Goal: Task Accomplishment & Management: Complete application form

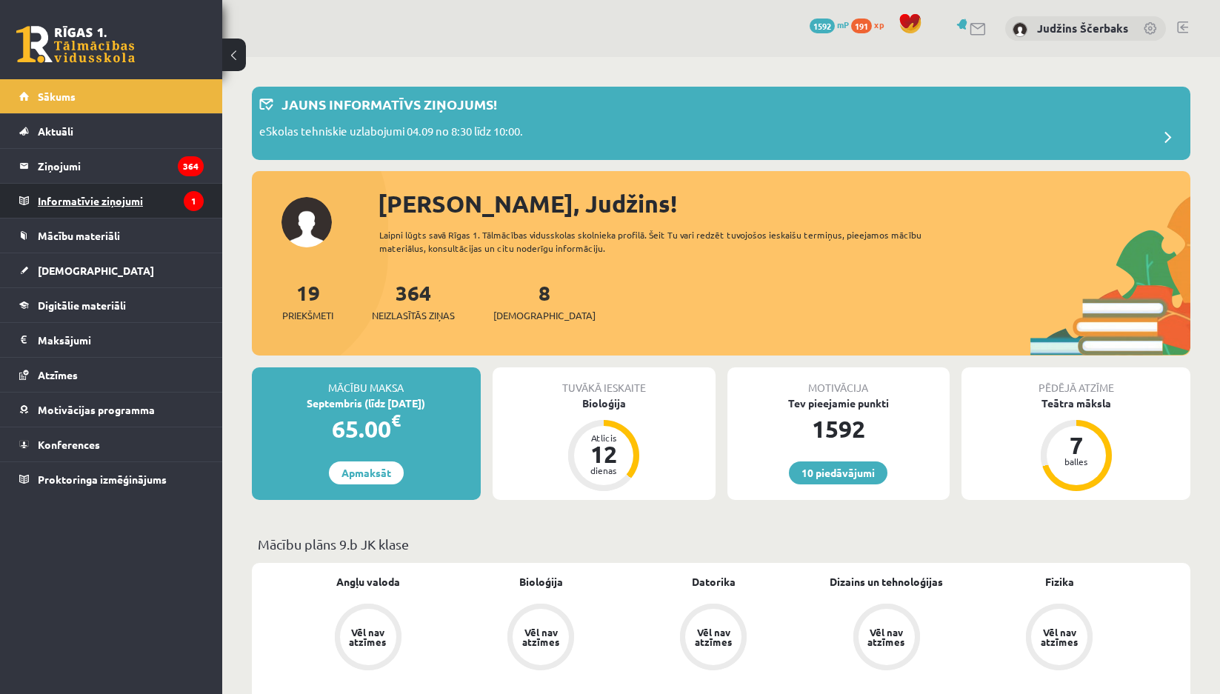
click at [75, 194] on legend "Informatīvie ziņojumi 1" at bounding box center [121, 201] width 166 height 34
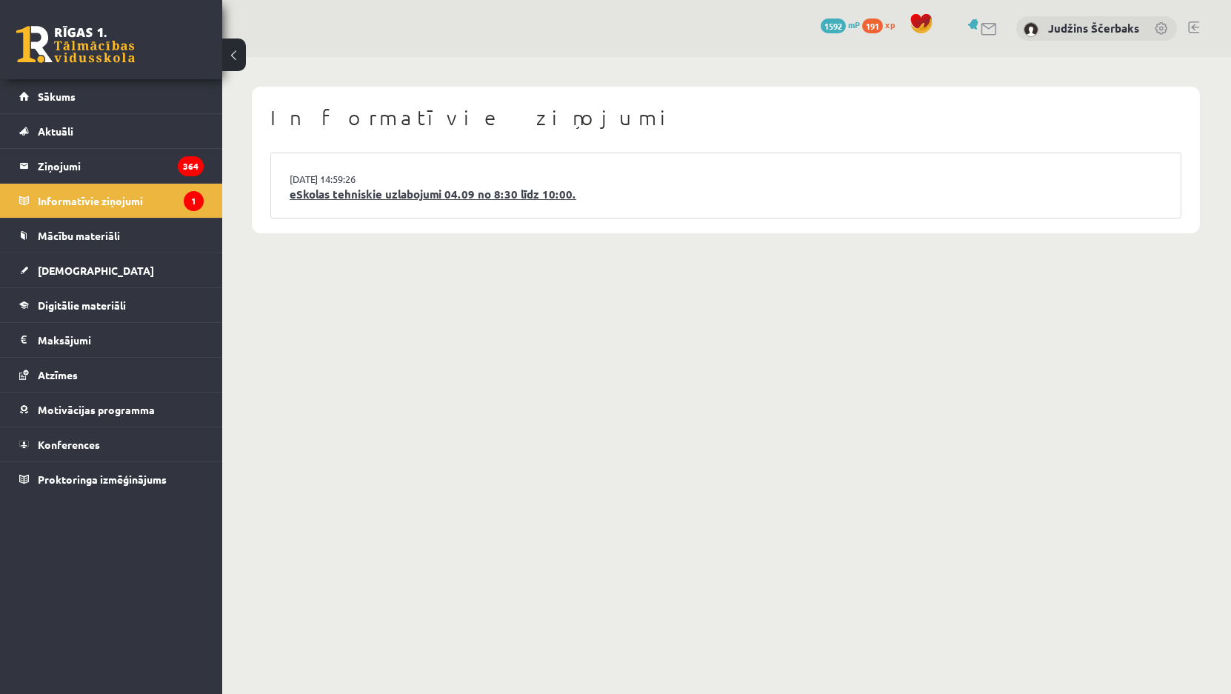
click at [376, 199] on link "eSkolas tehniskie uzlabojumi 04.09 no 8:30 līdz 10:00." at bounding box center [726, 194] width 873 height 17
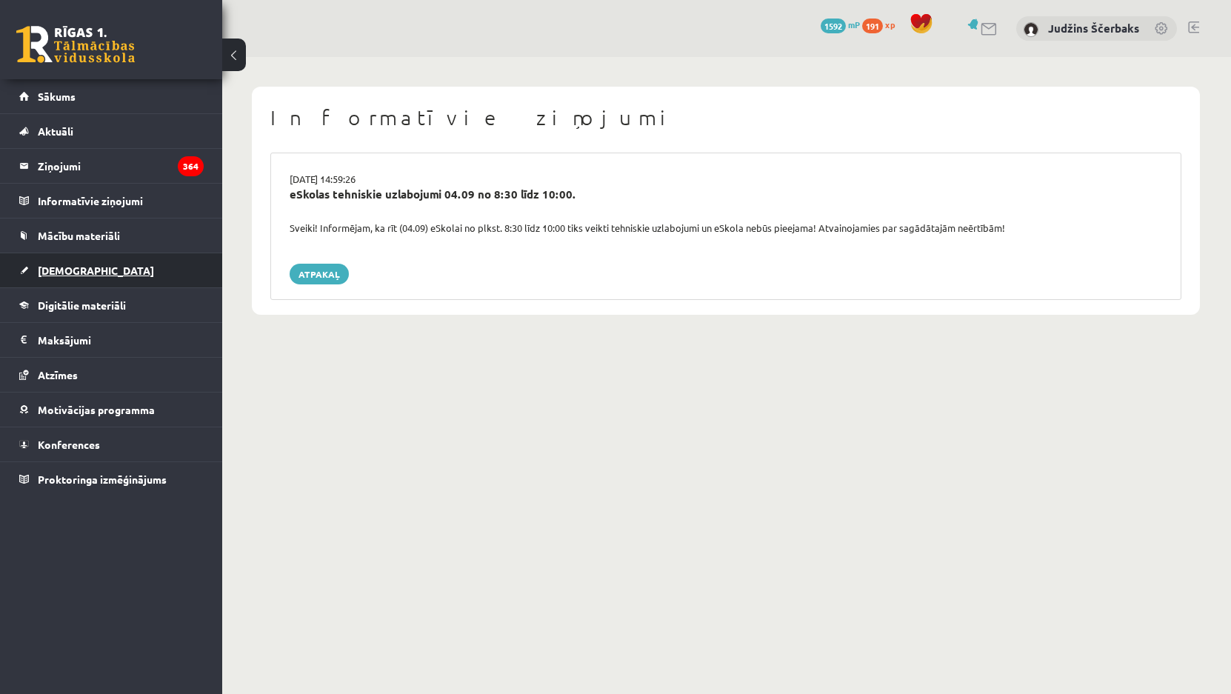
click at [61, 278] on link "[DEMOGRAPHIC_DATA]" at bounding box center [111, 270] width 184 height 34
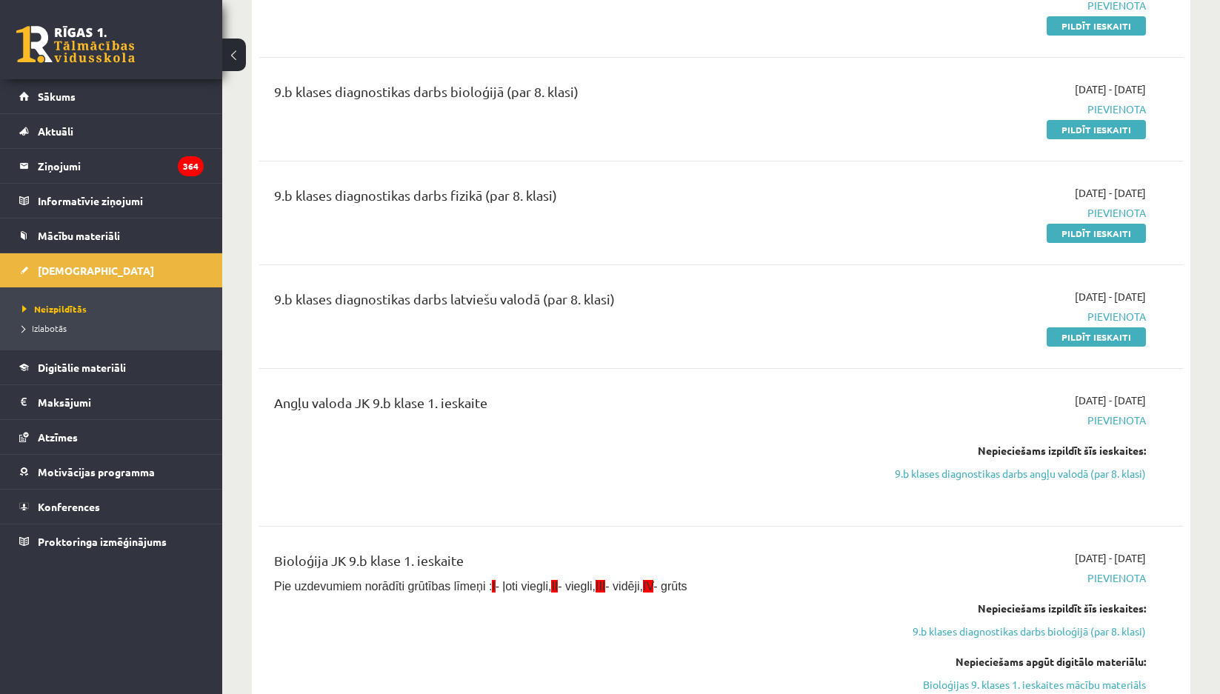
scroll to position [148, 0]
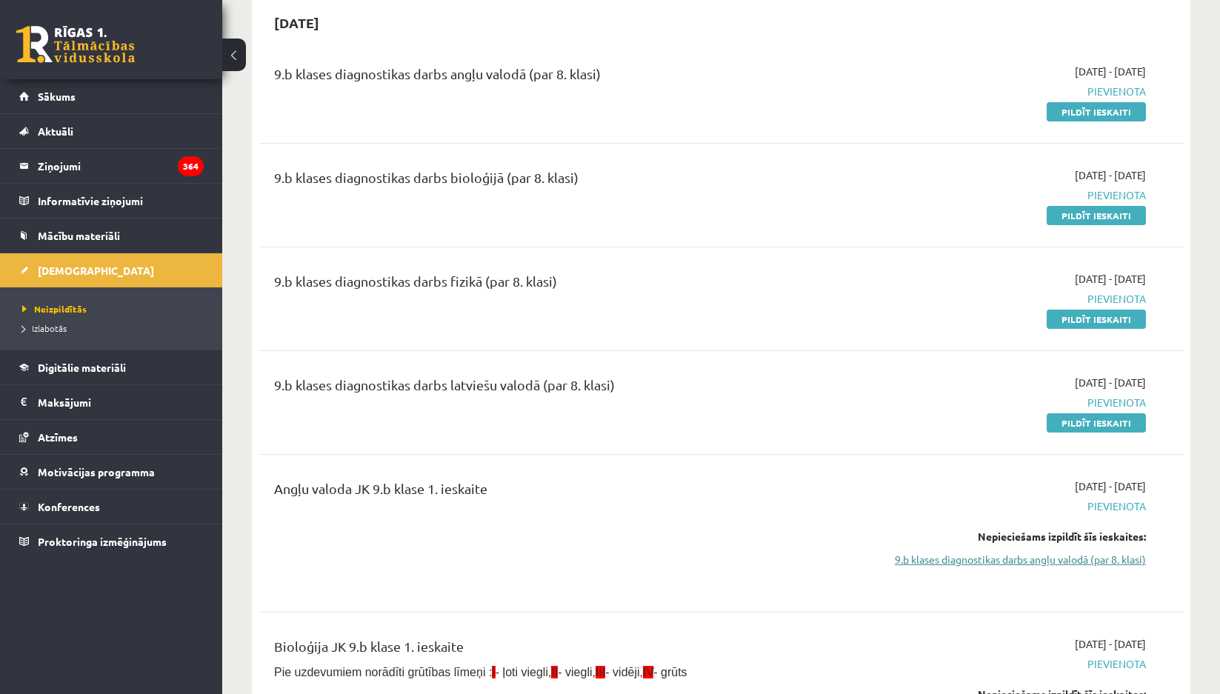
click at [979, 563] on link "9.b klases diagnostikas darbs angļu valodā (par 8. klasi)" at bounding box center [1008, 560] width 276 height 16
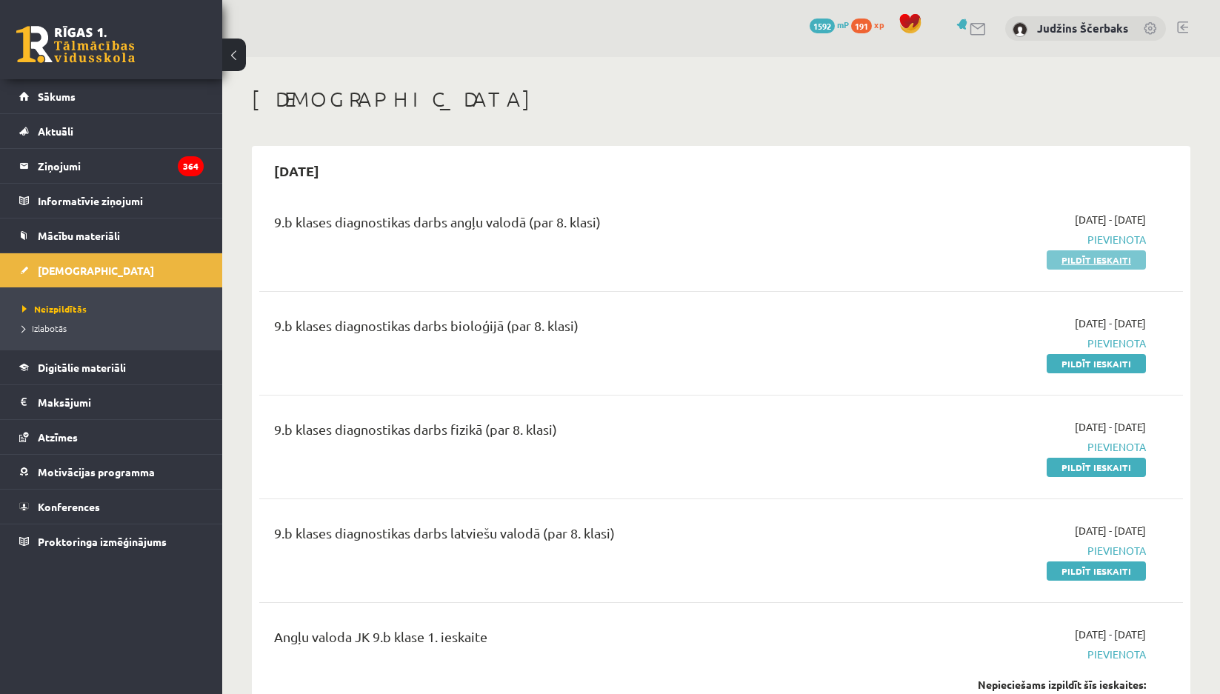
click at [1086, 262] on link "Pildīt ieskaiti" at bounding box center [1096, 259] width 99 height 19
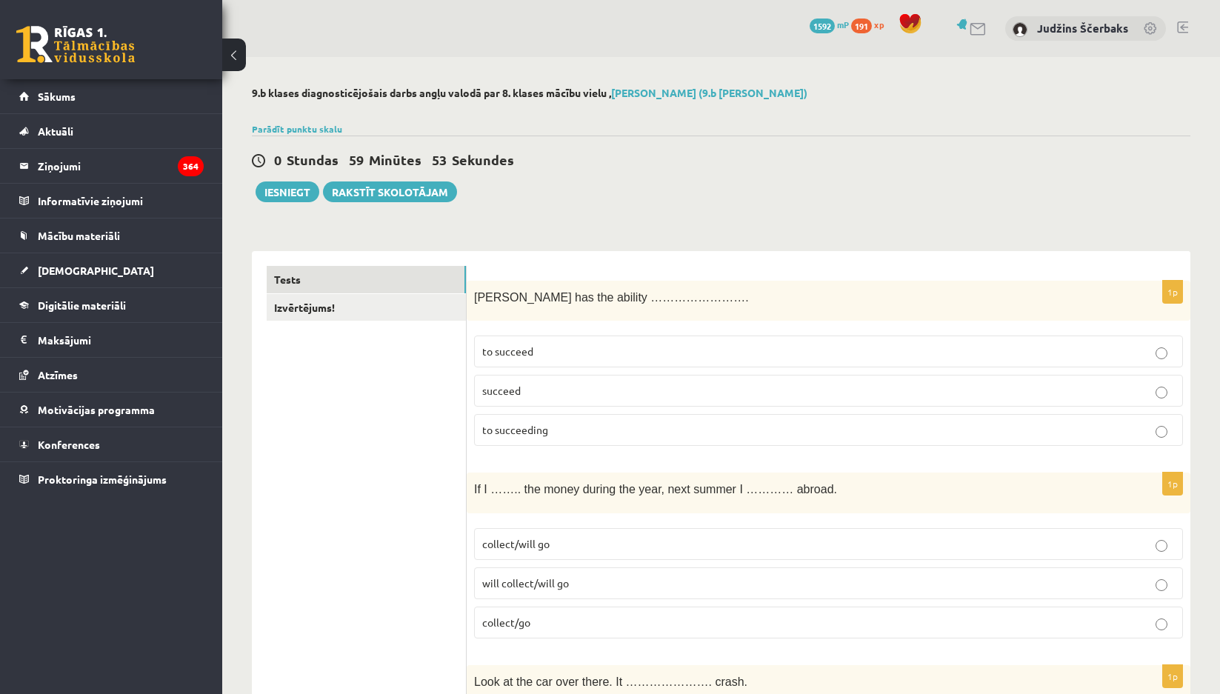
click at [536, 350] on p "to succeed" at bounding box center [828, 352] width 693 height 16
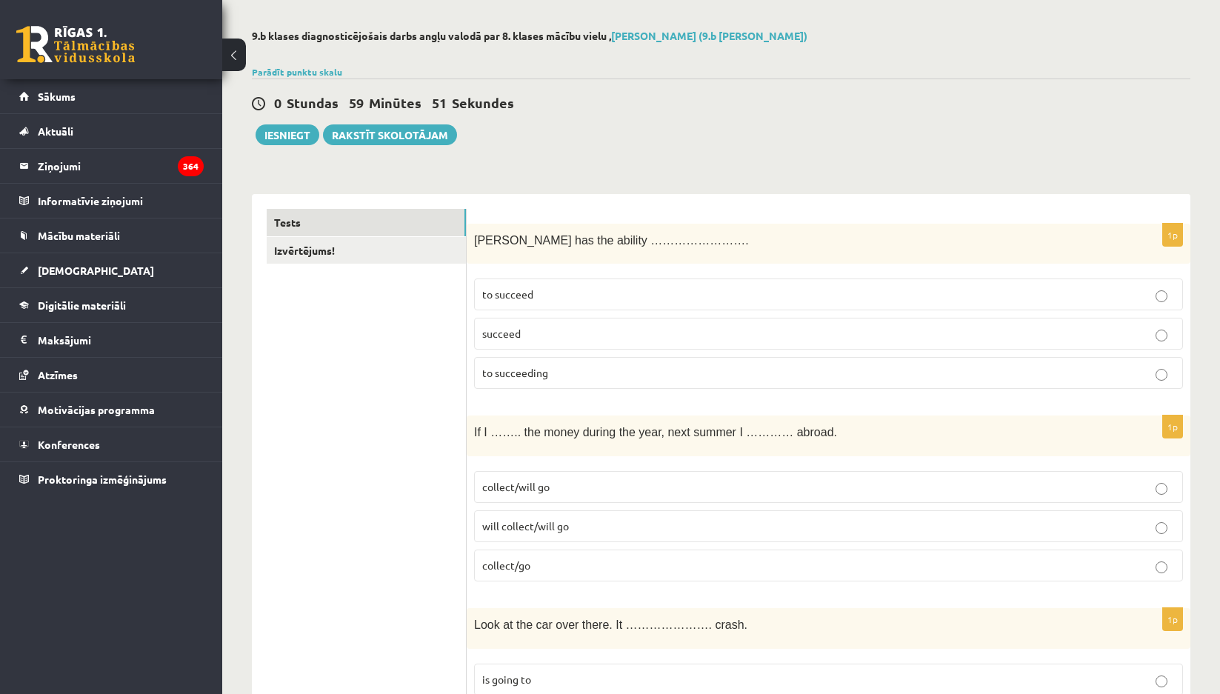
scroll to position [222, 0]
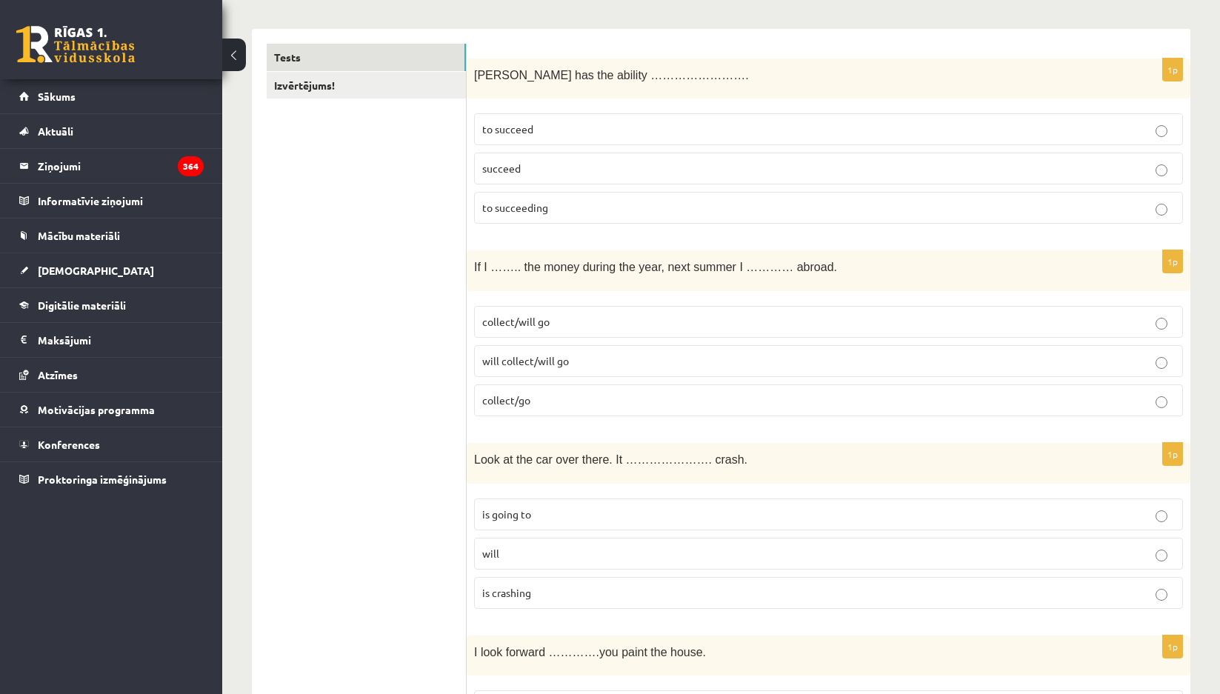
click at [547, 328] on p "collect/will go" at bounding box center [828, 322] width 693 height 16
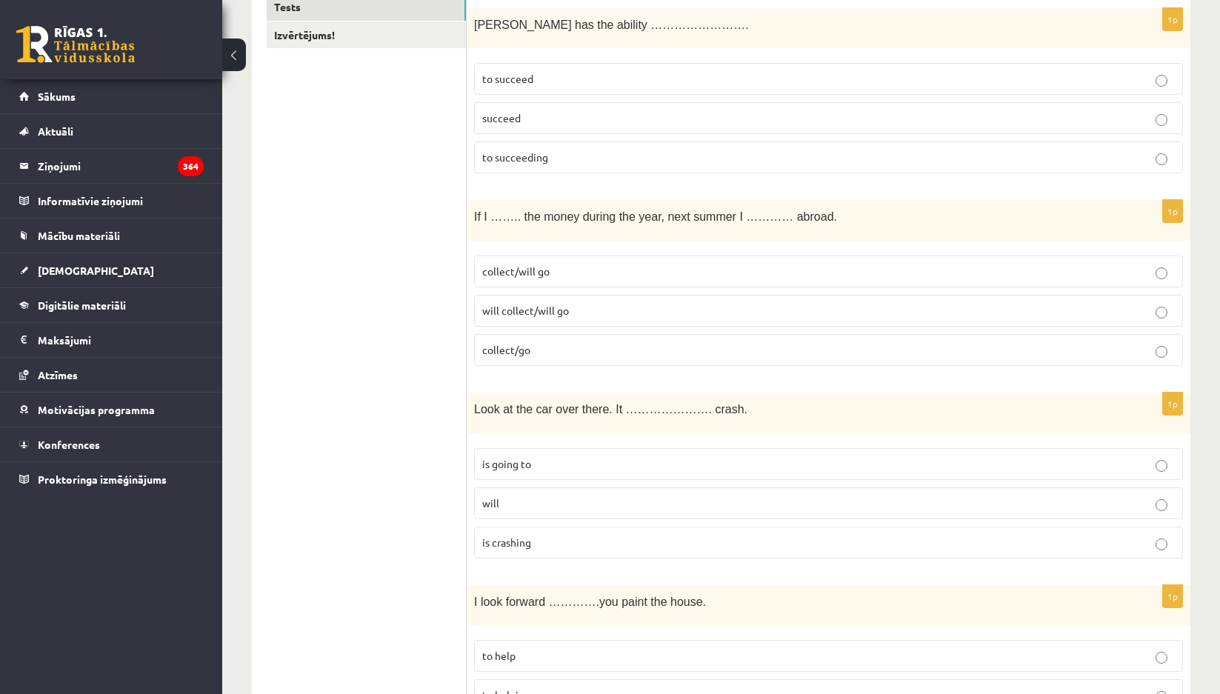
scroll to position [444, 0]
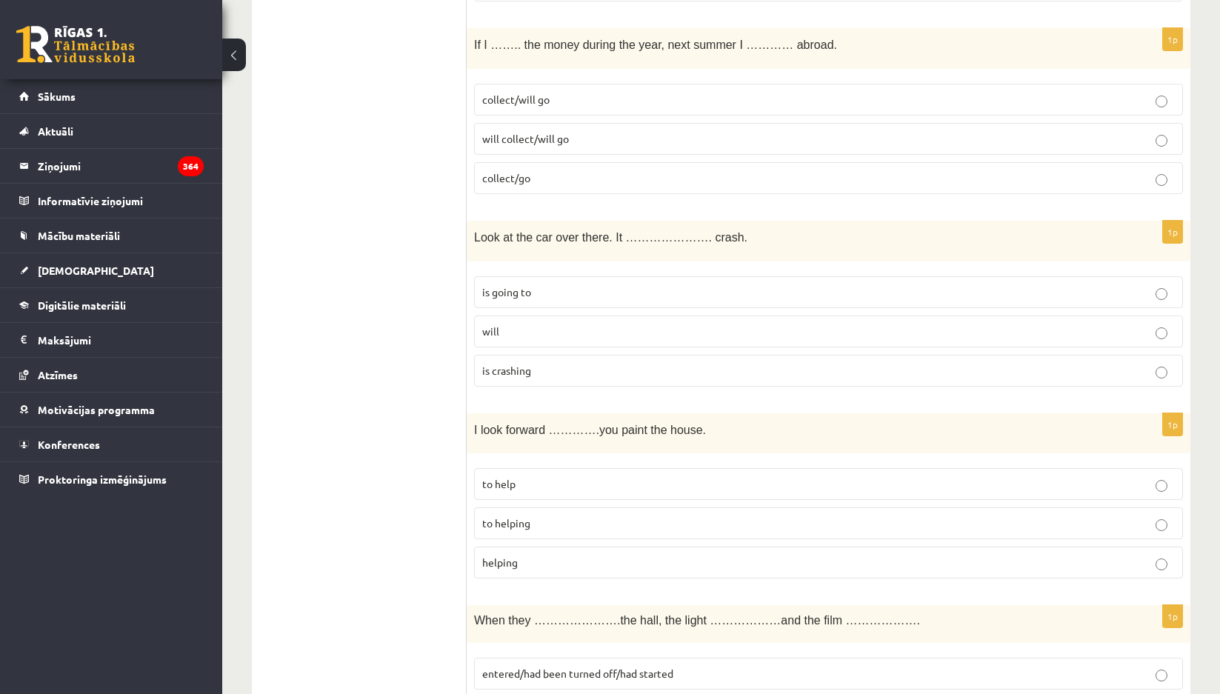
click at [544, 297] on p "is going to" at bounding box center [828, 292] width 693 height 16
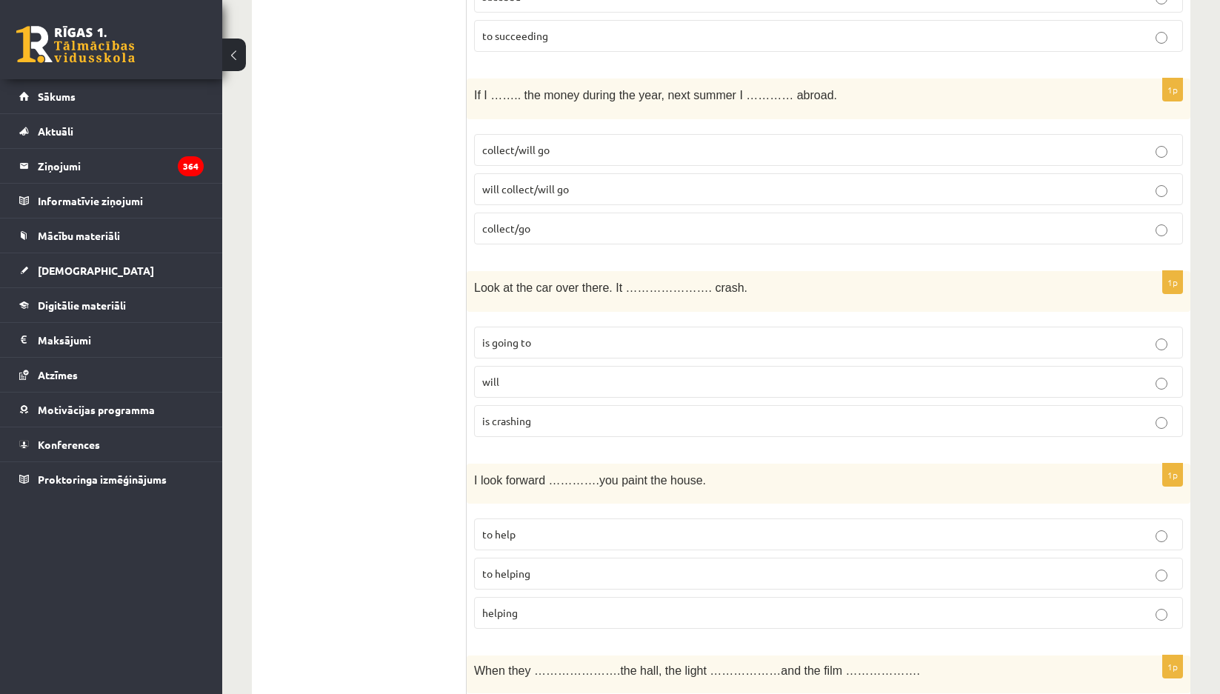
scroll to position [370, 0]
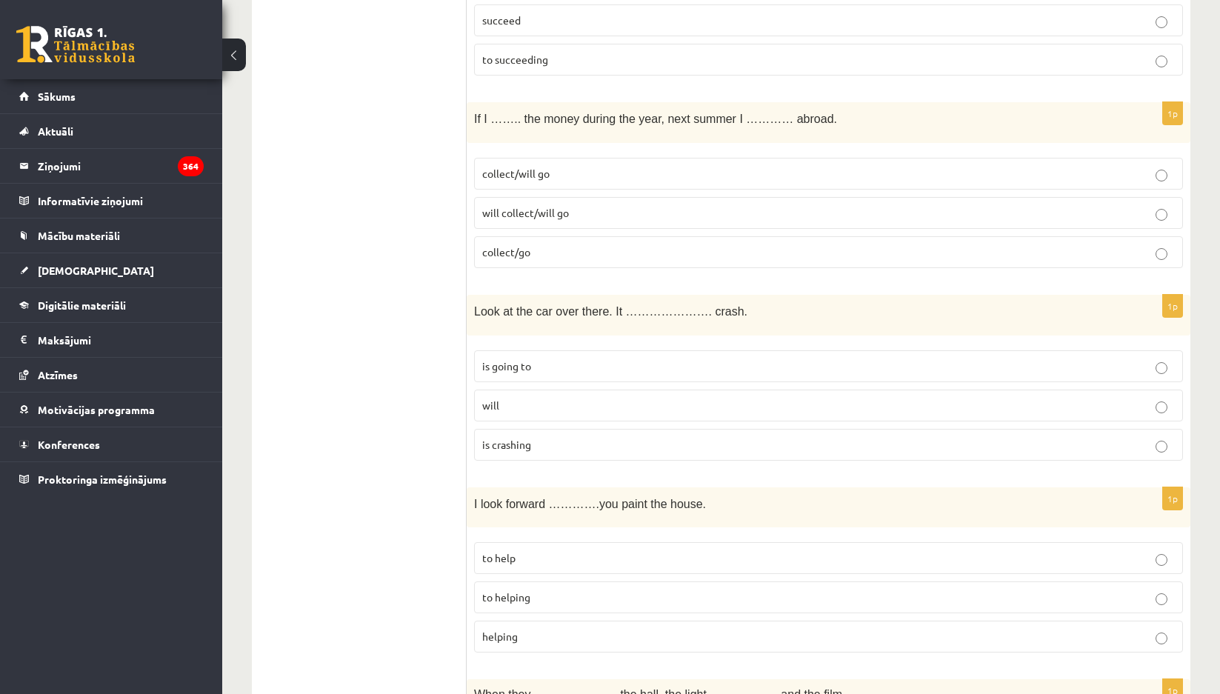
click at [515, 410] on p "will" at bounding box center [828, 406] width 693 height 16
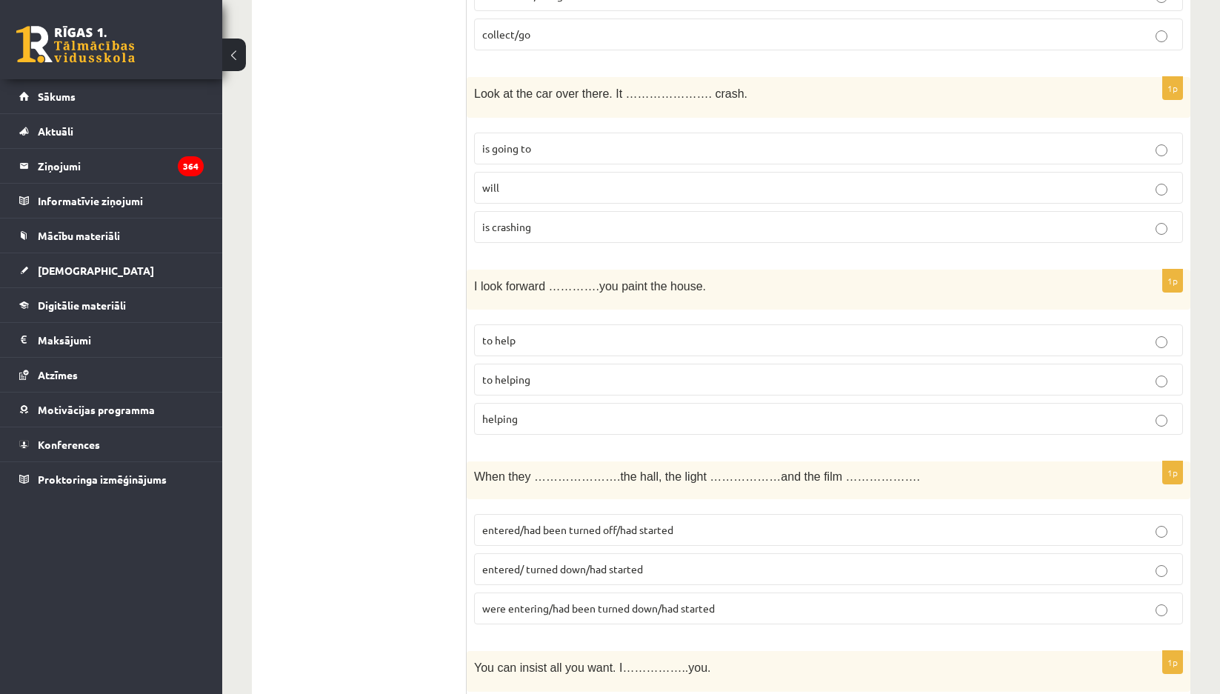
scroll to position [593, 0]
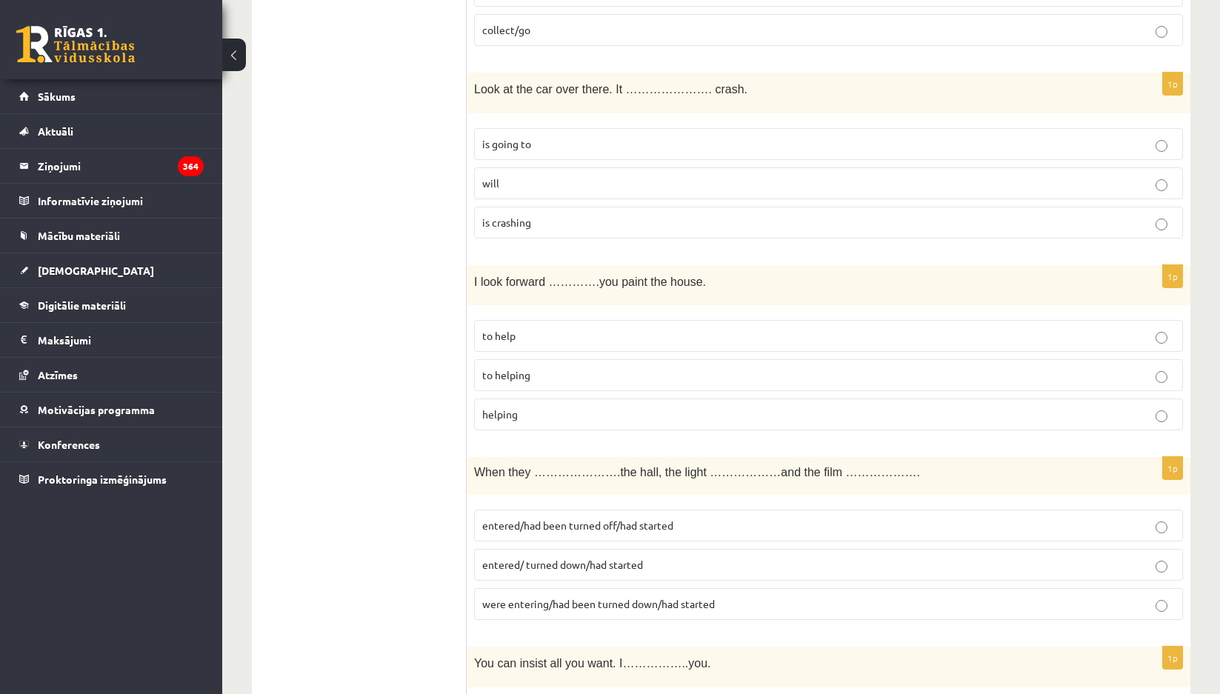
click at [519, 324] on label "to help" at bounding box center [828, 336] width 709 height 32
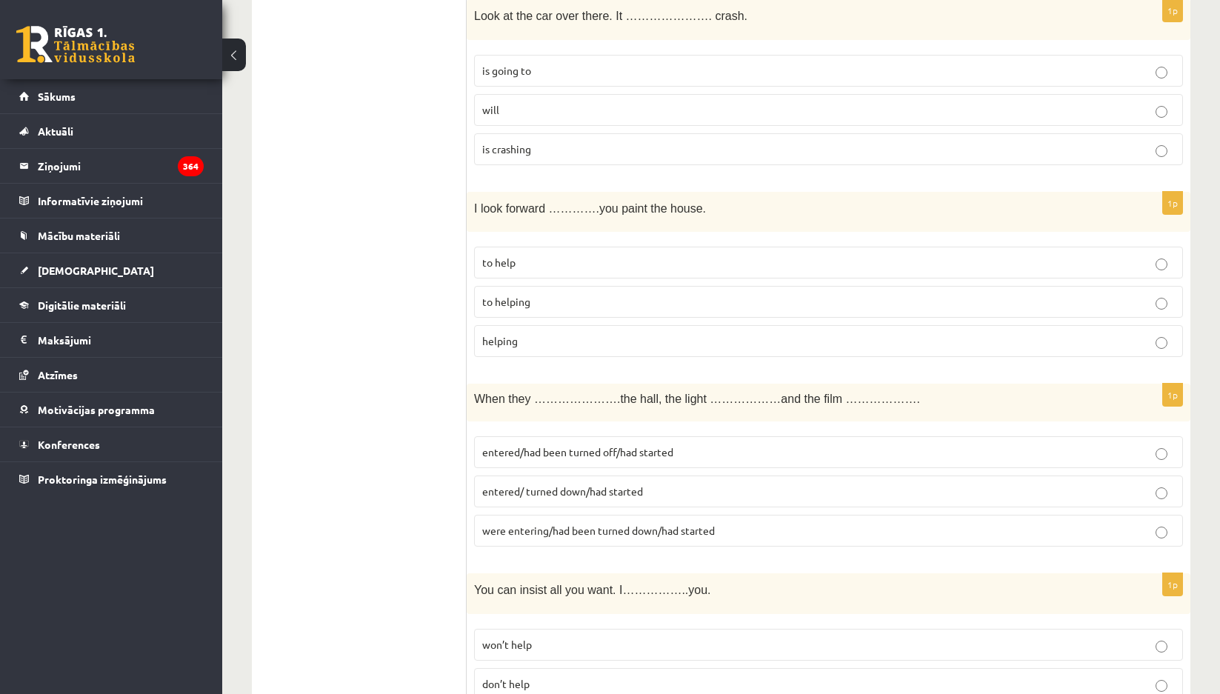
scroll to position [667, 0]
click at [550, 297] on p "to helping" at bounding box center [828, 301] width 693 height 16
click at [512, 261] on span "to help" at bounding box center [498, 261] width 33 height 13
click at [504, 296] on span "to helping" at bounding box center [506, 300] width 48 height 13
click at [591, 359] on fieldset "to help to helping helping" at bounding box center [828, 300] width 709 height 122
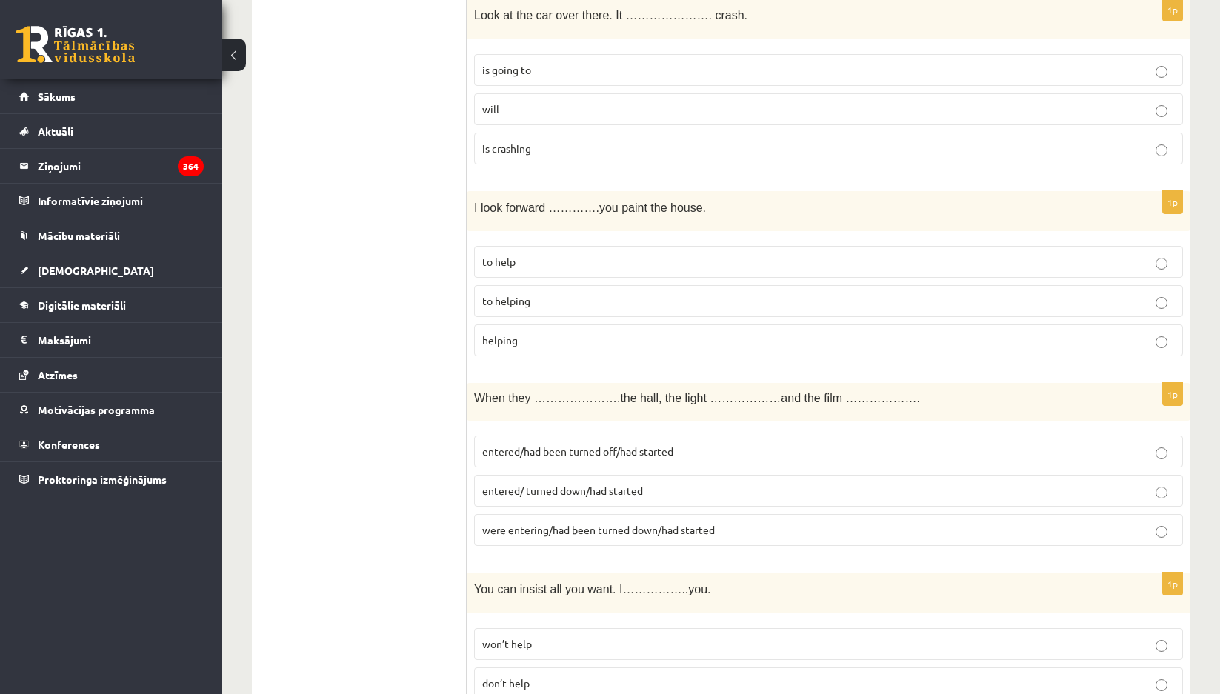
click at [564, 353] on label "helping" at bounding box center [828, 340] width 709 height 32
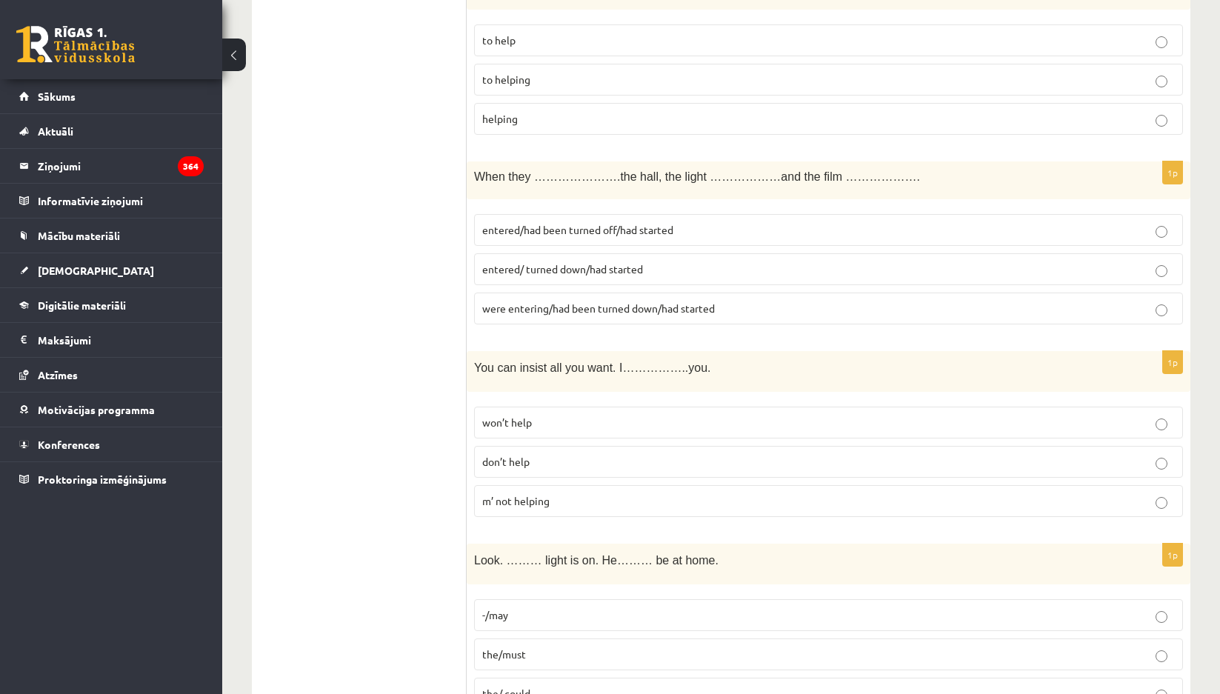
scroll to position [889, 0]
click at [579, 270] on span "entered/ turned down/had started" at bounding box center [562, 267] width 161 height 13
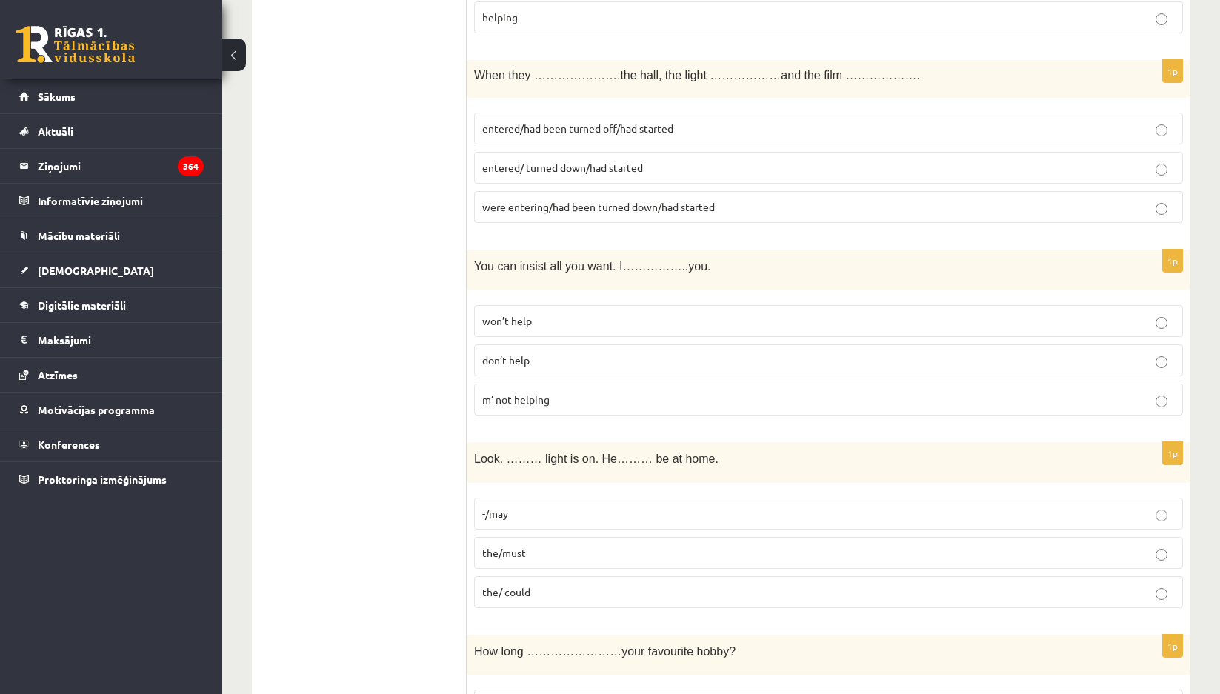
scroll to position [1037, 0]
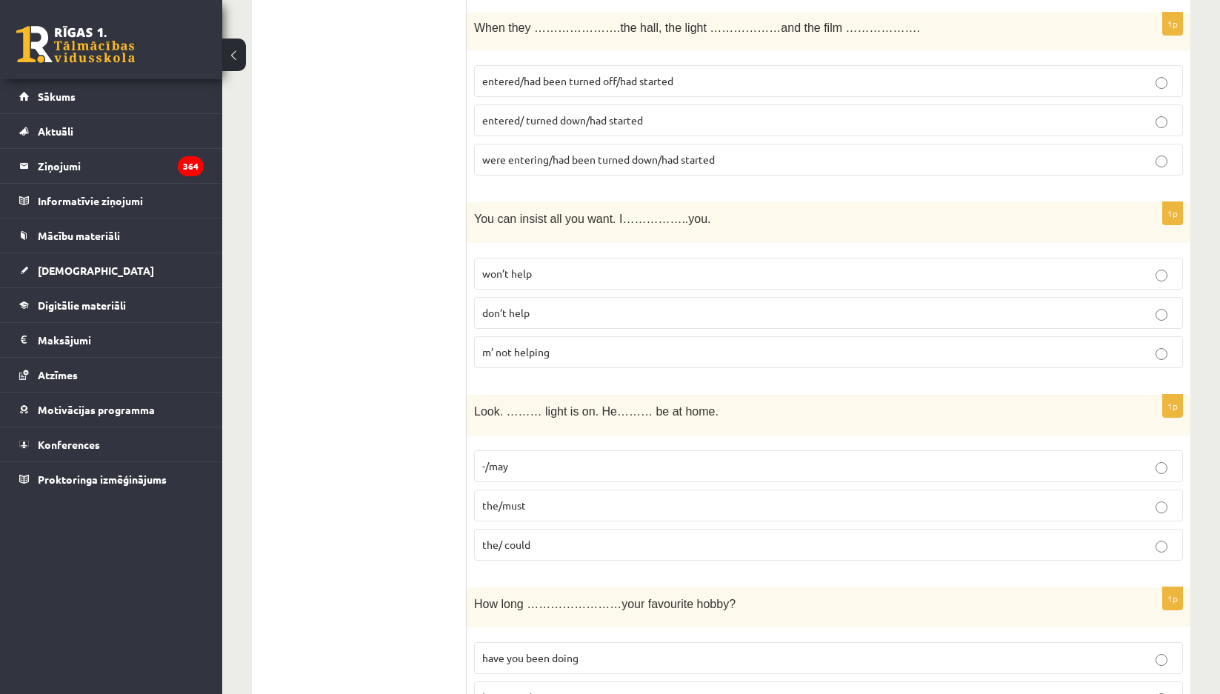
click at [513, 353] on span "m’ not helping" at bounding box center [515, 351] width 67 height 13
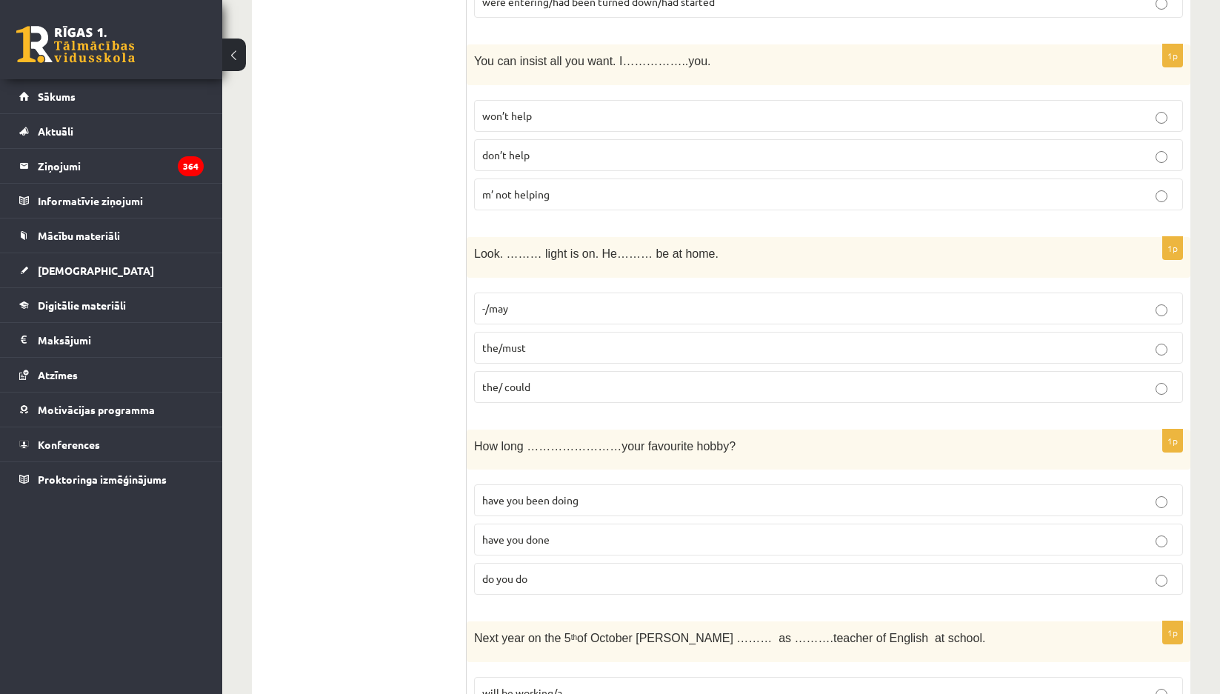
scroll to position [1111, 0]
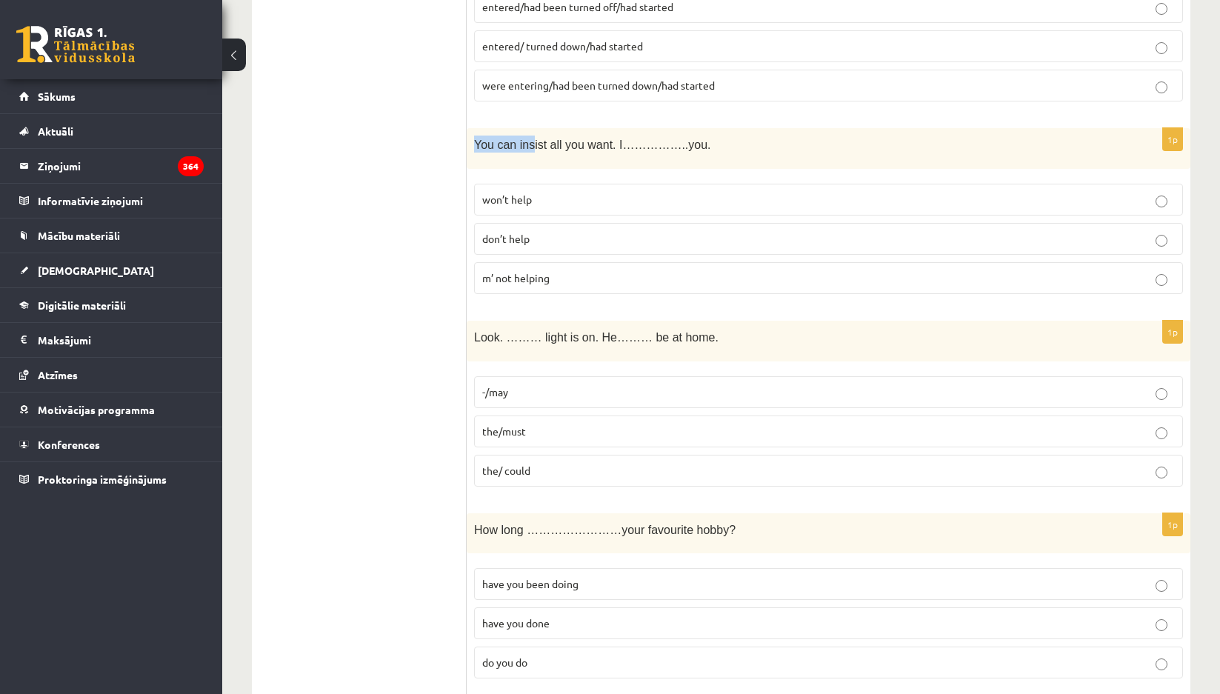
drag, startPoint x: 470, startPoint y: 141, endPoint x: 576, endPoint y: 118, distance: 108.5
click at [797, 167] on div "You can insist all you want. I……………..you." at bounding box center [829, 148] width 724 height 41
click at [669, 139] on span "You can insist all you want. I……………..you." at bounding box center [592, 145] width 237 height 13
click at [681, 142] on p "You can insist all you want. I……………..you." at bounding box center [791, 144] width 635 height 17
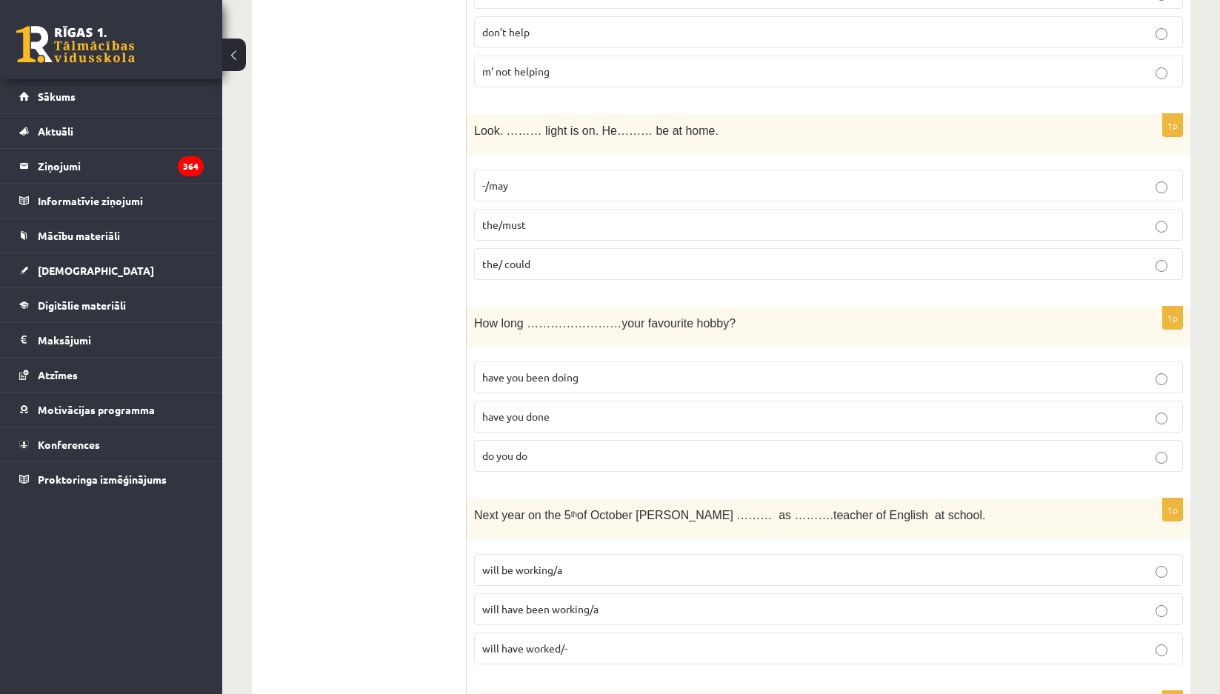
scroll to position [1333, 0]
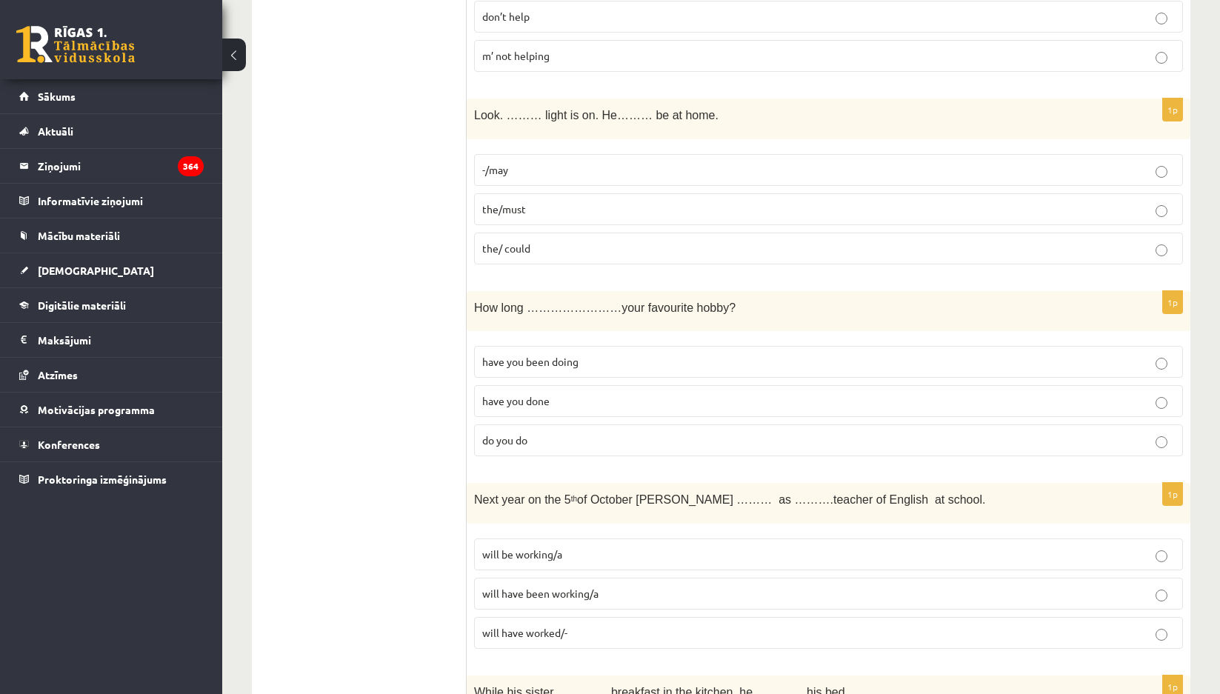
click at [542, 204] on p "the/must" at bounding box center [828, 209] width 693 height 16
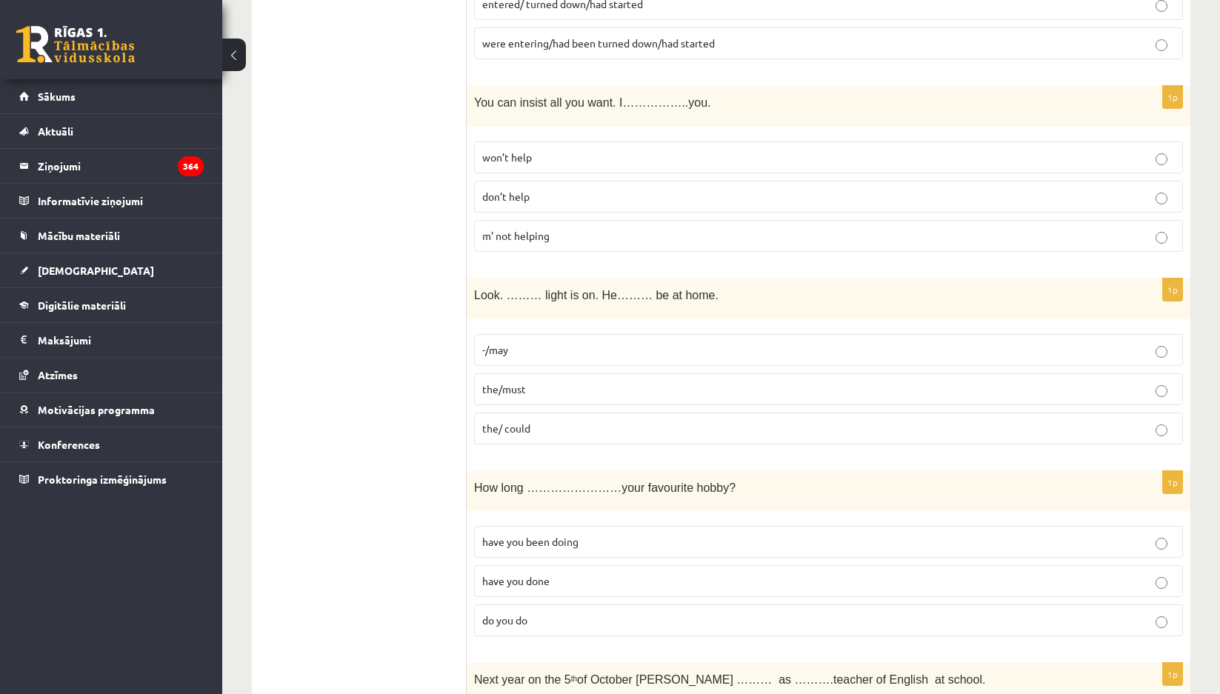
scroll to position [1407, 0]
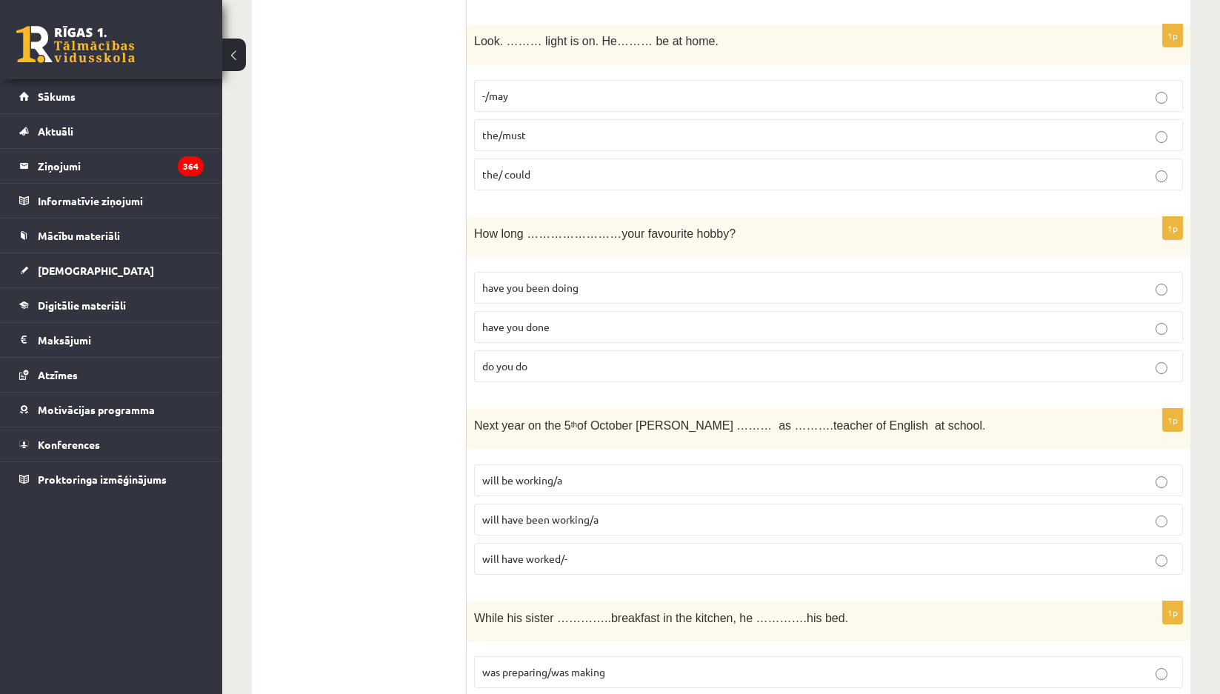
click at [517, 288] on span "have you been doing" at bounding box center [530, 287] width 96 height 13
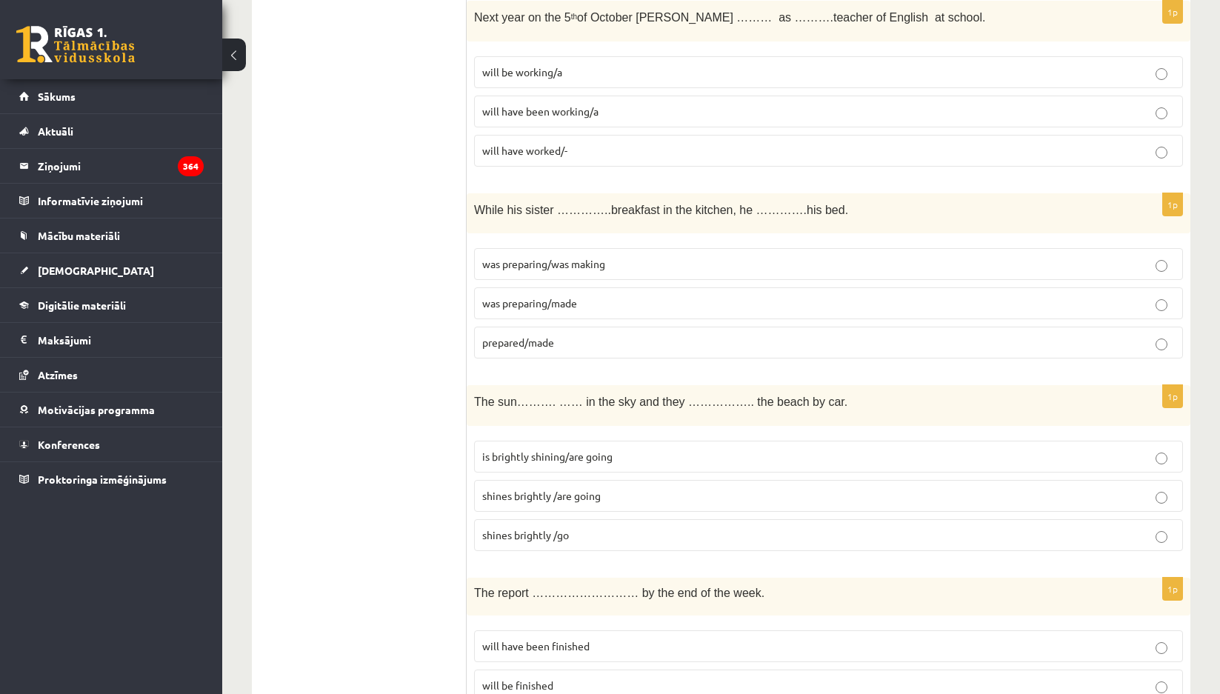
scroll to position [1556, 0]
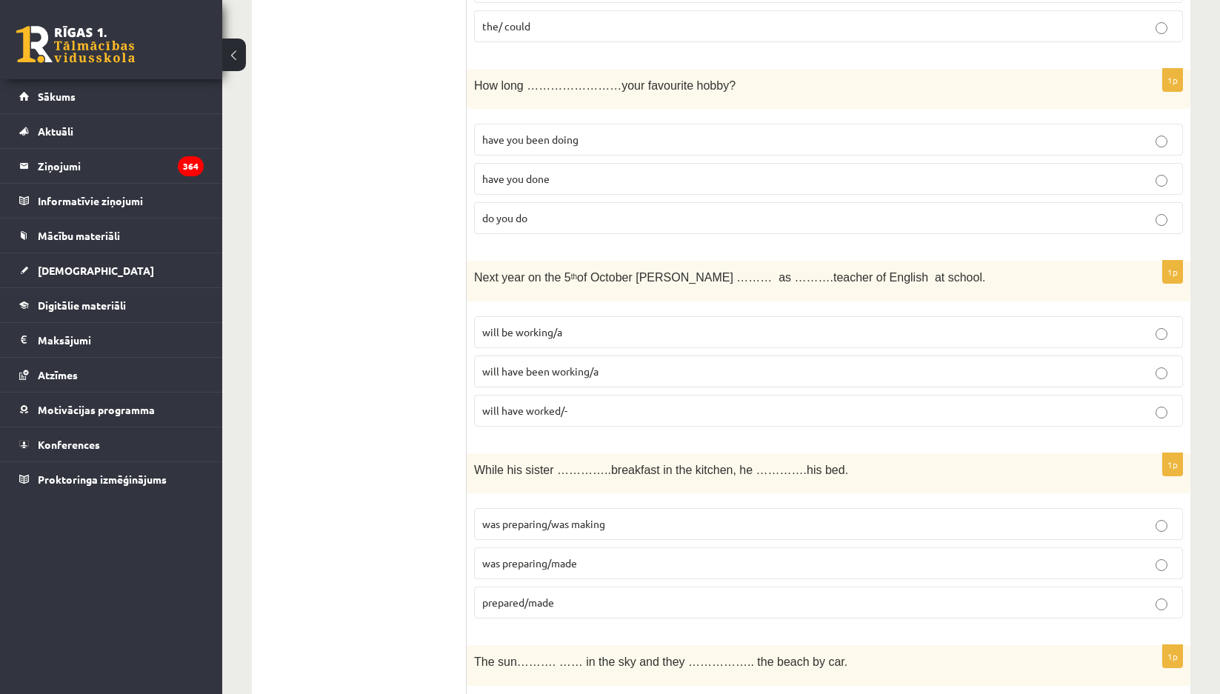
click at [567, 333] on p "will be working/a" at bounding box center [828, 332] width 693 height 16
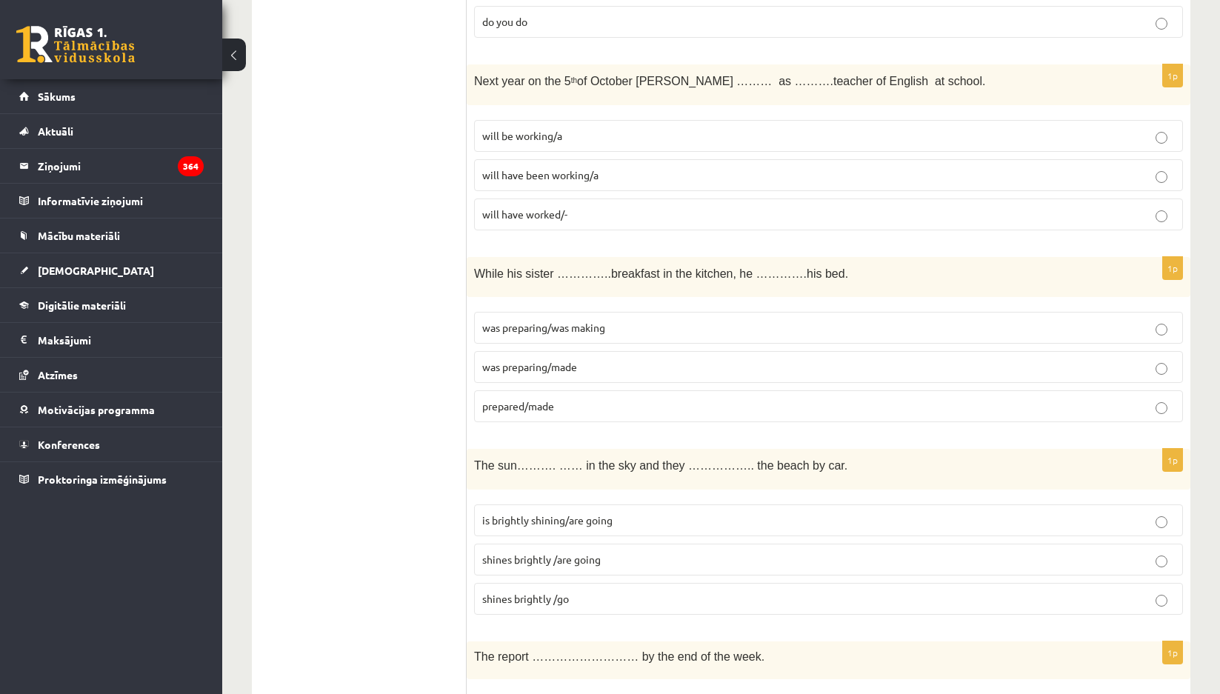
scroll to position [1778, 0]
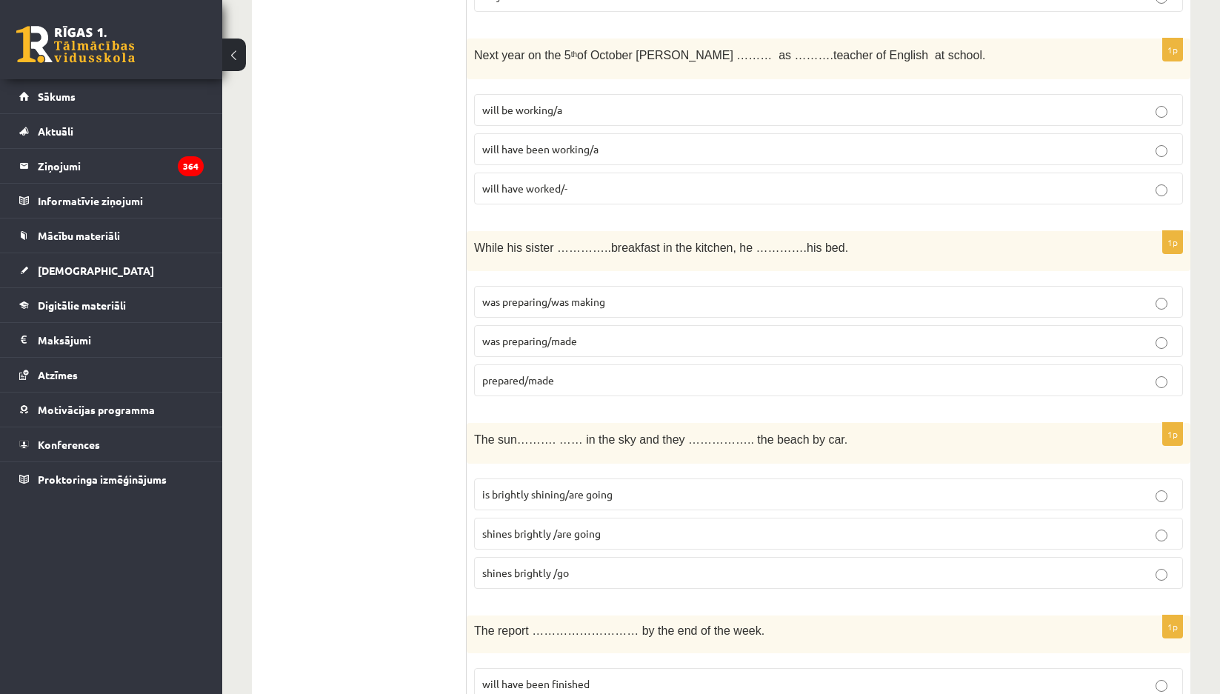
click at [495, 384] on span "prepared/made" at bounding box center [518, 379] width 72 height 13
click at [489, 349] on p "was preparing/made" at bounding box center [828, 341] width 693 height 16
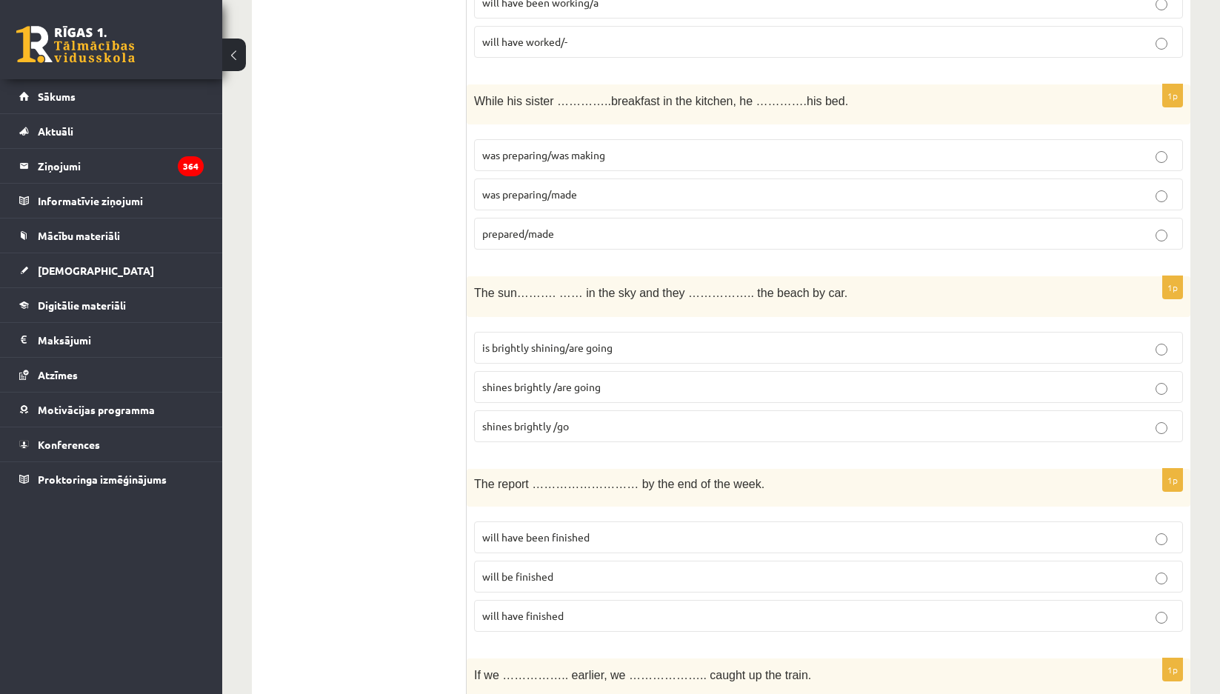
scroll to position [1852, 0]
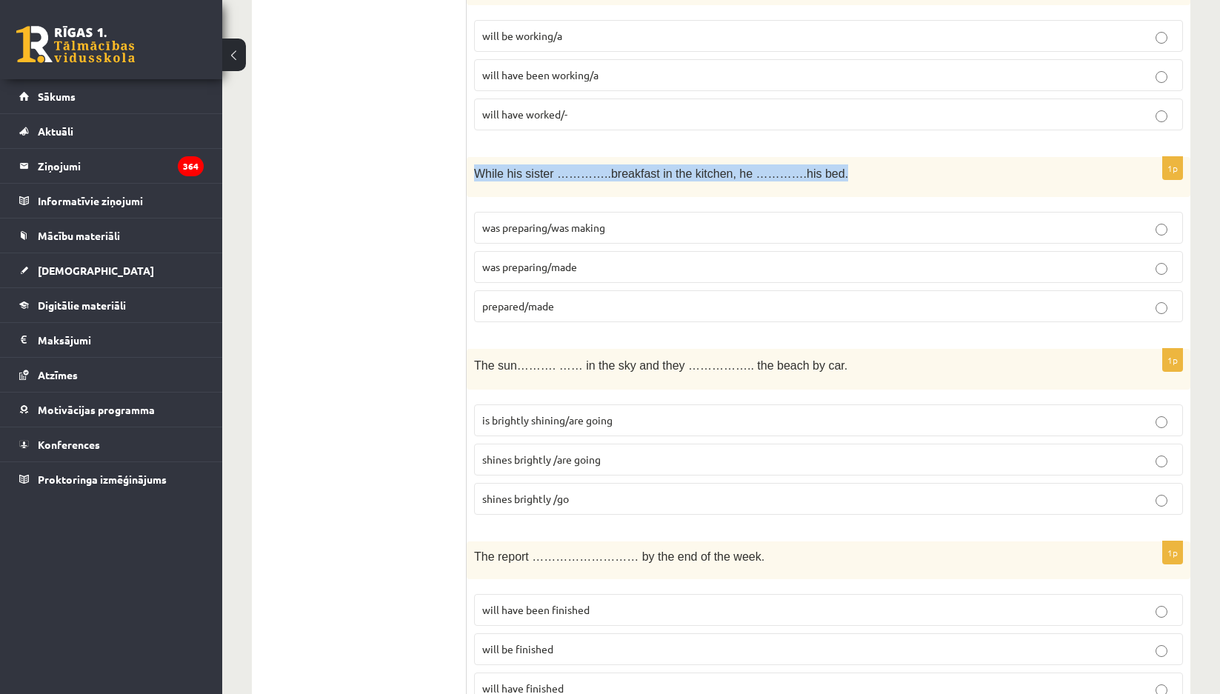
drag, startPoint x: 476, startPoint y: 170, endPoint x: 816, endPoint y: 183, distance: 340.2
click at [816, 183] on div "While his sister …………..breakfast in the kitchen, he ………….his bed." at bounding box center [829, 177] width 724 height 41
click at [817, 179] on p "While his sister …………..breakfast in the kitchen, he ………….his bed." at bounding box center [791, 172] width 635 height 17
click at [557, 234] on span "was preparing/was making" at bounding box center [543, 227] width 123 height 13
click at [559, 270] on span "was preparing/made" at bounding box center [529, 266] width 95 height 13
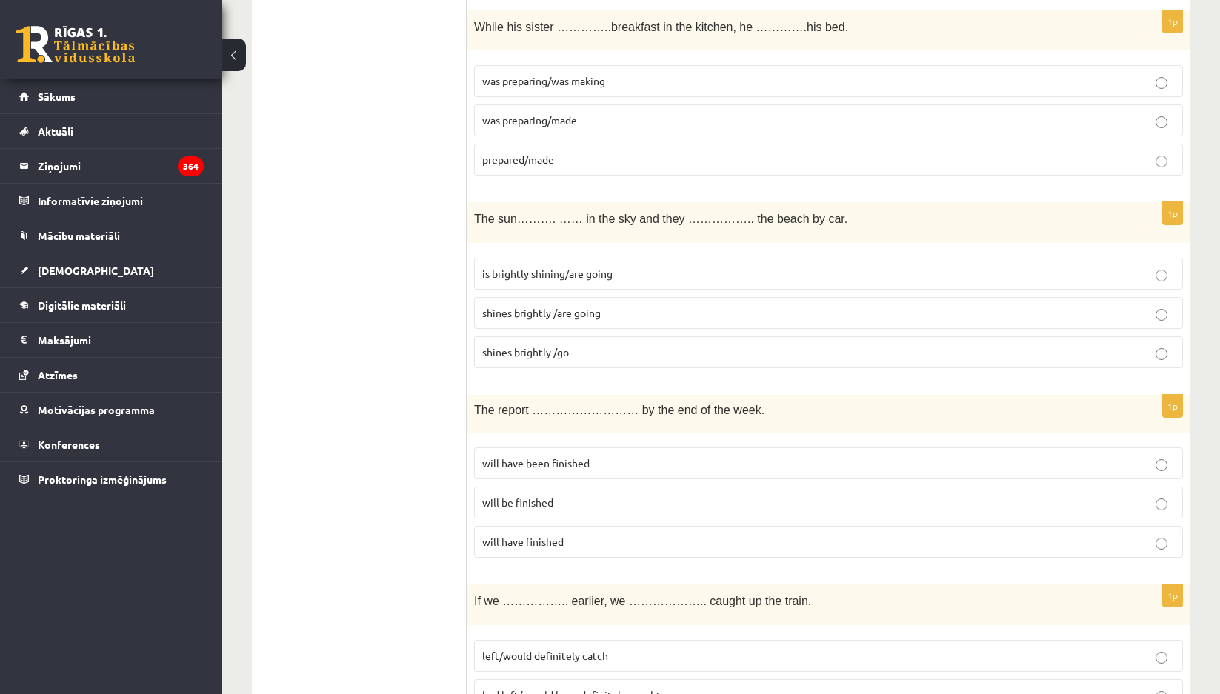
scroll to position [2000, 0]
click at [490, 313] on span "shines brightly /are going" at bounding box center [541, 310] width 119 height 13
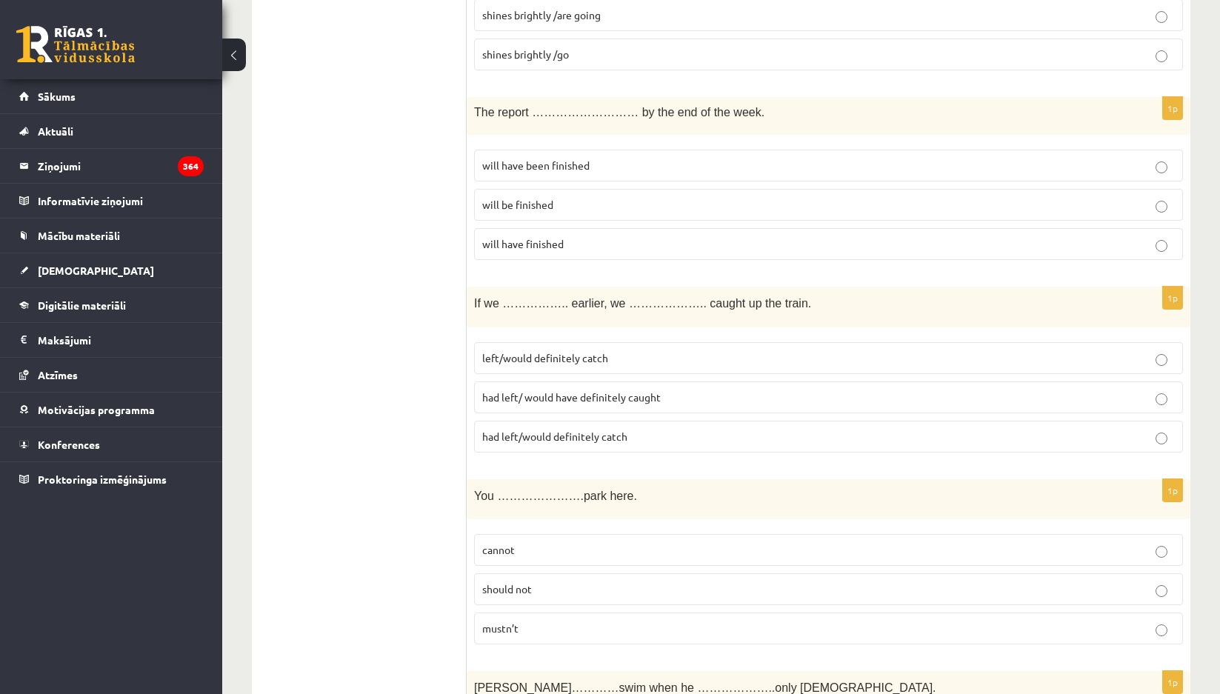
scroll to position [2074, 0]
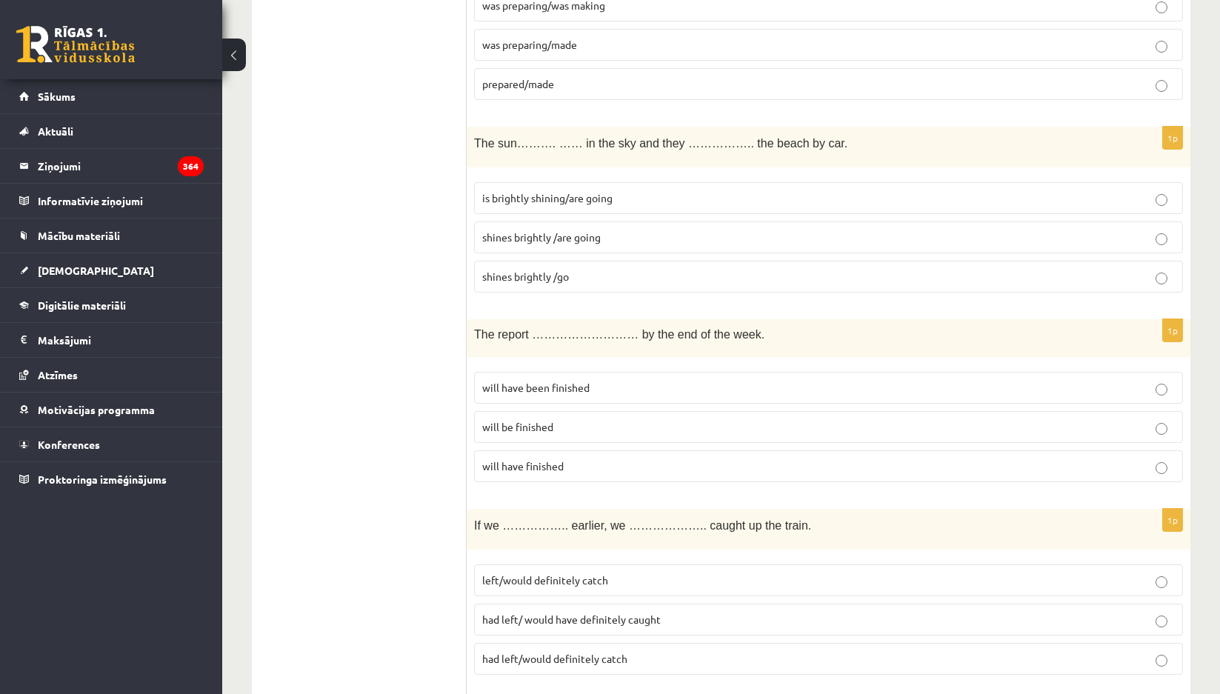
click at [543, 201] on span "is brightly shining/are going" at bounding box center [547, 197] width 130 height 13
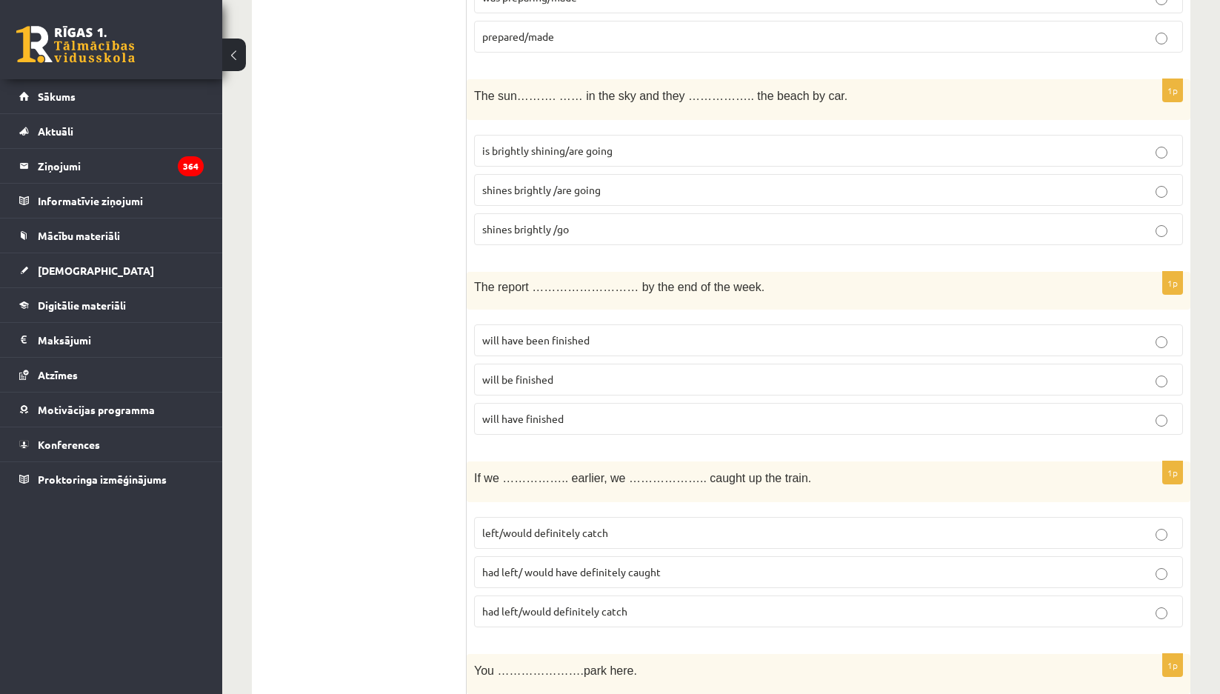
scroll to position [2148, 0]
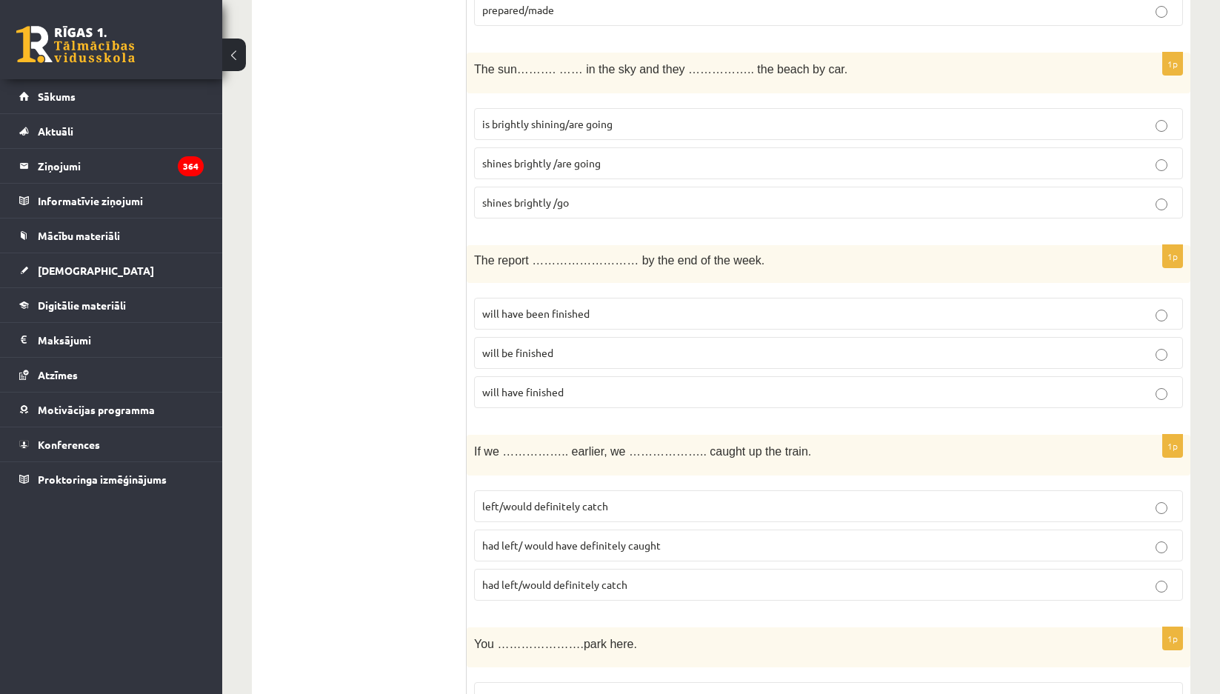
click at [513, 158] on span "shines brightly /are going" at bounding box center [541, 162] width 119 height 13
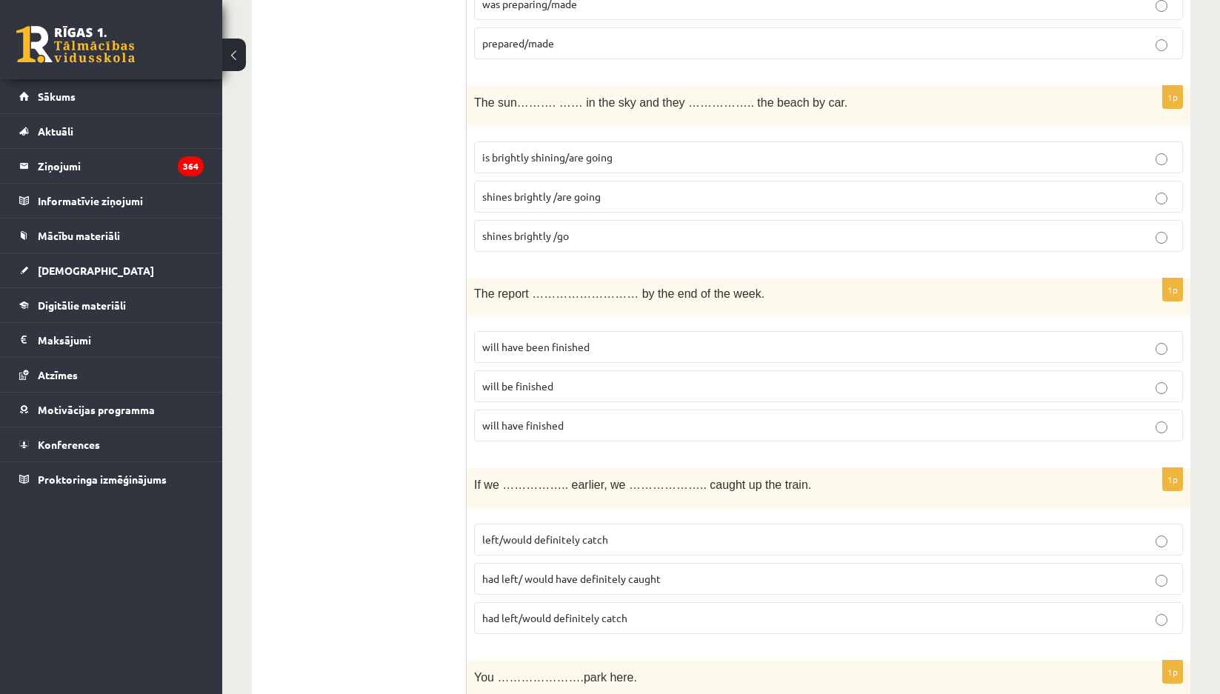
scroll to position [2222, 0]
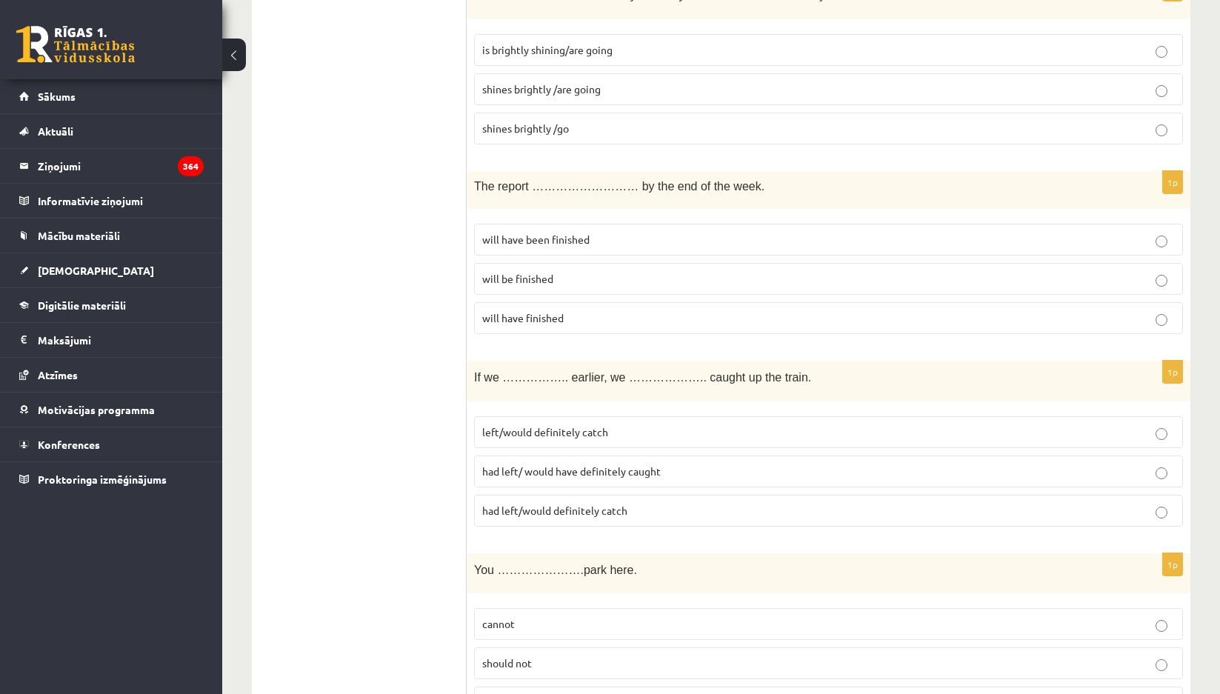
click at [532, 281] on span "will be finished" at bounding box center [517, 278] width 71 height 13
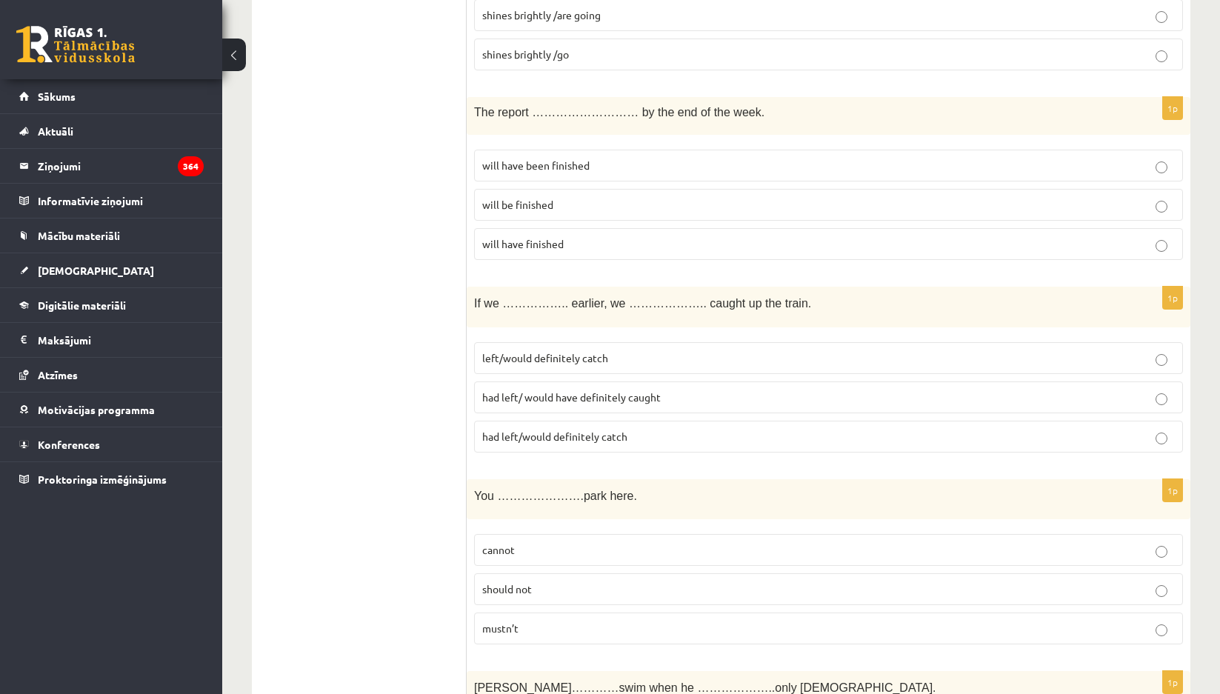
scroll to position [2370, 0]
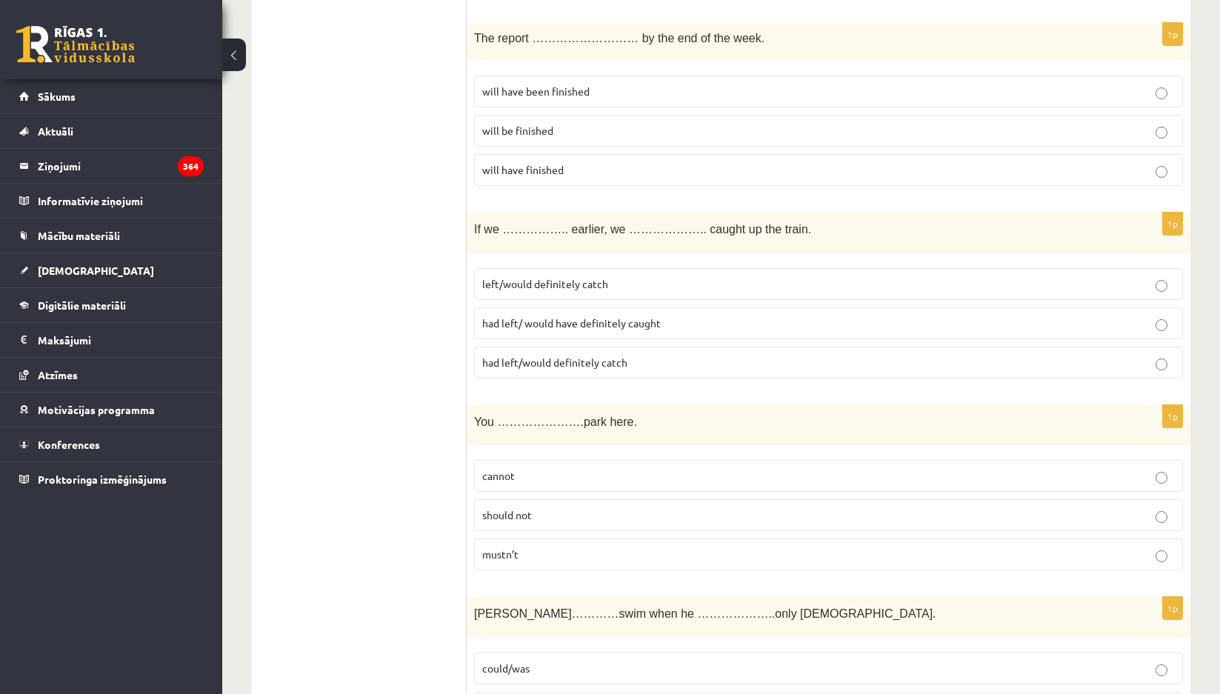
click at [704, 339] on label "had left/ would have definitely caught" at bounding box center [828, 323] width 709 height 32
click at [691, 315] on label "had left/ would have definitely caught" at bounding box center [828, 323] width 709 height 32
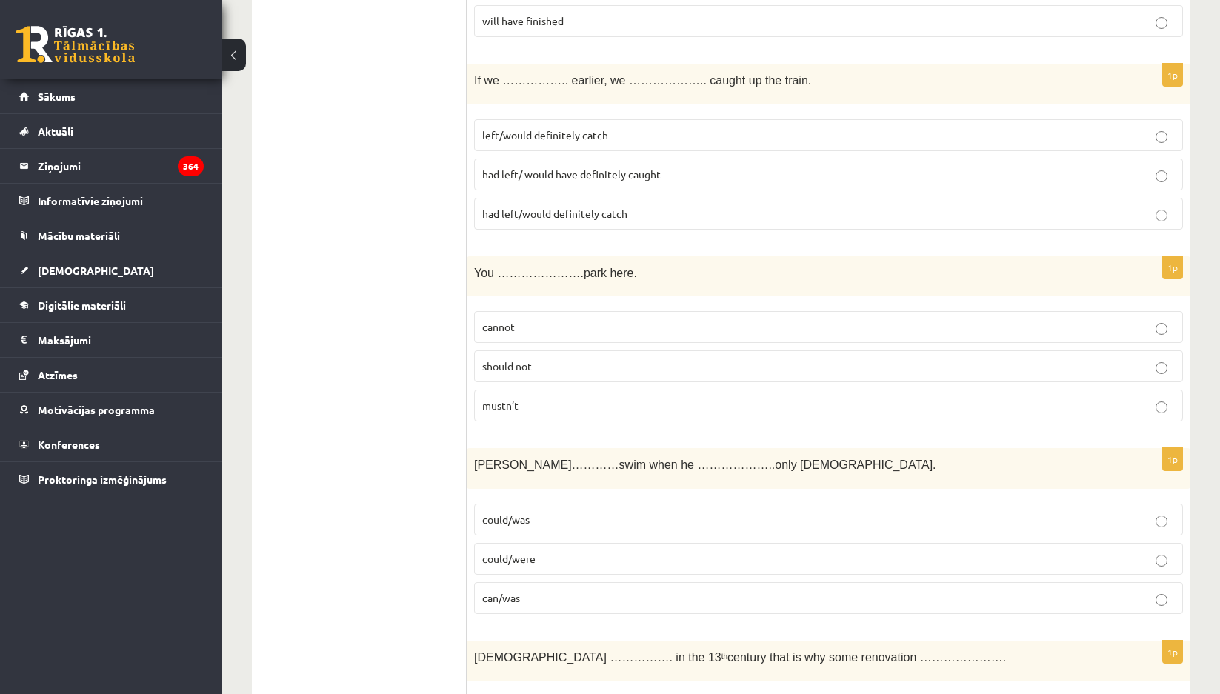
scroll to position [2519, 0]
click at [510, 329] on span "cannot" at bounding box center [498, 327] width 33 height 13
drag, startPoint x: 475, startPoint y: 269, endPoint x: 640, endPoint y: 221, distance: 171.9
click at [605, 233] on form "1p Tara has the ability ……………………. to succeed succeed to succeeding 1p If I ……..…" at bounding box center [828, 540] width 694 height 5586
click at [653, 282] on div "You ………………….park here." at bounding box center [829, 277] width 724 height 41
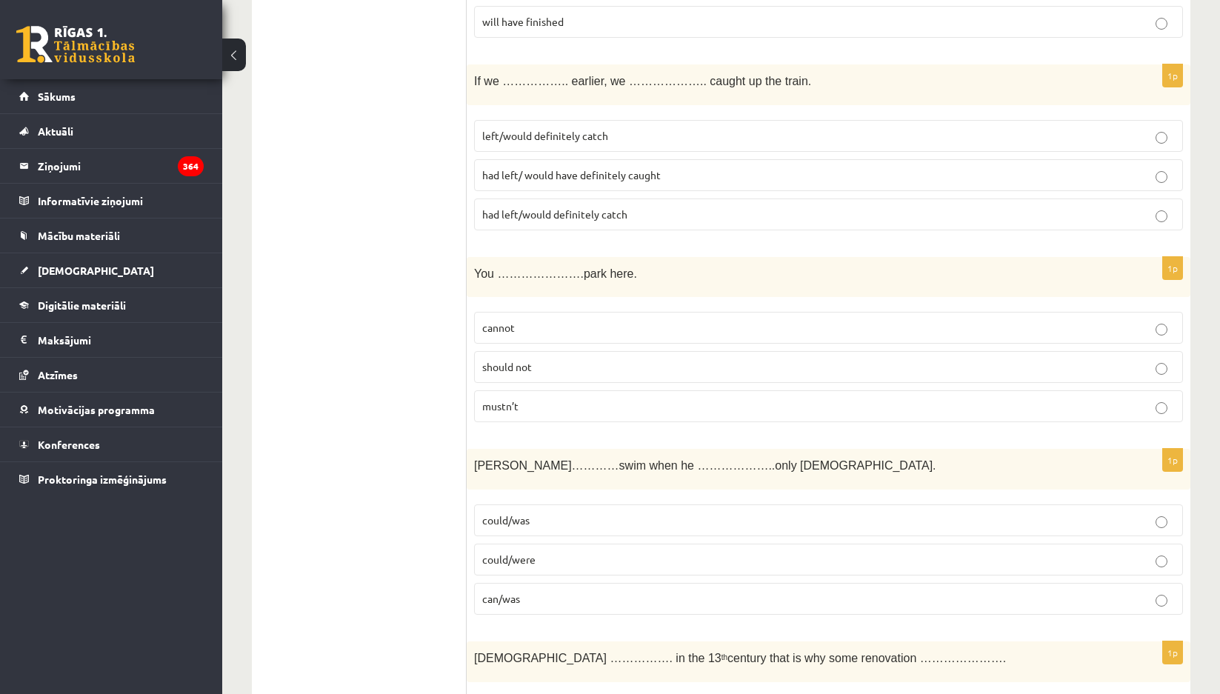
drag, startPoint x: 596, startPoint y: 280, endPoint x: 442, endPoint y: 286, distance: 154.2
click at [442, 286] on div "**********" at bounding box center [721, 541] width 939 height 5616
click at [441, 286] on ul "Tests Izvērtējums!" at bounding box center [367, 540] width 200 height 5586
drag, startPoint x: 470, startPoint y: 270, endPoint x: 605, endPoint y: 270, distance: 135.6
click at [605, 270] on div "You ………………….park here." at bounding box center [829, 277] width 724 height 41
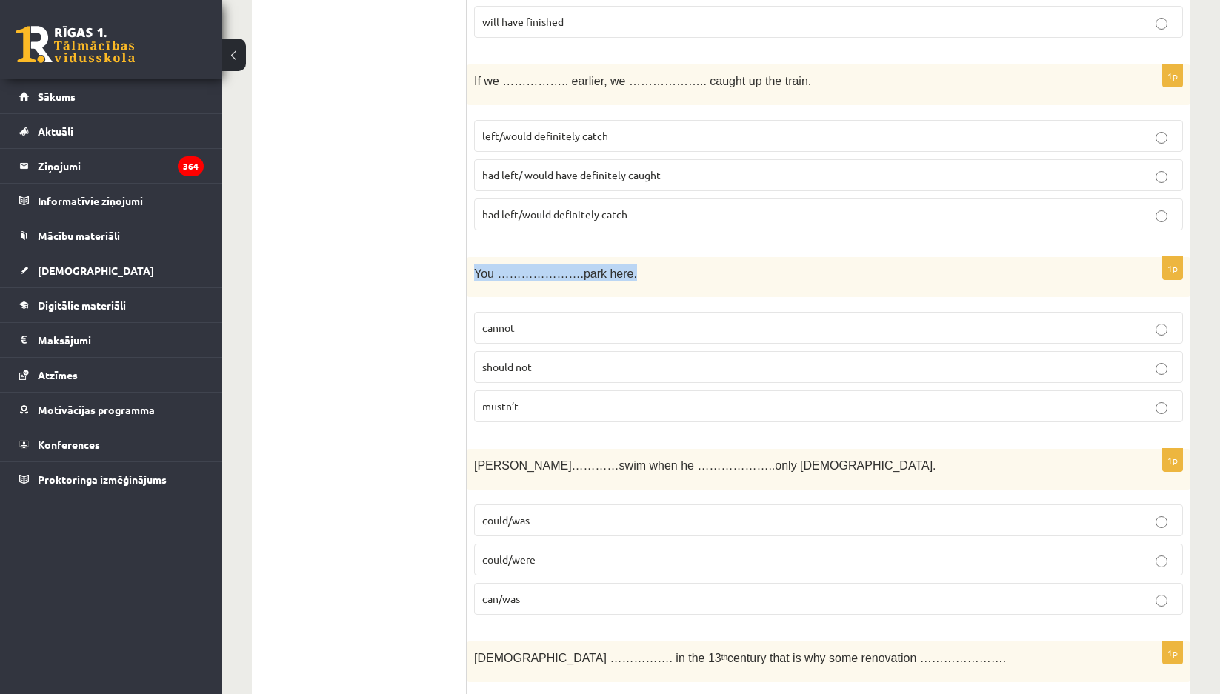
click at [605, 270] on p "You ………………….park here." at bounding box center [791, 272] width 635 height 17
drag, startPoint x: 604, startPoint y: 269, endPoint x: 467, endPoint y: 275, distance: 137.9
click at [467, 275] on div "You ………………….park here." at bounding box center [829, 277] width 724 height 41
click at [500, 265] on p "You ………………….park here." at bounding box center [791, 272] width 635 height 17
drag, startPoint x: 470, startPoint y: 276, endPoint x: 607, endPoint y: 264, distance: 137.5
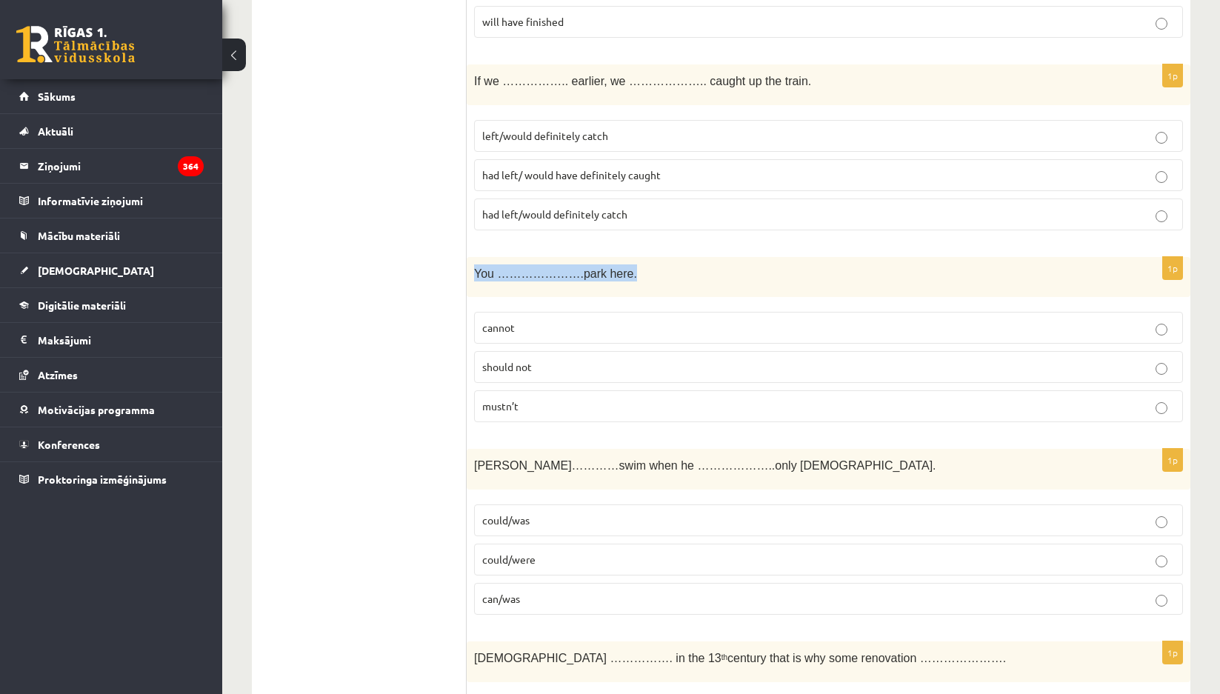
click at [607, 264] on div "You ………………….park here." at bounding box center [829, 277] width 724 height 41
click at [613, 264] on div "You ………………….park here." at bounding box center [829, 277] width 724 height 41
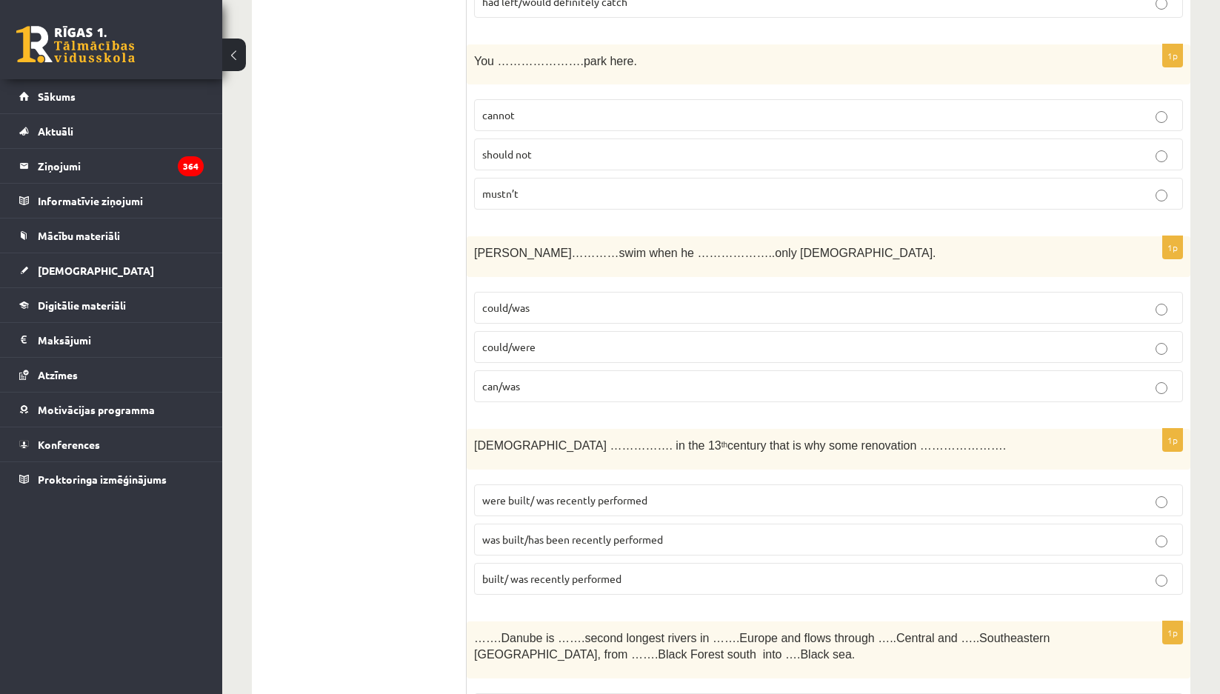
scroll to position [2667, 0]
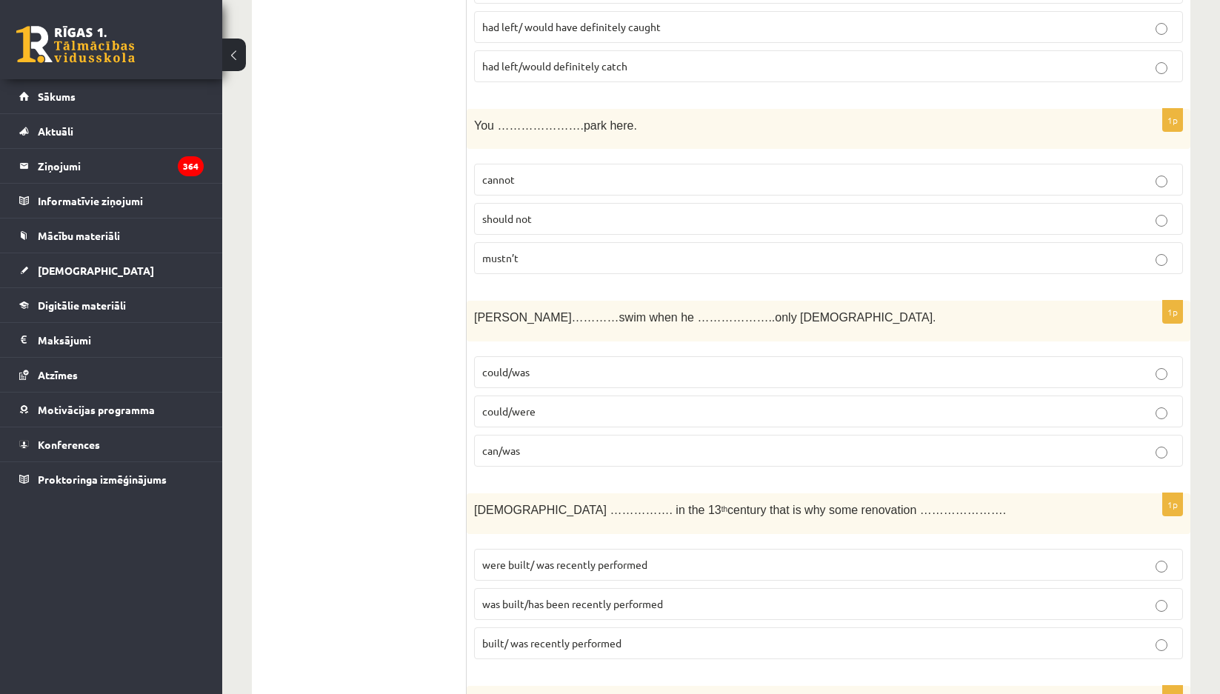
click at [541, 375] on p "could/was" at bounding box center [828, 372] width 693 height 16
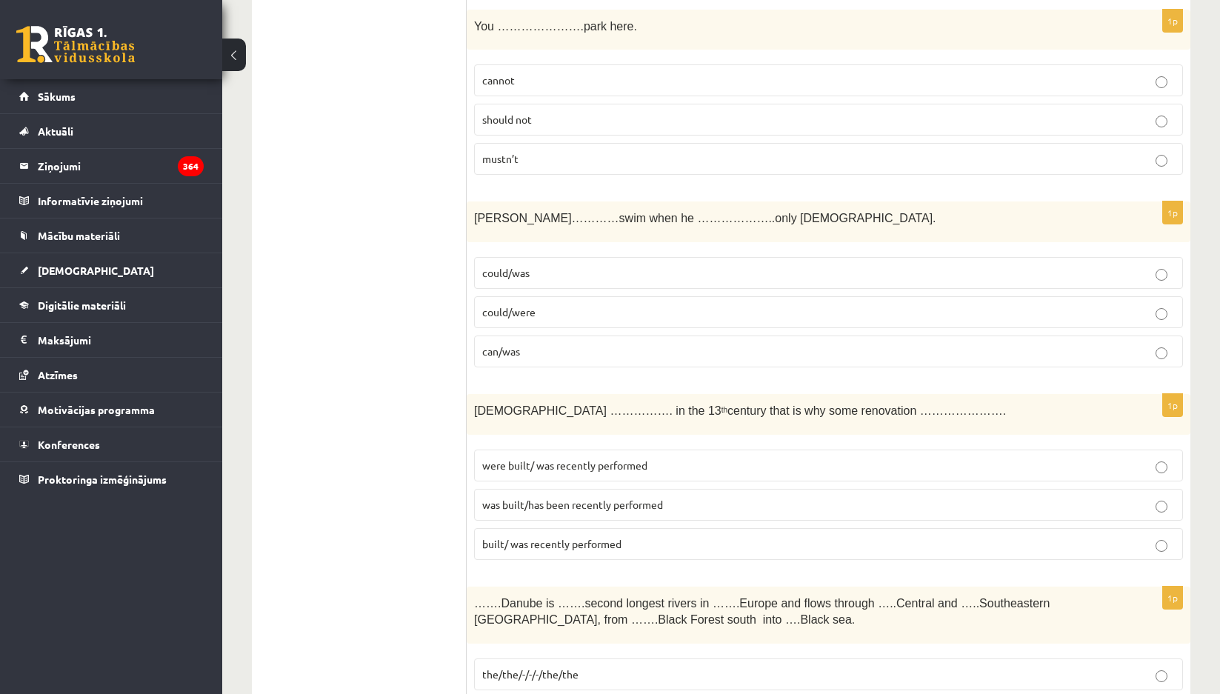
scroll to position [2963, 0]
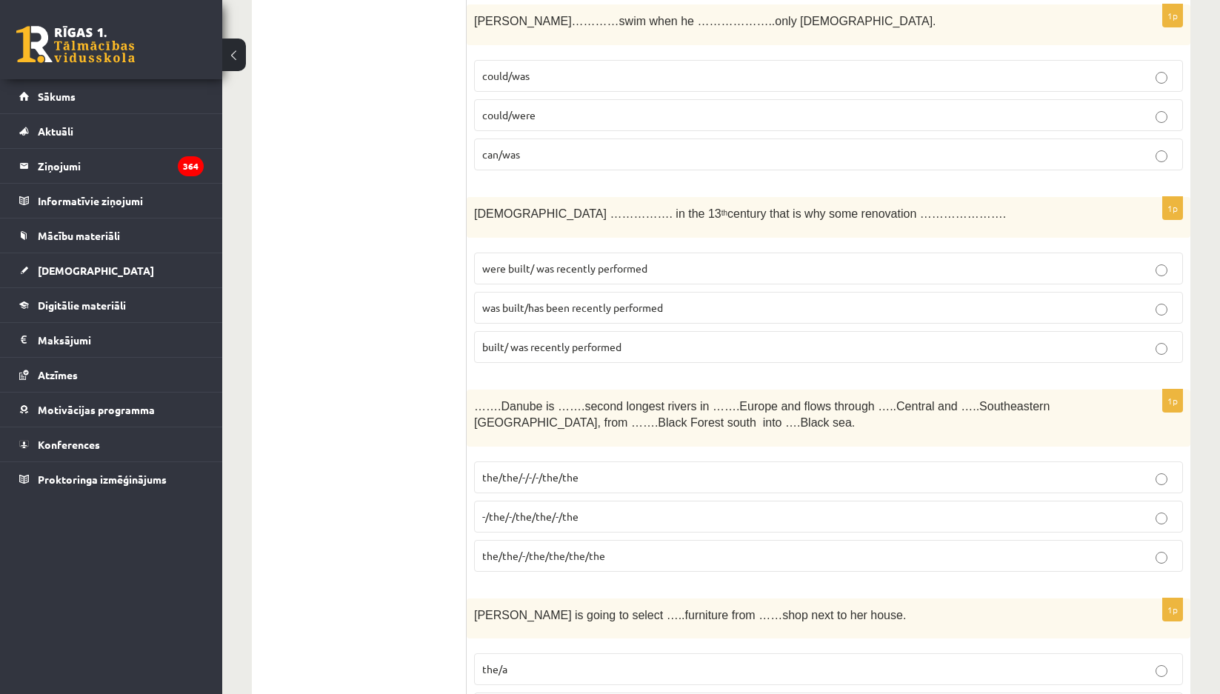
click at [554, 301] on span "was built/has been recently performed" at bounding box center [572, 307] width 181 height 13
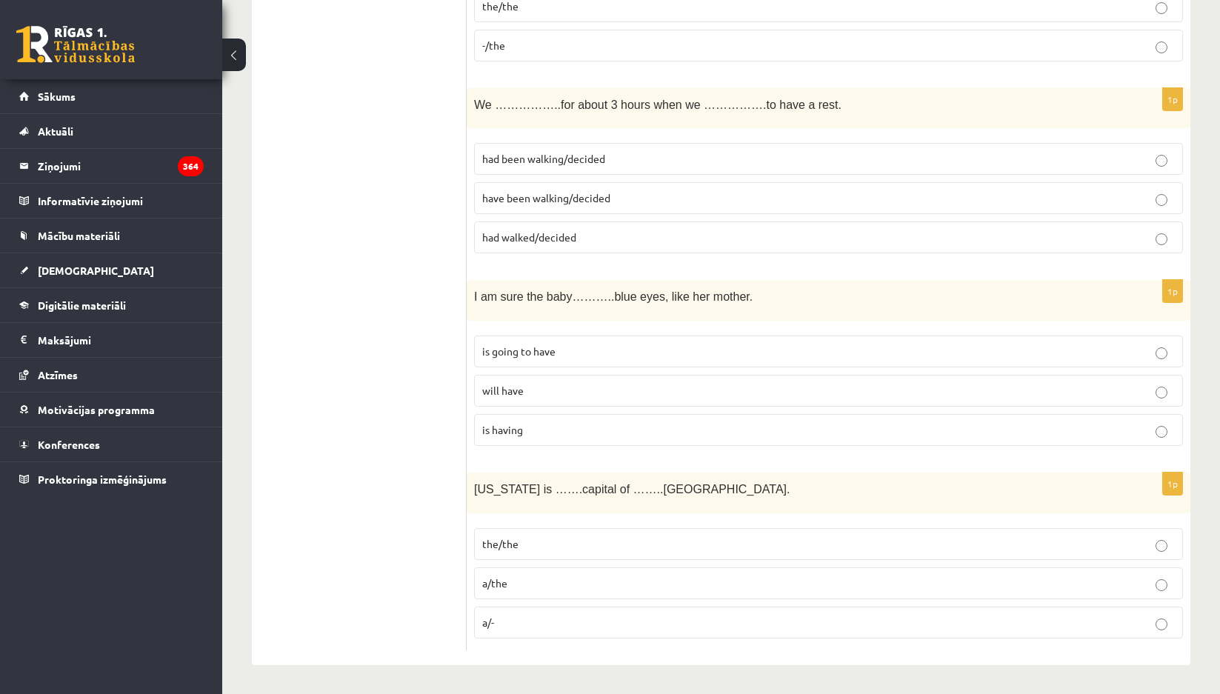
scroll to position [5203, 0]
click at [504, 581] on span "a/the" at bounding box center [494, 582] width 25 height 13
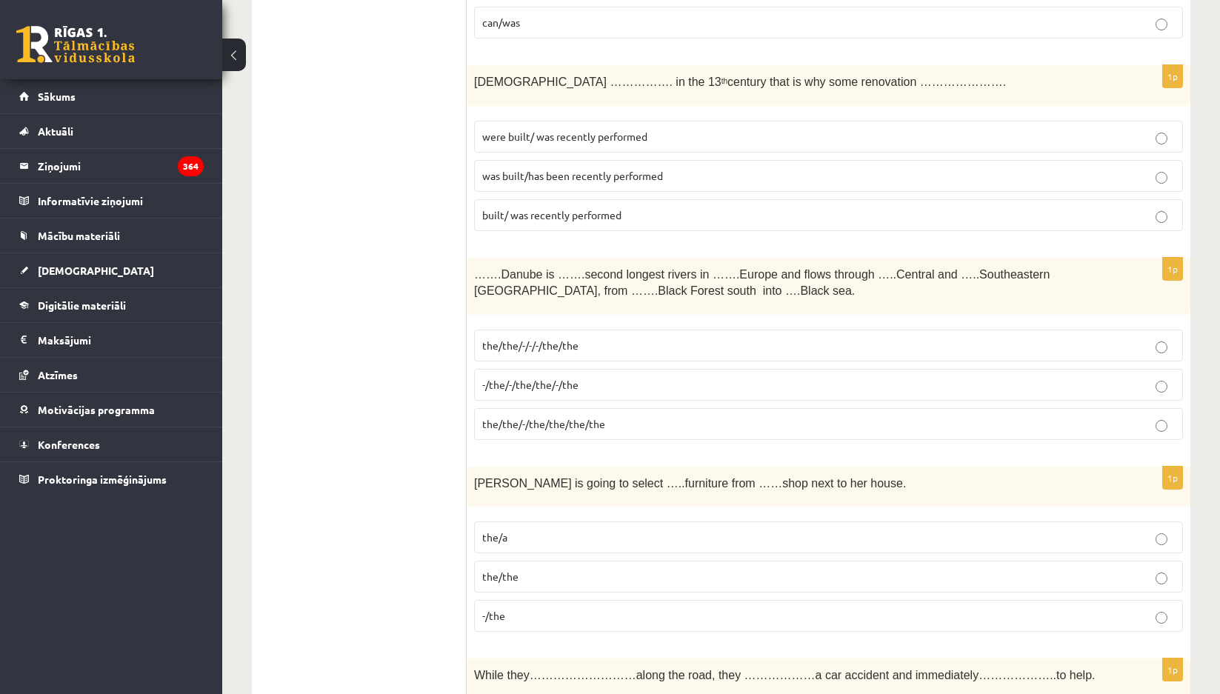
scroll to position [3129, 0]
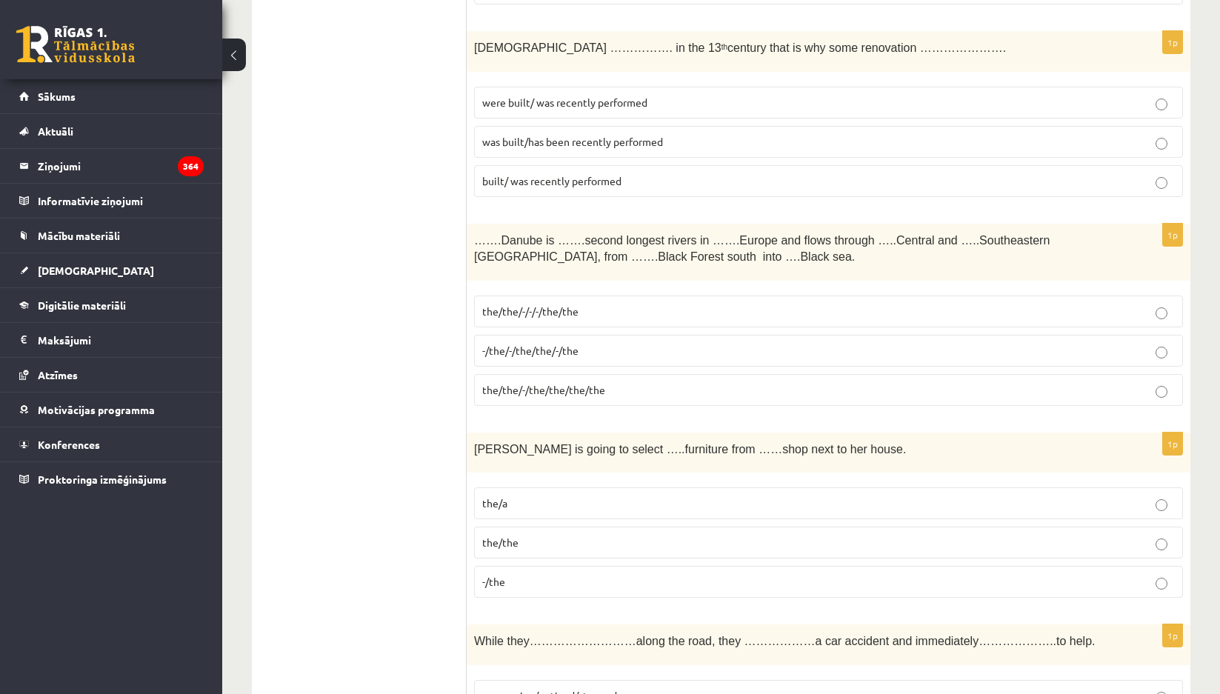
click at [526, 358] on p "-/the/-/the/the/-/the" at bounding box center [828, 351] width 693 height 16
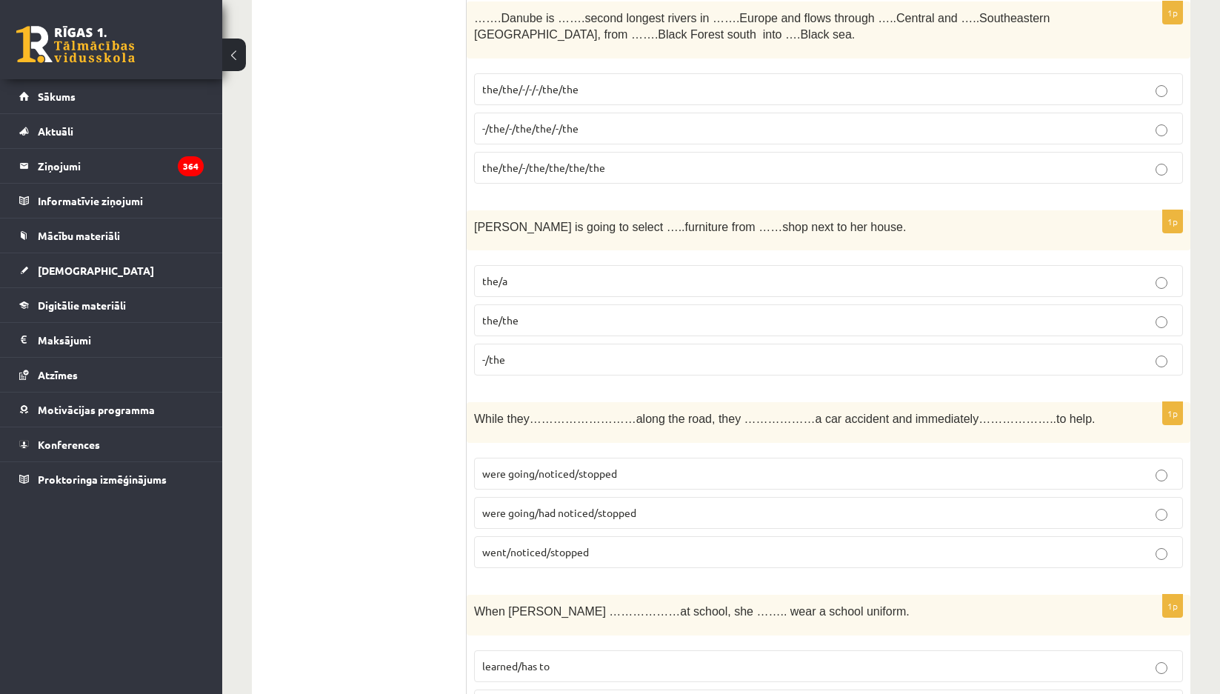
click at [508, 353] on p "-/the" at bounding box center [828, 360] width 693 height 16
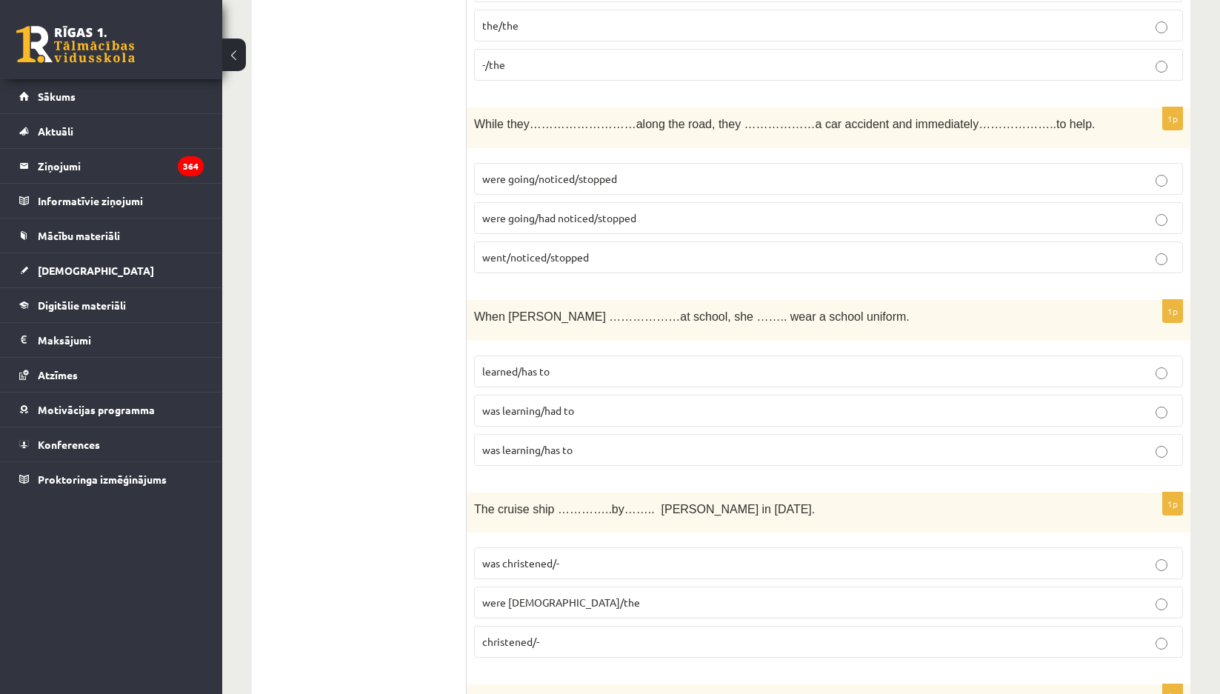
scroll to position [3647, 0]
click at [599, 251] on p "went/noticed/stopped" at bounding box center [828, 256] width 693 height 16
click at [555, 210] on span "were going/had noticed/stopped" at bounding box center [559, 216] width 154 height 13
click at [588, 179] on span "were going/noticed/stopped" at bounding box center [549, 176] width 135 height 13
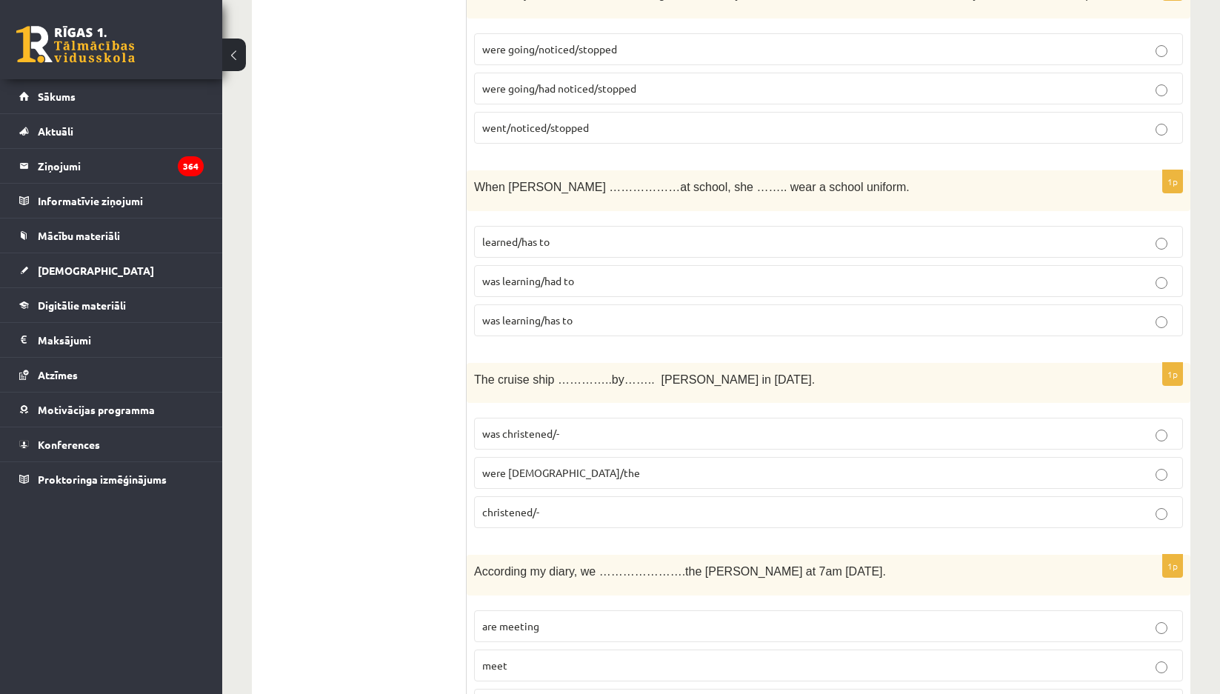
scroll to position [3796, 0]
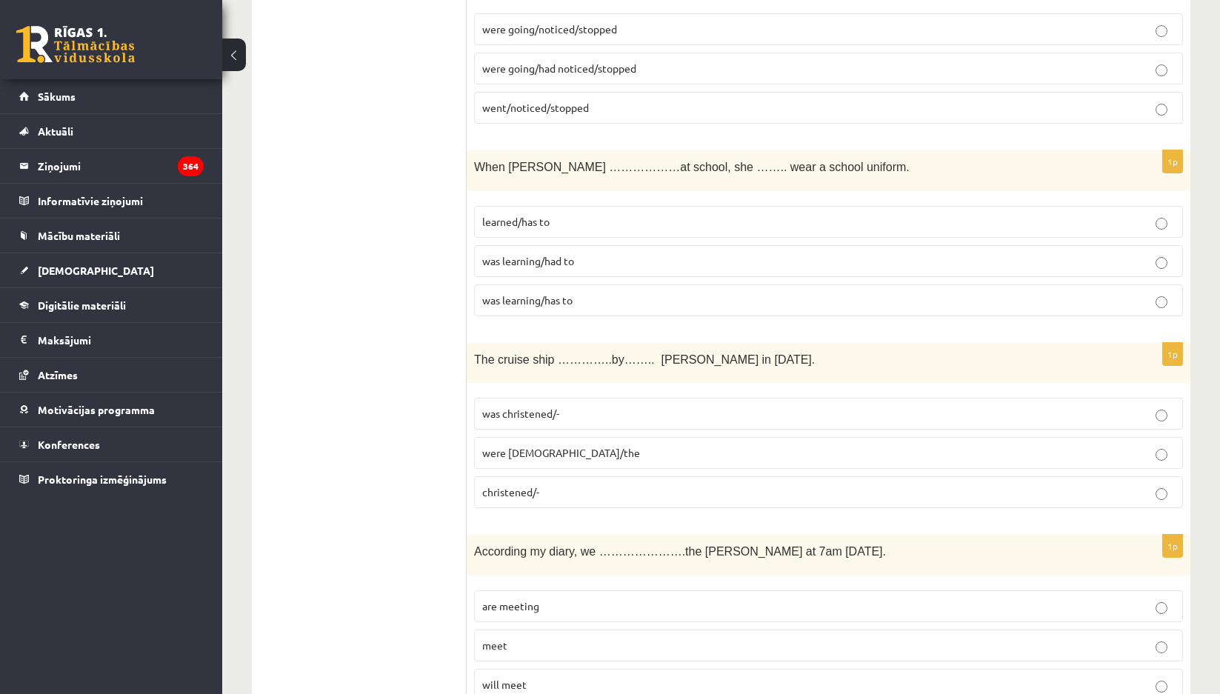
click at [625, 217] on p "learned/has to" at bounding box center [828, 222] width 693 height 16
click at [544, 256] on span "was learning/had to" at bounding box center [528, 260] width 92 height 13
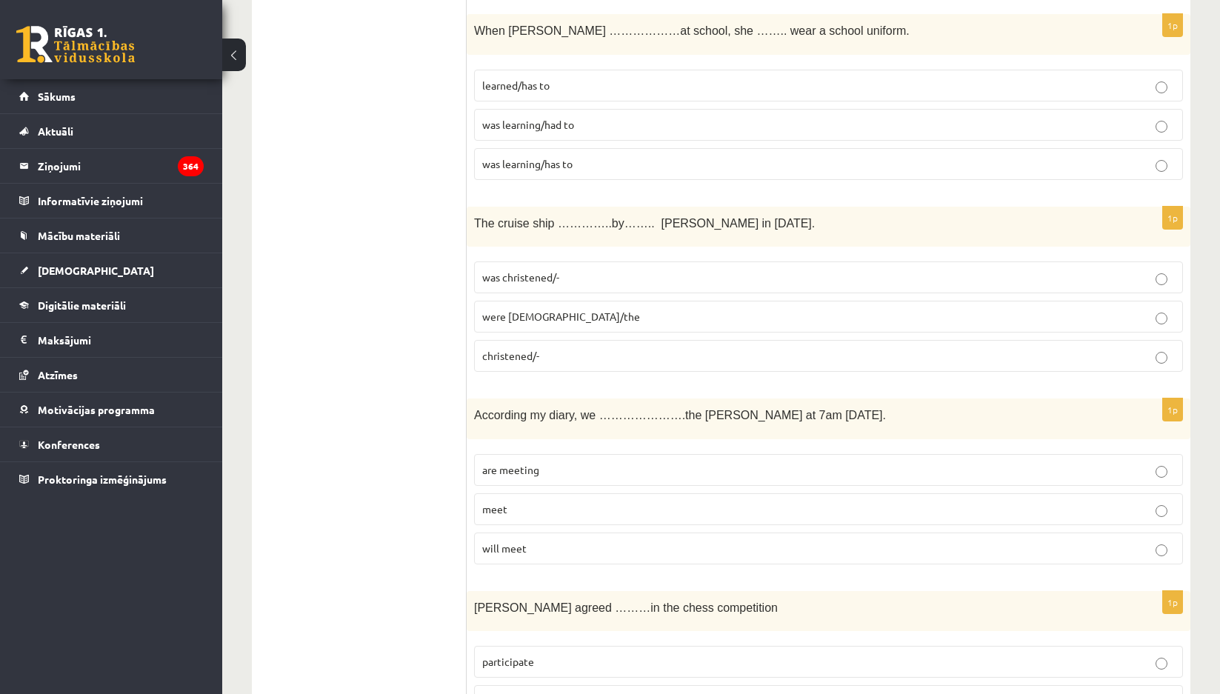
scroll to position [4018, 0]
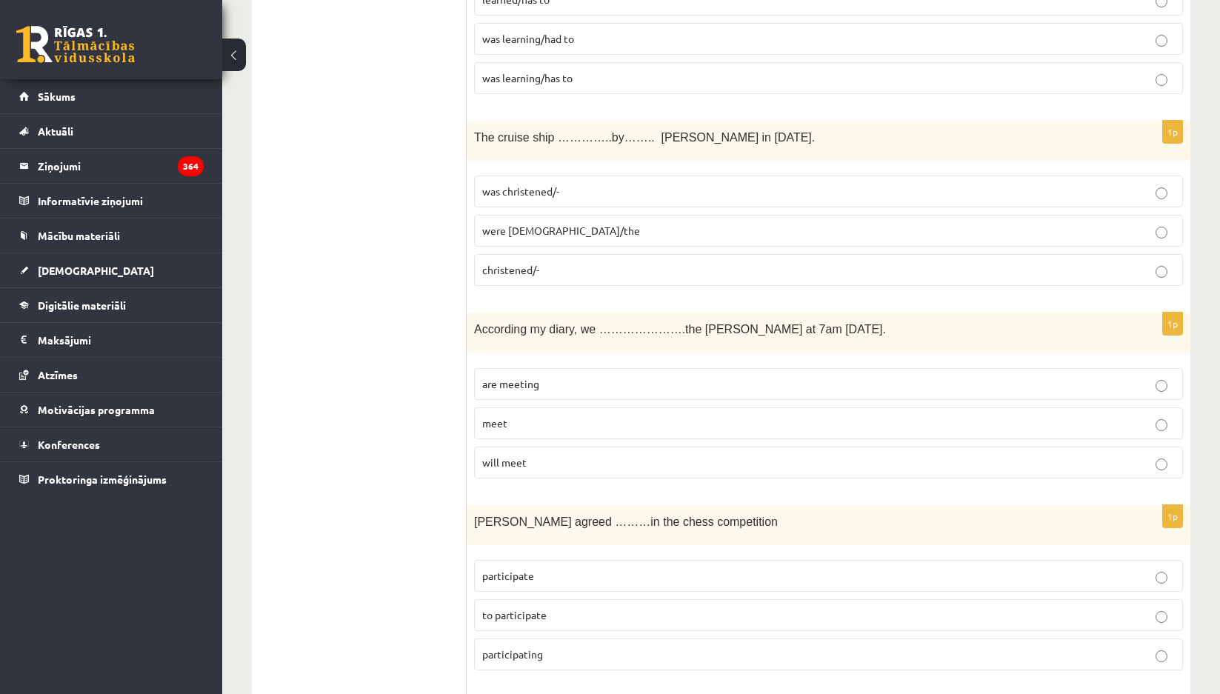
click at [532, 239] on p "were christened/the" at bounding box center [828, 231] width 693 height 16
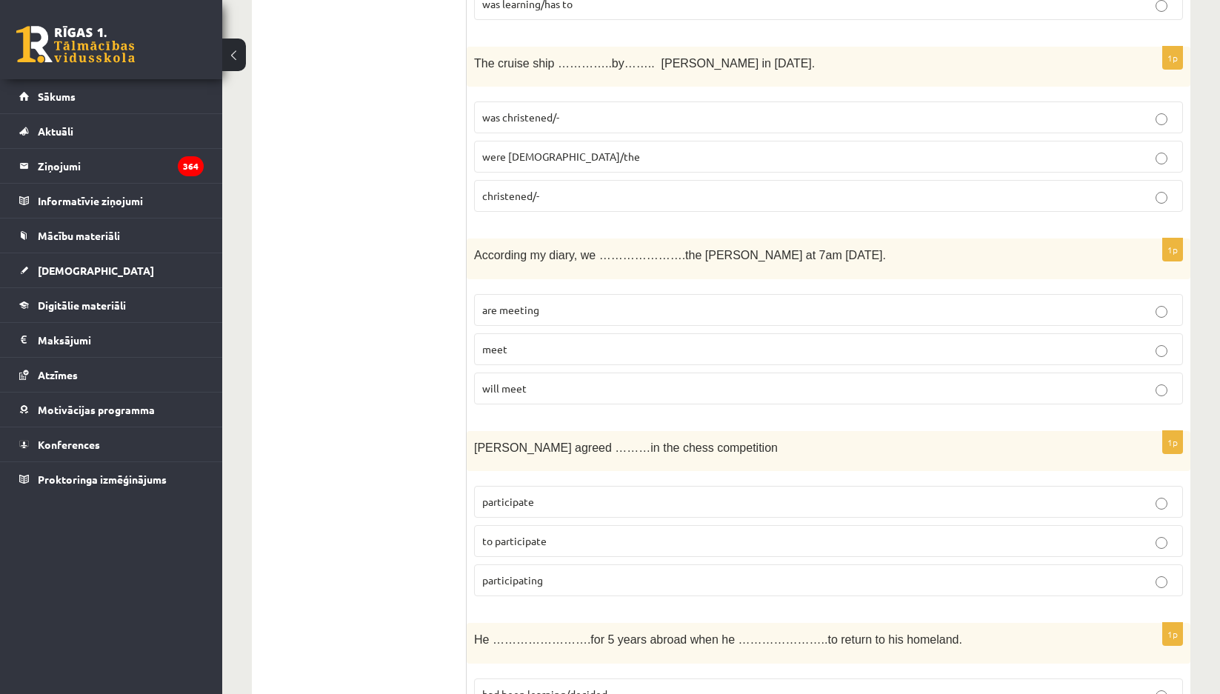
scroll to position [4166, 0]
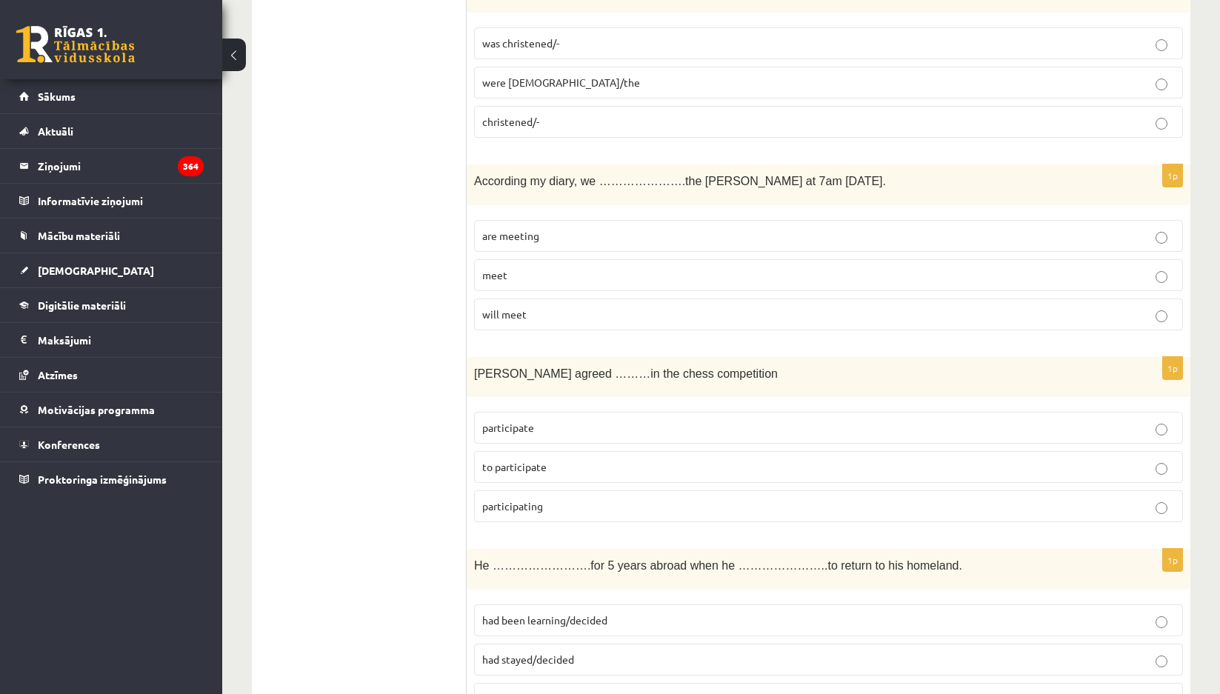
click at [513, 318] on span "will meet" at bounding box center [504, 313] width 44 height 13
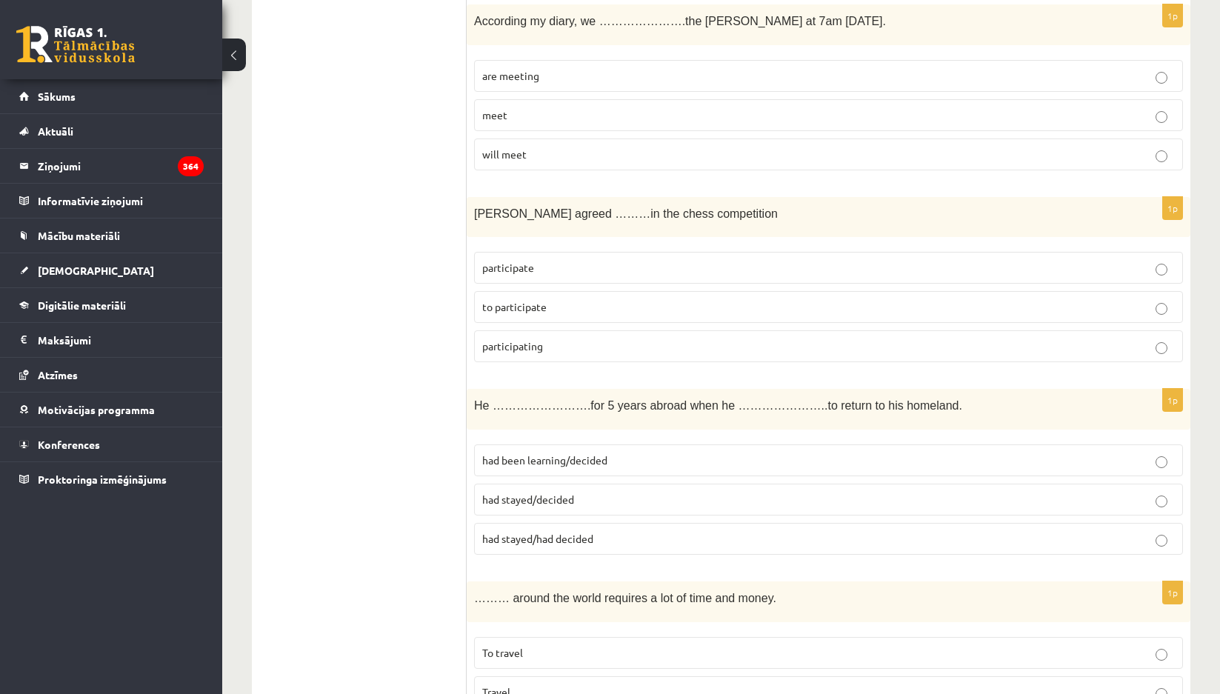
scroll to position [4240, 0]
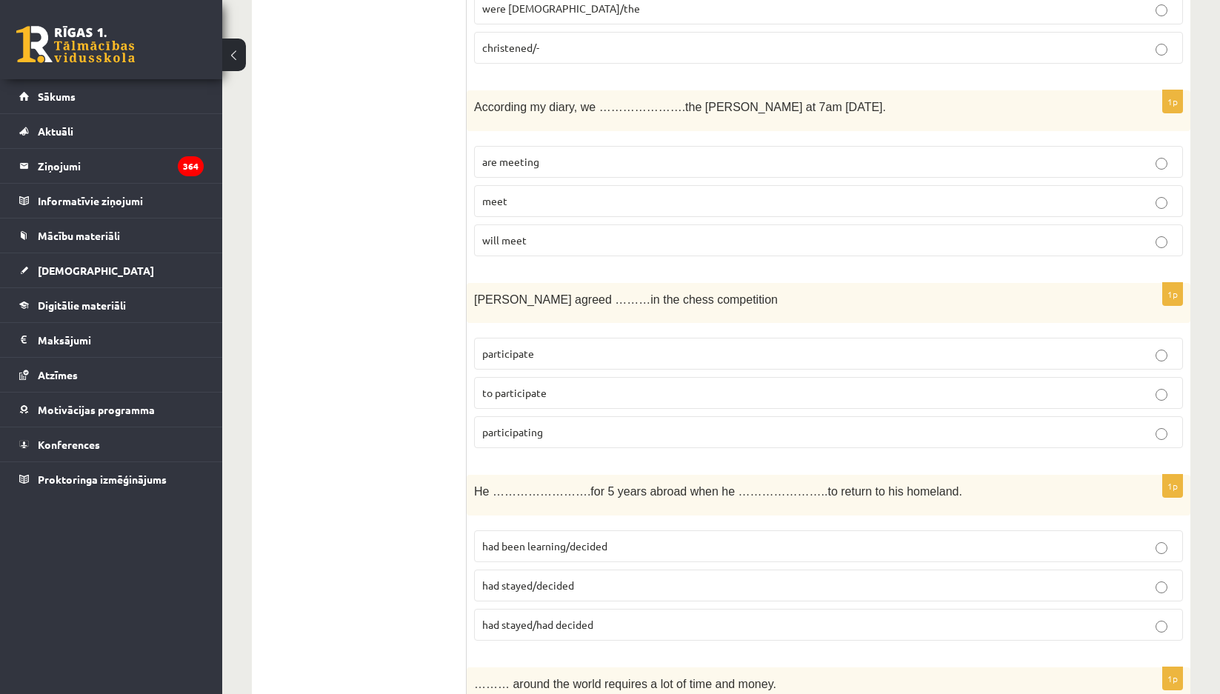
click at [524, 163] on span "are meeting" at bounding box center [510, 161] width 57 height 13
drag, startPoint x: 676, startPoint y: 104, endPoint x: 693, endPoint y: 110, distance: 19.0
click at [693, 110] on span "According my diary, we ………………….the byers at 7am tomorrow." at bounding box center [680, 107] width 412 height 13
drag, startPoint x: 693, startPoint y: 110, endPoint x: 656, endPoint y: 105, distance: 37.4
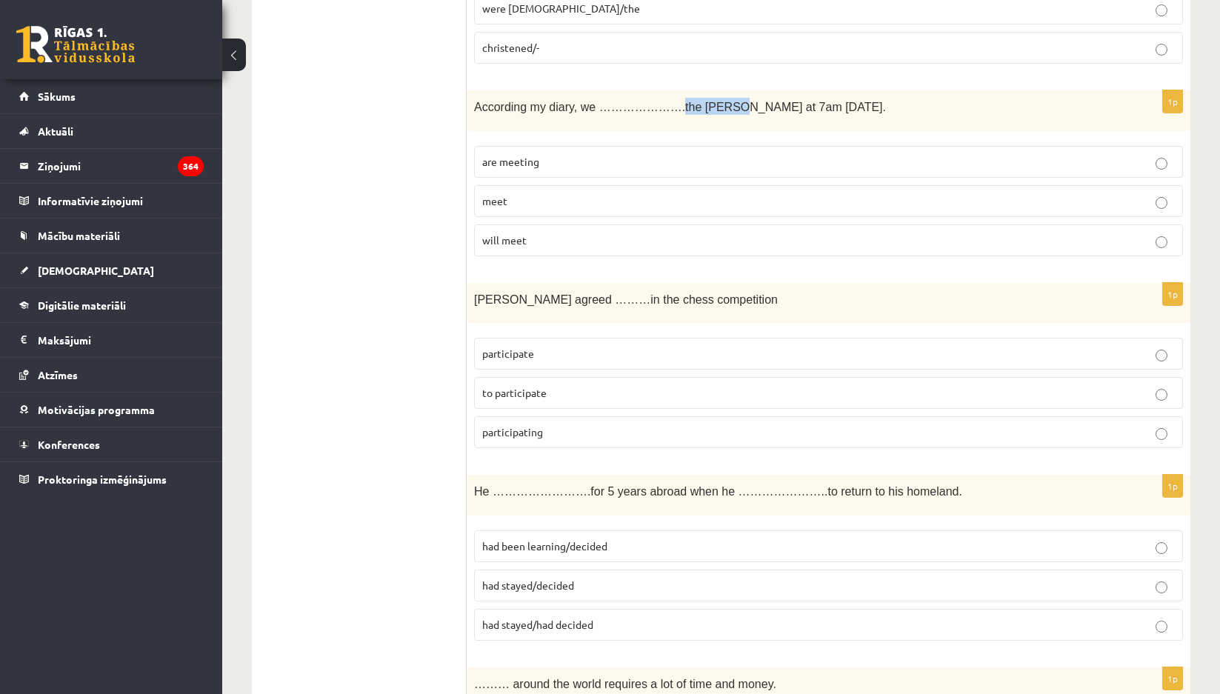
click at [656, 105] on span "According my diary, we ………………….the byers at 7am tomorrow." at bounding box center [680, 107] width 412 height 13
click at [703, 129] on div "According my diary, we ………………….the byers at 7am tomorrow." at bounding box center [829, 110] width 724 height 41
click at [679, 107] on span "According my diary, we ………………….the byers at 7am tomorrow." at bounding box center [680, 107] width 412 height 13
click at [655, 126] on div "According my diary, we ………………….the byers at 7am tomorrow." at bounding box center [829, 110] width 724 height 41
click at [499, 170] on label "are meeting" at bounding box center [828, 162] width 709 height 32
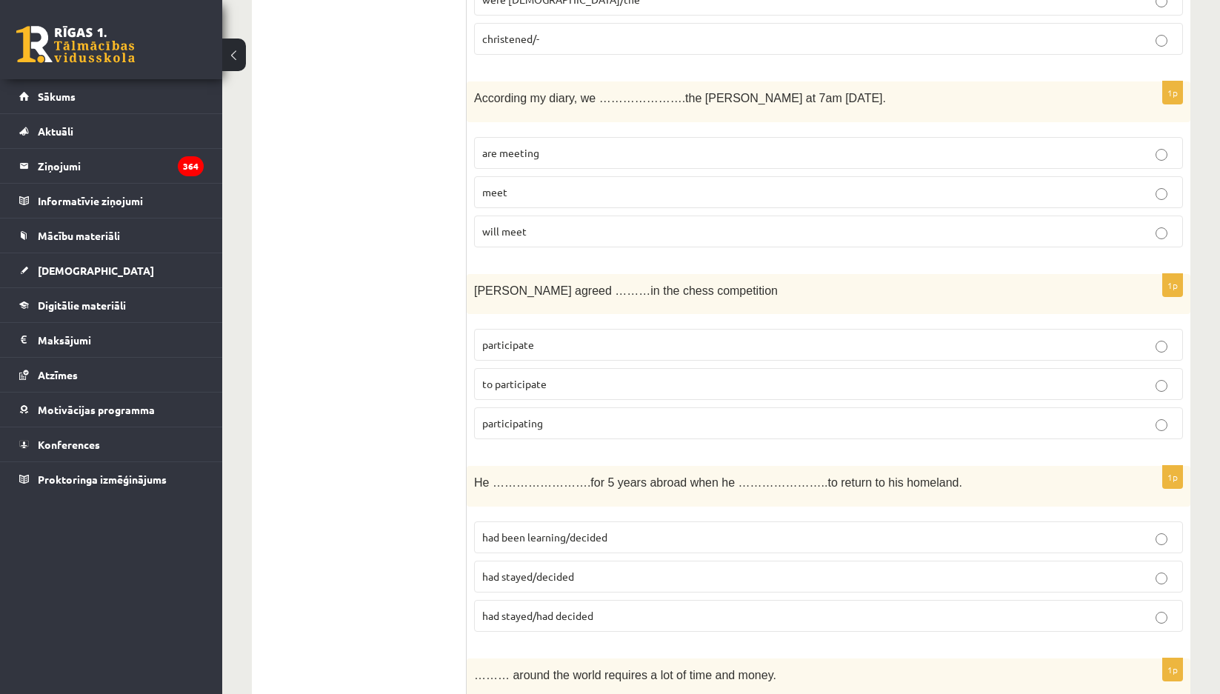
scroll to position [4092, 0]
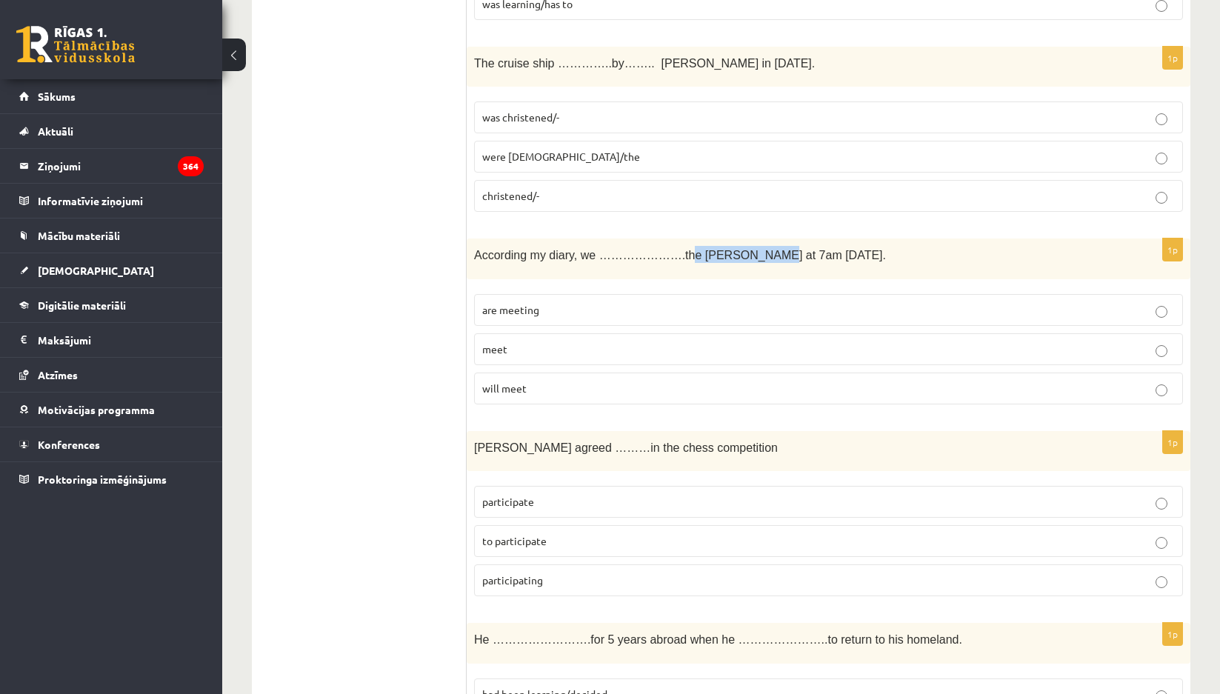
drag, startPoint x: 659, startPoint y: 260, endPoint x: 730, endPoint y: 260, distance: 71.9
click at [730, 260] on span "According my diary, we ………………….the byers at 7am tomorrow." at bounding box center [680, 255] width 412 height 13
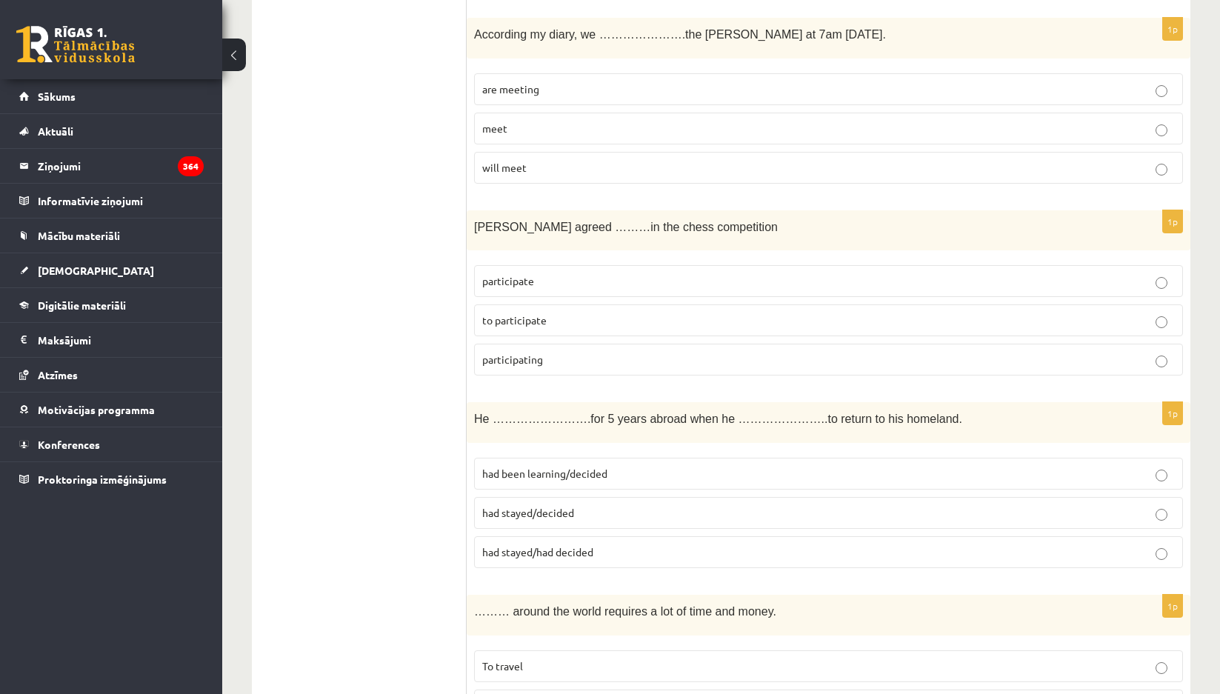
scroll to position [4314, 0]
drag, startPoint x: 689, startPoint y: 27, endPoint x: 699, endPoint y: 24, distance: 11.0
click at [699, 24] on p "According my diary, we ………………….the byers at 7am tomorrow." at bounding box center [791, 32] width 635 height 17
click at [690, 37] on span "According my diary, we ………………….the byers at 7am tomorrow." at bounding box center [680, 33] width 412 height 13
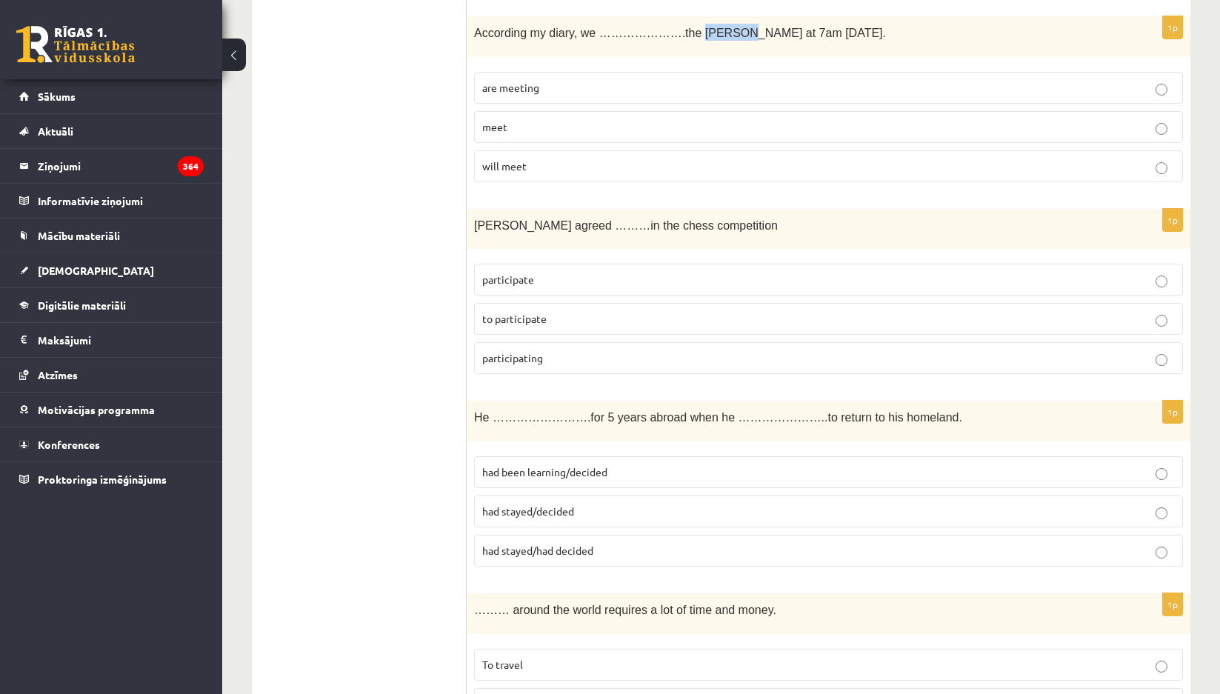
click at [690, 37] on span "According my diary, we ………………….the byers at 7am tomorrow." at bounding box center [680, 33] width 412 height 13
drag, startPoint x: 690, startPoint y: 37, endPoint x: 669, endPoint y: 37, distance: 21.5
click at [669, 37] on span "According my diary, we ………………….the byers at 7am tomorrow." at bounding box center [680, 33] width 412 height 13
click at [668, 37] on span "According my diary, we ………………….the byers at 7am tomorrow." at bounding box center [680, 33] width 412 height 13
click at [533, 320] on span "to participate" at bounding box center [514, 318] width 64 height 13
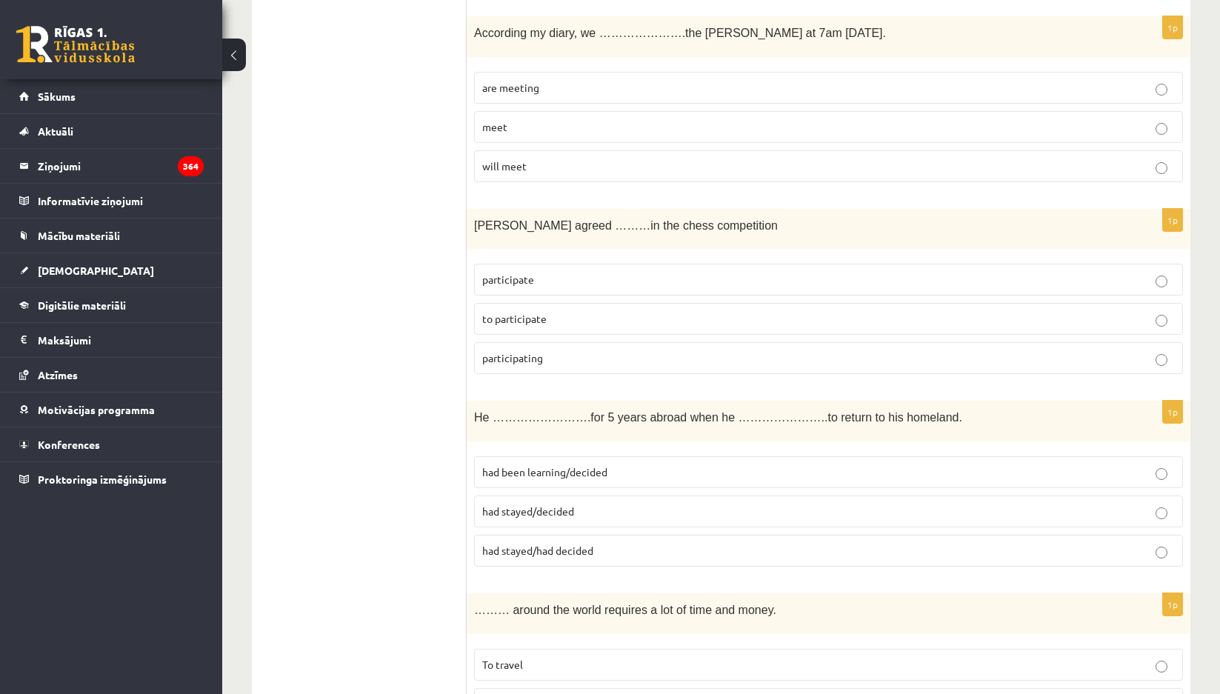
click at [555, 281] on p "participate" at bounding box center [828, 280] width 693 height 16
click at [535, 333] on label "to participate" at bounding box center [828, 319] width 709 height 32
drag, startPoint x: 543, startPoint y: 293, endPoint x: 548, endPoint y: 313, distance: 20.7
click at [542, 293] on label "participate" at bounding box center [828, 280] width 709 height 32
click at [547, 331] on label "to participate" at bounding box center [828, 319] width 709 height 32
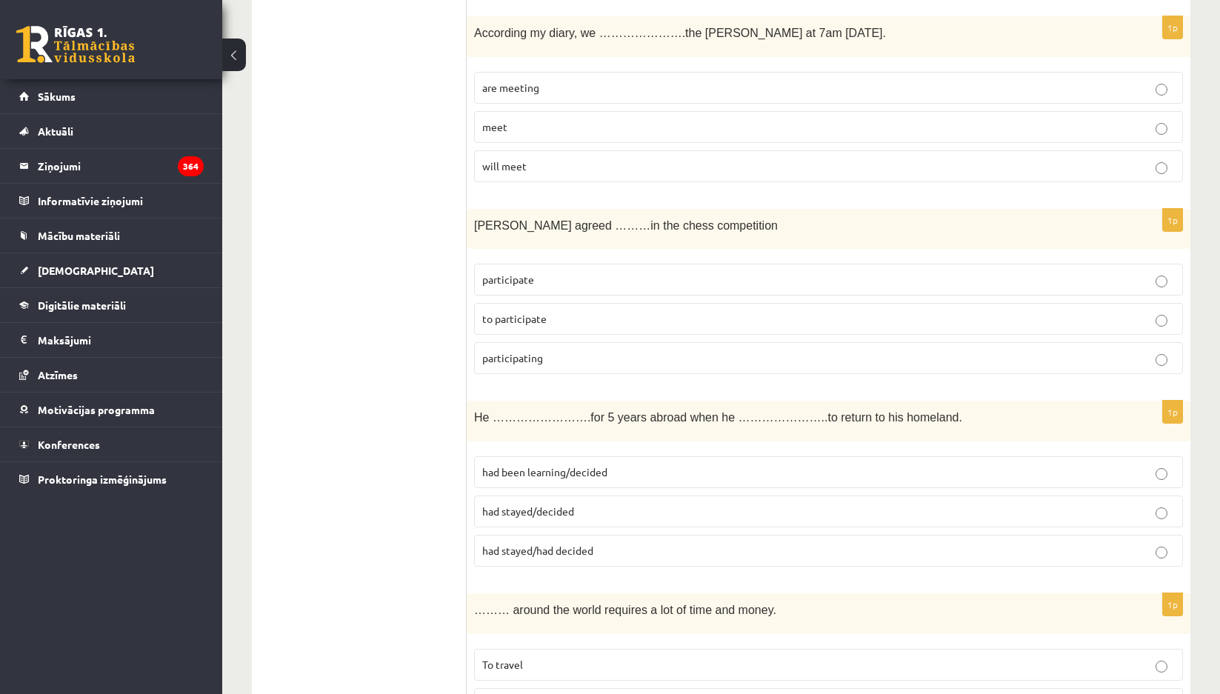
click at [541, 284] on p "participate" at bounding box center [828, 280] width 693 height 16
click at [537, 335] on label "to participate" at bounding box center [828, 319] width 709 height 32
click at [532, 360] on span "participating" at bounding box center [512, 357] width 61 height 13
click at [513, 286] on p "participate" at bounding box center [828, 280] width 693 height 16
click at [515, 316] on span "to participate" at bounding box center [514, 318] width 64 height 13
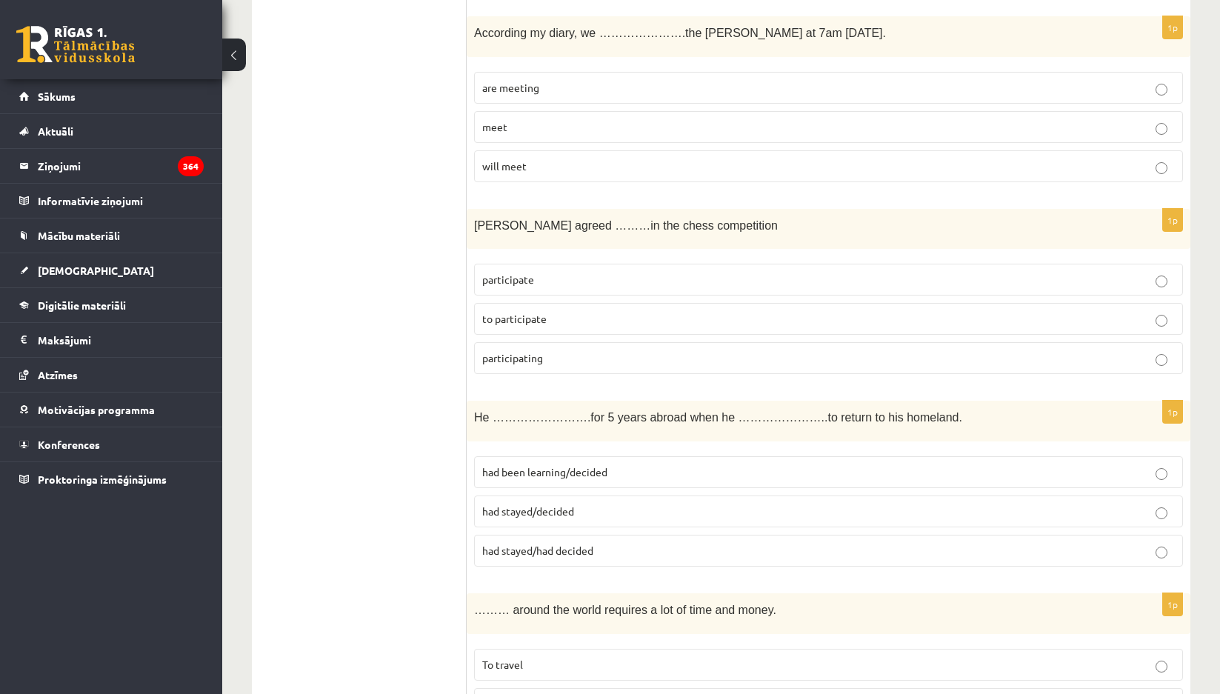
click at [504, 279] on span "participate" at bounding box center [508, 279] width 52 height 13
click at [589, 310] on label "to participate" at bounding box center [828, 319] width 709 height 32
click at [550, 308] on label "to participate" at bounding box center [828, 319] width 709 height 32
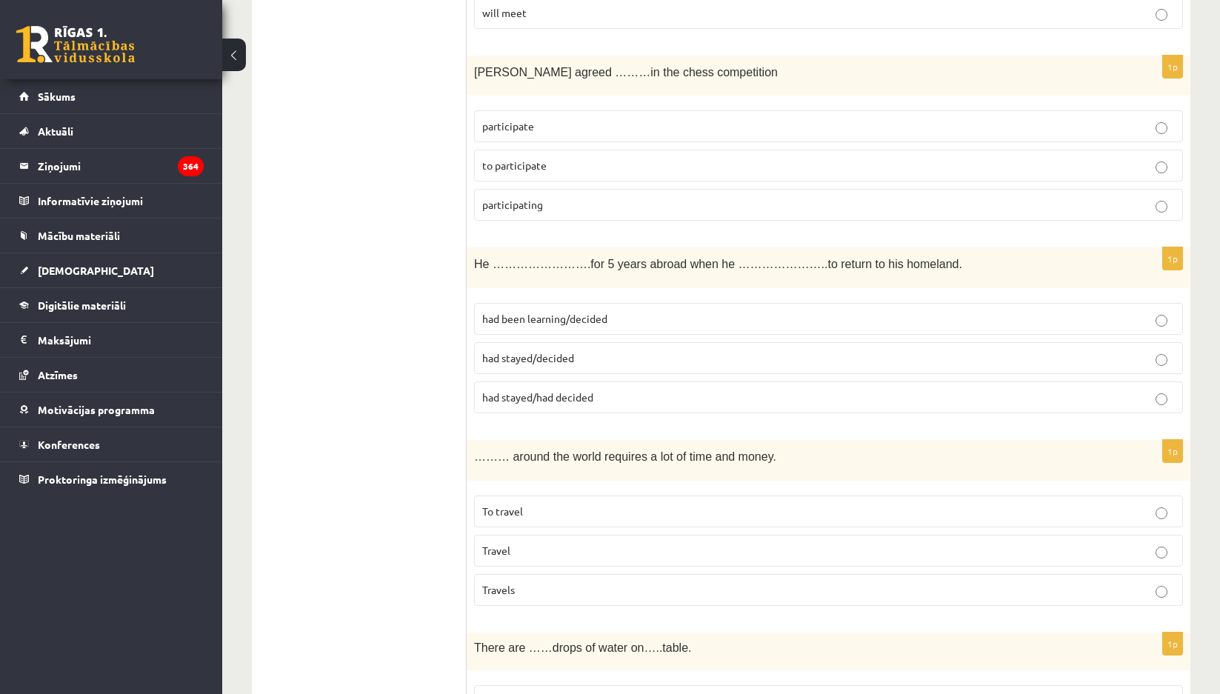
scroll to position [4388, 0]
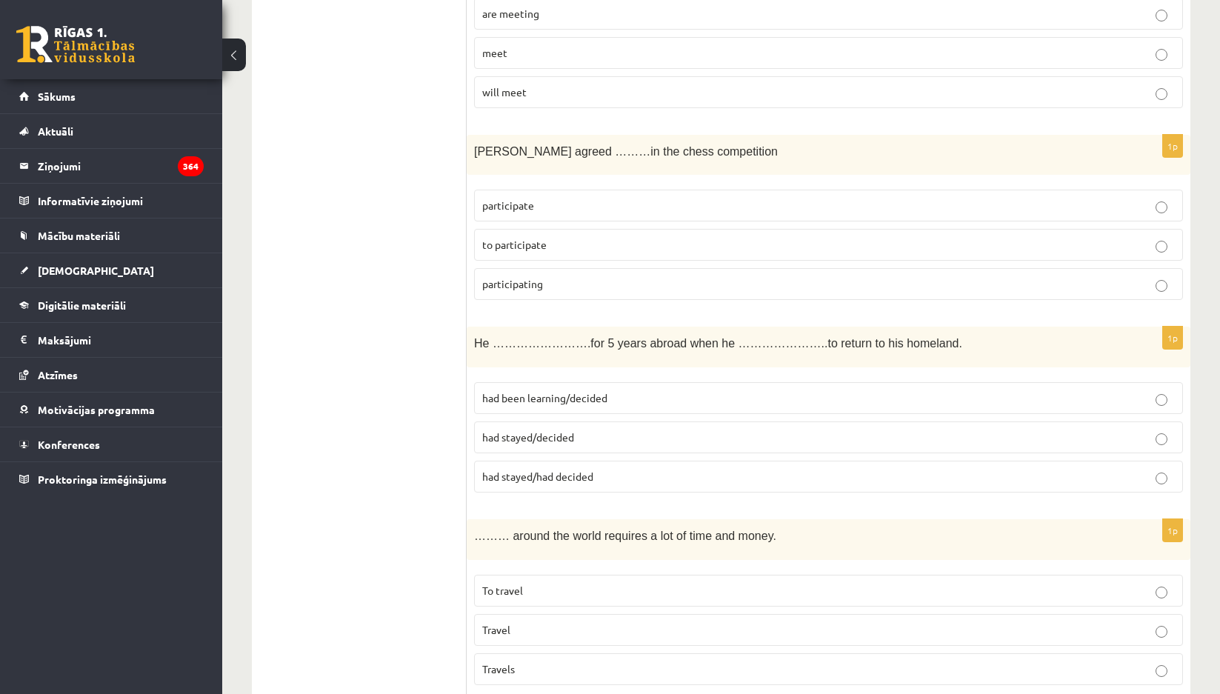
click at [522, 196] on label "participate" at bounding box center [828, 206] width 709 height 32
click at [498, 241] on span "to participate" at bounding box center [514, 244] width 64 height 13
click at [486, 195] on label "participate" at bounding box center [828, 206] width 709 height 32
click at [505, 237] on label "to participate" at bounding box center [828, 245] width 709 height 32
drag, startPoint x: 470, startPoint y: 144, endPoint x: 569, endPoint y: 221, distance: 125.1
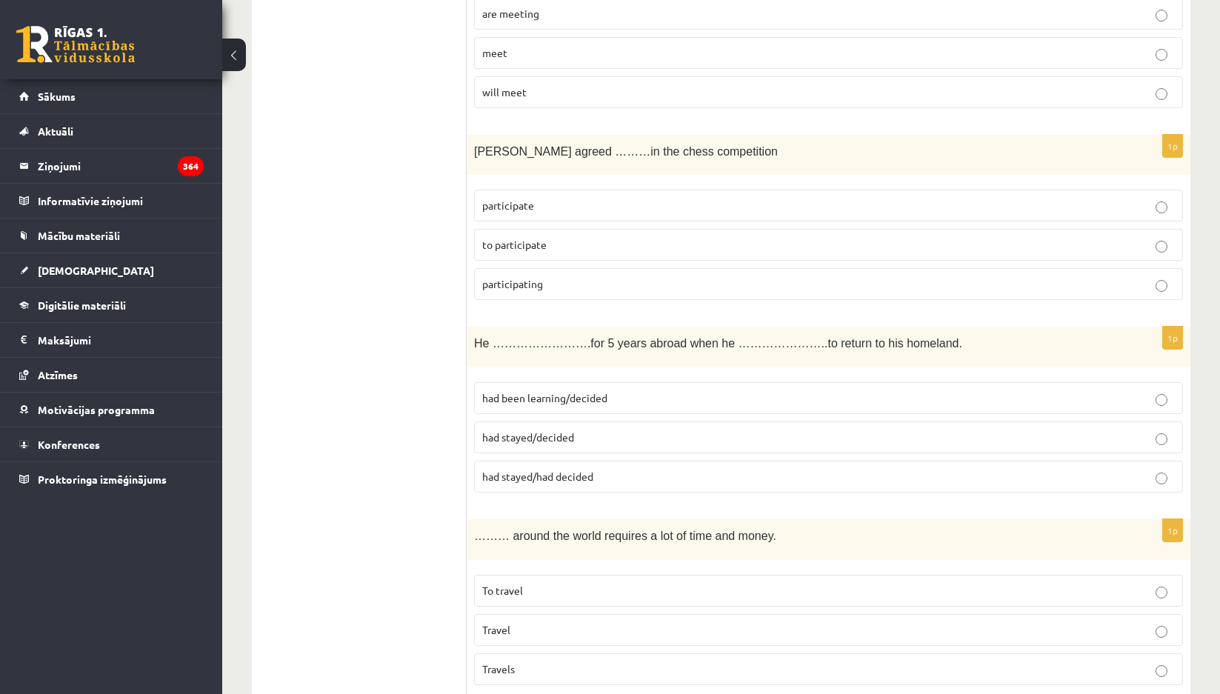
drag, startPoint x: 546, startPoint y: 190, endPoint x: 541, endPoint y: 182, distance: 9.7
click at [545, 190] on label "participate" at bounding box center [828, 206] width 709 height 32
click at [519, 169] on div "Sally agreed ………in the chess competition" at bounding box center [829, 155] width 724 height 41
click at [785, 267] on fieldset "participate to participate participating" at bounding box center [828, 243] width 709 height 122
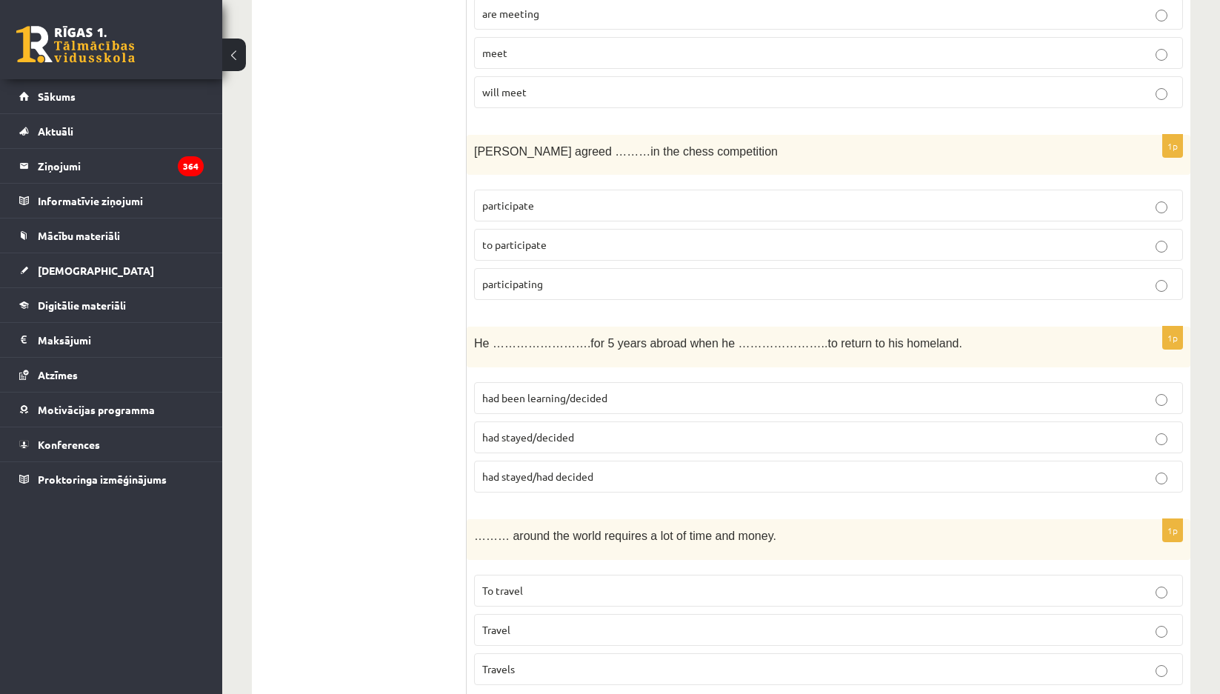
click at [760, 251] on p "to participate" at bounding box center [828, 245] width 693 height 16
click at [530, 154] on span "Sally agreed ………in the chess competition" at bounding box center [626, 151] width 304 height 13
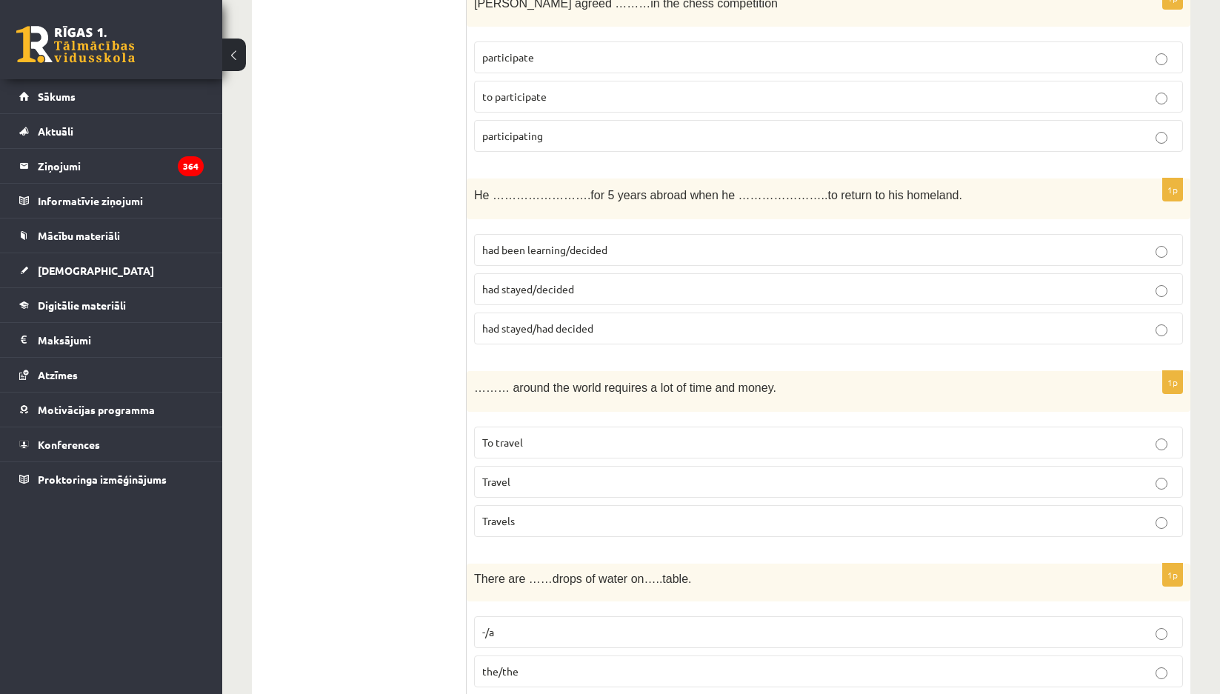
click at [581, 253] on span "had been learning/decided" at bounding box center [544, 249] width 125 height 13
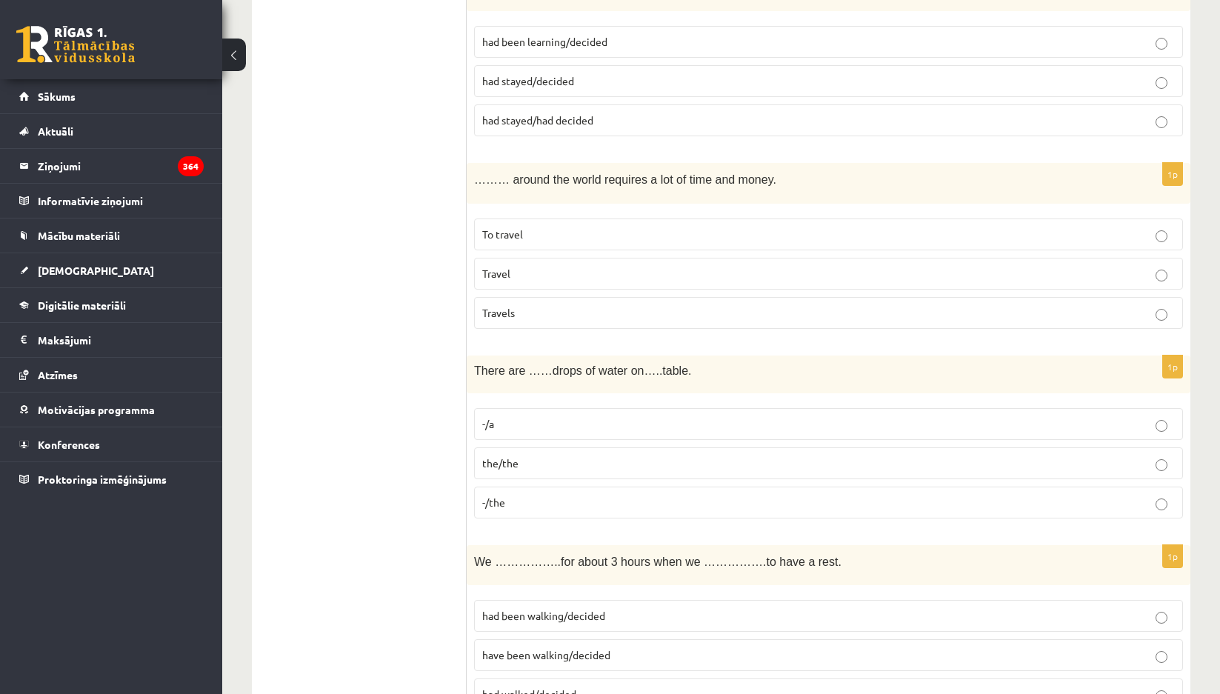
scroll to position [4759, 0]
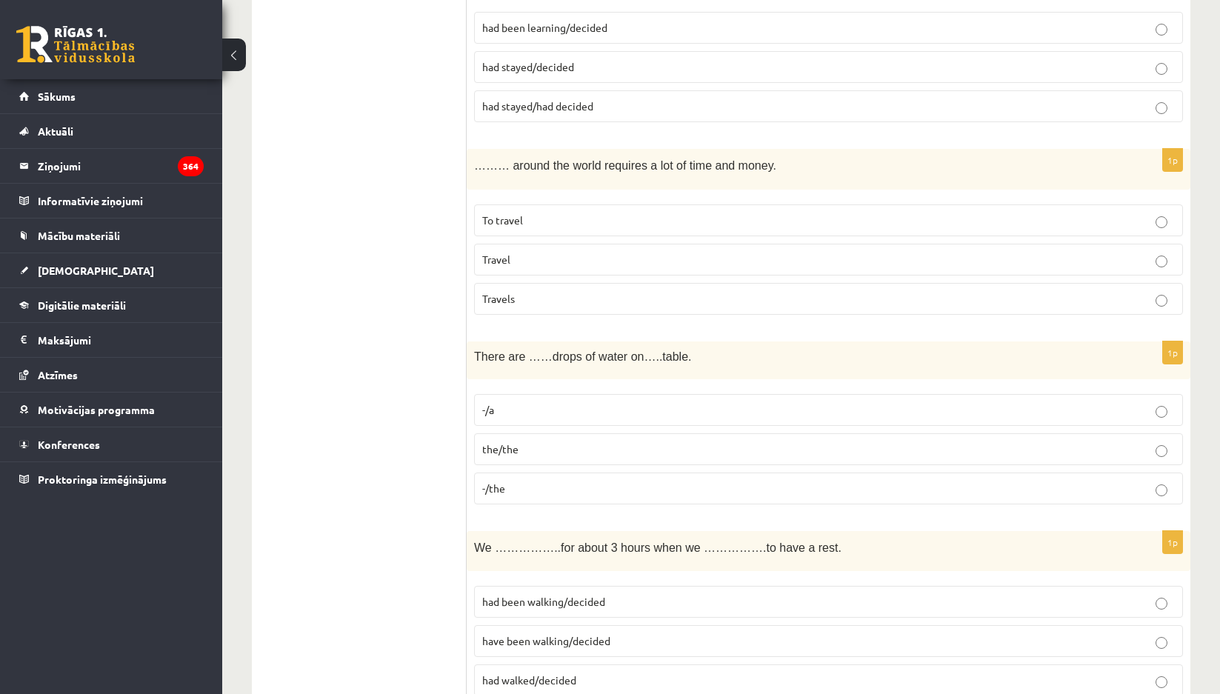
click at [514, 226] on span "To travel" at bounding box center [502, 219] width 41 height 13
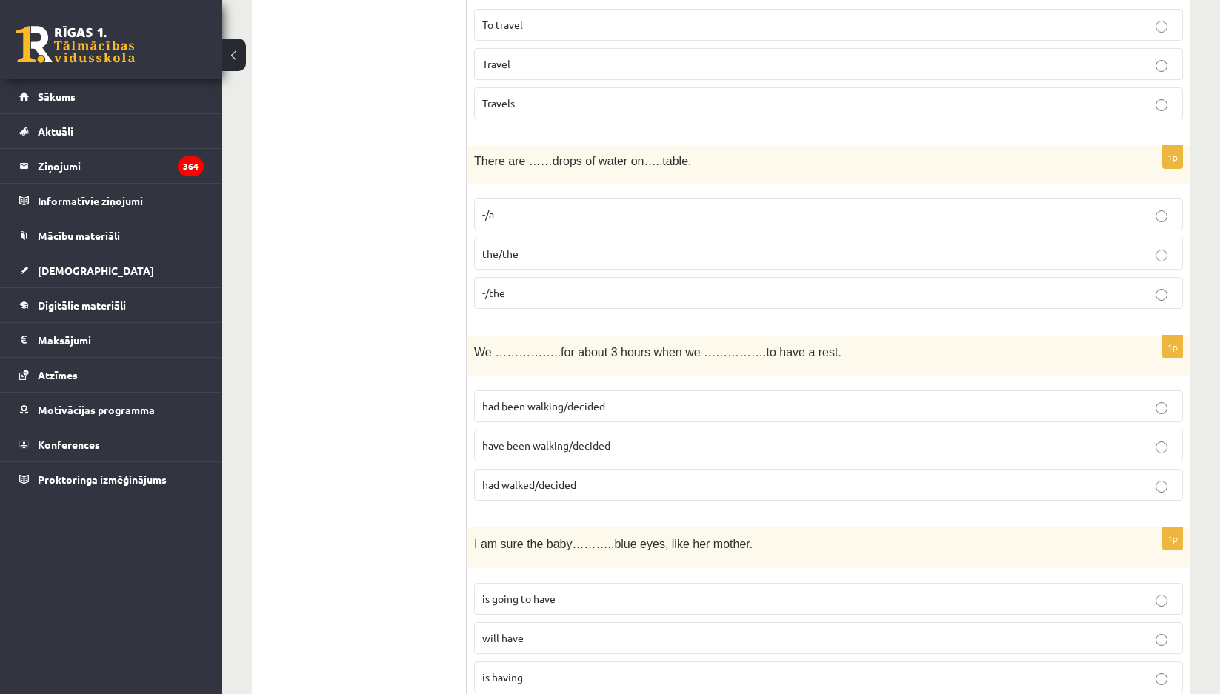
scroll to position [4981, 0]
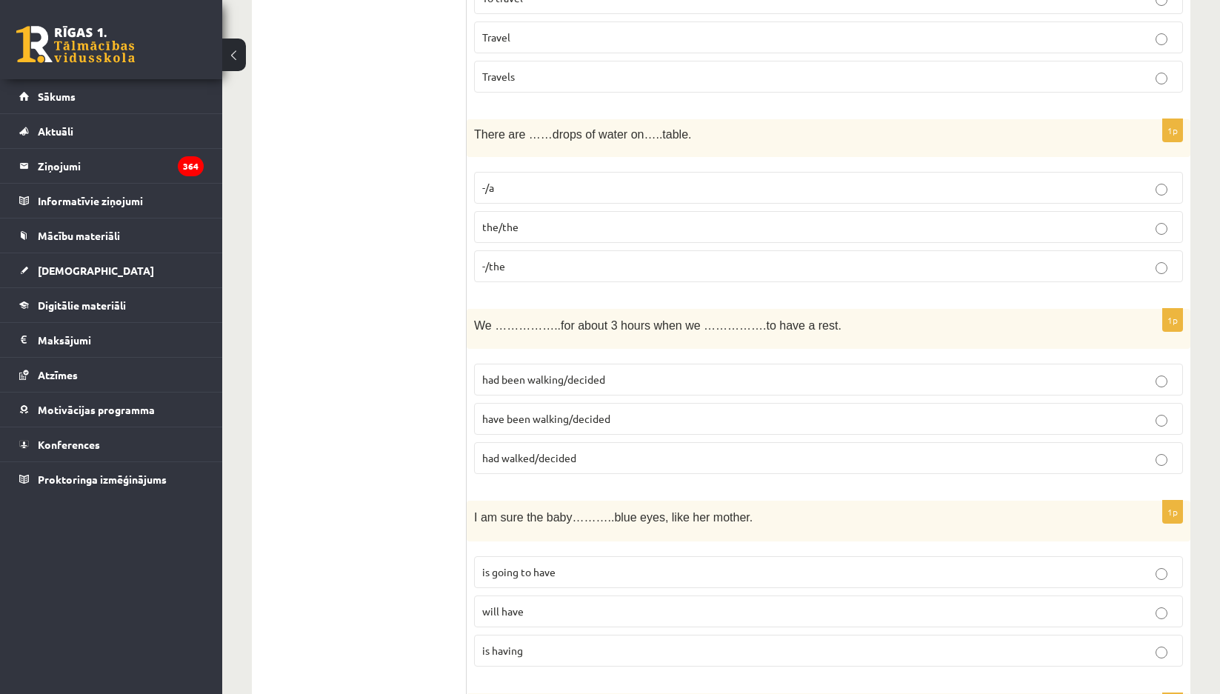
click at [505, 186] on p "-/a" at bounding box center [828, 188] width 693 height 16
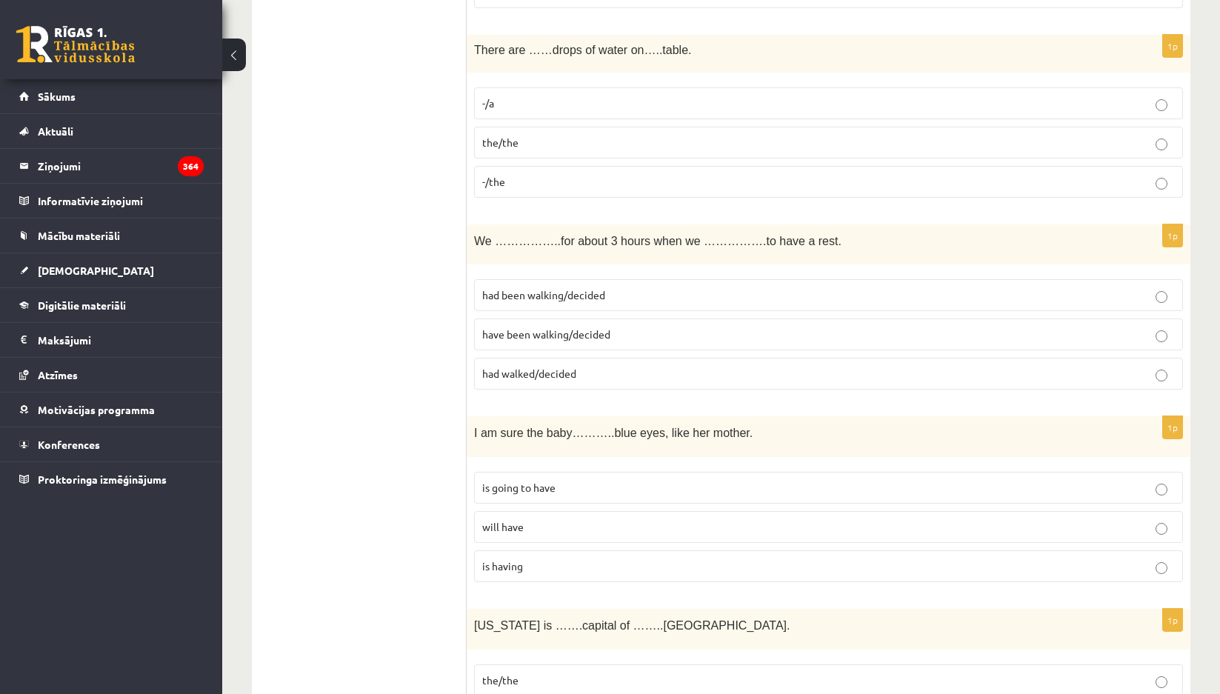
scroll to position [5129, 0]
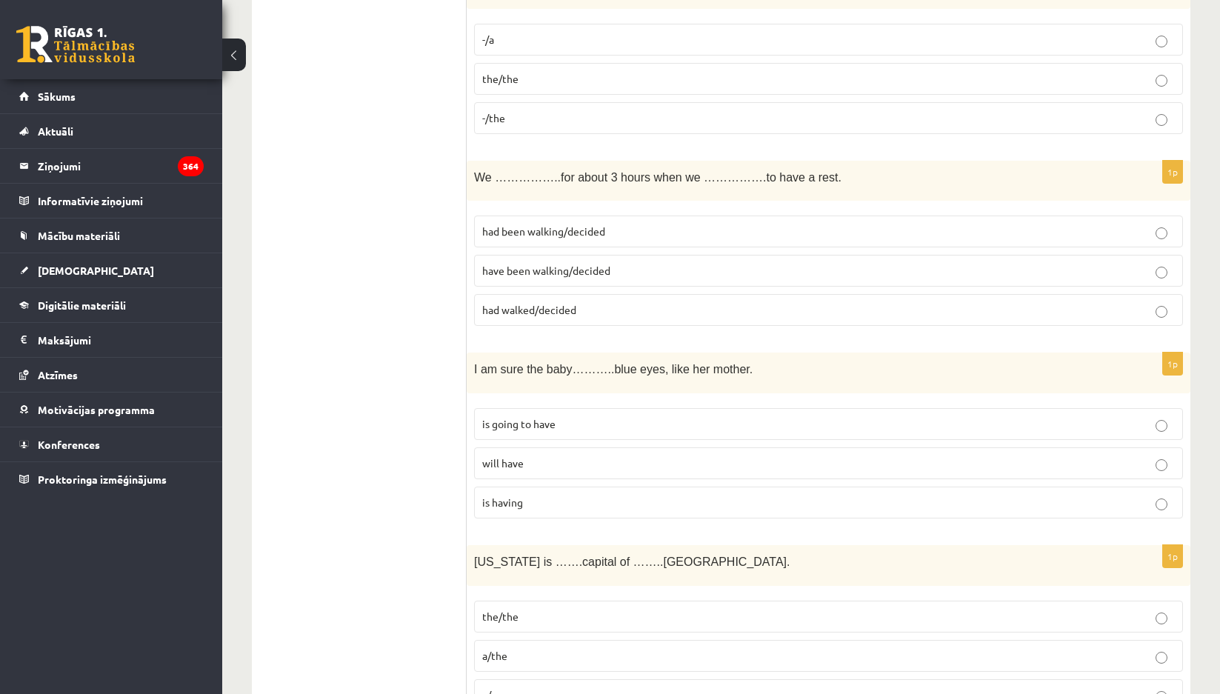
click at [553, 272] on span "have been walking/decided" at bounding box center [546, 270] width 128 height 13
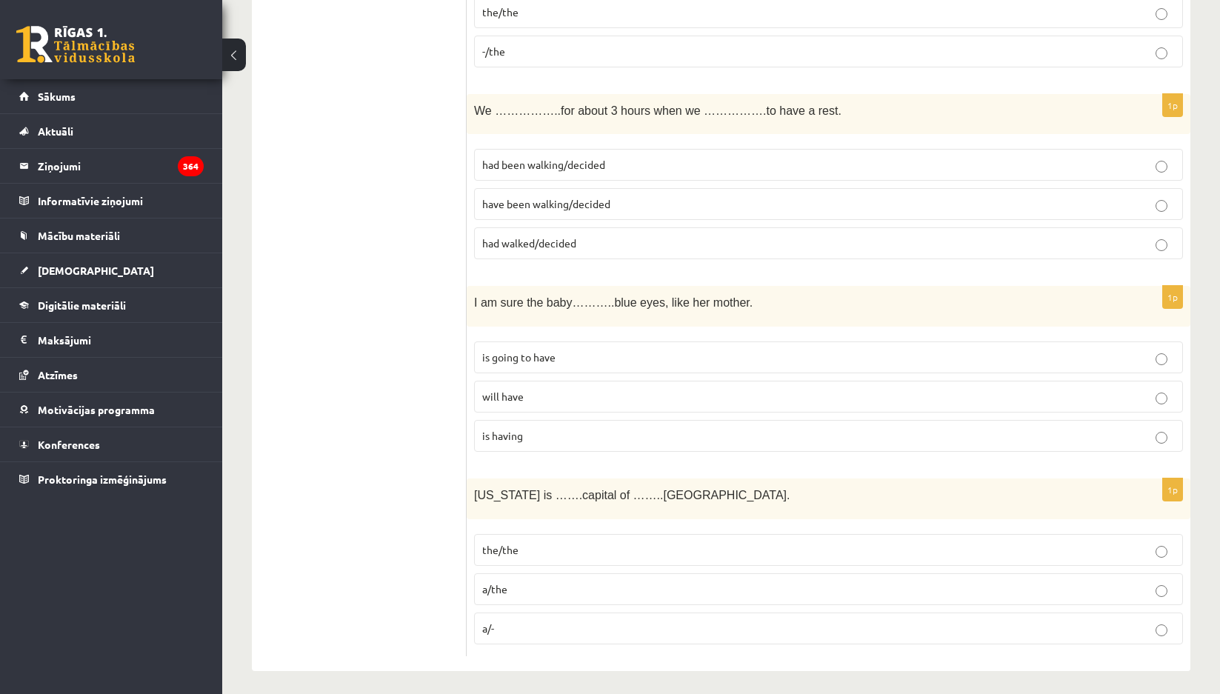
scroll to position [5203, 0]
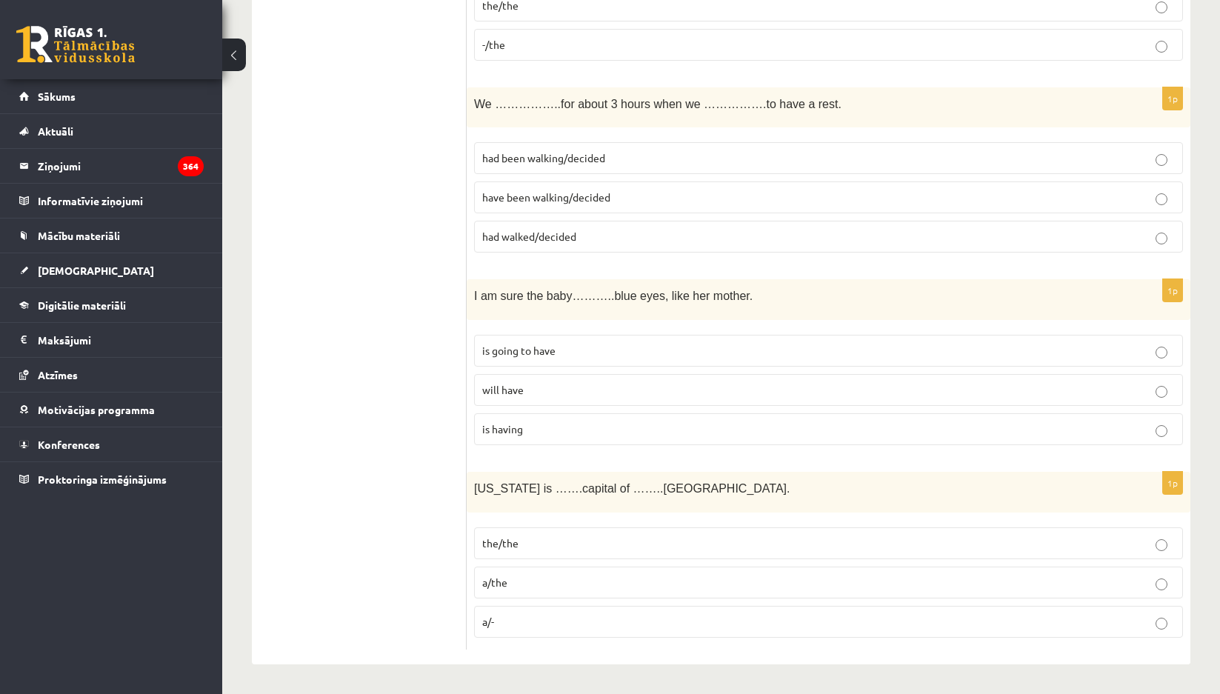
click at [522, 353] on span "is going to have" at bounding box center [518, 350] width 73 height 13
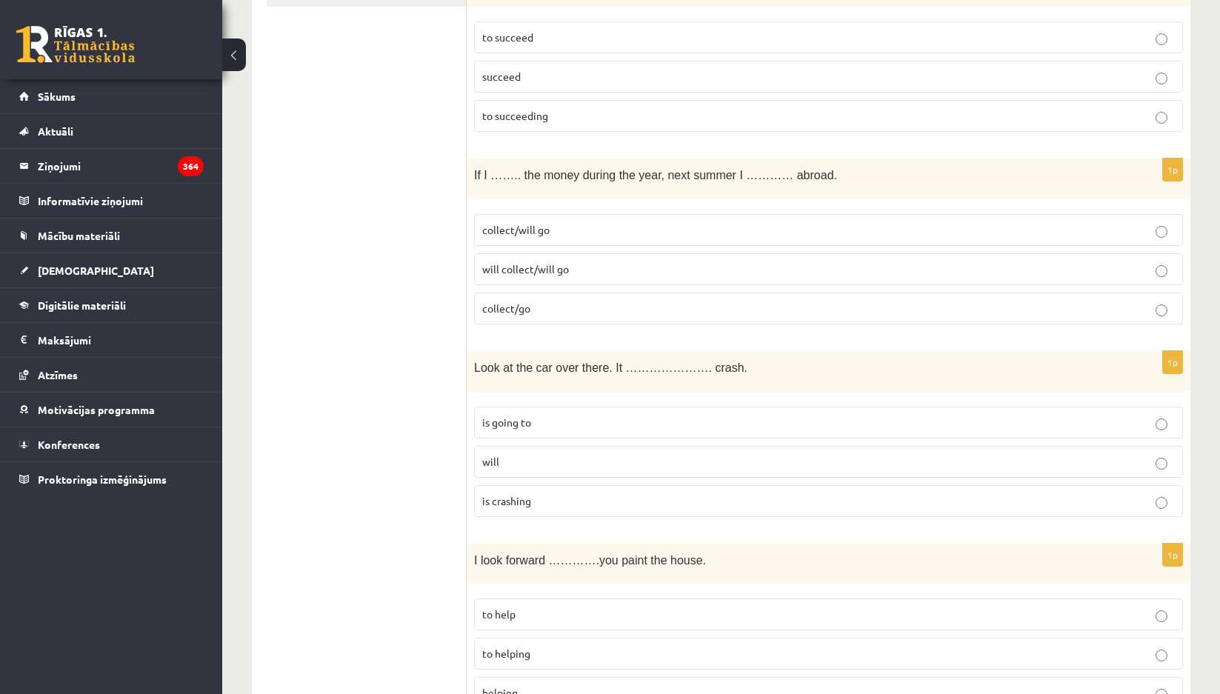
scroll to position [0, 0]
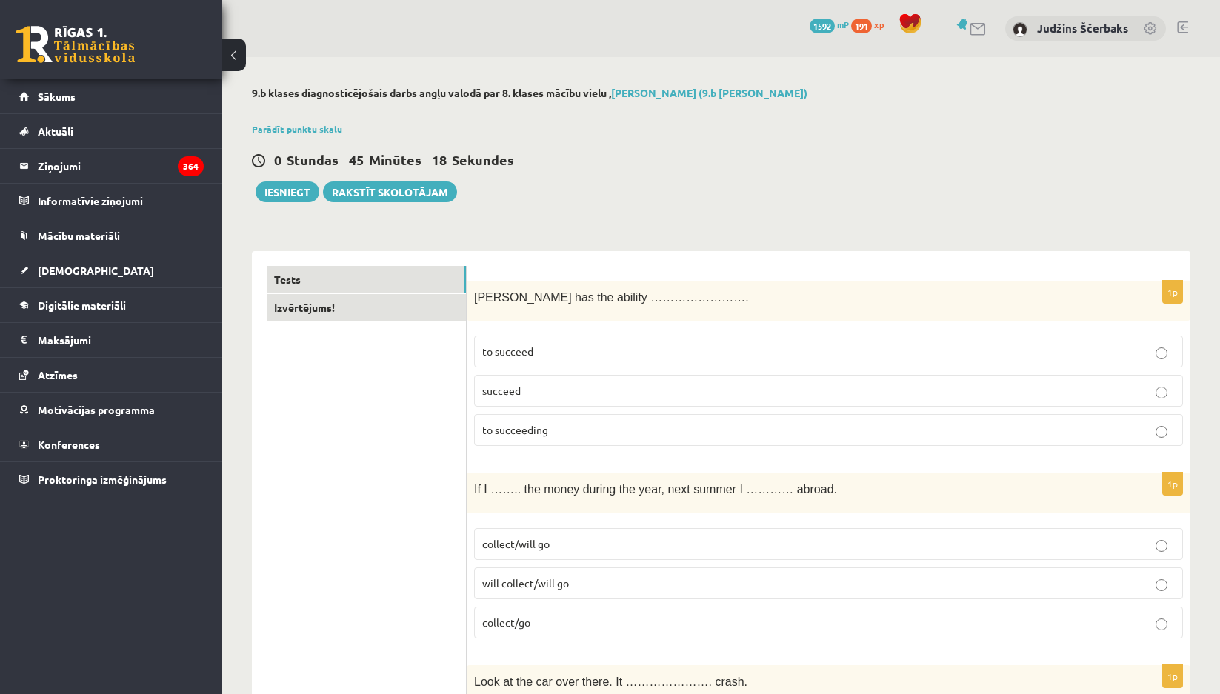
click at [304, 310] on link "Izvērtējums!" at bounding box center [366, 307] width 199 height 27
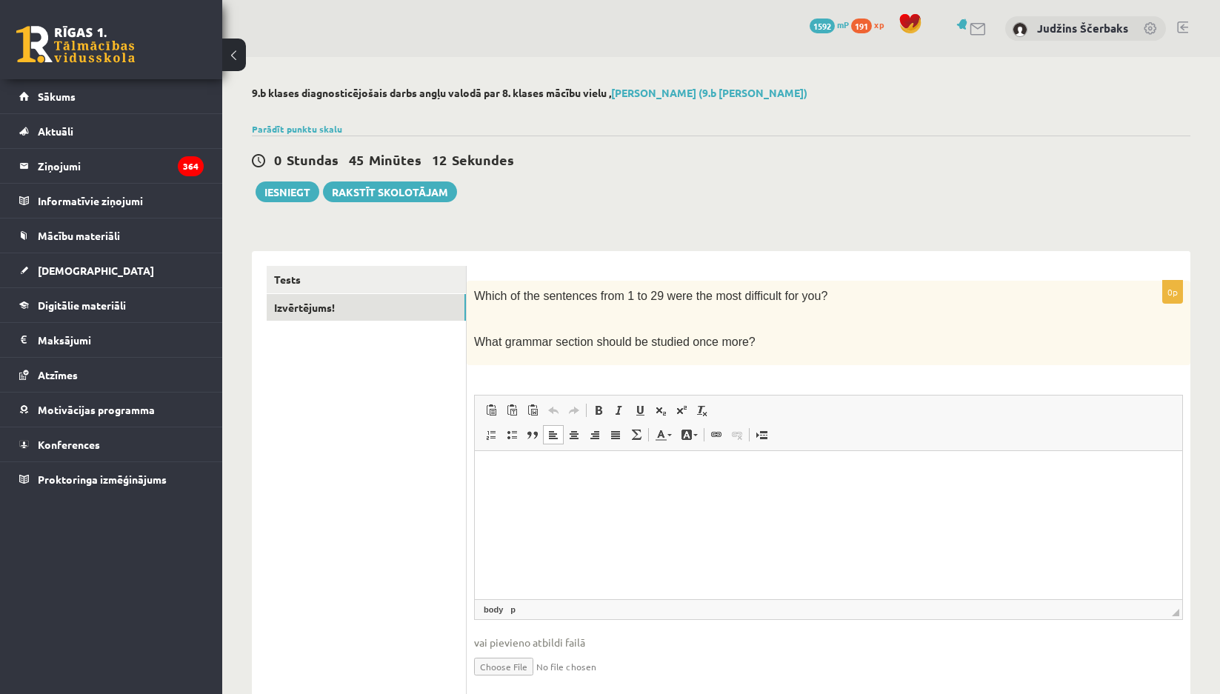
click at [549, 496] on html at bounding box center [828, 472] width 707 height 45
click at [393, 476] on ul "Tests Izvērtējums!" at bounding box center [367, 484] width 200 height 437
drag, startPoint x: 284, startPoint y: 183, endPoint x: 743, endPoint y: 73, distance: 471.4
click at [284, 184] on button "Iesniegt" at bounding box center [288, 191] width 64 height 21
click at [671, 496] on html at bounding box center [828, 472] width 707 height 45
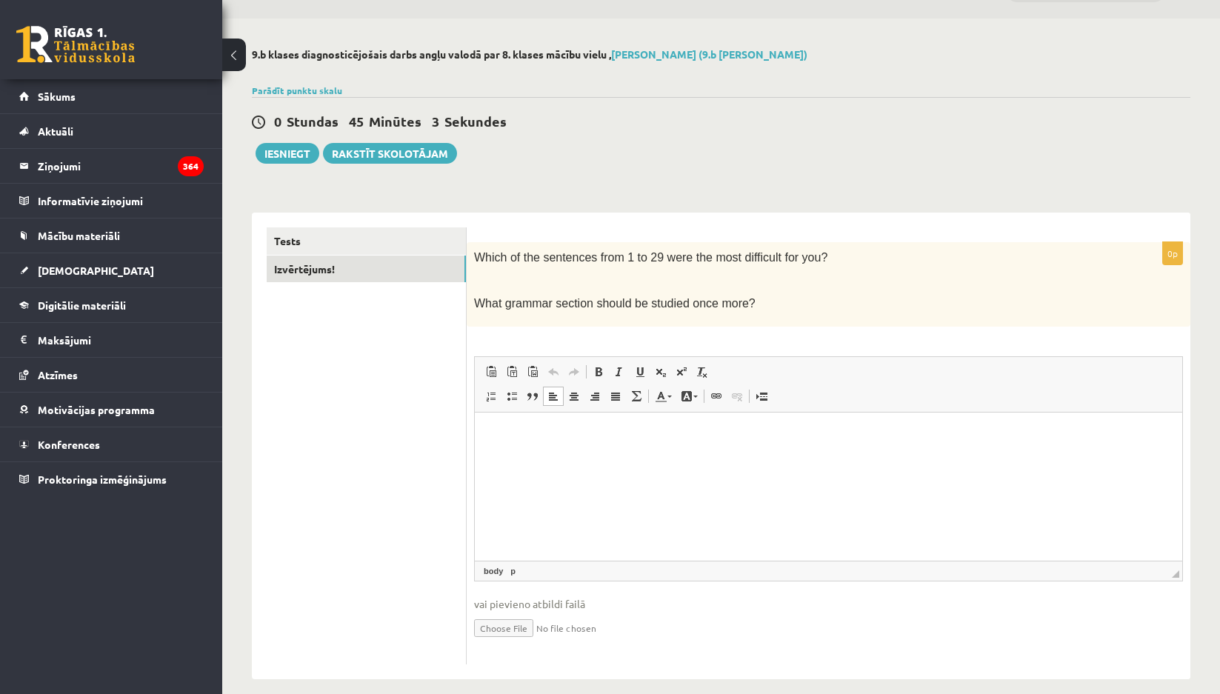
scroll to position [55, 0]
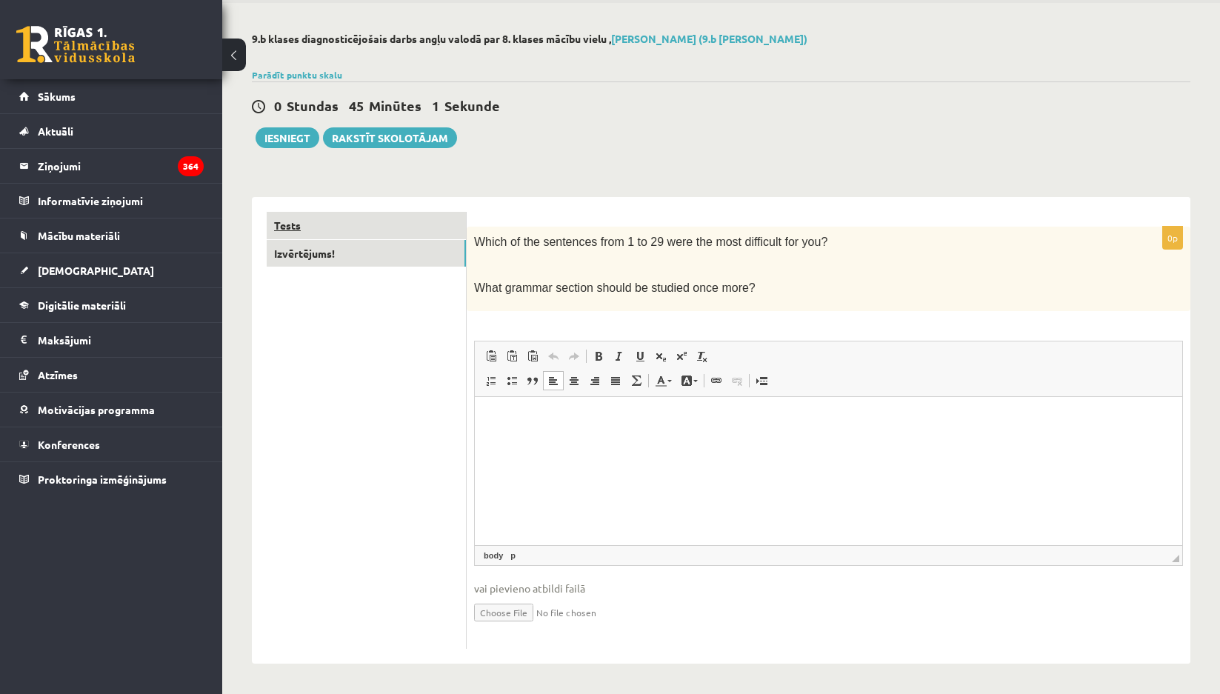
click at [334, 232] on link "Tests" at bounding box center [366, 225] width 199 height 27
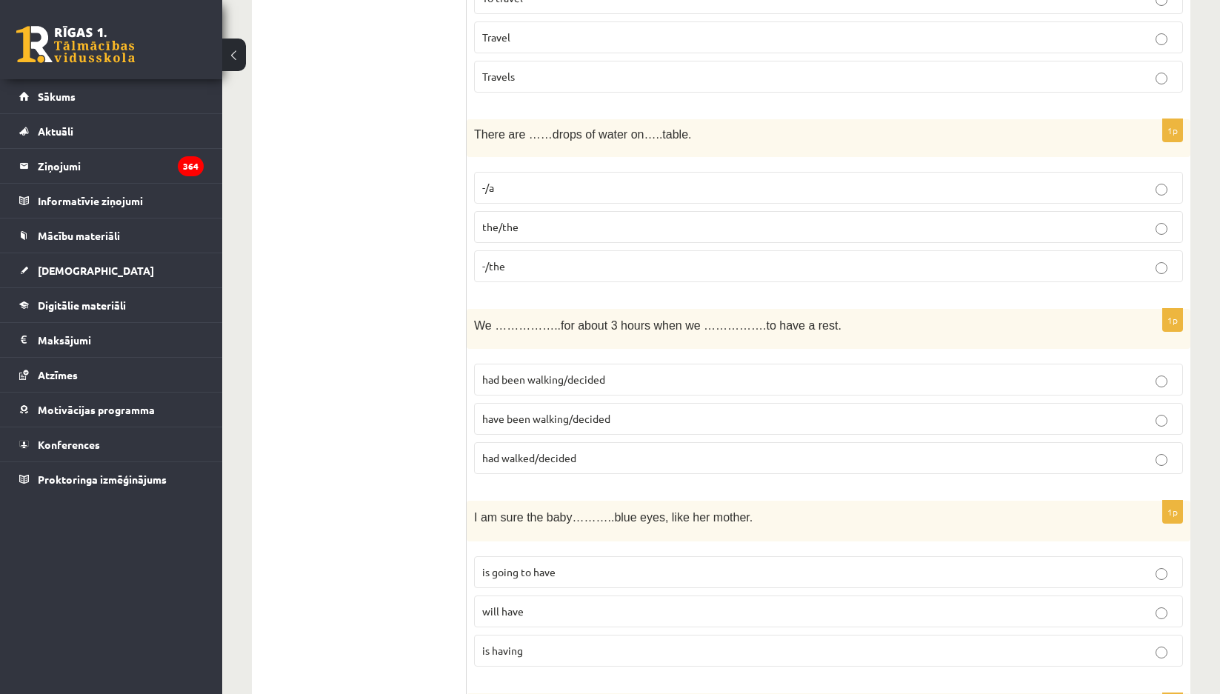
scroll to position [5204, 0]
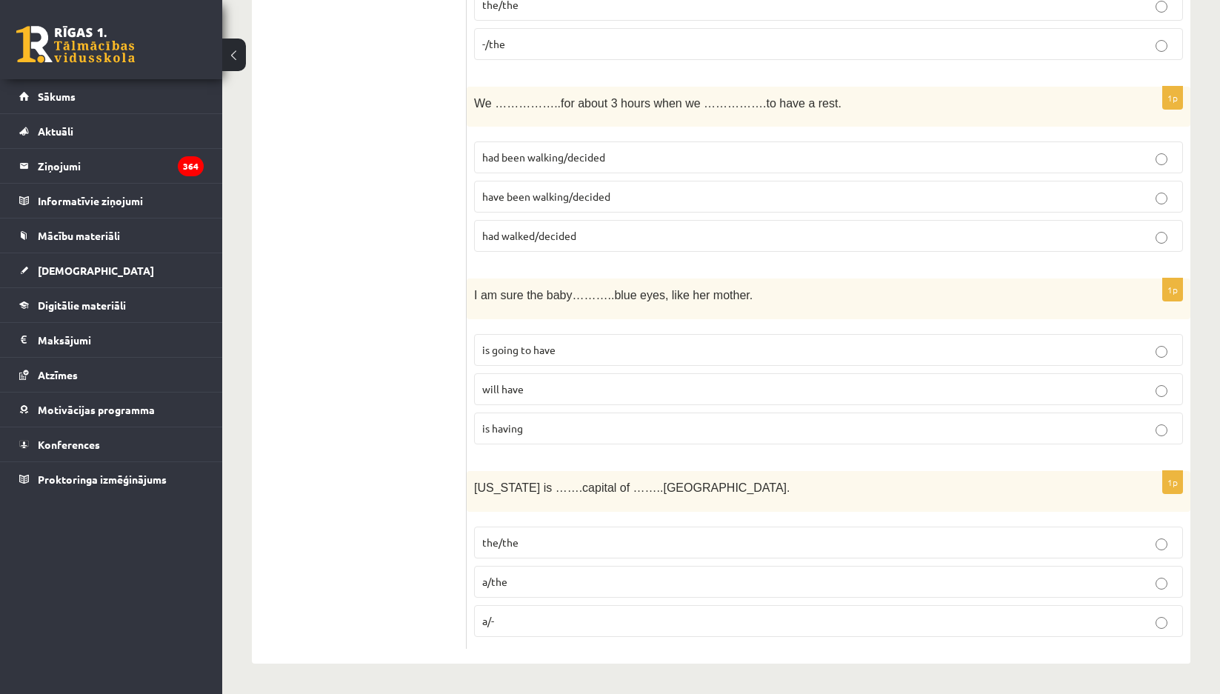
click at [539, 388] on p "will have" at bounding box center [828, 389] width 693 height 16
click at [723, 343] on p "is going to have" at bounding box center [828, 350] width 693 height 16
click at [620, 380] on label "will have" at bounding box center [828, 389] width 709 height 32
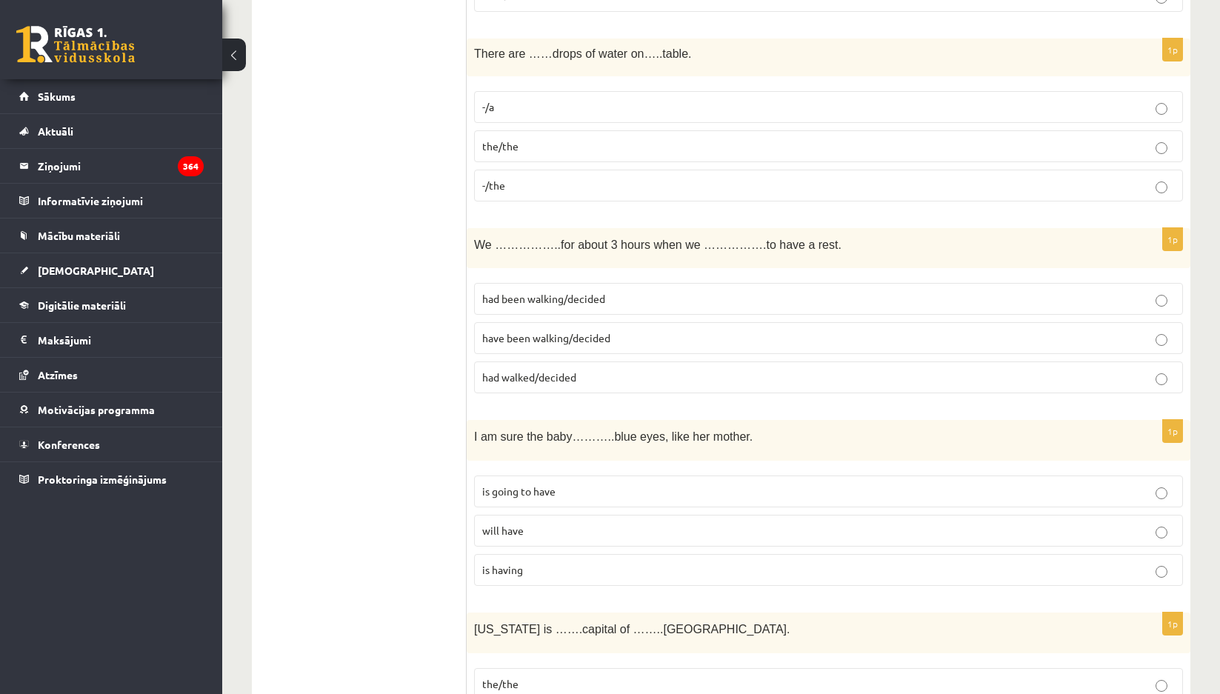
scroll to position [5056, 0]
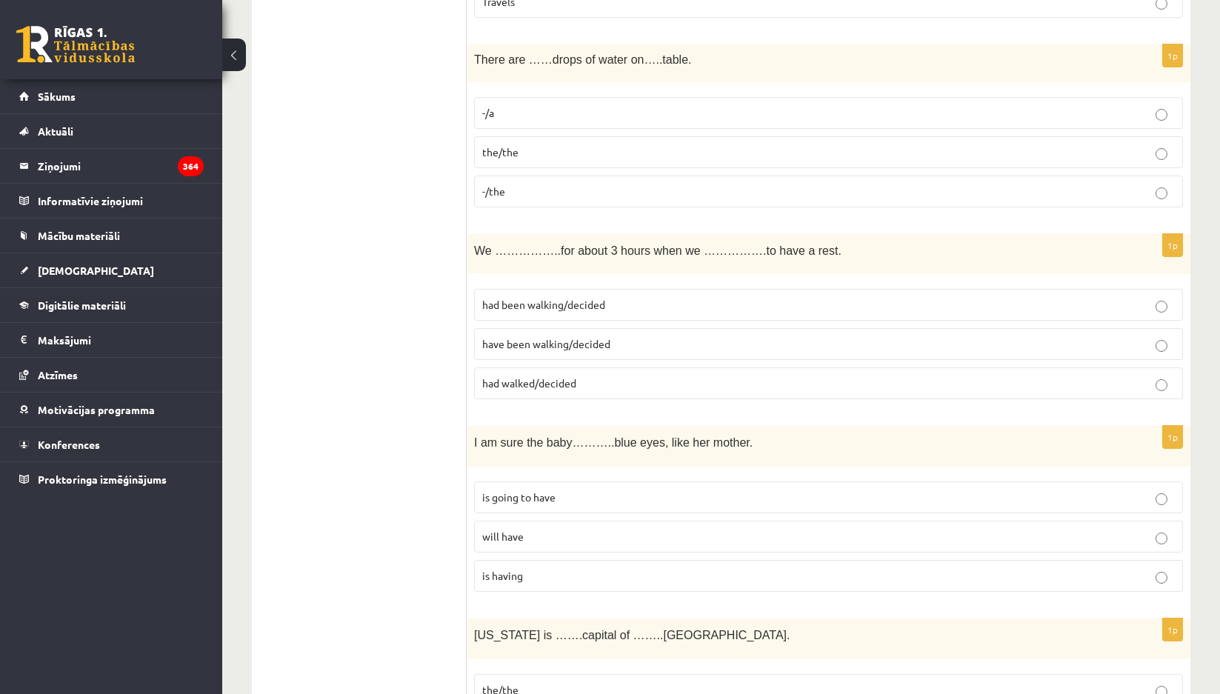
click at [641, 495] on p "is going to have" at bounding box center [828, 498] width 693 height 16
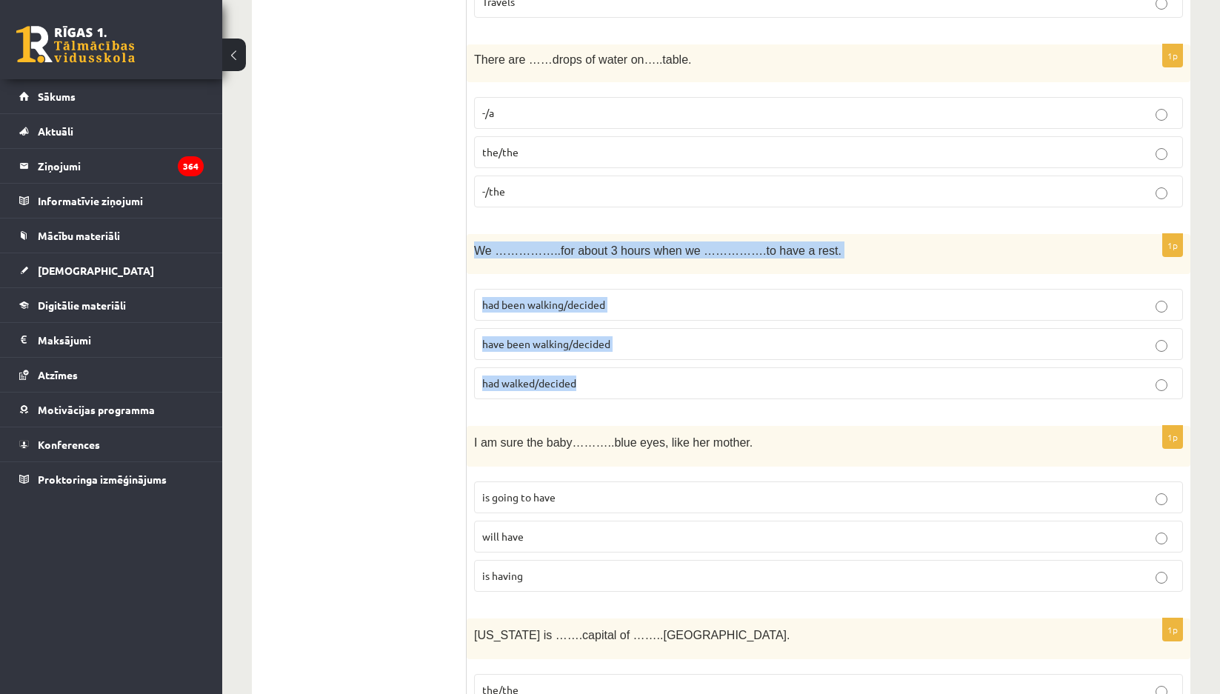
drag, startPoint x: 471, startPoint y: 247, endPoint x: 719, endPoint y: 392, distance: 286.9
click at [719, 392] on div "1p We ……………..for about 3 hours when we …………….to have a rest. had been walking/d…" at bounding box center [829, 323] width 724 height 178
copy div "We ……………..for about 3 hours when we …………….to have a rest. had been walking/deci…"
click at [693, 271] on div "We ……………..for about 3 hours when we …………….to have a rest." at bounding box center [829, 254] width 724 height 41
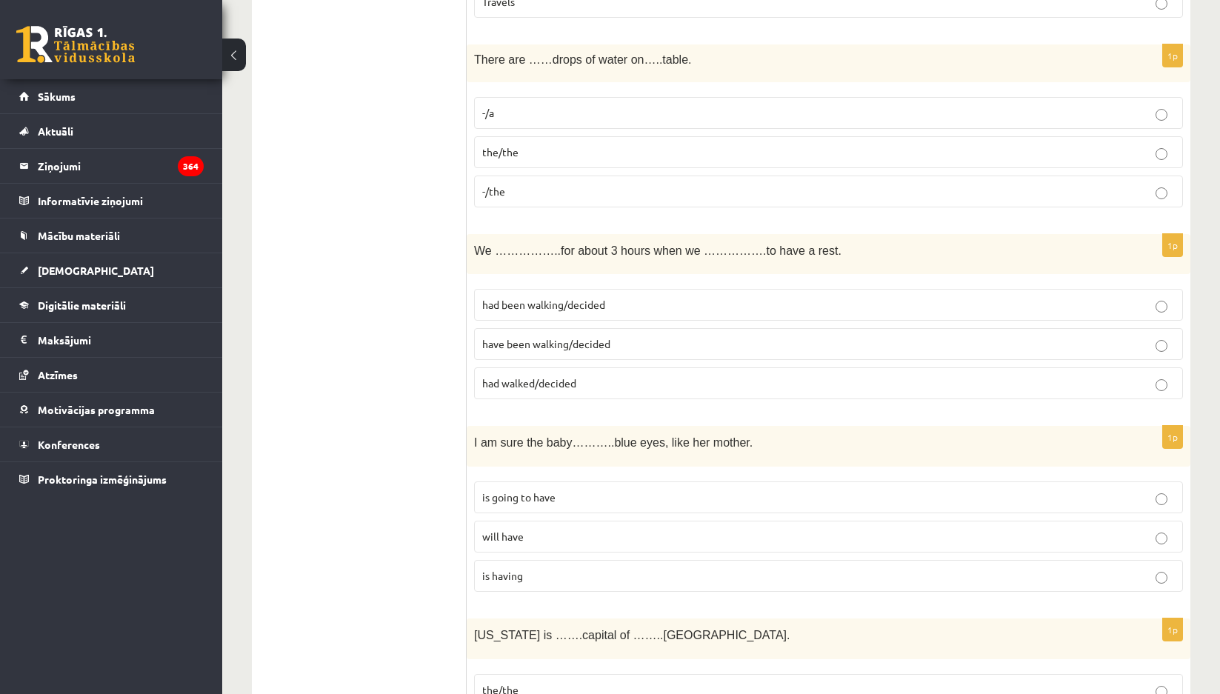
click at [530, 316] on label "had been walking/decided" at bounding box center [828, 305] width 709 height 32
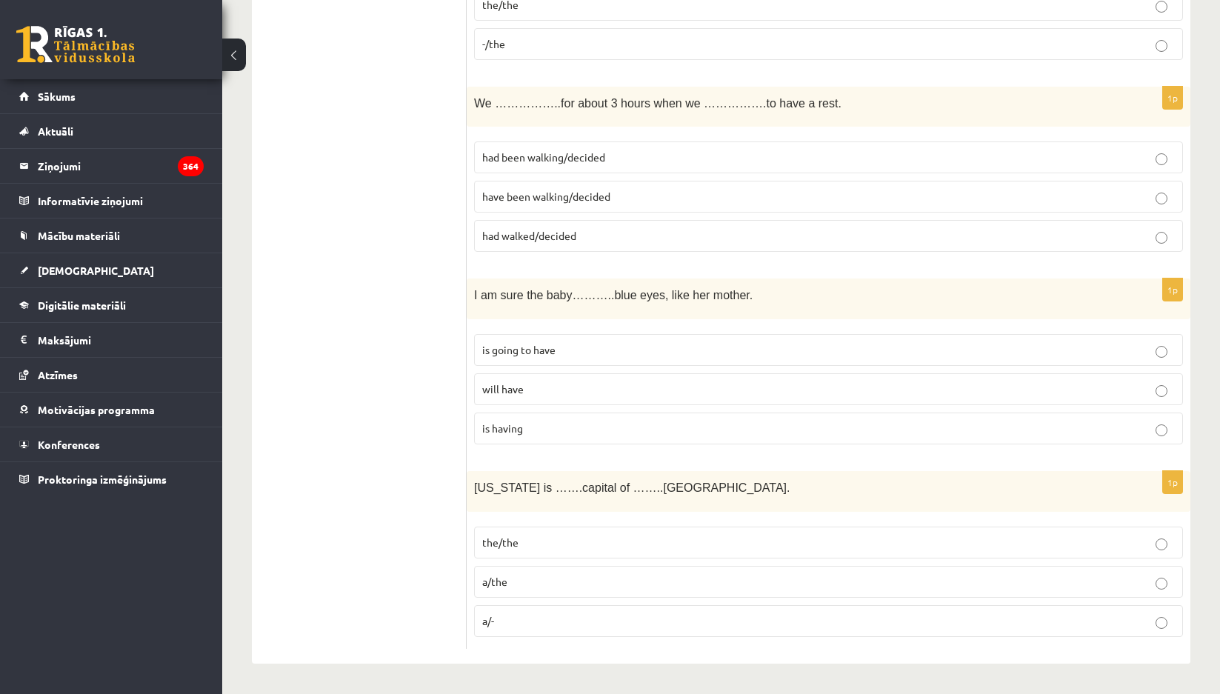
drag, startPoint x: 462, startPoint y: 293, endPoint x: 602, endPoint y: 427, distance: 194.4
click at [493, 307] on div "I am sure the baby………..blue eyes, like her mother." at bounding box center [829, 299] width 724 height 41
drag, startPoint x: 467, startPoint y: 289, endPoint x: 578, endPoint y: 447, distance: 193.0
click at [578, 447] on div "1p I am sure the baby………..blue eyes, like her mother. is going to have will hav…" at bounding box center [829, 368] width 724 height 178
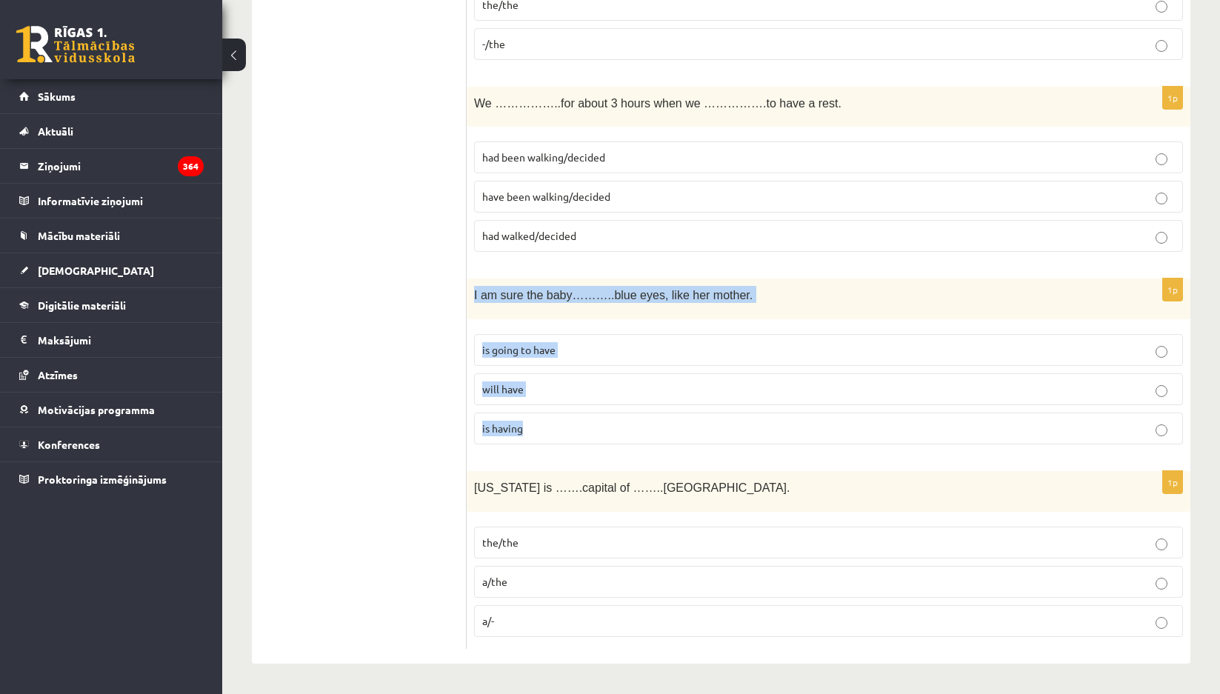
copy div "I am sure the baby………..blue eyes, like her mother. is going to have will have i…"
click at [590, 312] on div "I am sure the baby………..blue eyes, like her mother." at bounding box center [829, 299] width 724 height 41
click at [699, 372] on fieldset "is going to have will have is having" at bounding box center [828, 388] width 709 height 122
click at [701, 383] on p "will have" at bounding box center [828, 389] width 693 height 16
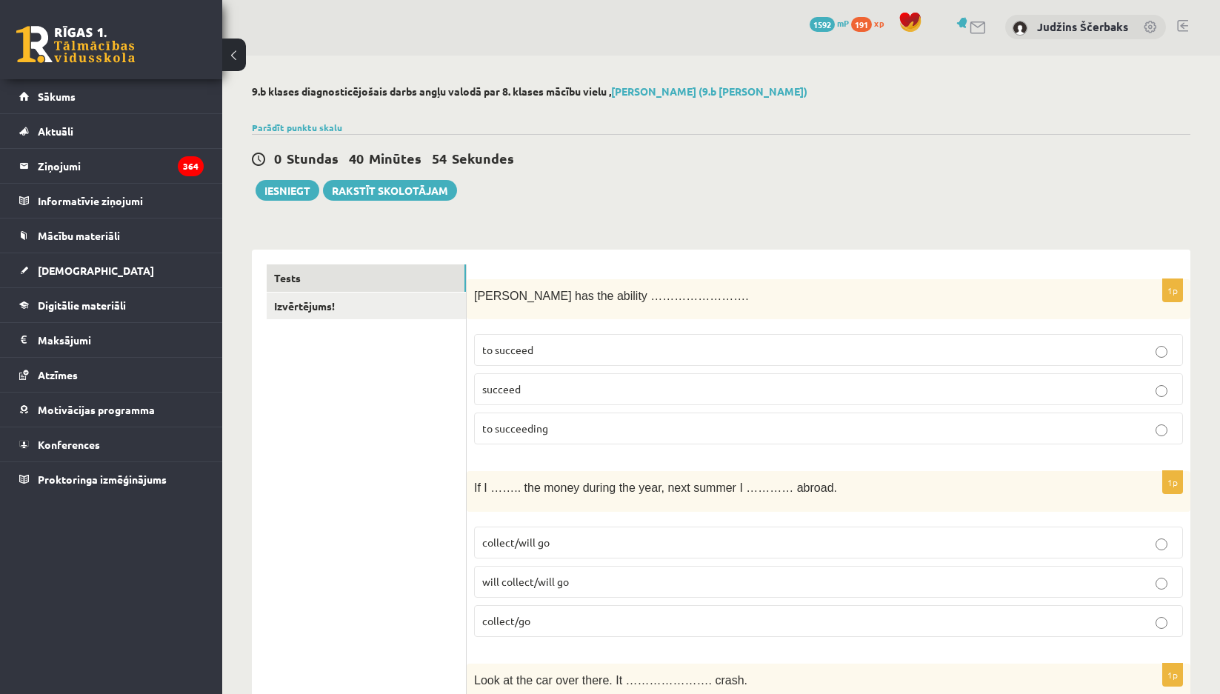
scroll to position [0, 0]
click at [478, 297] on span "Tara has the ability ……………………." at bounding box center [611, 297] width 275 height 13
click at [301, 184] on button "Iesniegt" at bounding box center [288, 191] width 64 height 21
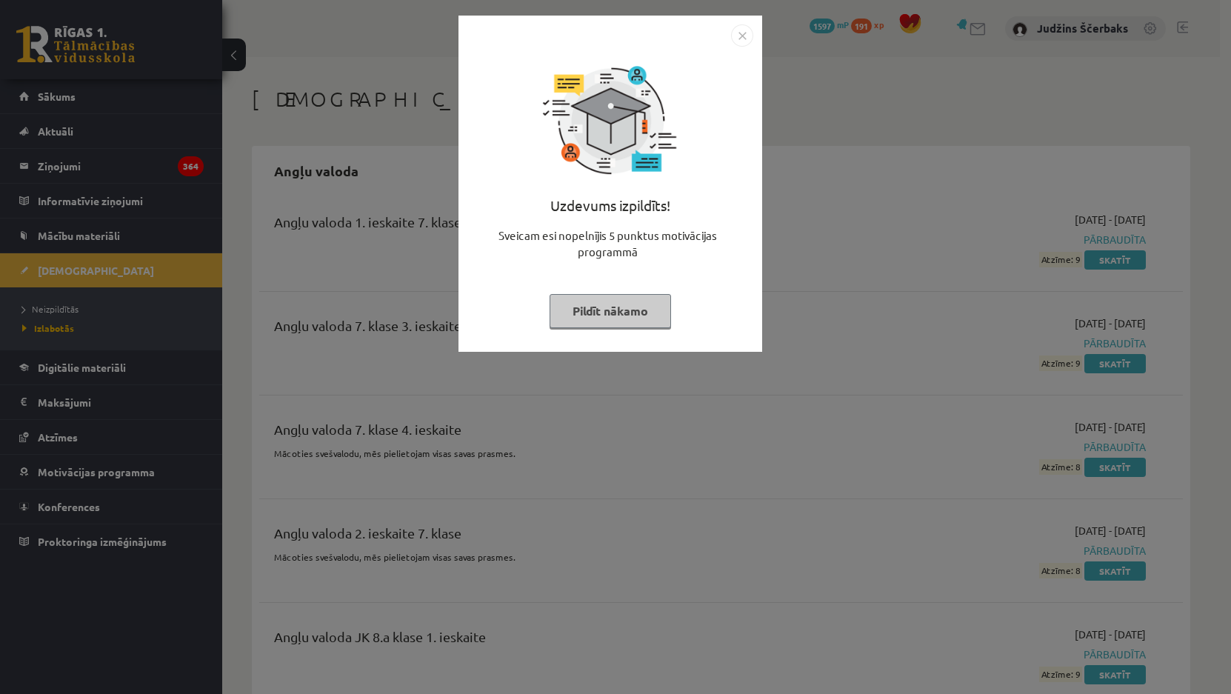
click at [749, 39] on img "Close" at bounding box center [742, 35] width 22 height 22
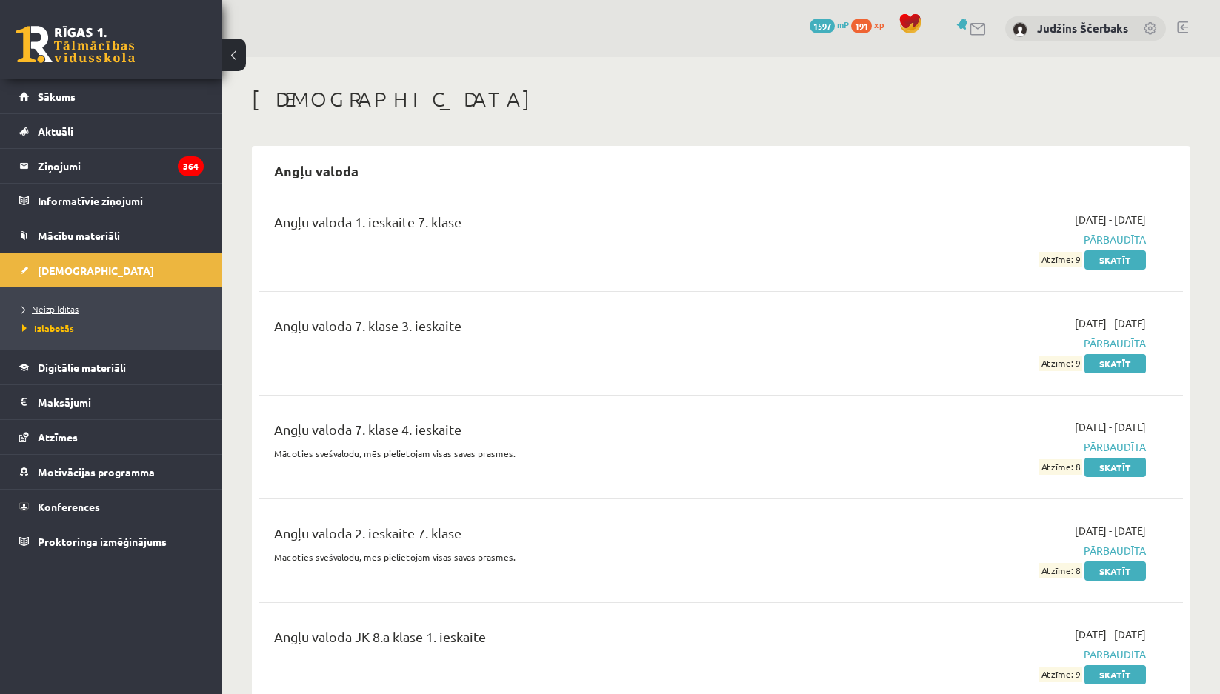
click at [77, 305] on span "Neizpildītās" at bounding box center [50, 309] width 56 height 12
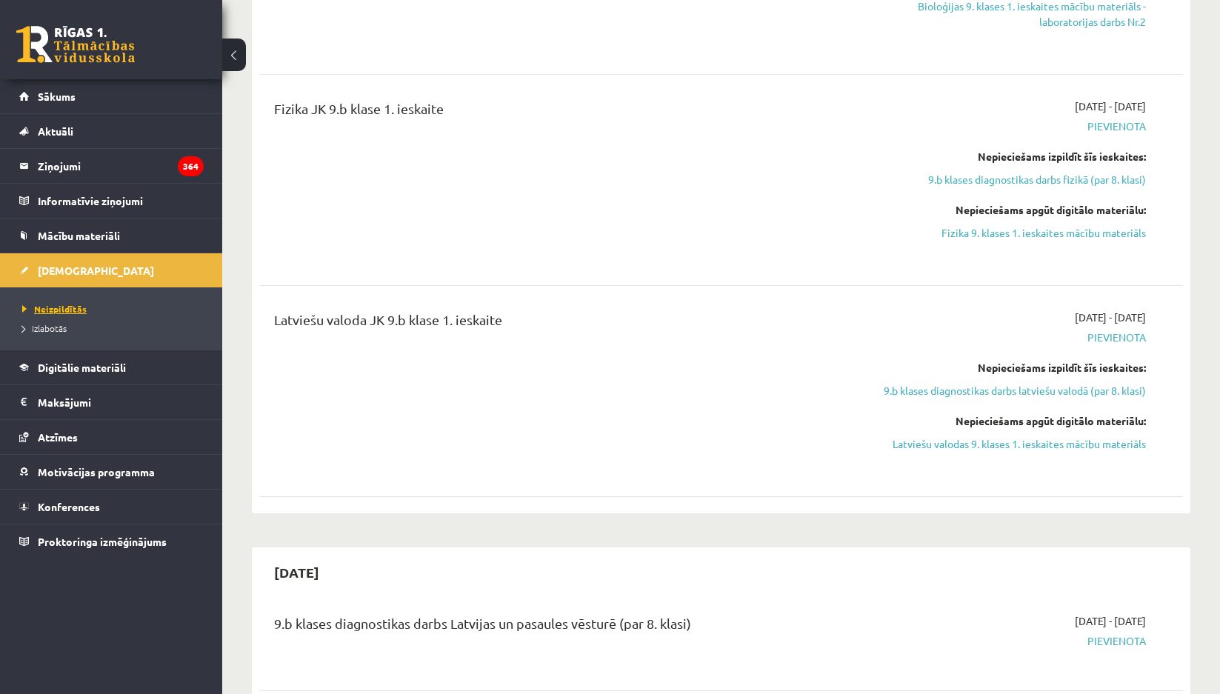
scroll to position [815, 0]
click at [46, 327] on span "Izlabotās" at bounding box center [44, 328] width 44 height 12
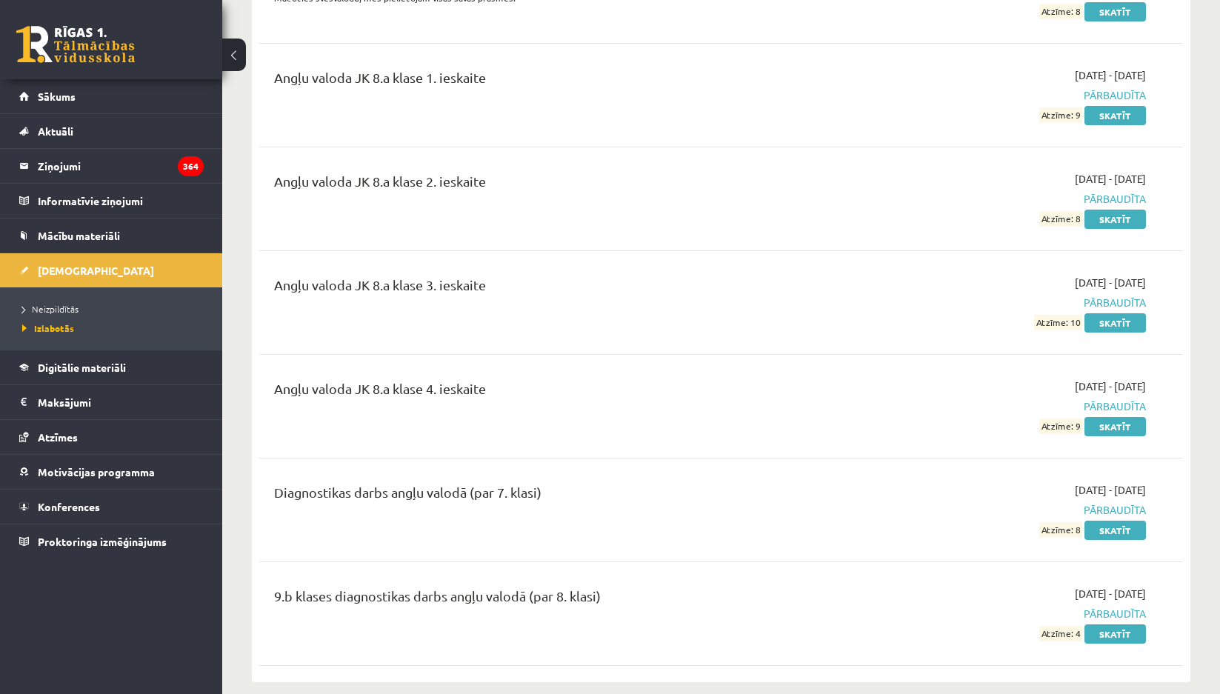
scroll to position [593, 0]
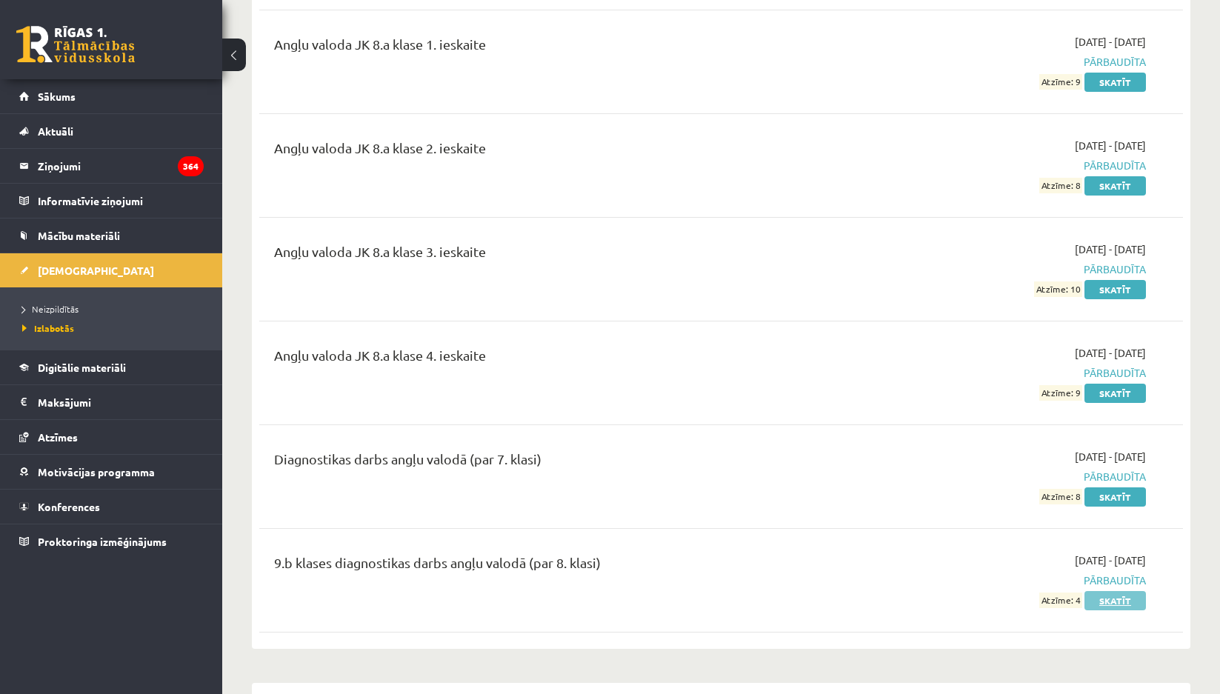
click at [1124, 607] on link "Skatīt" at bounding box center [1114, 600] width 61 height 19
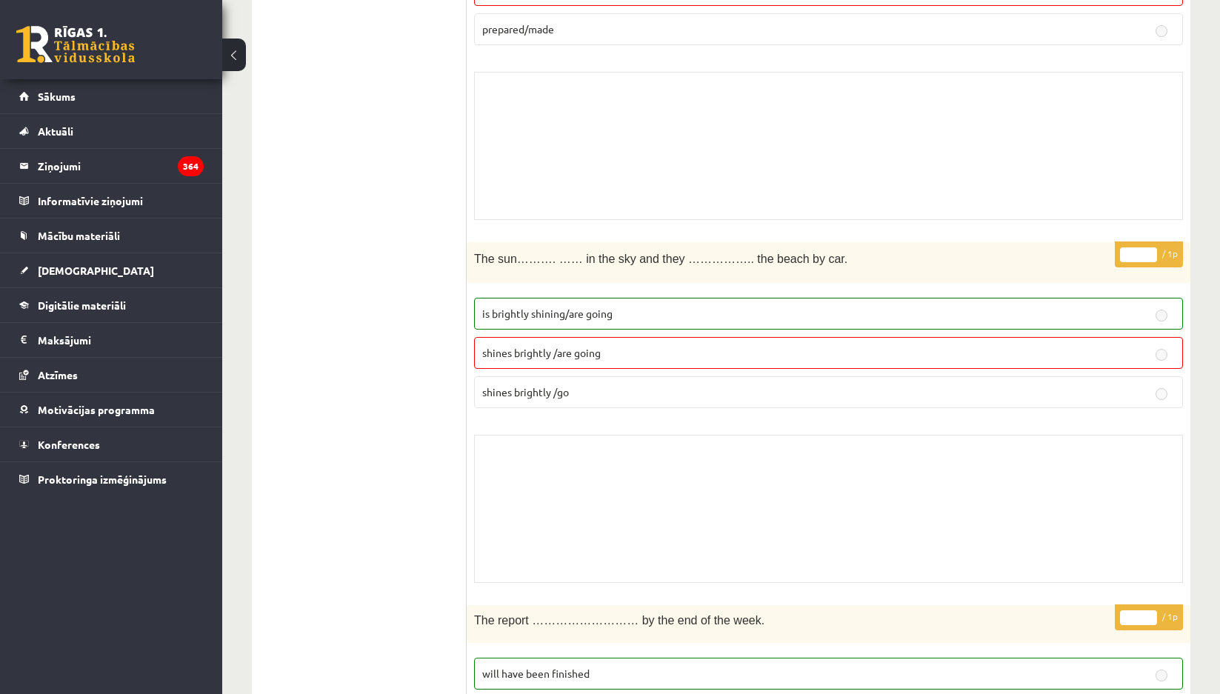
scroll to position [3926, 0]
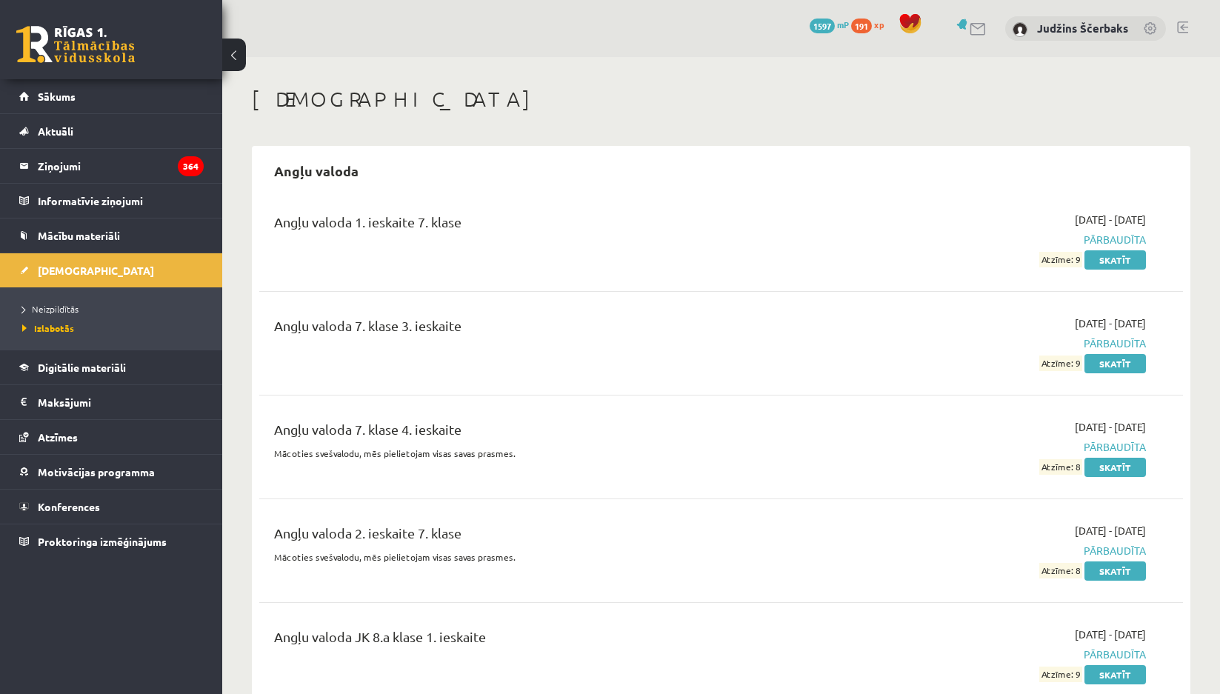
scroll to position [593, 0]
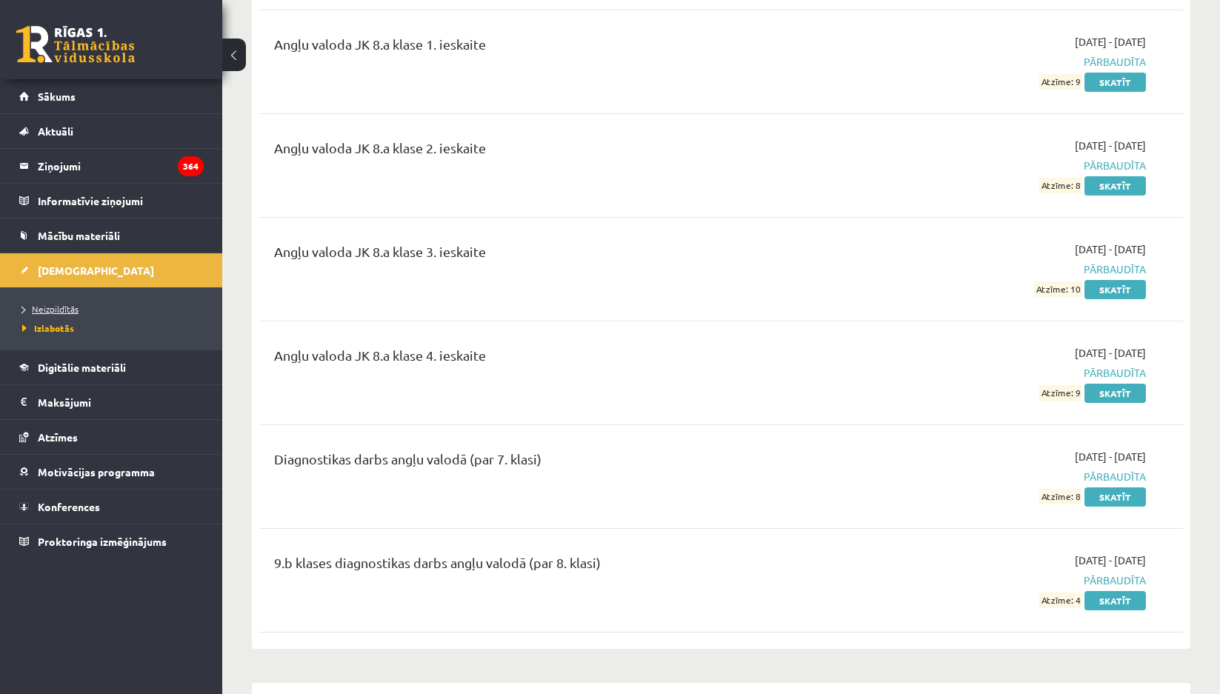
click at [50, 306] on span "Neizpildītās" at bounding box center [50, 309] width 56 height 12
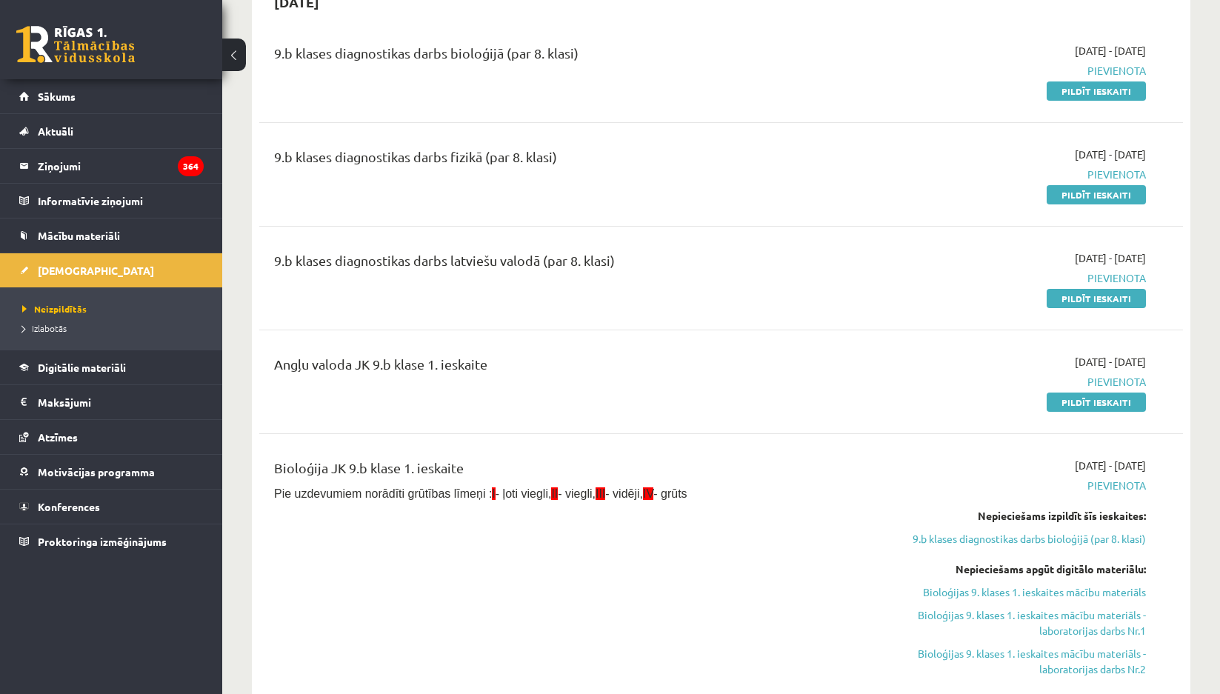
scroll to position [148, 0]
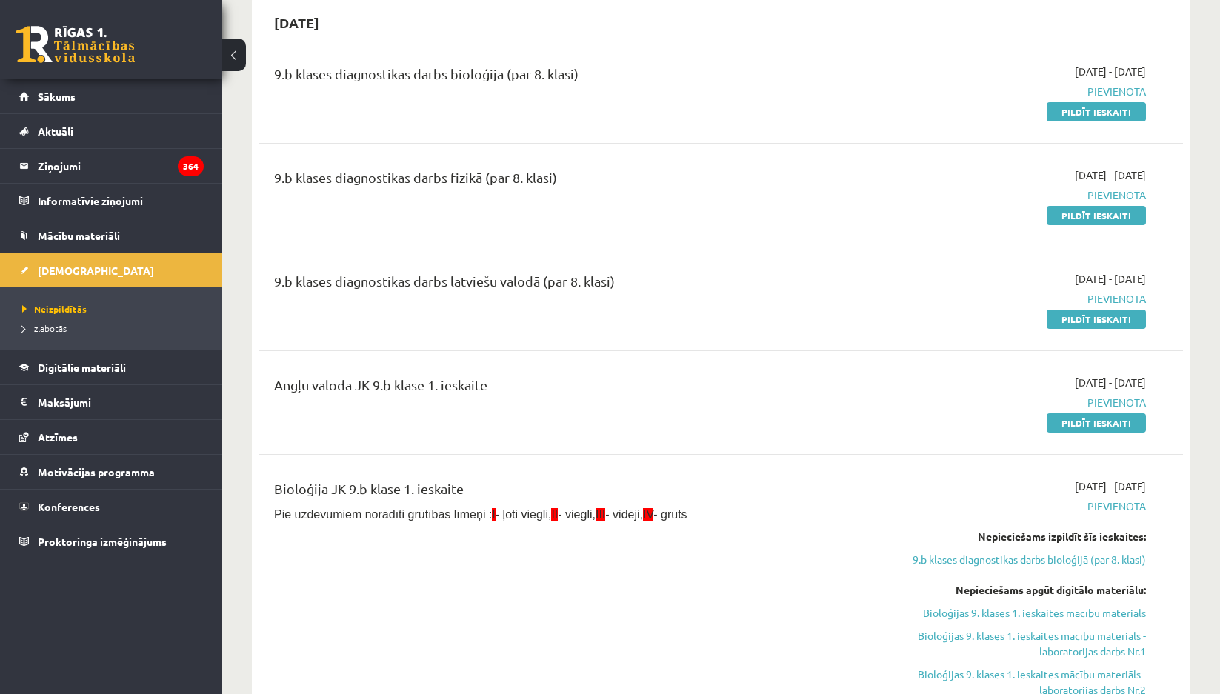
click at [49, 324] on span "Izlabotās" at bounding box center [44, 328] width 44 height 12
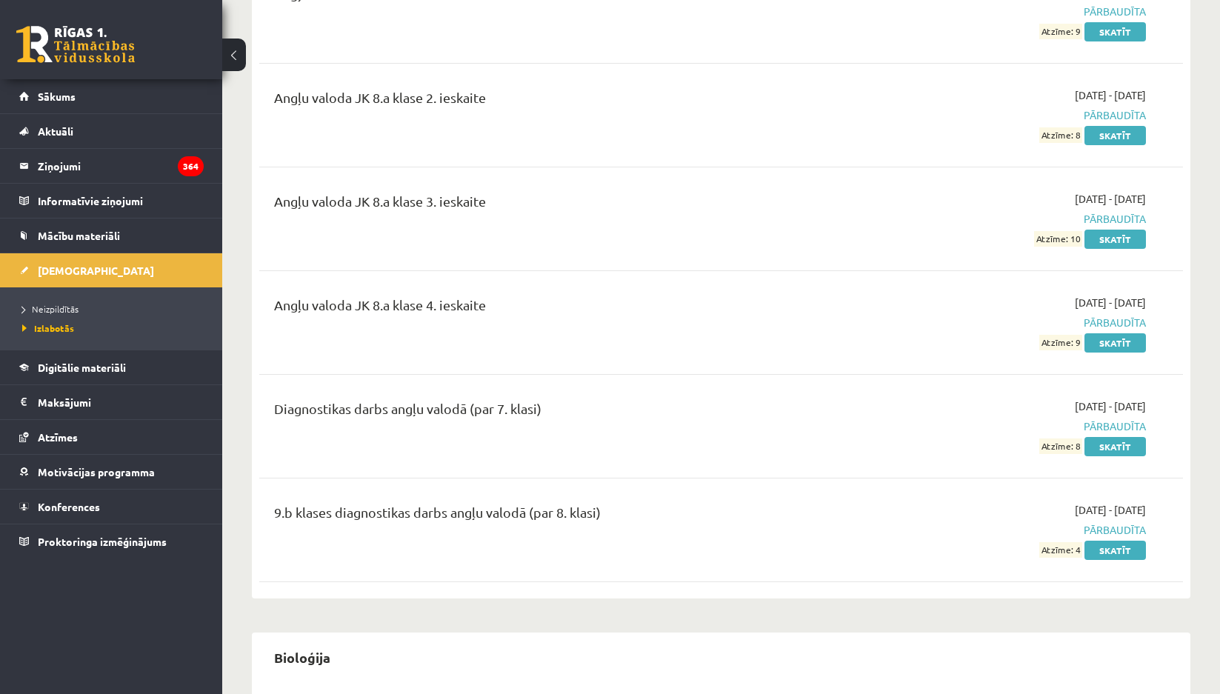
scroll to position [667, 0]
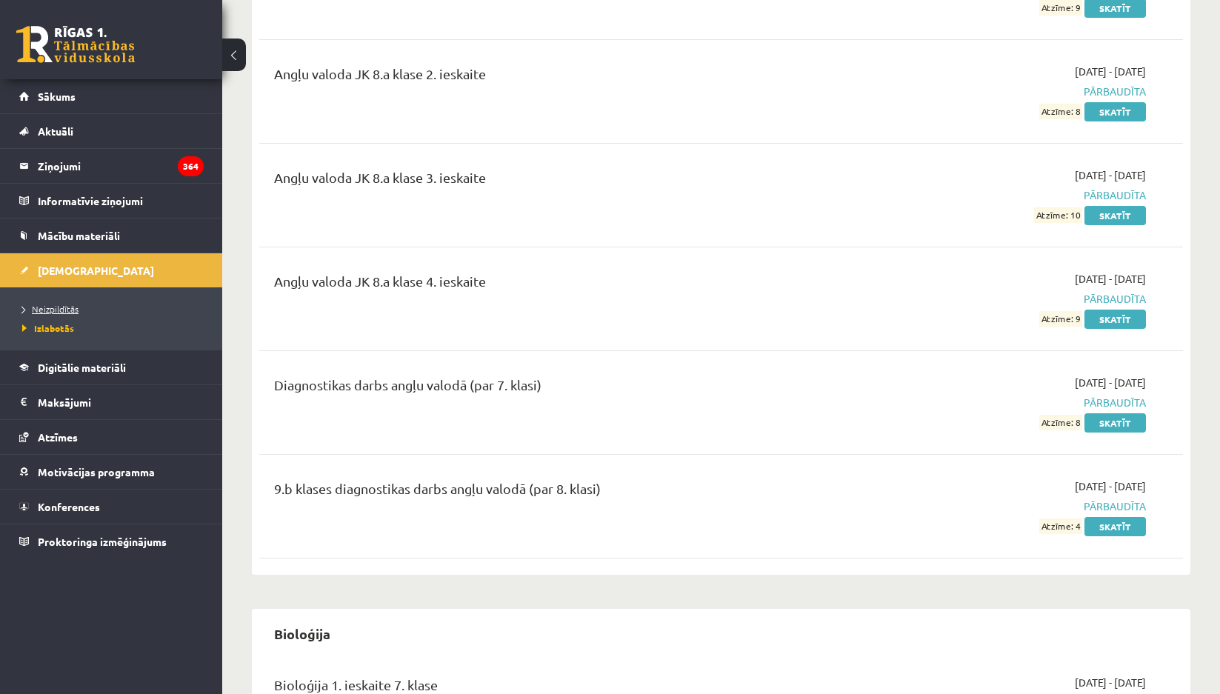
click at [47, 310] on span "Neizpildītās" at bounding box center [50, 309] width 56 height 12
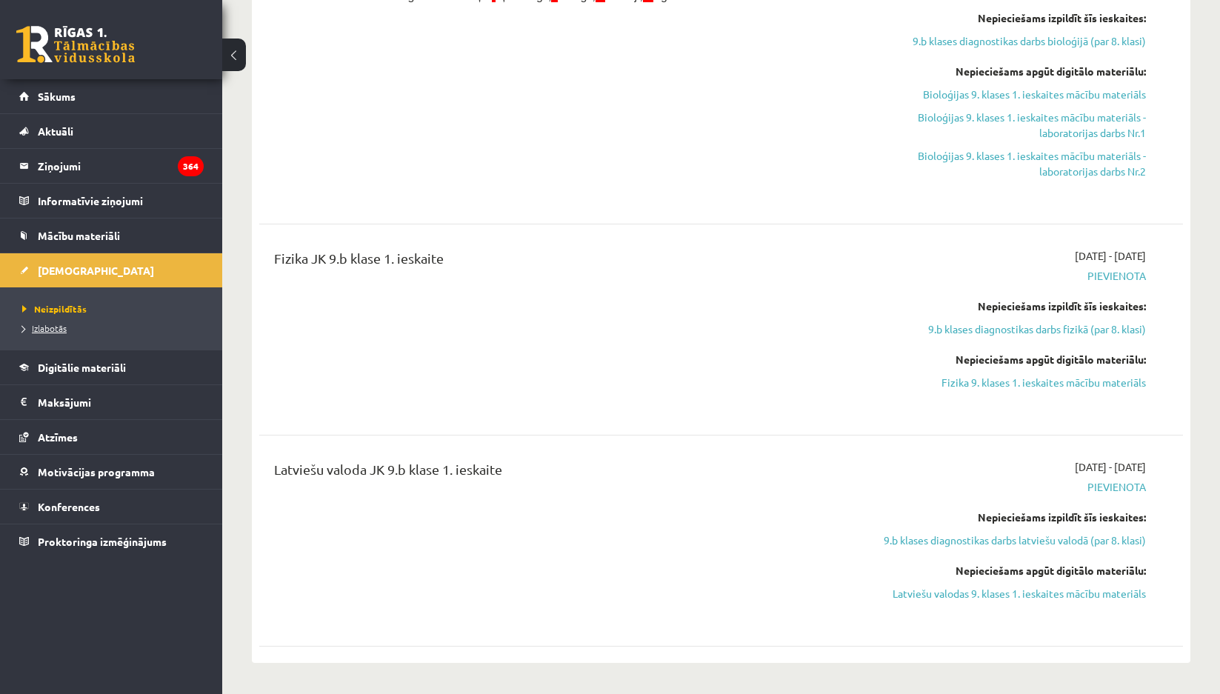
click at [46, 325] on span "Izlabotās" at bounding box center [44, 328] width 44 height 12
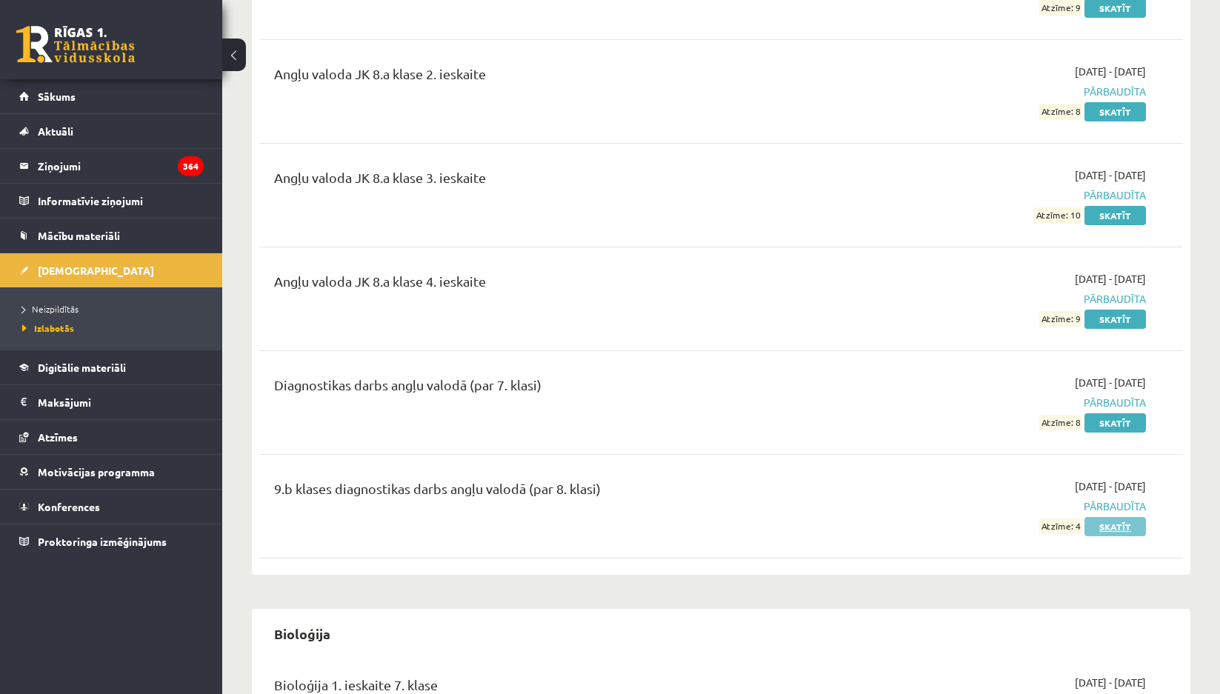
click at [1097, 521] on link "Skatīt" at bounding box center [1114, 526] width 61 height 19
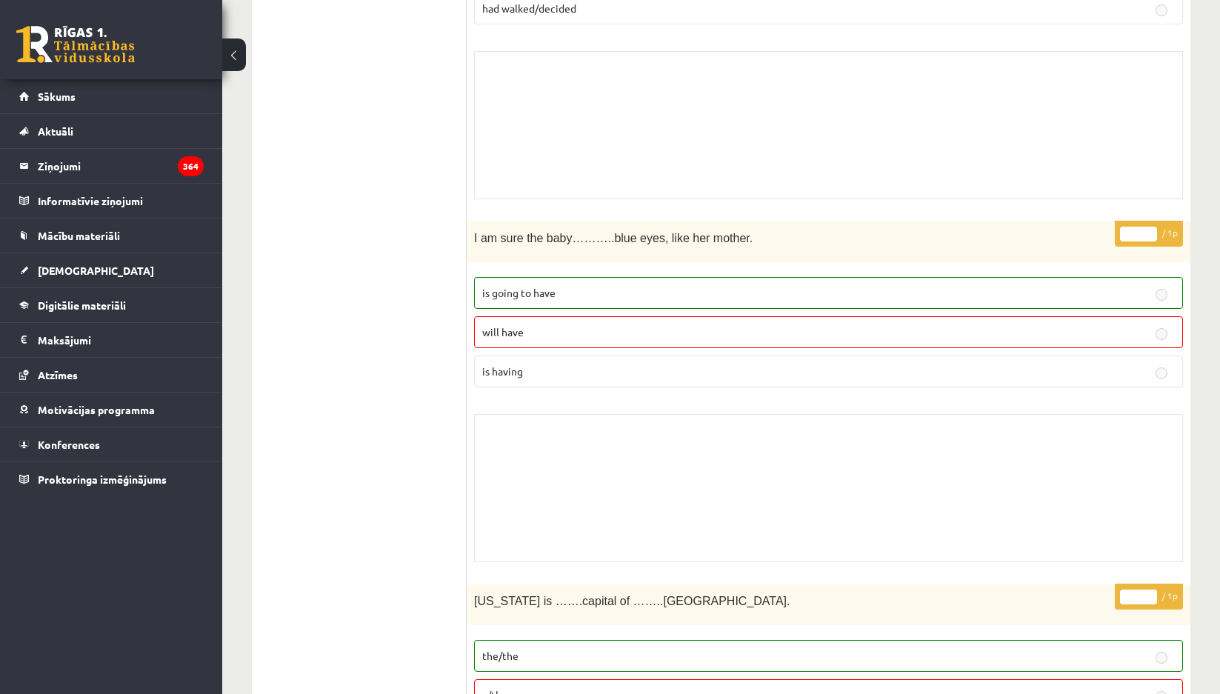
scroll to position [9818, 0]
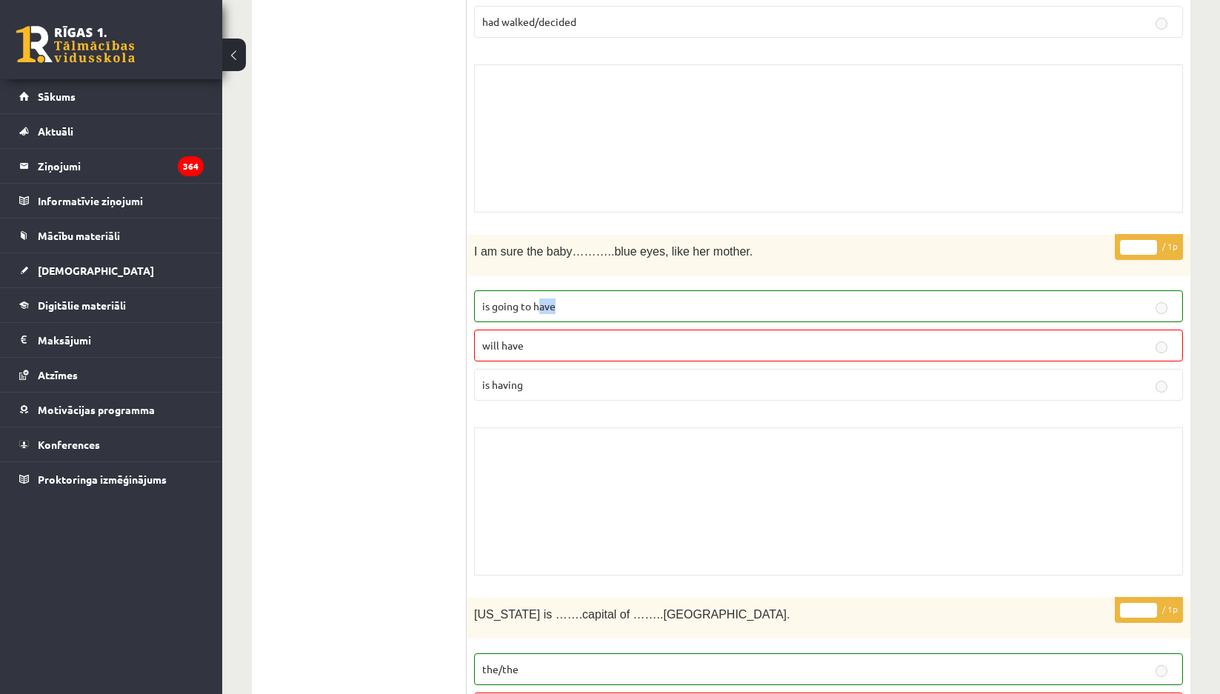
drag, startPoint x: 541, startPoint y: 308, endPoint x: 579, endPoint y: 310, distance: 38.5
click at [575, 310] on p "is going to have" at bounding box center [828, 307] width 693 height 16
click at [539, 338] on p "will have" at bounding box center [828, 346] width 693 height 16
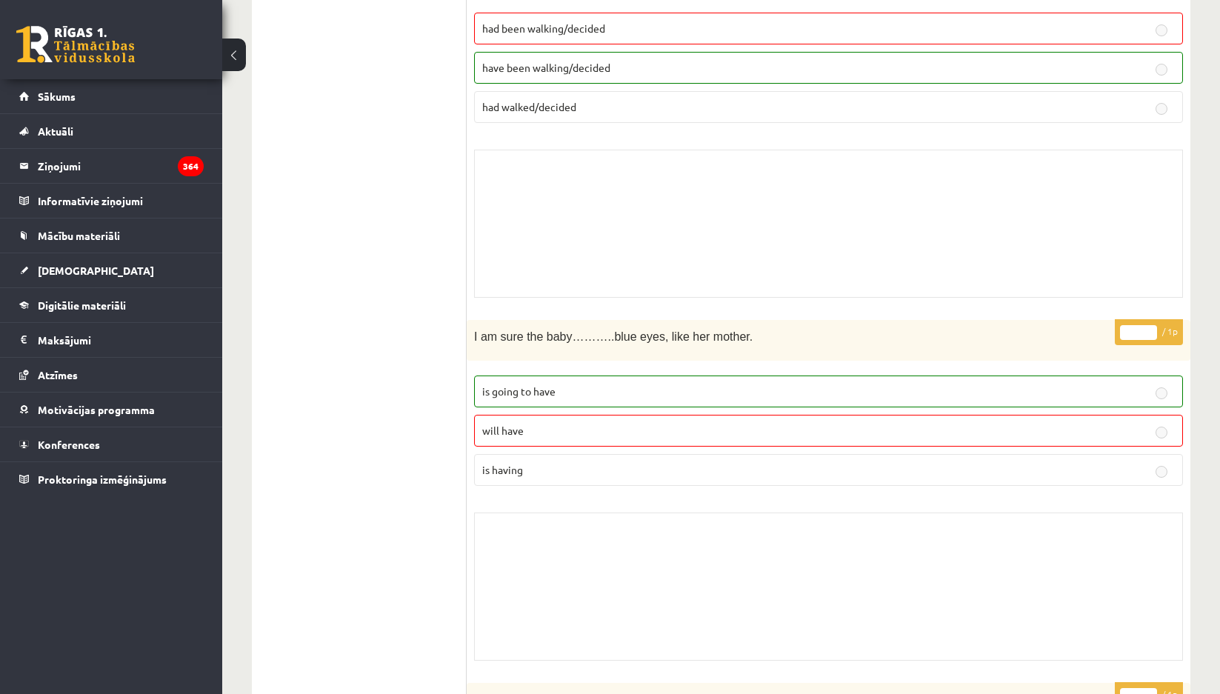
scroll to position [9670, 0]
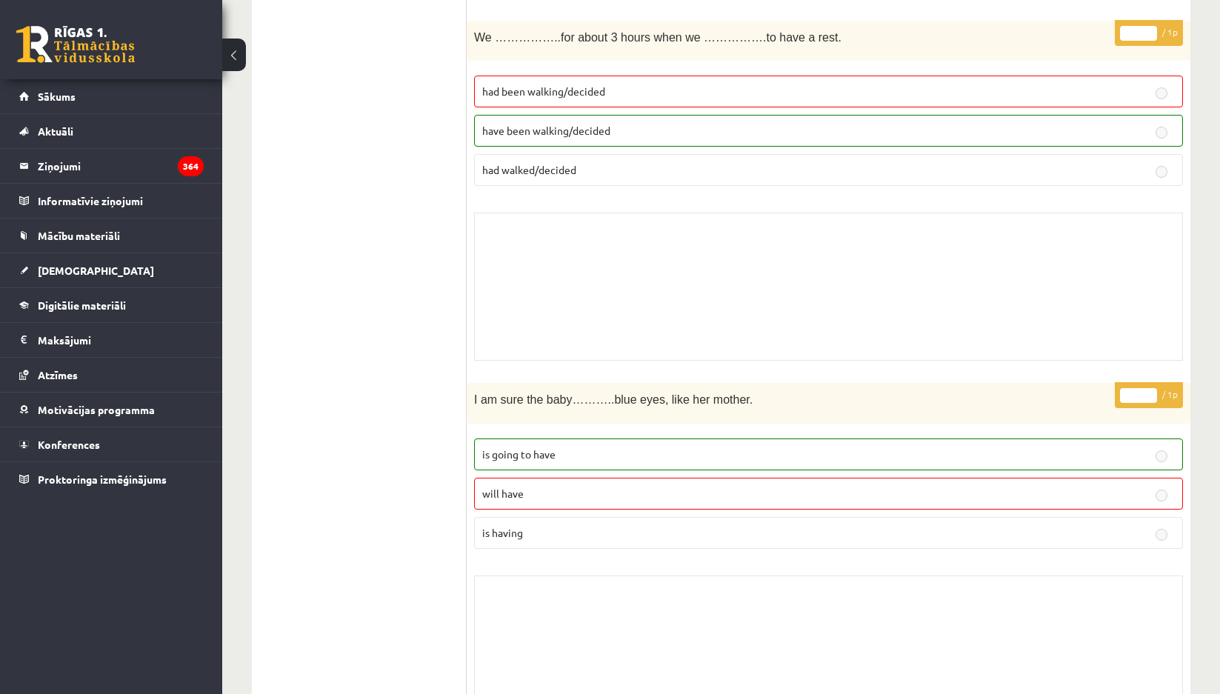
click at [654, 121] on label "have been walking/decided" at bounding box center [828, 131] width 709 height 32
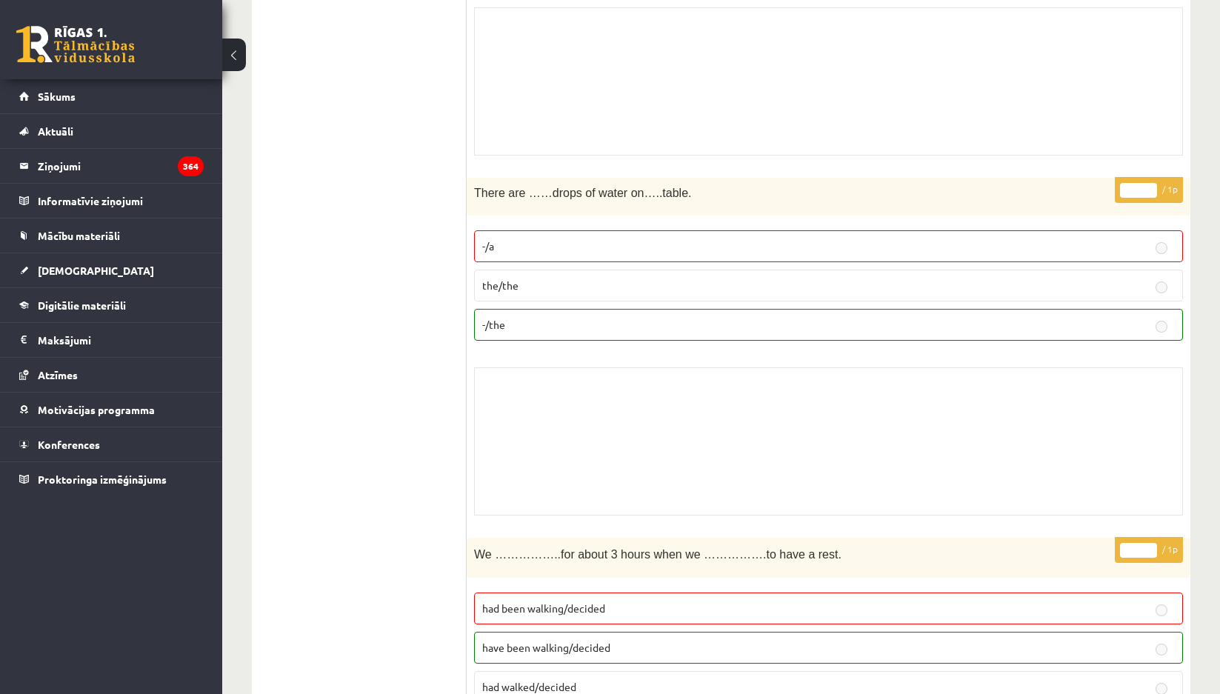
scroll to position [9151, 0]
click at [39, 50] on link at bounding box center [75, 44] width 119 height 37
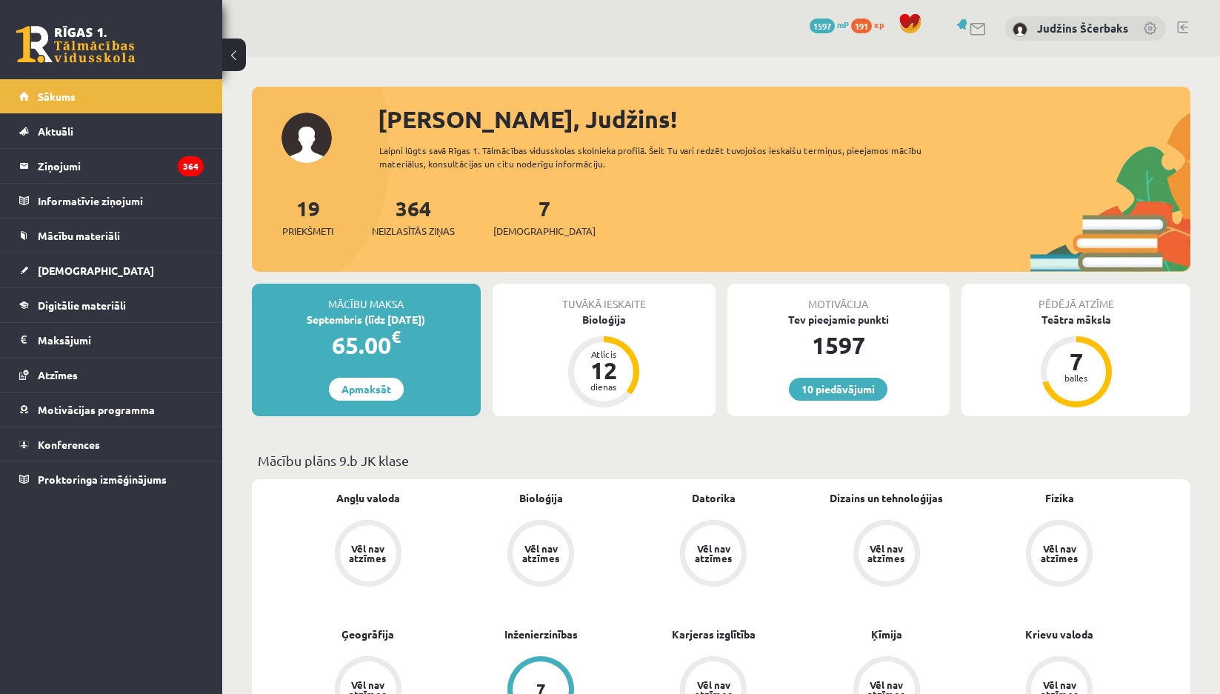
click at [767, 113] on div "[PERSON_NAME], Judžins!" at bounding box center [784, 119] width 813 height 36
click at [59, 271] on span "[DEMOGRAPHIC_DATA]" at bounding box center [96, 270] width 116 height 13
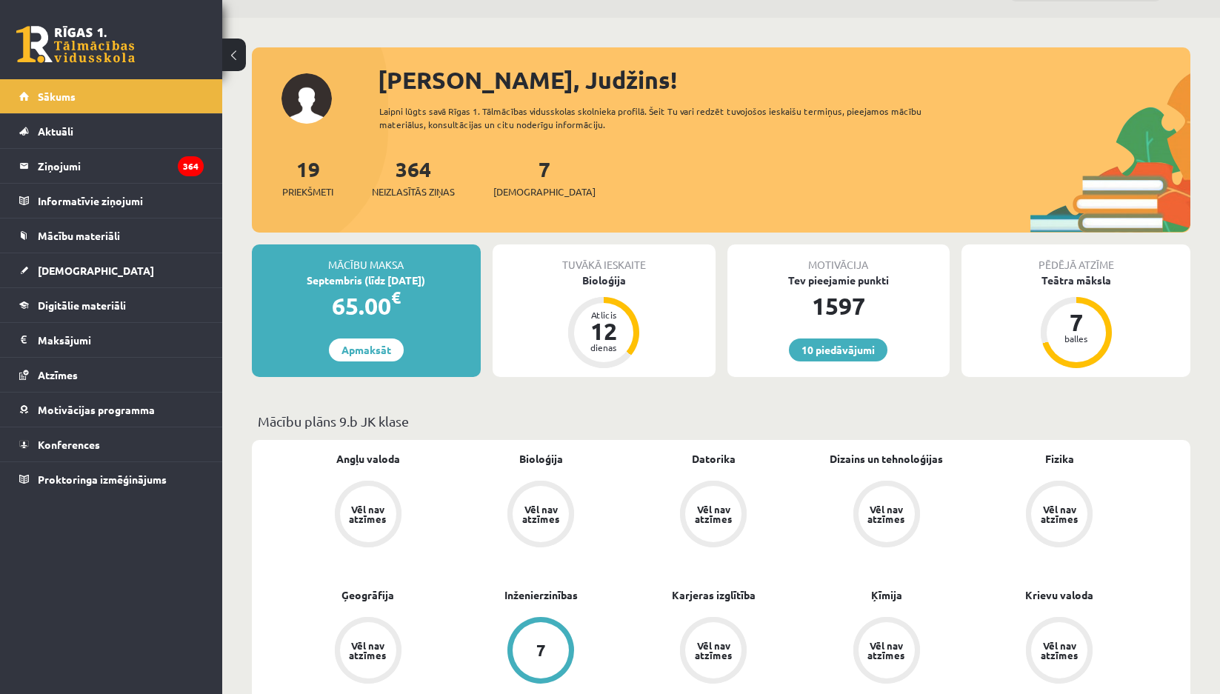
scroll to position [74, 0]
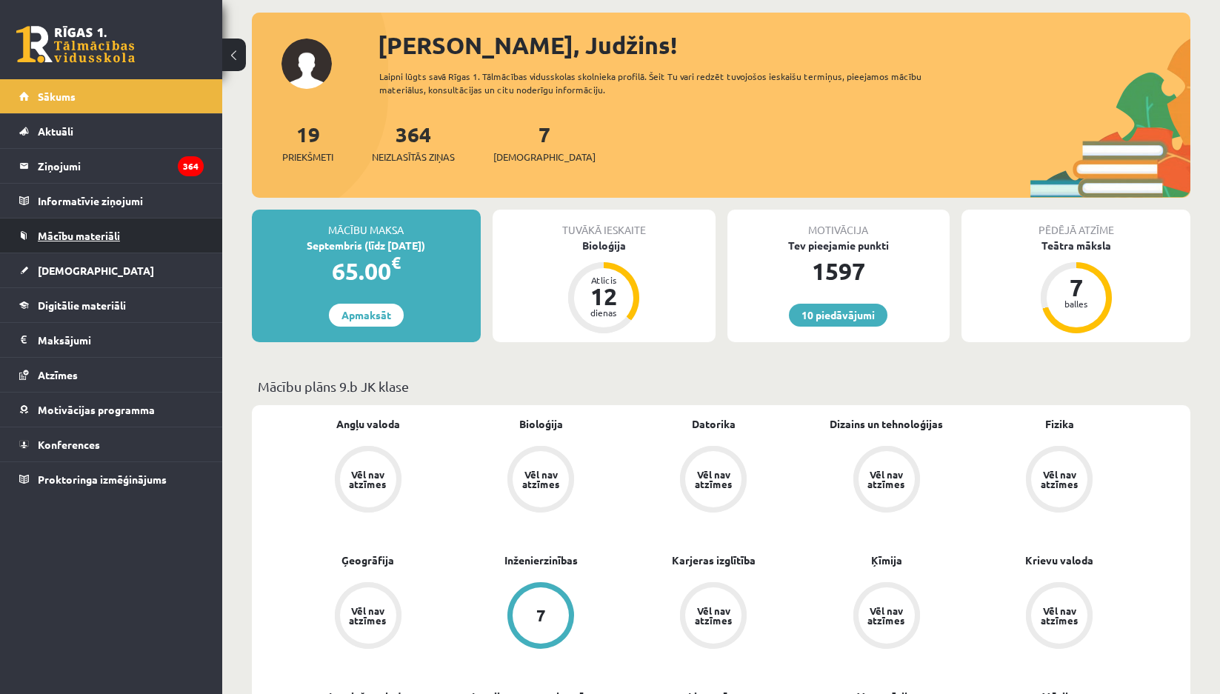
click at [87, 231] on span "Mācību materiāli" at bounding box center [79, 235] width 82 height 13
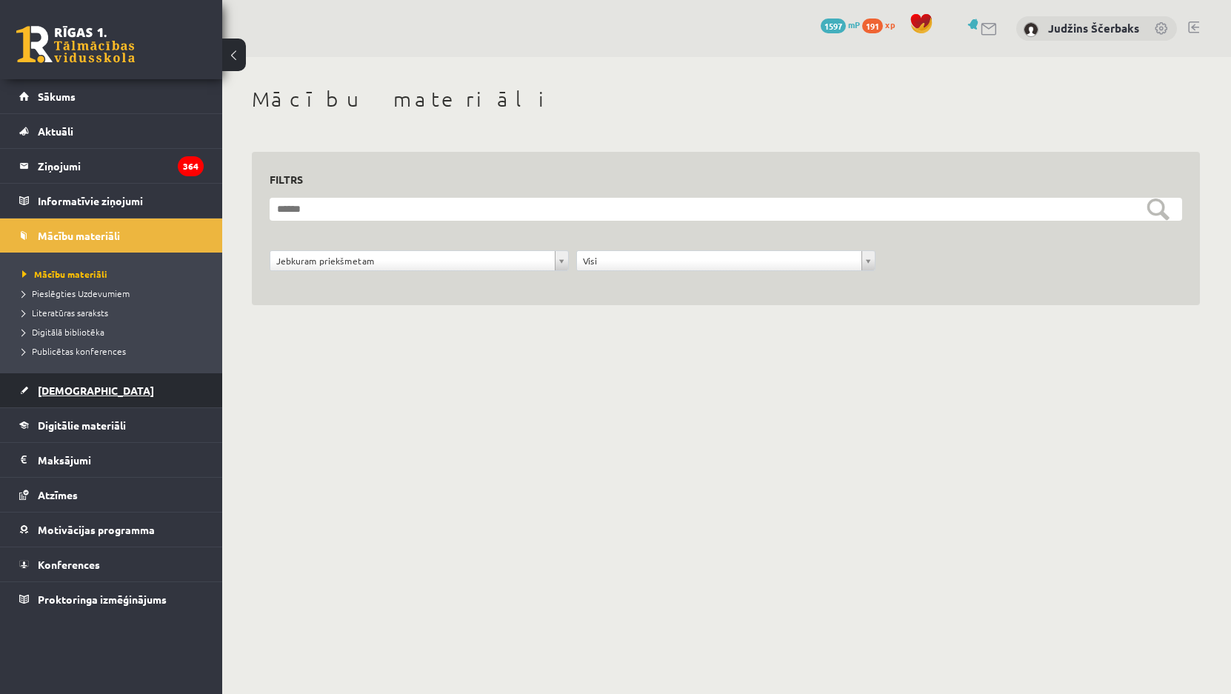
click at [76, 384] on link "[DEMOGRAPHIC_DATA]" at bounding box center [111, 390] width 184 height 34
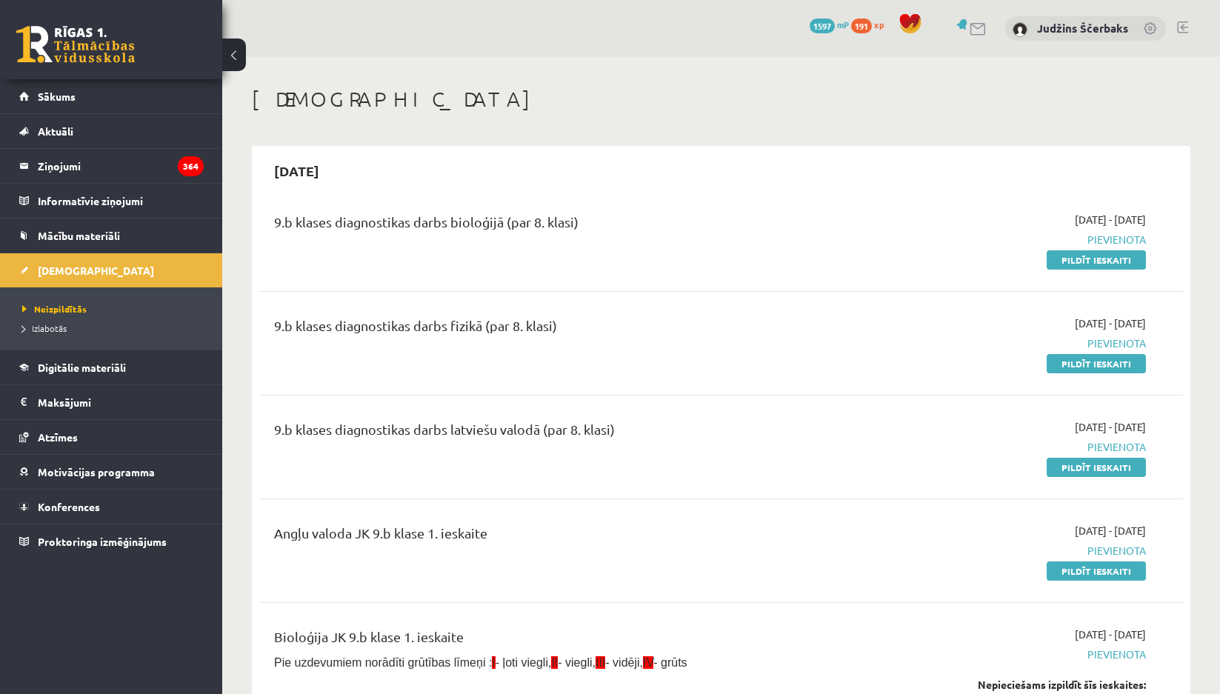
drag, startPoint x: 1088, startPoint y: 570, endPoint x: 664, endPoint y: 83, distance: 645.3
click at [1088, 570] on link "Pildīt ieskaiti" at bounding box center [1096, 570] width 99 height 19
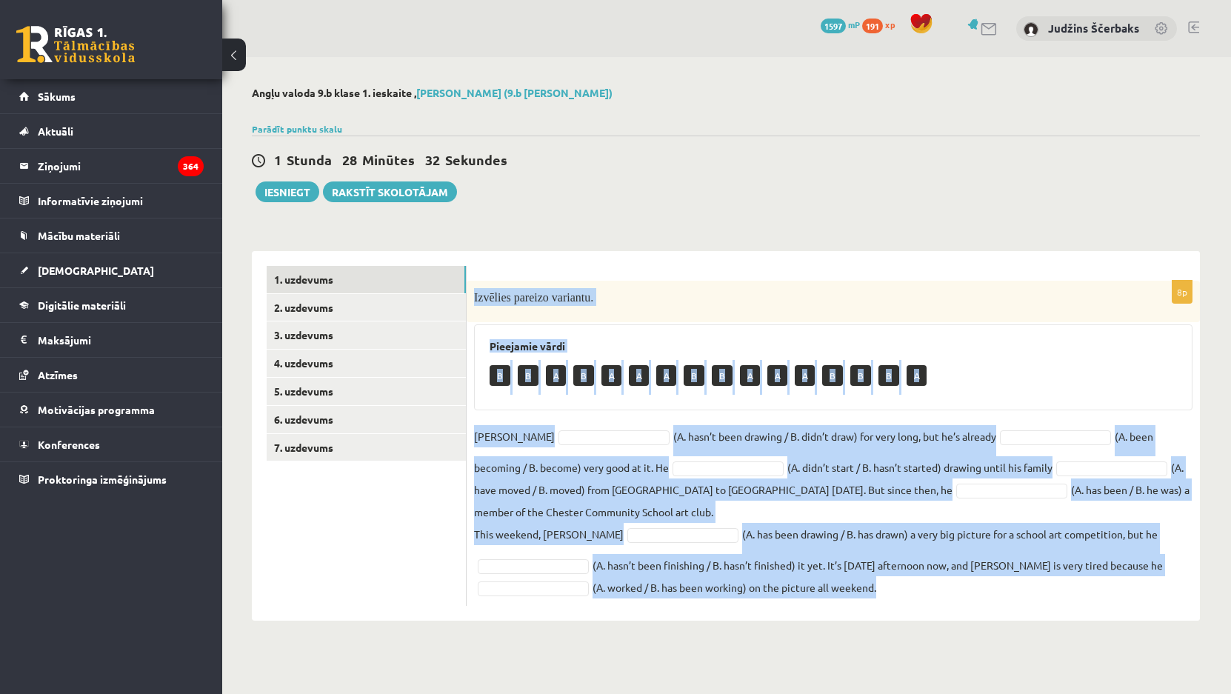
drag, startPoint x: 472, startPoint y: 297, endPoint x: 1143, endPoint y: 609, distance: 740.0
click at [1144, 609] on div "8p Izvēlies pareizo variantu. Pieejamie vārdi B B A B A A A B B A A A B B B A […" at bounding box center [833, 436] width 733 height 370
copy div "Loremips dolorsi ametcons. Adipiscin elits D E T I U L E D M A E A M V Q N Exer…"
click at [922, 324] on div "Pieejamie vārdi B B A B A A A B B A A A B B B A" at bounding box center [833, 367] width 719 height 86
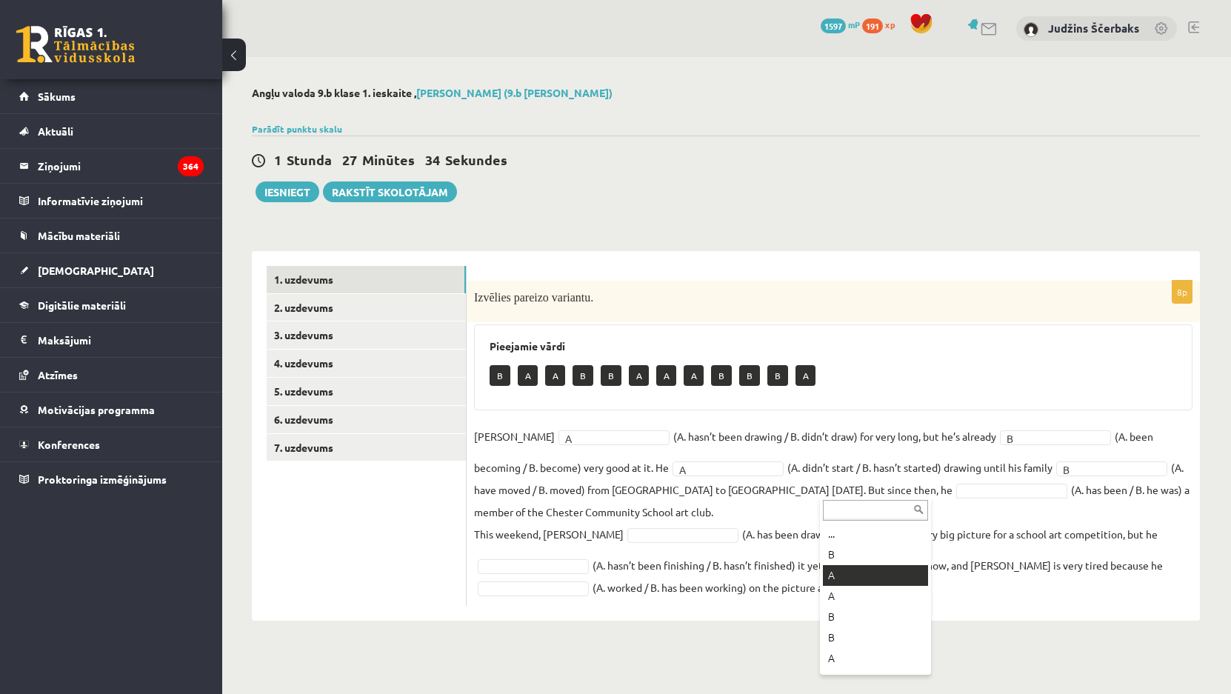
drag, startPoint x: 850, startPoint y: 570, endPoint x: 988, endPoint y: 41, distance: 546.5
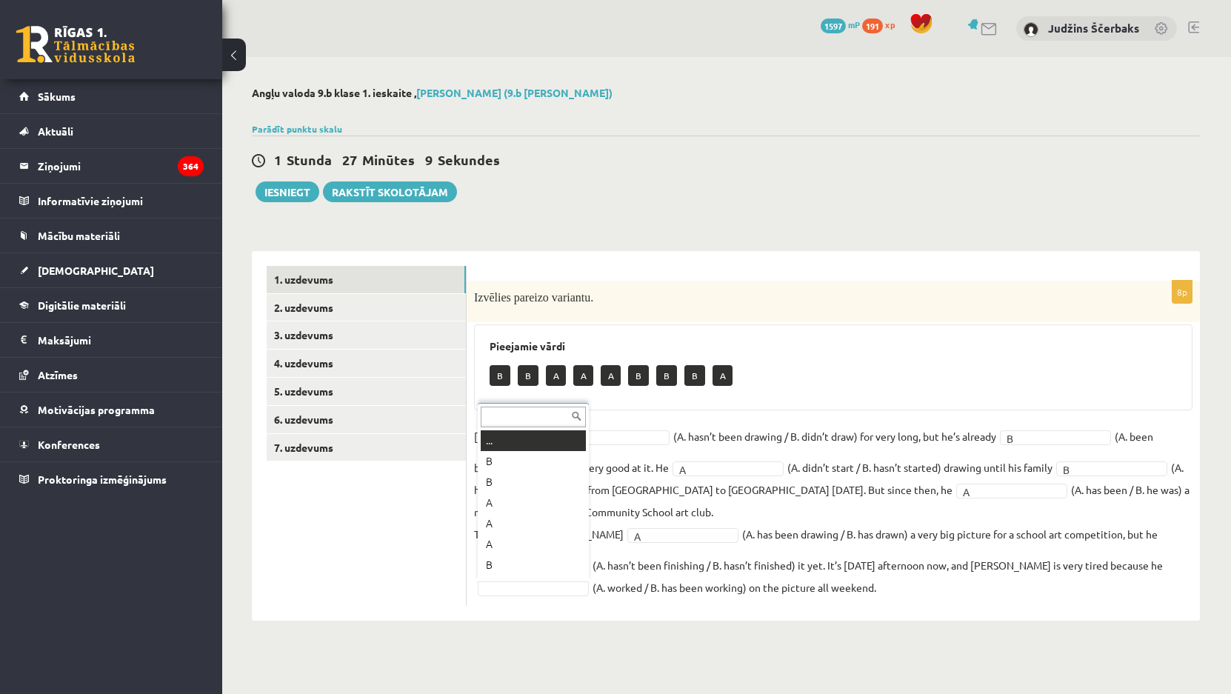
scroll to position [18, 0]
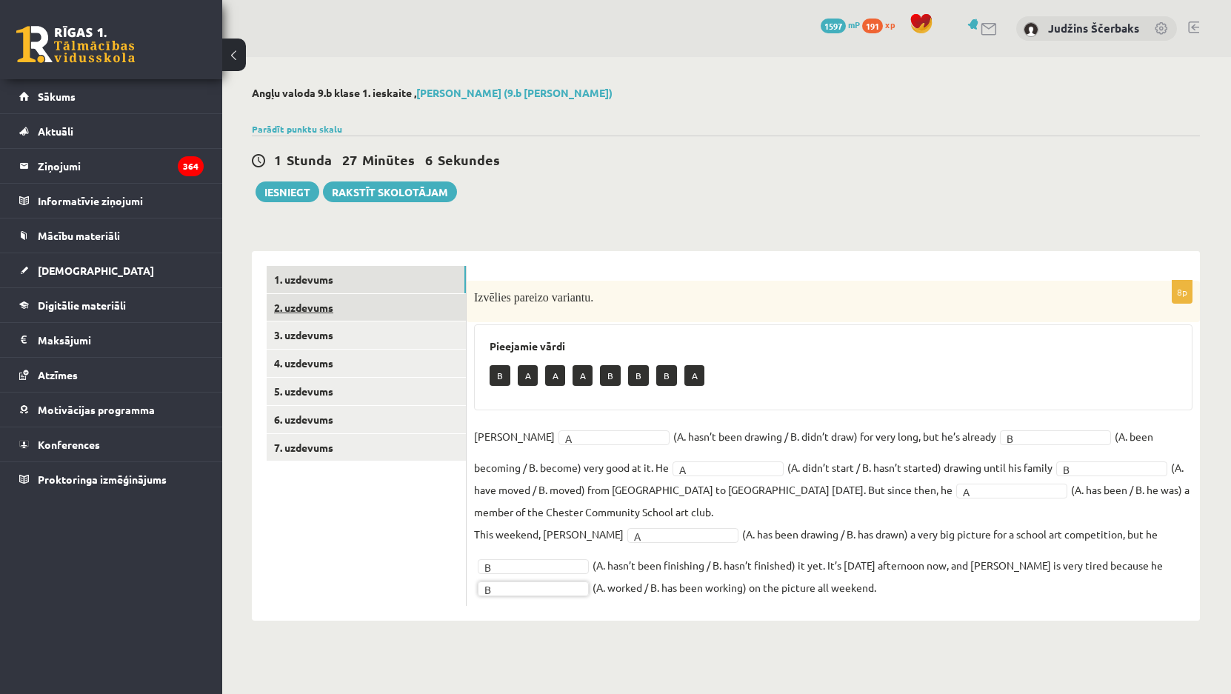
click at [327, 308] on link "2. uzdevums" at bounding box center [366, 307] width 199 height 27
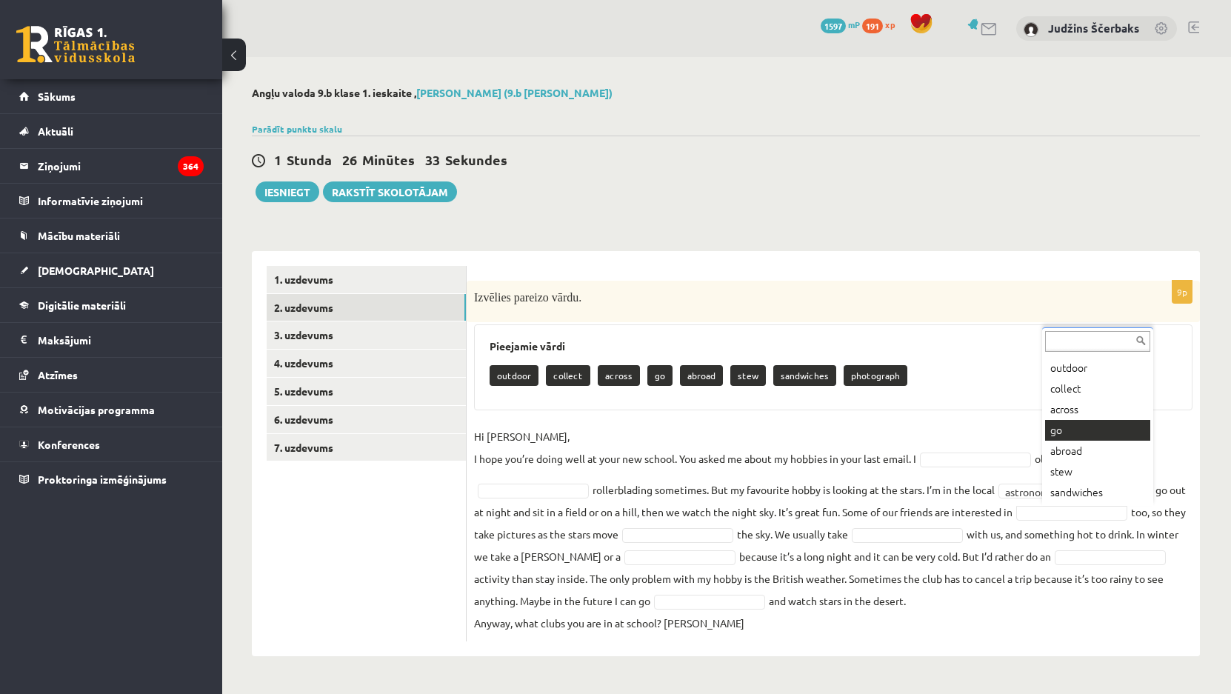
scroll to position [39, 0]
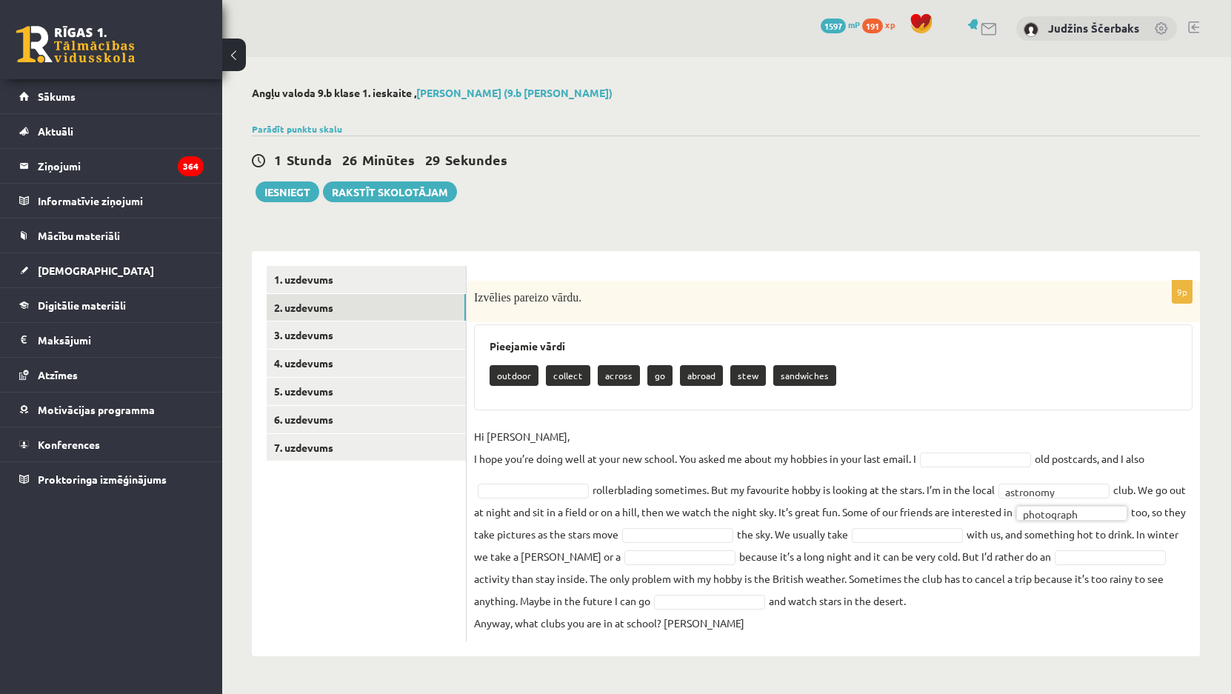
click at [664, 526] on fieldset "**********" at bounding box center [833, 529] width 719 height 209
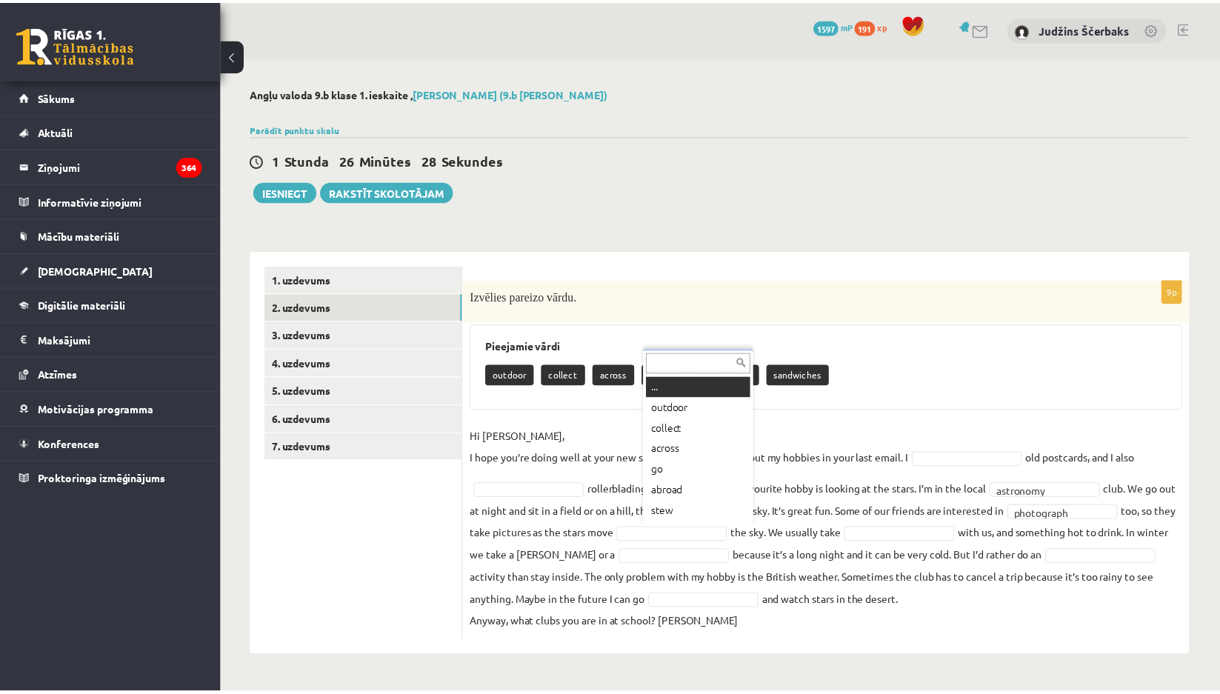
scroll to position [18, 0]
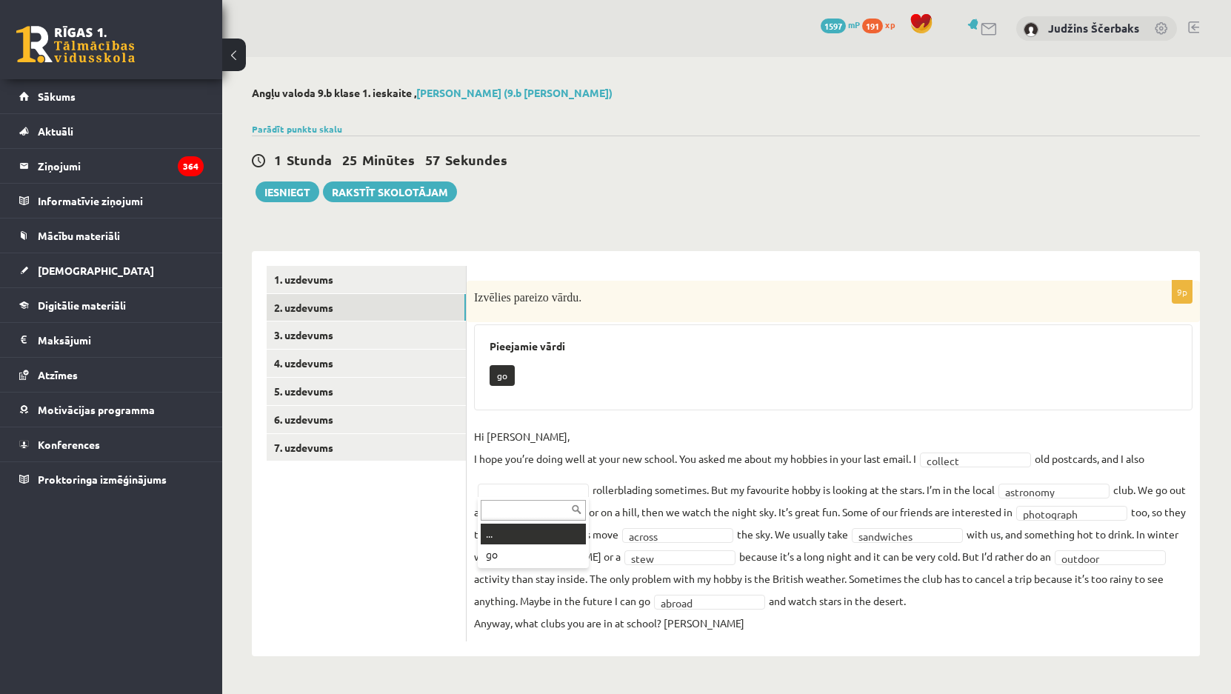
drag, startPoint x: 525, startPoint y: 486, endPoint x: 537, endPoint y: 487, distance: 11.9
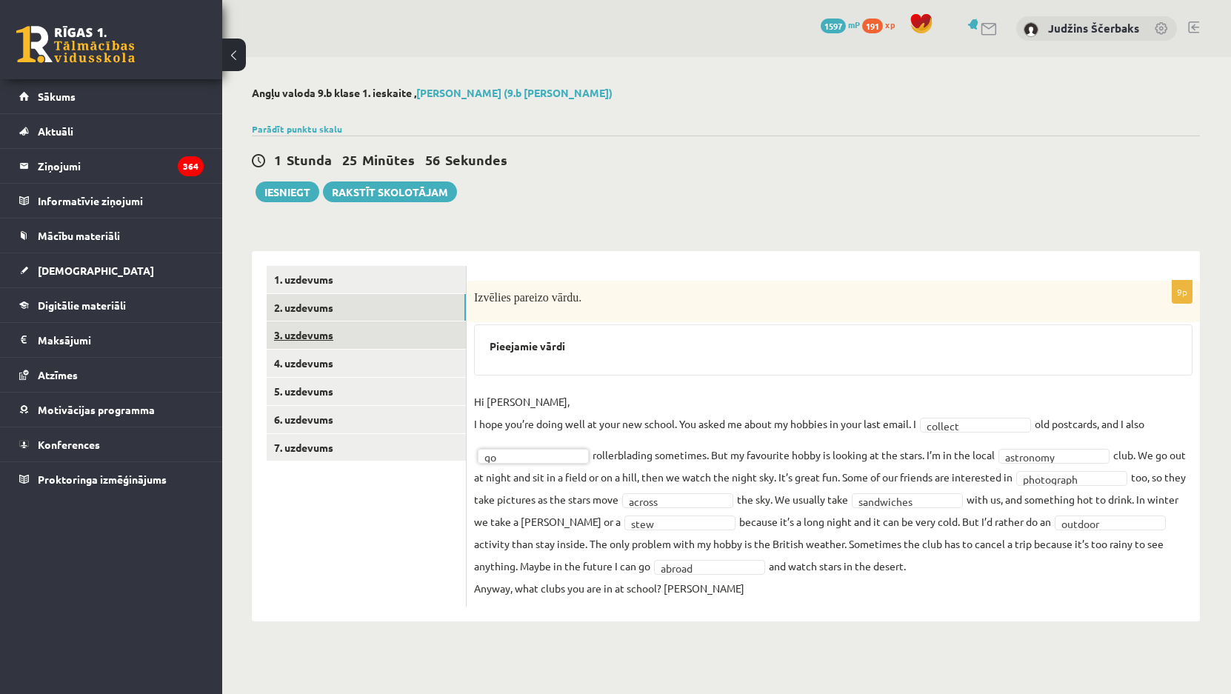
click at [336, 339] on link "3. uzdevums" at bounding box center [366, 334] width 199 height 27
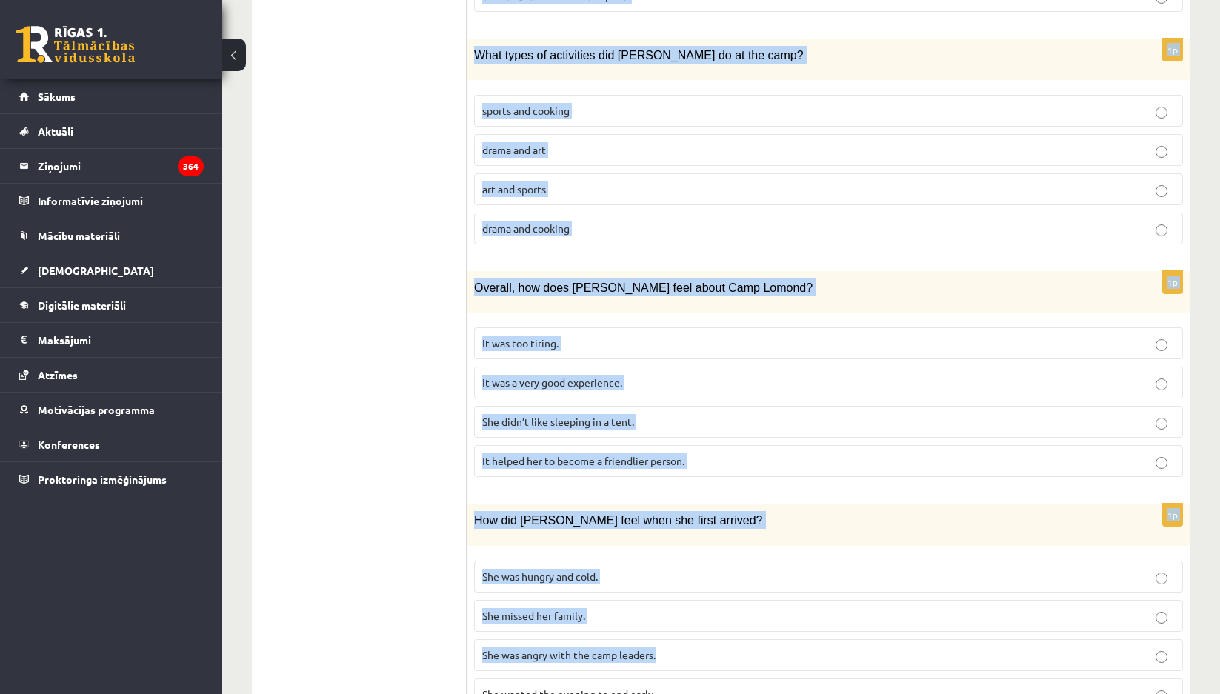
scroll to position [1154, 0]
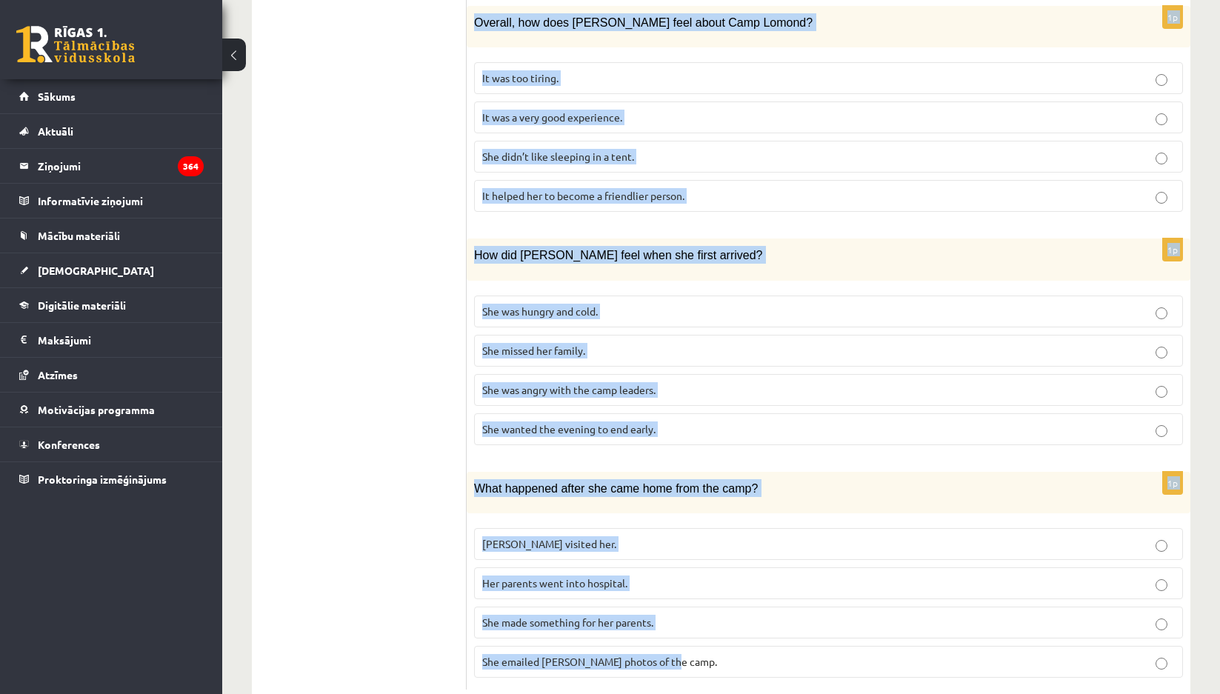
drag, startPoint x: 497, startPoint y: 144, endPoint x: 694, endPoint y: 633, distance: 527.1
copy form "Lasi tekstu un izvēlies pareizo variantu. A Scottish summer camp Summer camps a…"
click at [830, 479] on p "What happened after she came home from the camp?" at bounding box center [791, 488] width 635 height 18
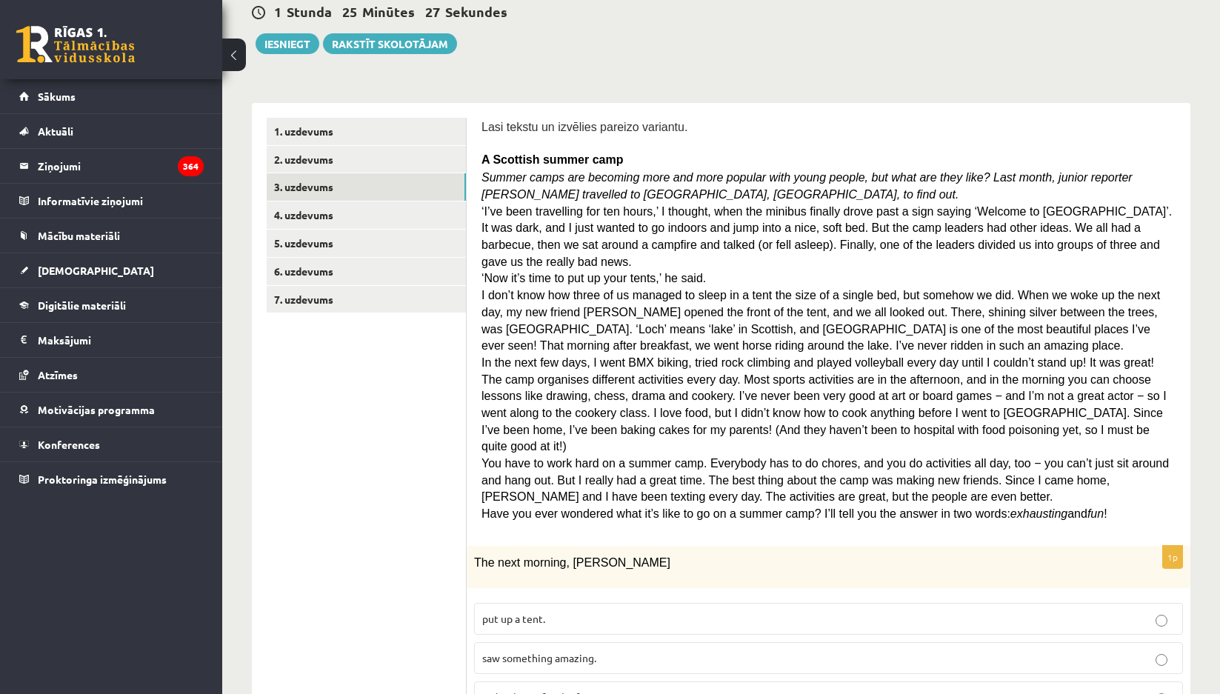
scroll to position [222, 0]
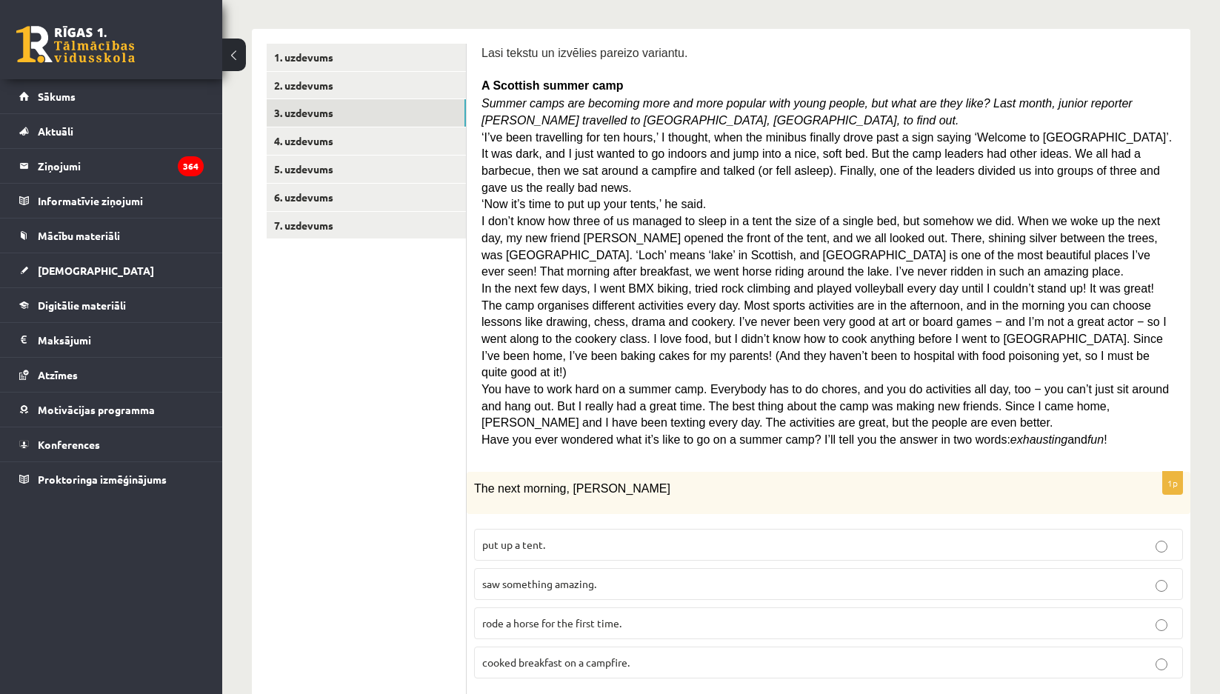
click at [616, 616] on span "rode a horse for the first time." at bounding box center [551, 622] width 139 height 13
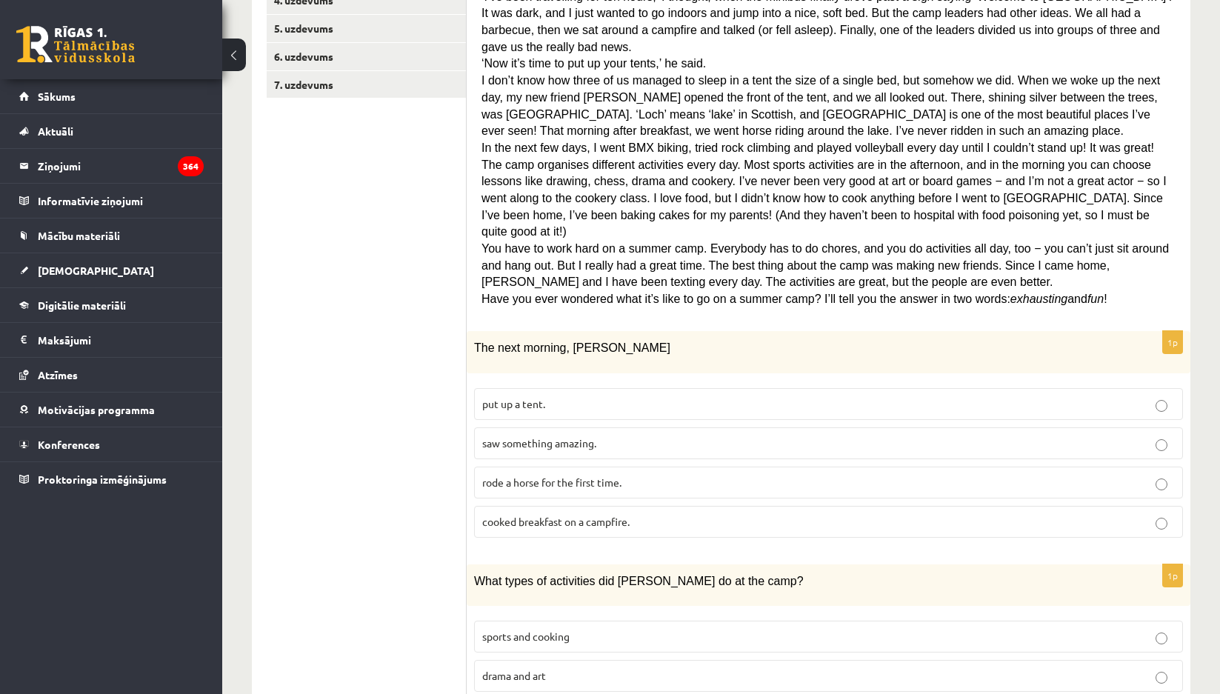
scroll to position [444, 0]
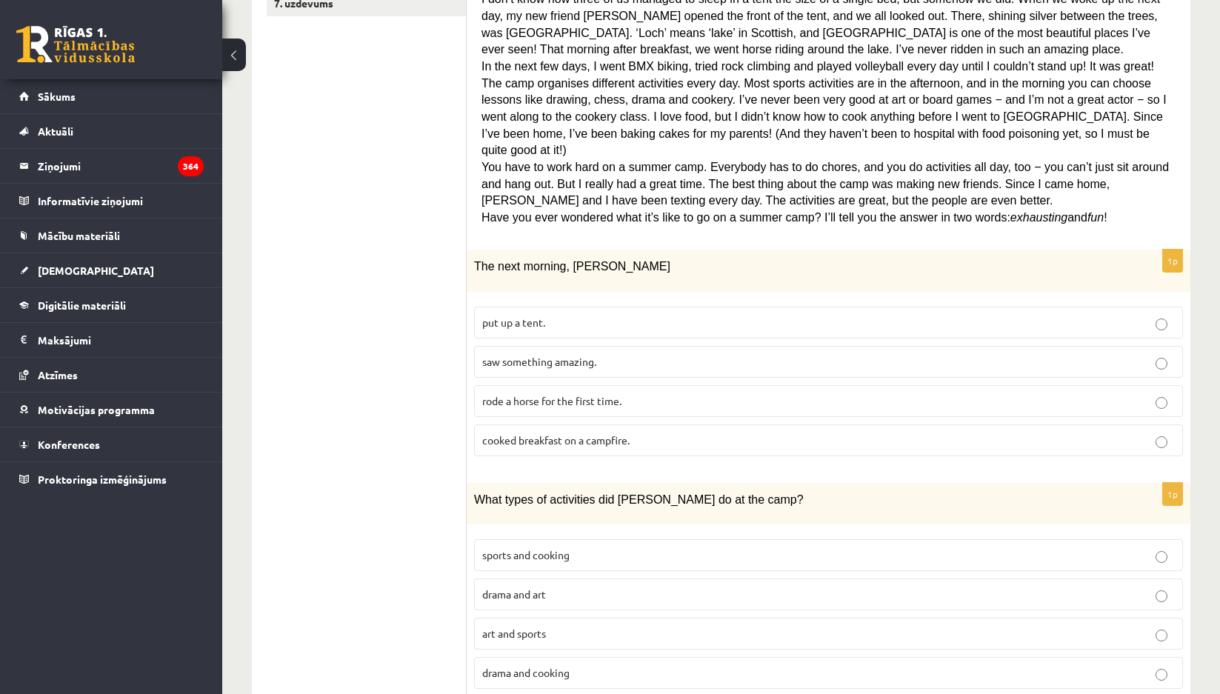
click at [573, 547] on p "sports and cooking" at bounding box center [828, 555] width 693 height 16
click at [561, 618] on label "art and sports" at bounding box center [828, 634] width 709 height 32
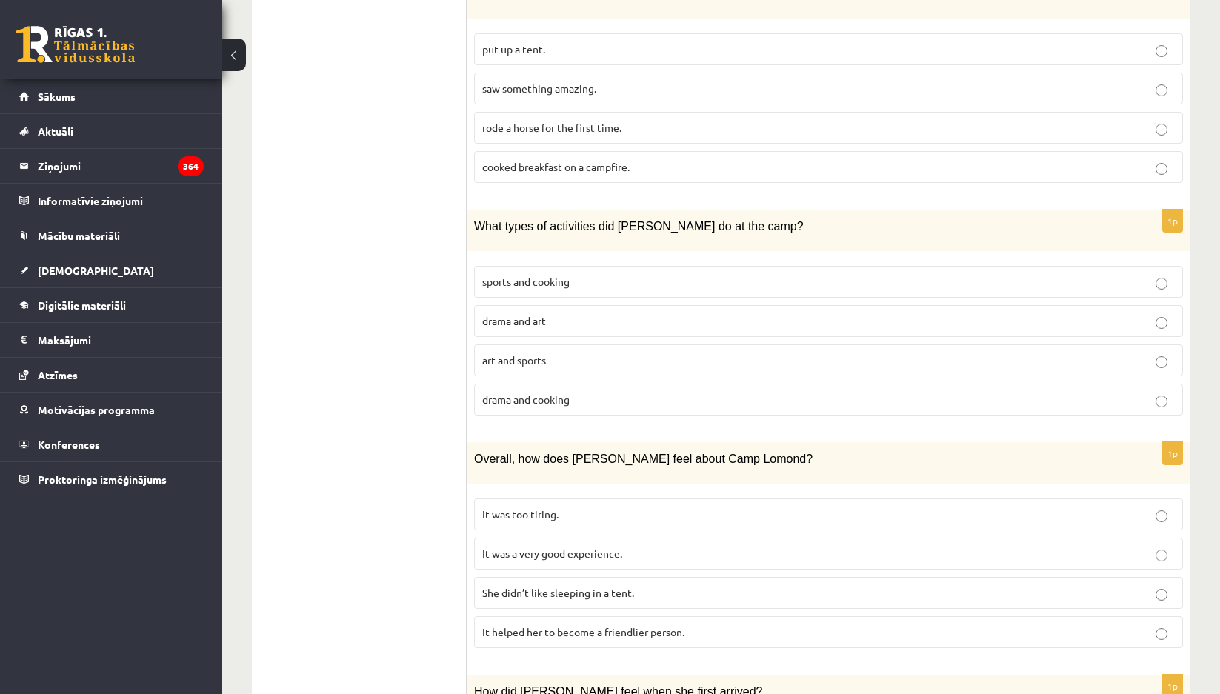
scroll to position [741, 0]
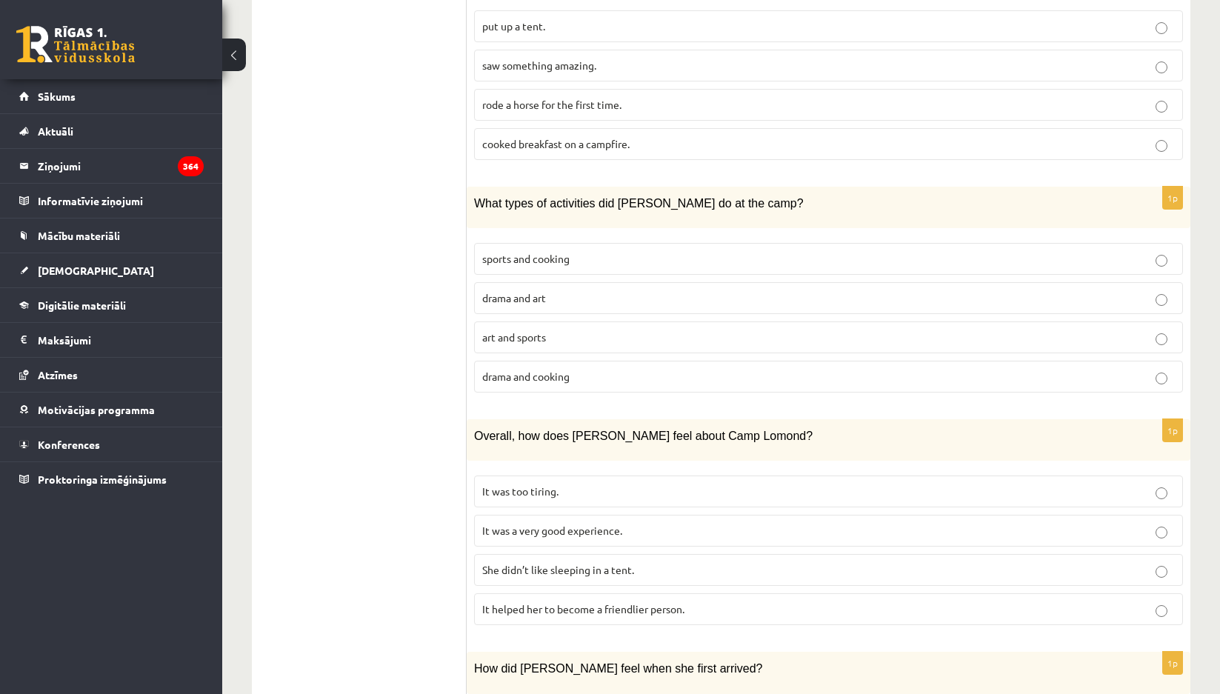
click at [525, 524] on span "It was a very good experience." at bounding box center [552, 530] width 140 height 13
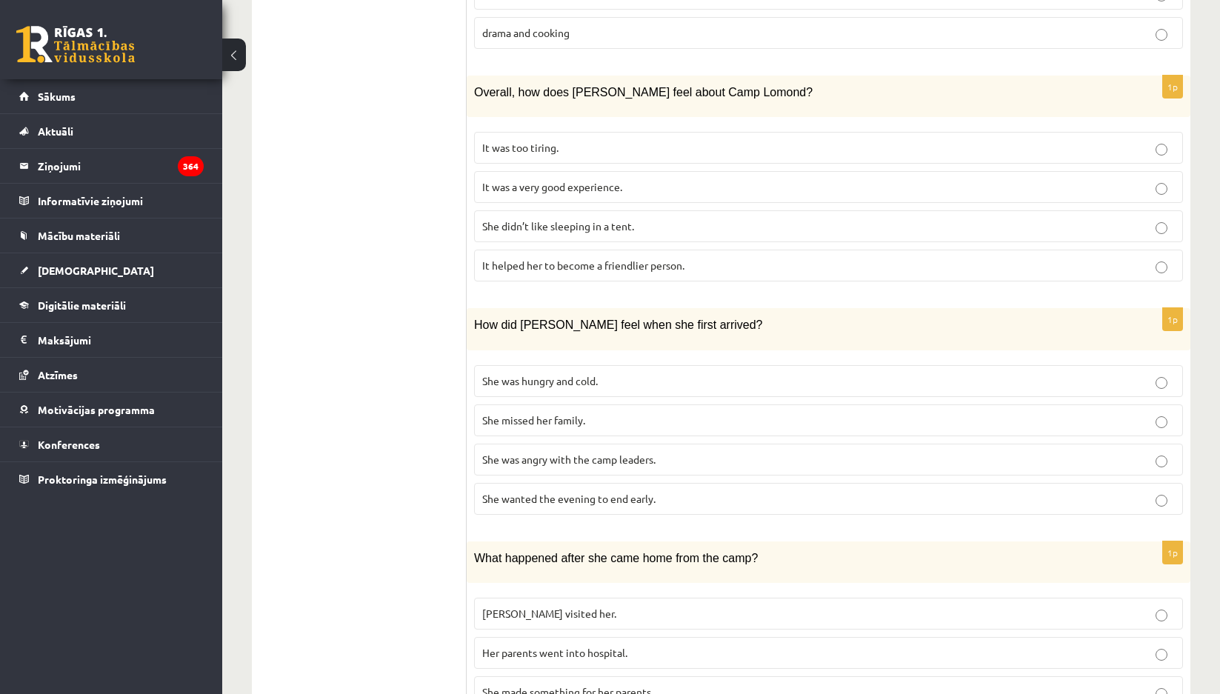
scroll to position [1111, 0]
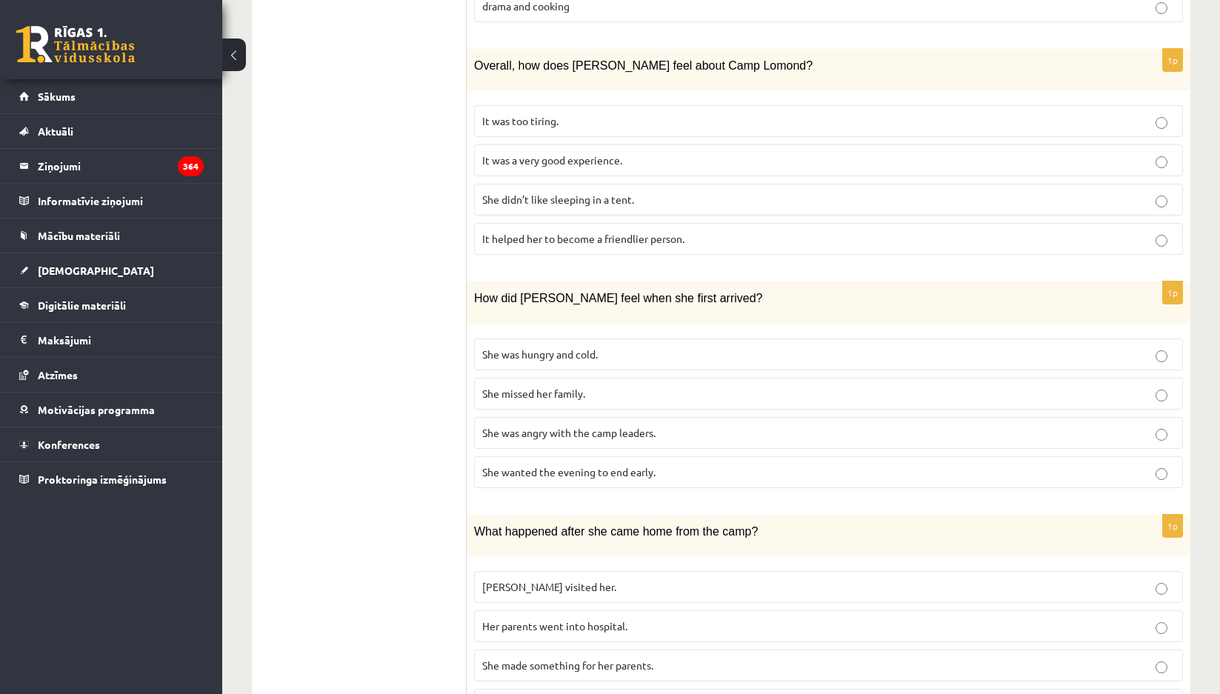
click at [573, 387] on span "She missed her family." at bounding box center [533, 393] width 103 height 13
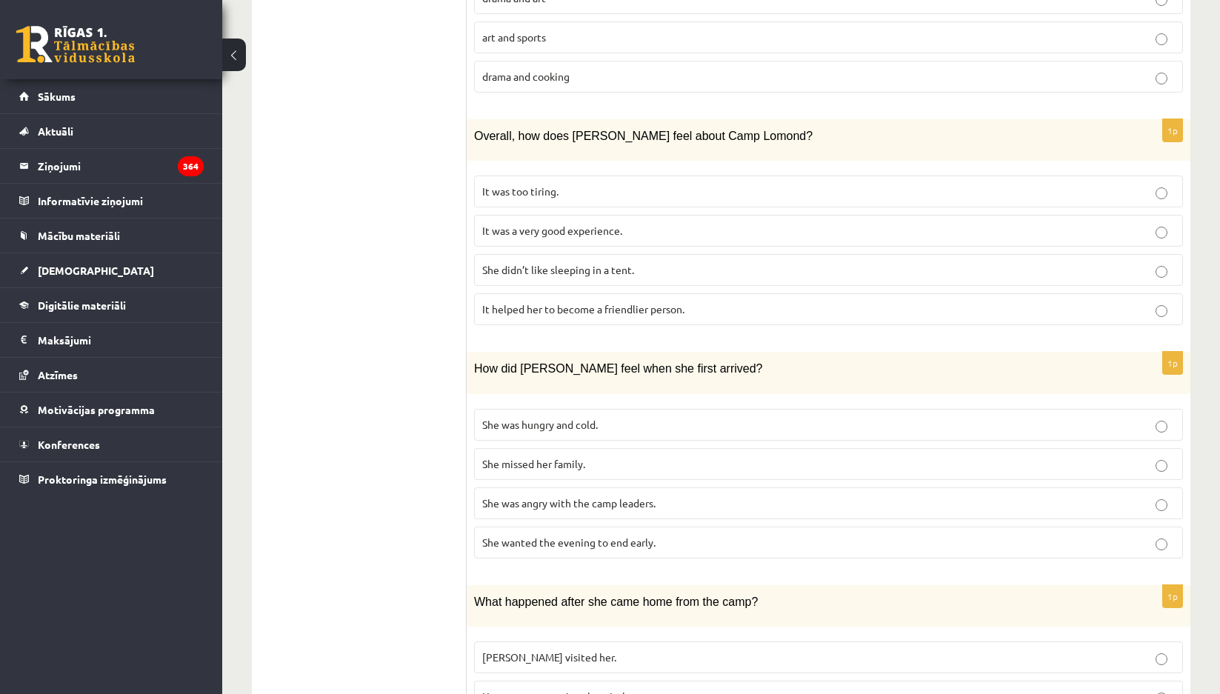
scroll to position [1154, 0]
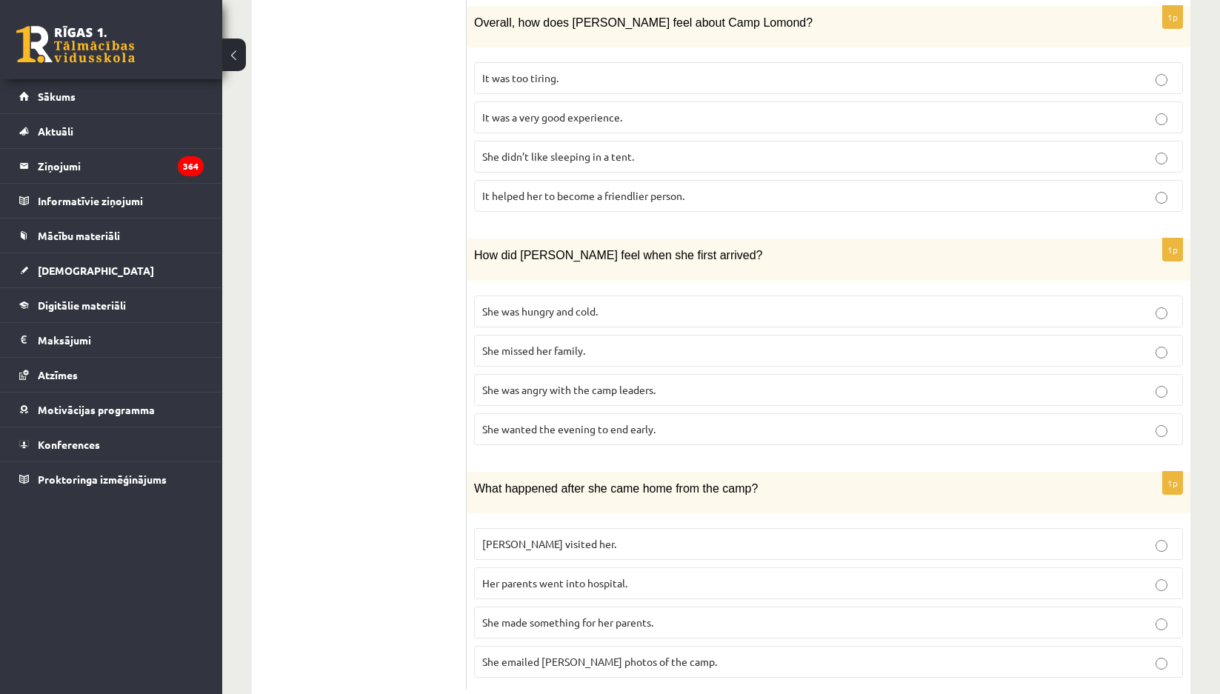
click at [507, 655] on span "She emailed Ingrid photos of the camp." at bounding box center [599, 661] width 235 height 13
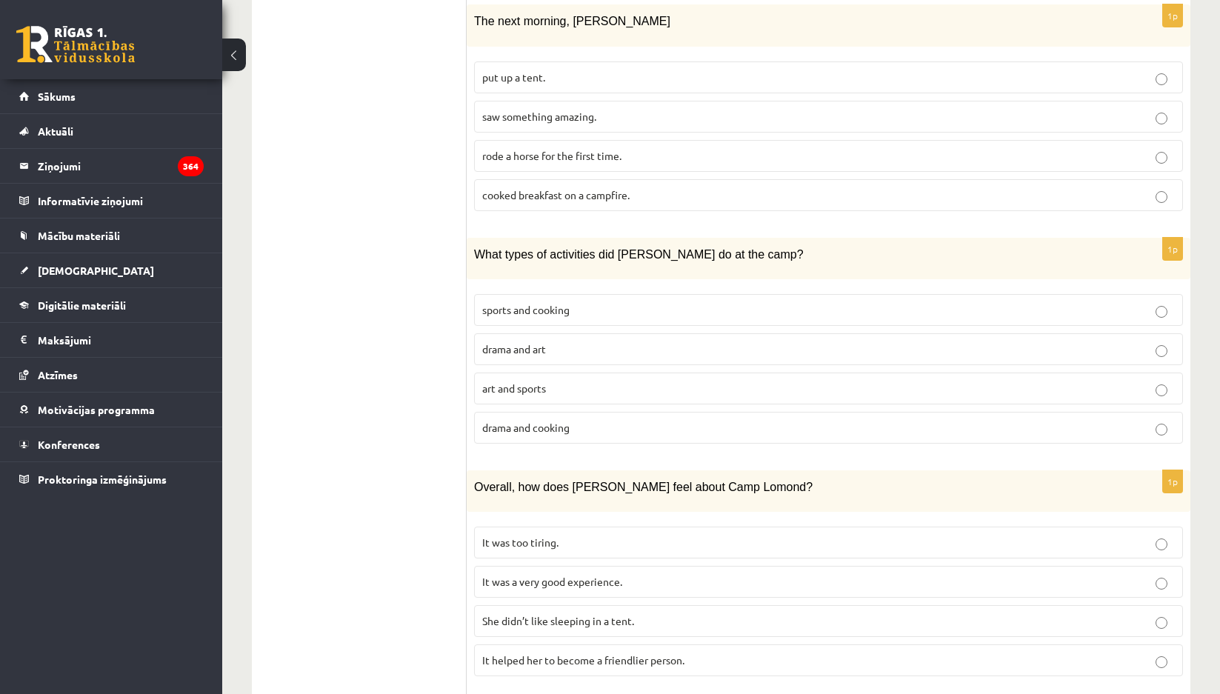
scroll to position [667, 0]
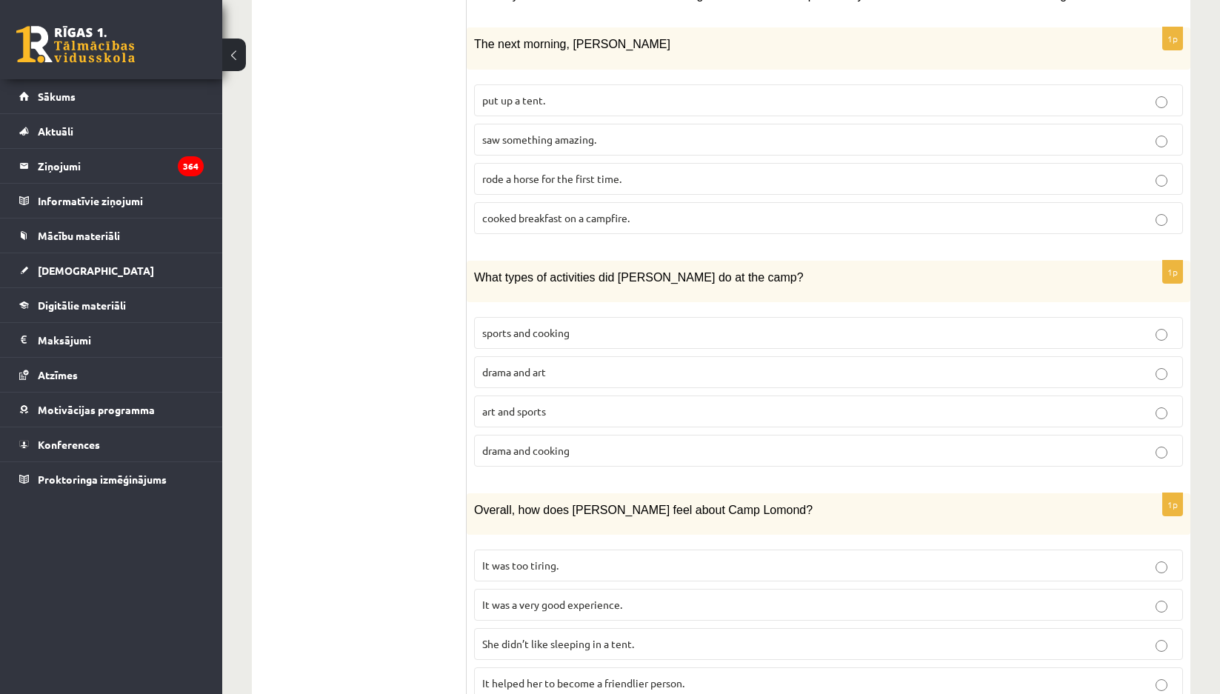
click at [621, 132] on p "saw something amazing." at bounding box center [828, 140] width 693 height 16
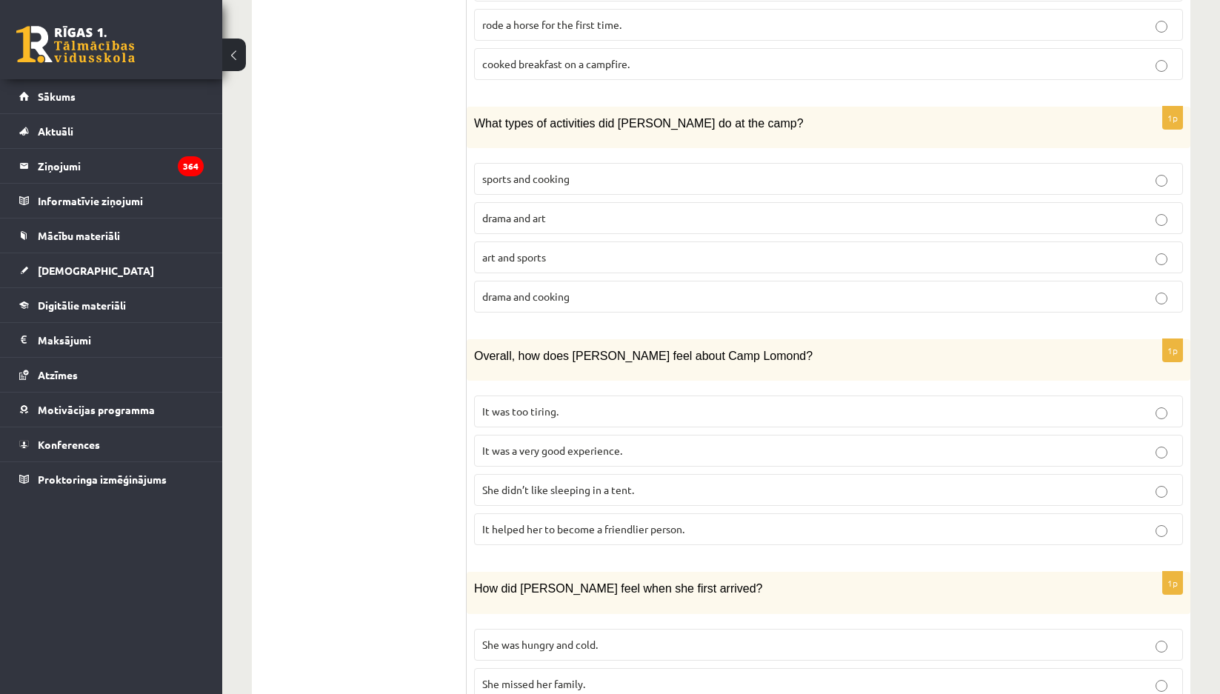
scroll to position [815, 0]
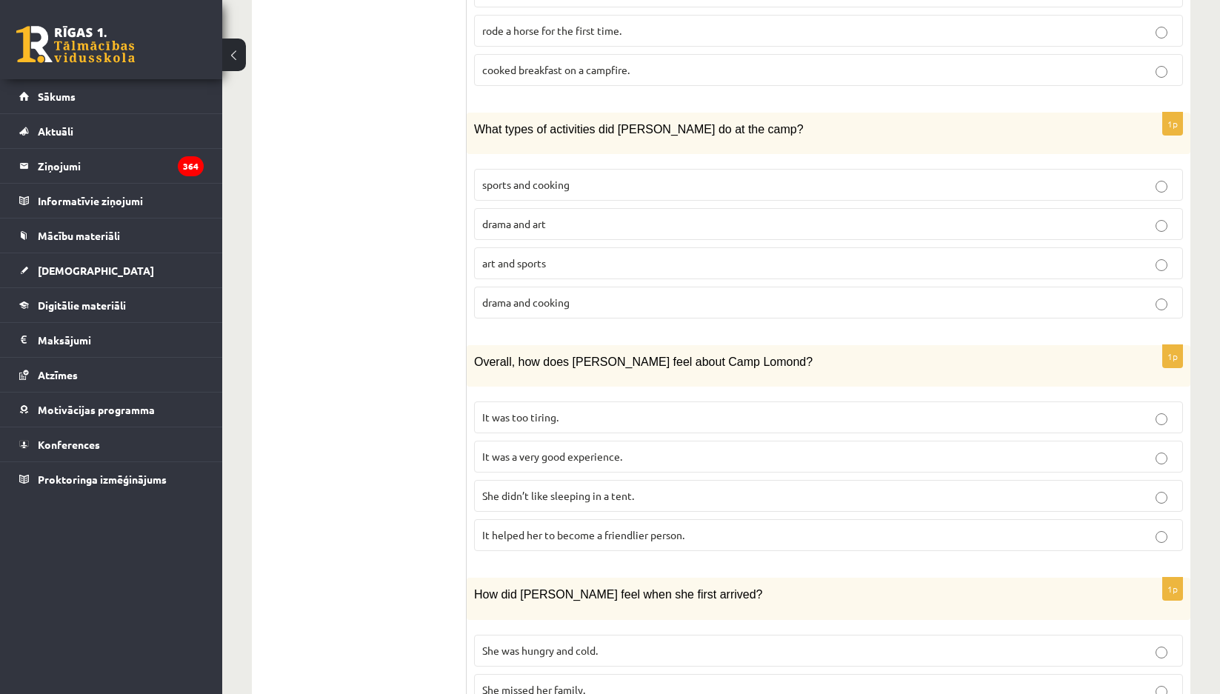
click at [573, 177] on p "sports and cooking" at bounding box center [828, 185] width 693 height 16
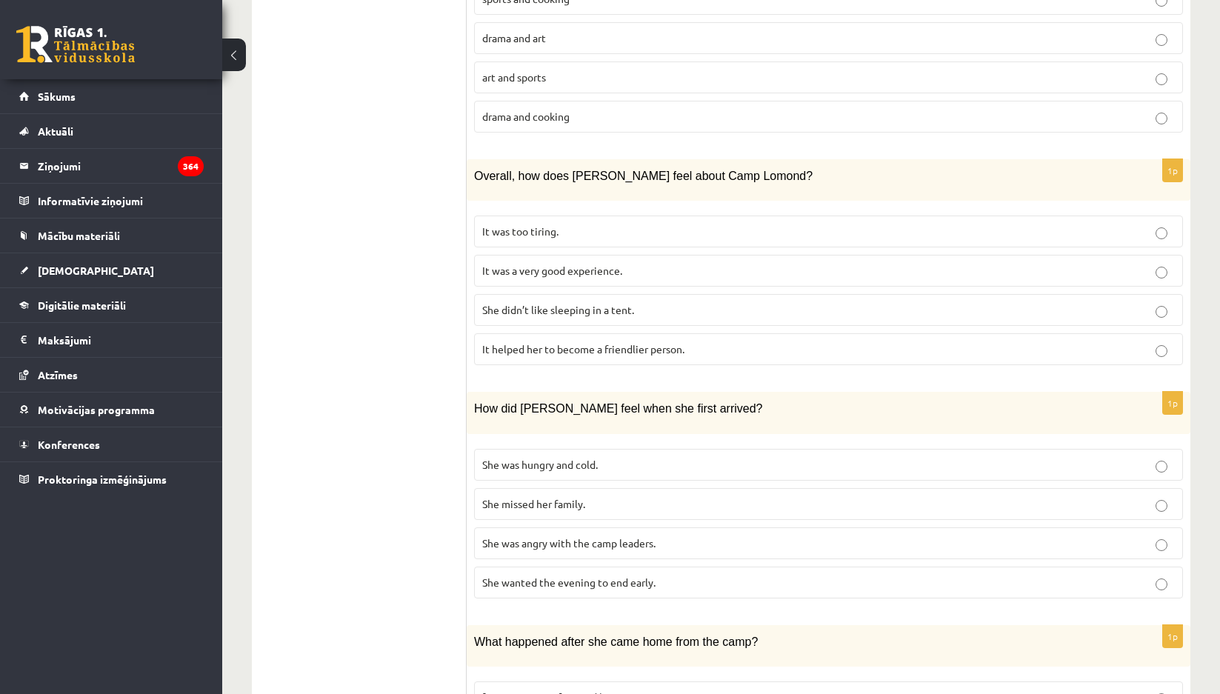
scroll to position [1154, 0]
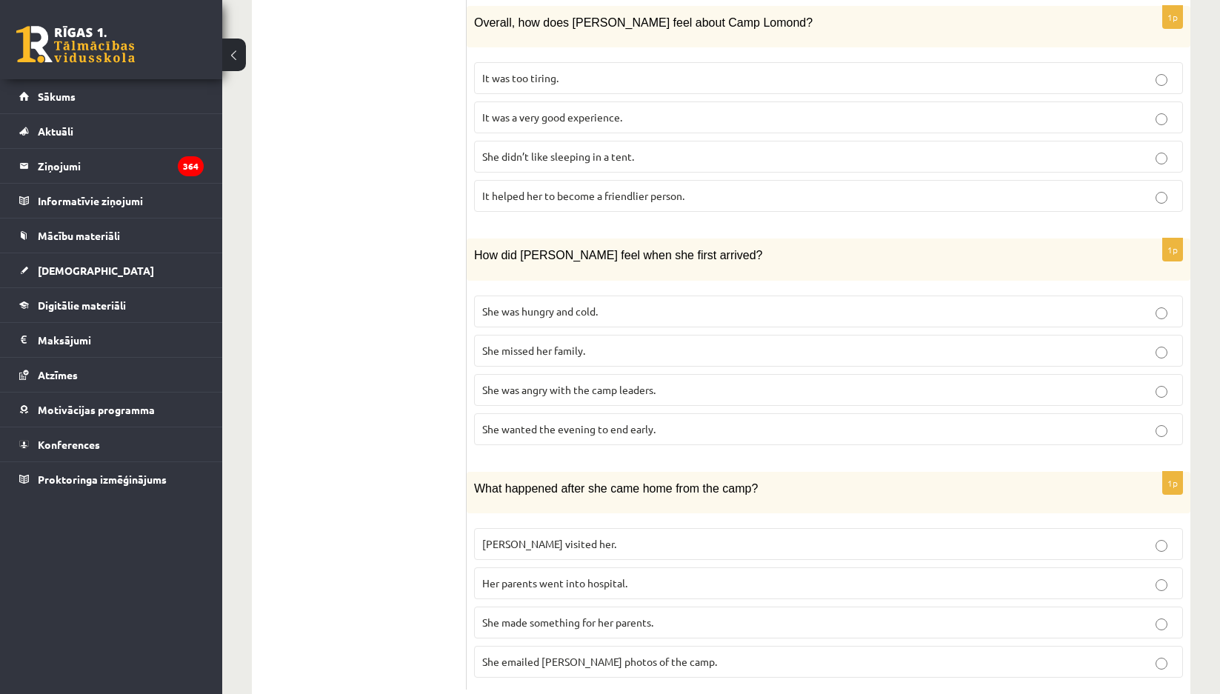
click at [598, 422] on span "She wanted the evening to end early." at bounding box center [568, 428] width 173 height 13
click at [641, 615] on p "She made something for her parents." at bounding box center [828, 623] width 693 height 16
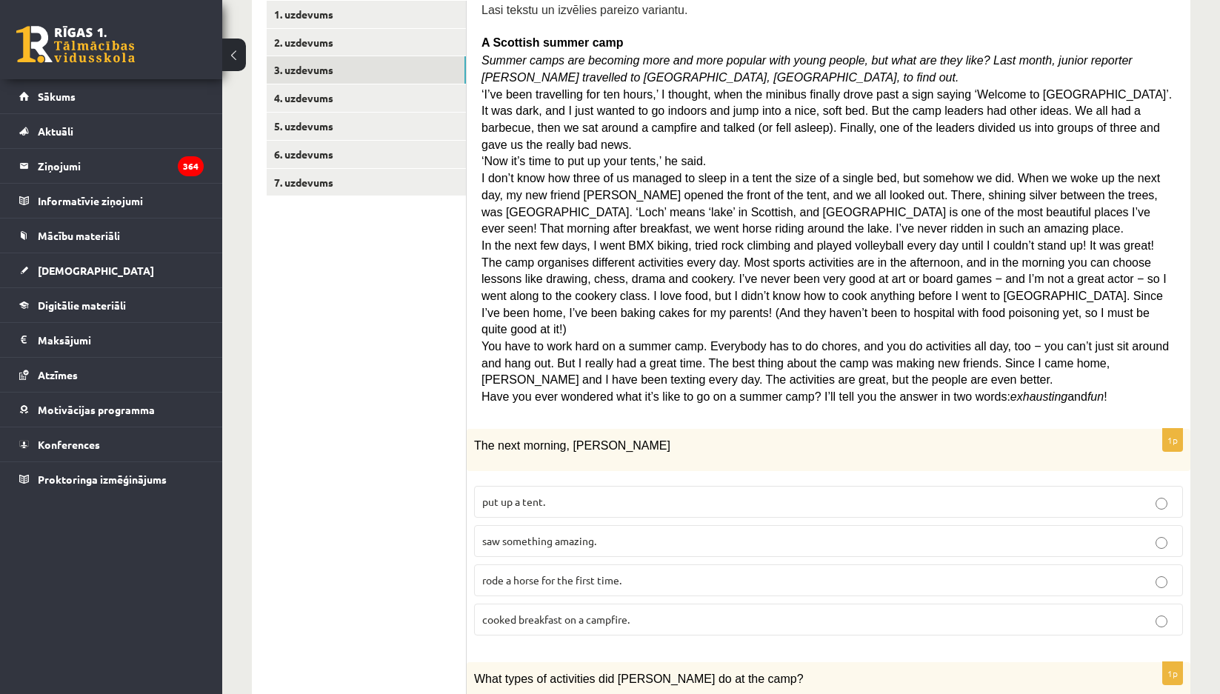
scroll to position [0, 0]
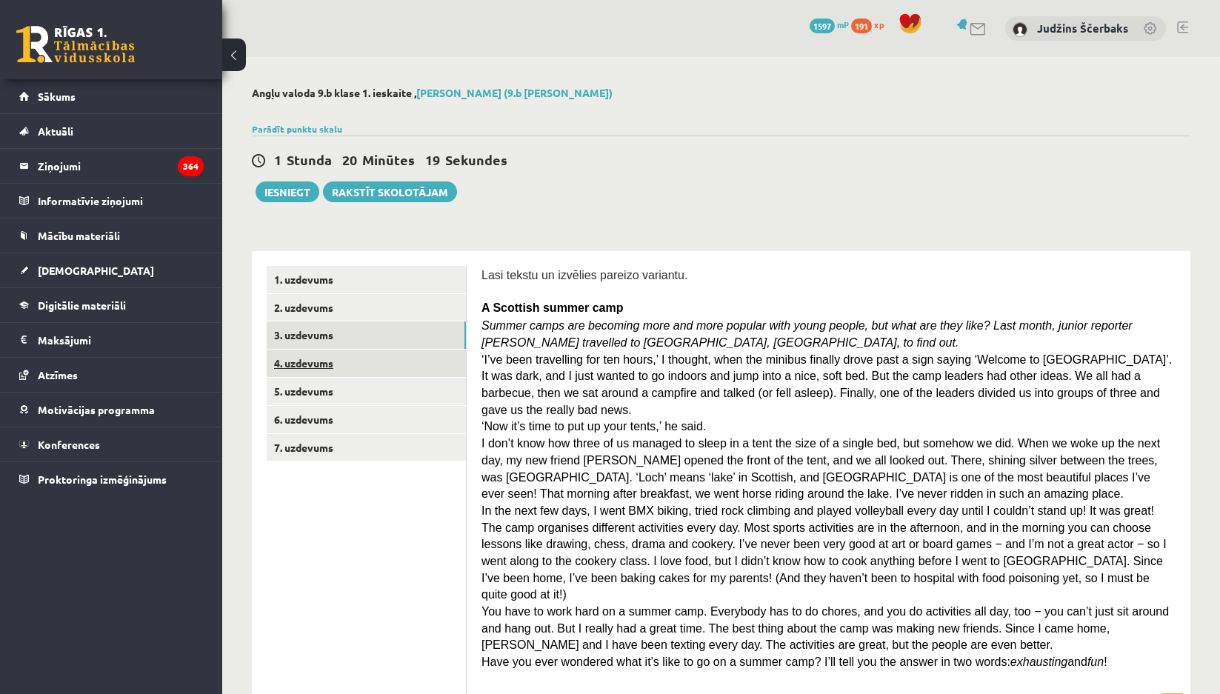
click at [311, 369] on link "4. uzdevums" at bounding box center [366, 363] width 199 height 27
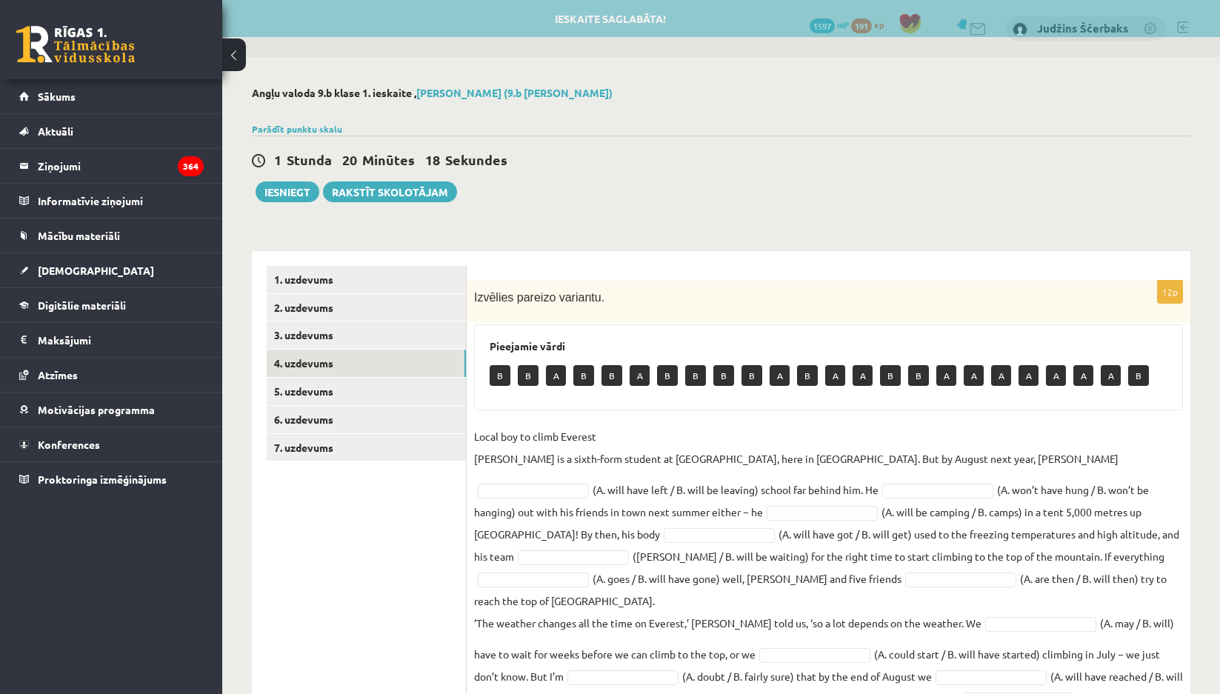
scroll to position [67, 0]
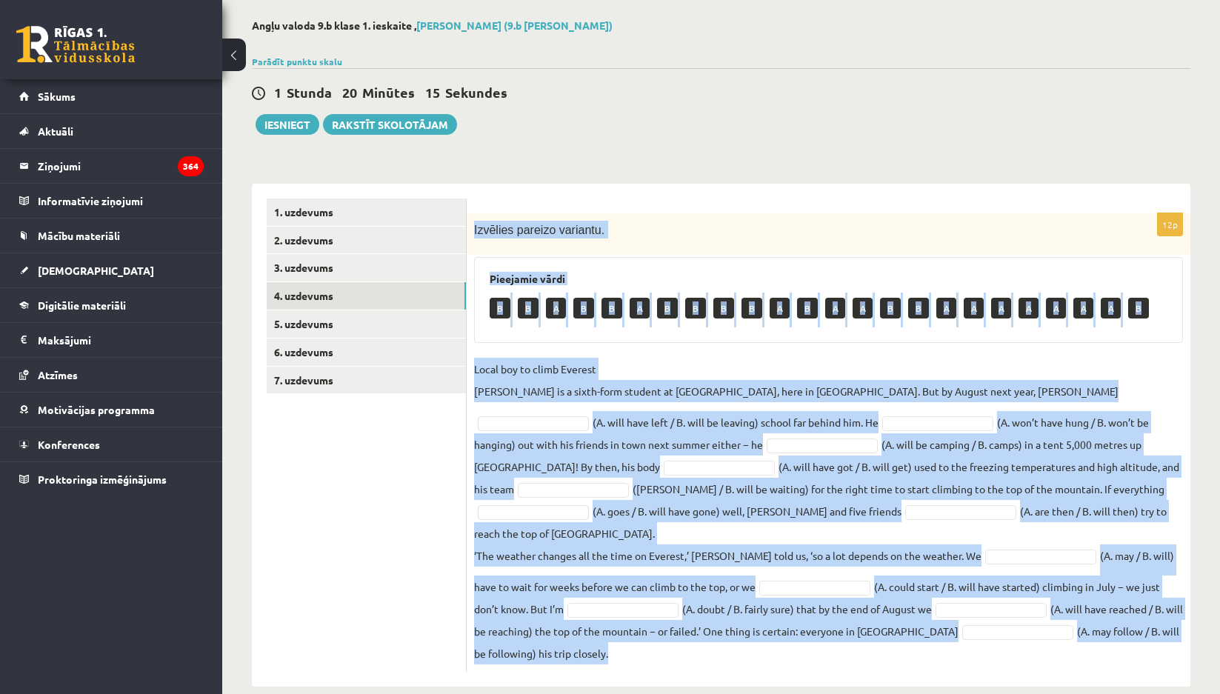
drag, startPoint x: 471, startPoint y: 230, endPoint x: 739, endPoint y: 593, distance: 451.4
click at [770, 635] on div "12p Izvēlies pareizo variantu. Pieejamie vārdi B B A B B A B B B B A B A A B B …" at bounding box center [829, 442] width 724 height 459
copy div "Izvēlies pareizo variantu. Pieejamie vārdi B B A B B A B B B B A B A A B B A A …"
click at [816, 356] on div "12p Izvēlies pareizo variantu. Pieejamie vārdi B B A B B A B B B B A B A A B B …" at bounding box center [829, 442] width 724 height 459
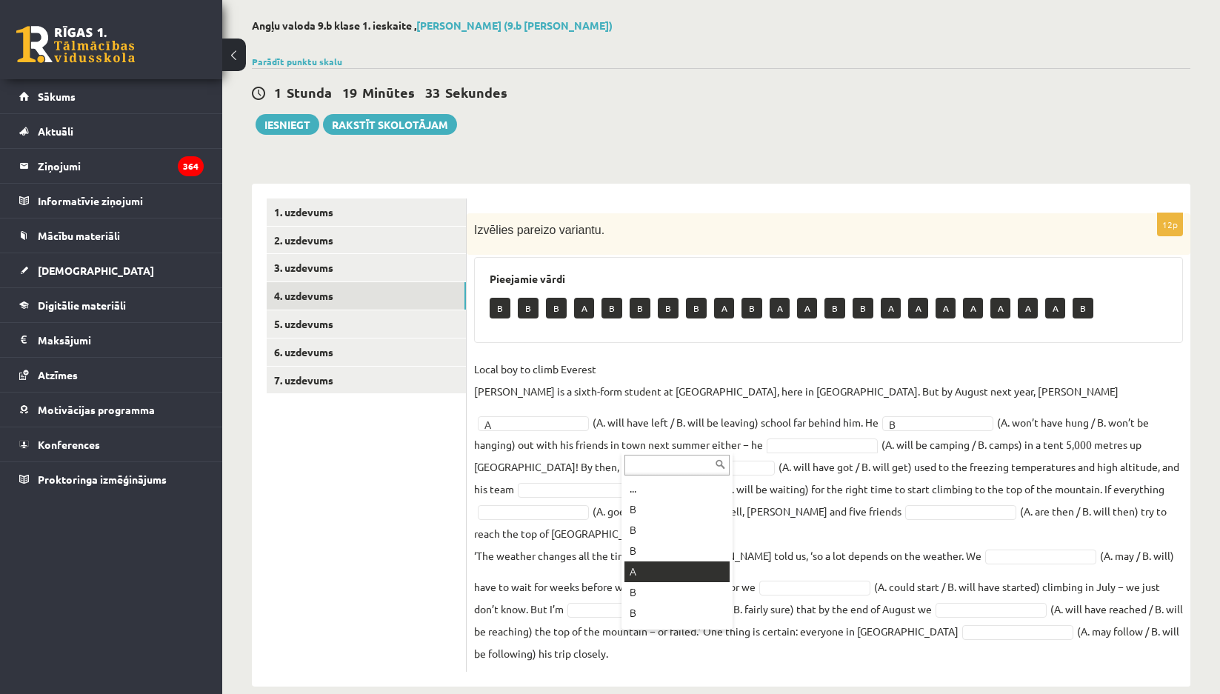
drag, startPoint x: 655, startPoint y: 564, endPoint x: 718, endPoint y: 461, distance: 120.7
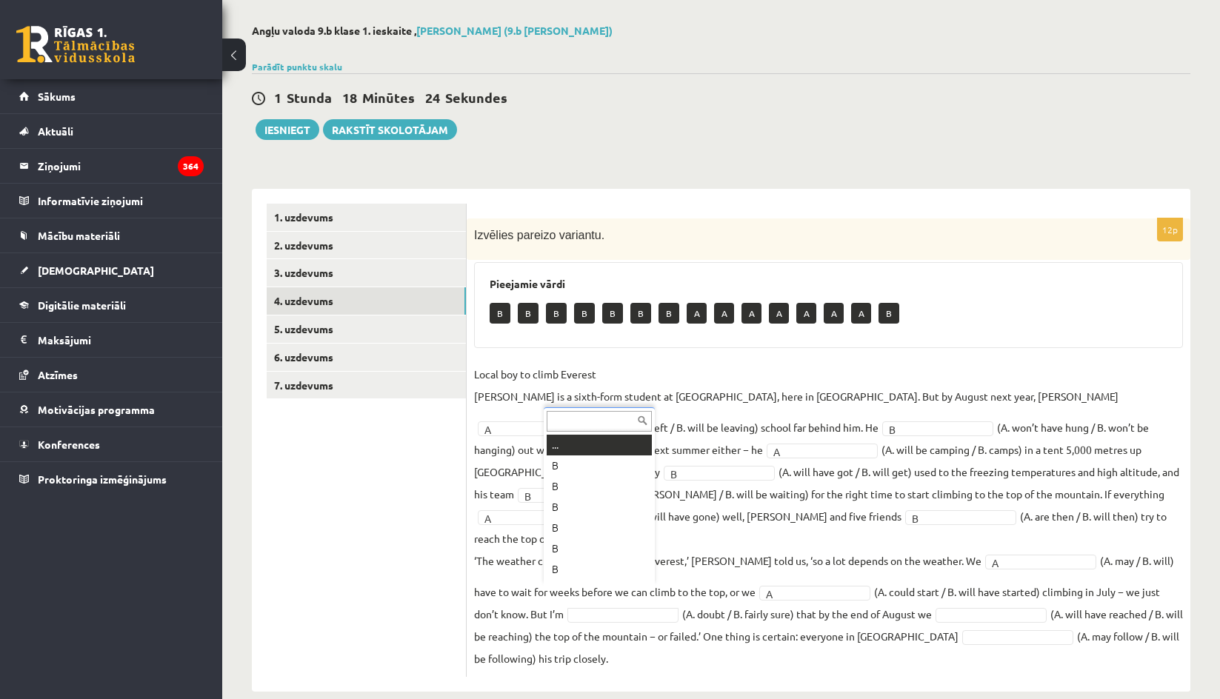
scroll to position [18, 0]
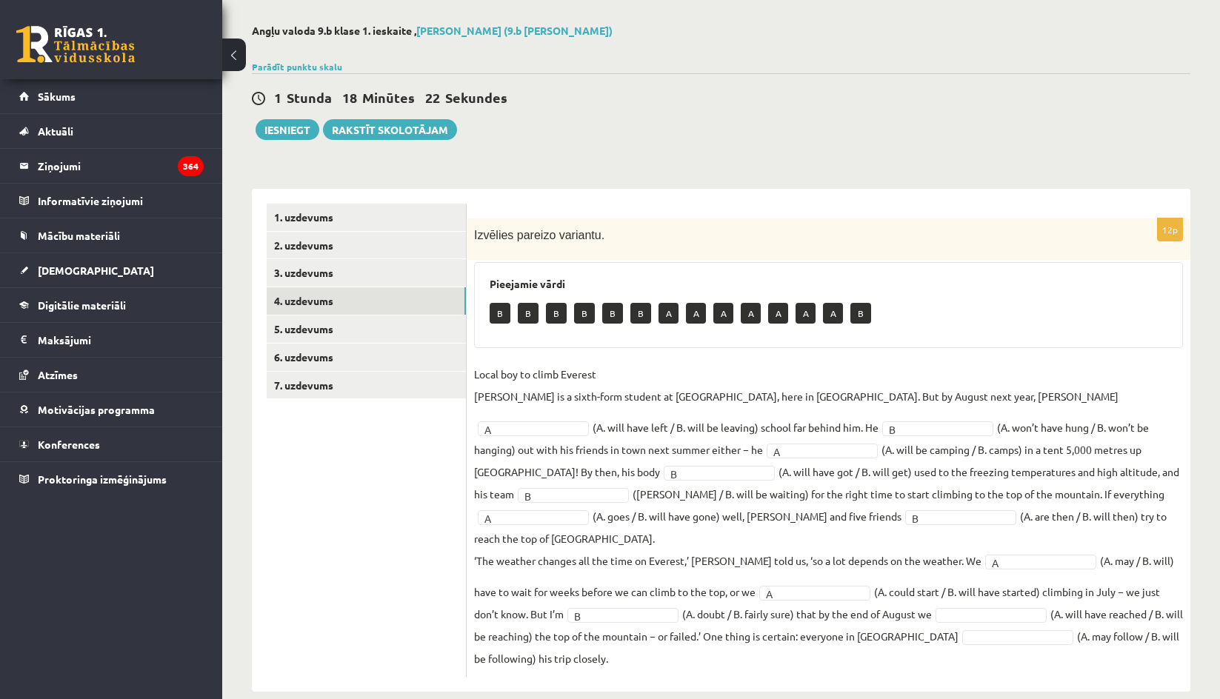
click at [949, 580] on fieldset "Local boy to climb Everest Nathan Short is a sixth-form student at Pittville Co…" at bounding box center [828, 516] width 709 height 307
click at [310, 337] on link "5. uzdevums" at bounding box center [366, 329] width 199 height 27
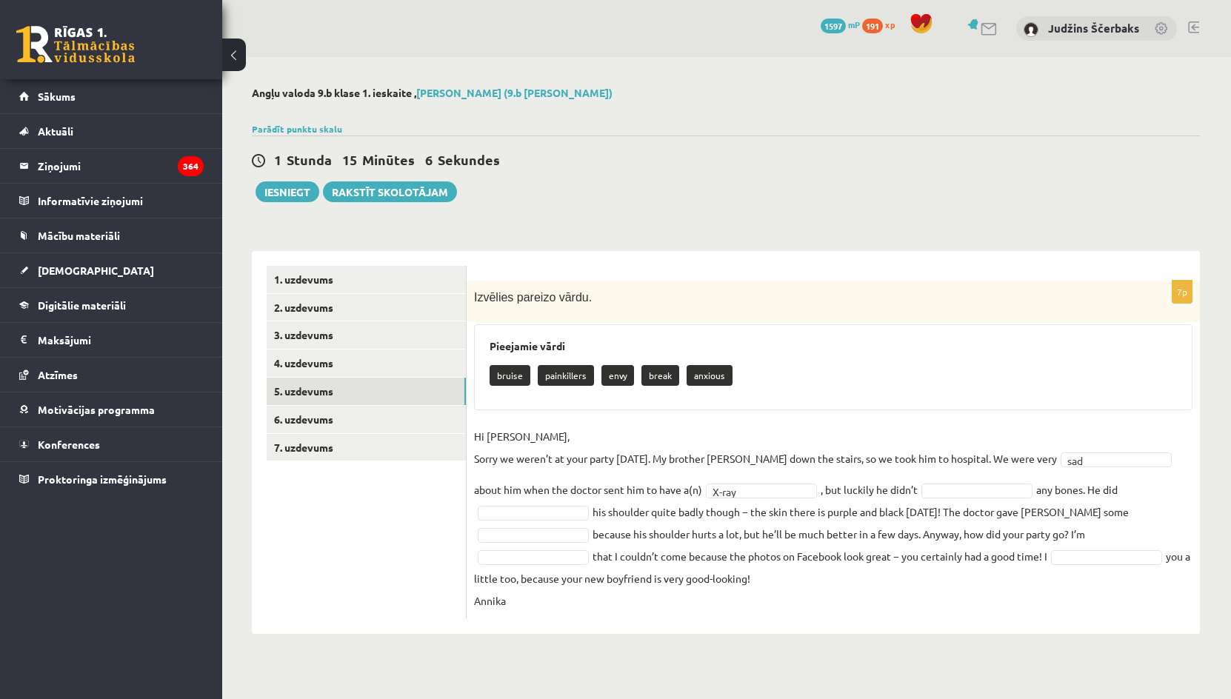
click at [894, 496] on fieldset "Hi Jenny, Sorry we weren’t at your party yesterday. My brother Kevin fell down …" at bounding box center [833, 518] width 719 height 187
drag, startPoint x: 623, startPoint y: 375, endPoint x: 650, endPoint y: 377, distance: 26.8
click at [650, 377] on div "bruise painkillers envy sad" at bounding box center [833, 377] width 687 height 35
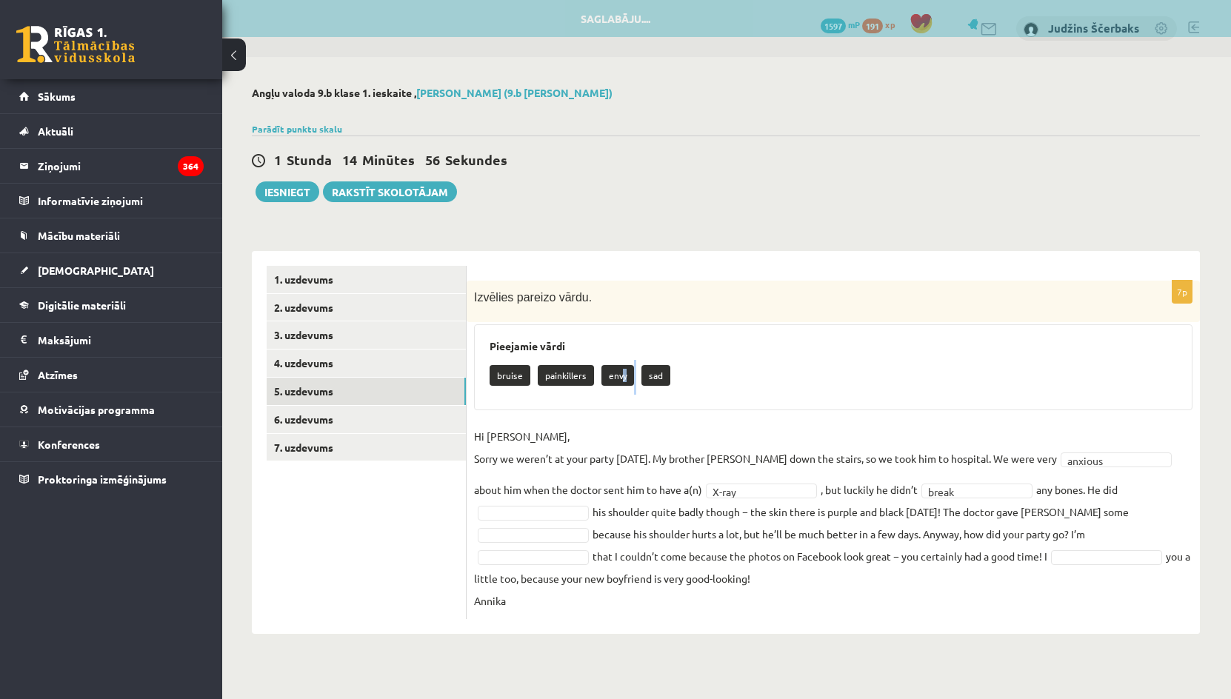
click at [630, 386] on div "bruise painkillers envy sad" at bounding box center [833, 377] width 687 height 35
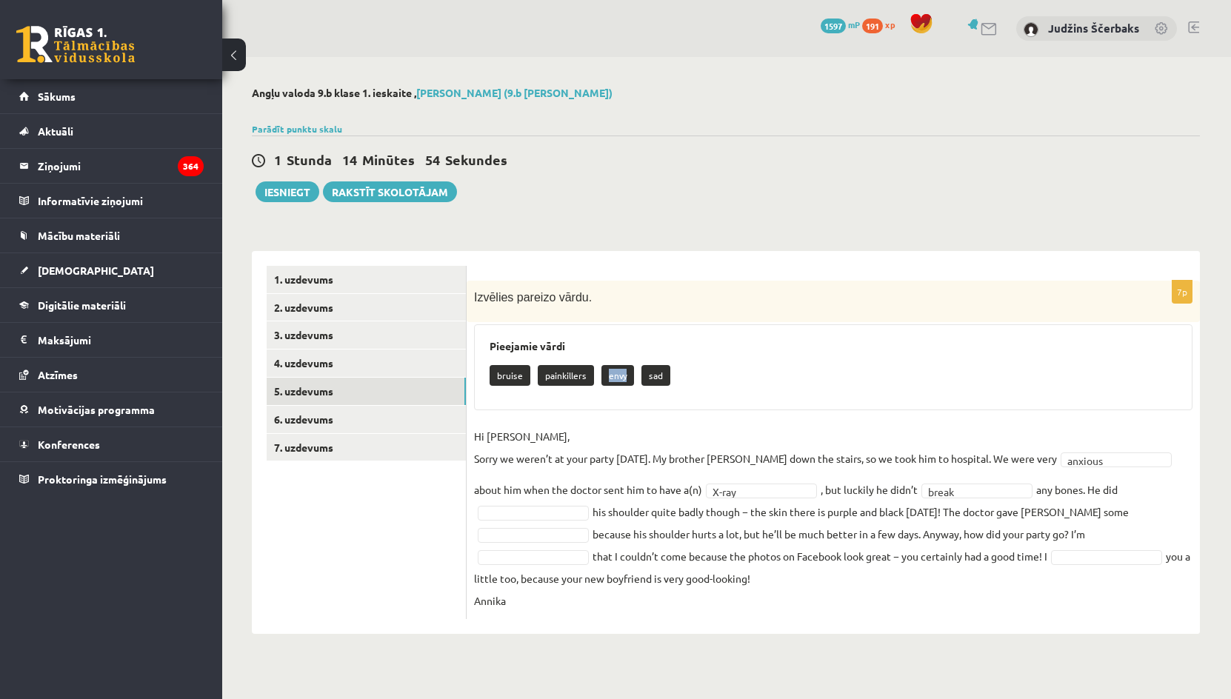
drag, startPoint x: 605, startPoint y: 377, endPoint x: 627, endPoint y: 377, distance: 21.5
click at [627, 377] on p "envy" at bounding box center [617, 375] width 33 height 21
click at [613, 413] on div "7p Izvēlies pareizo vārdu. Pieejamie vārdi bruise painkillers envy sad Hi Jenny…" at bounding box center [833, 450] width 733 height 339
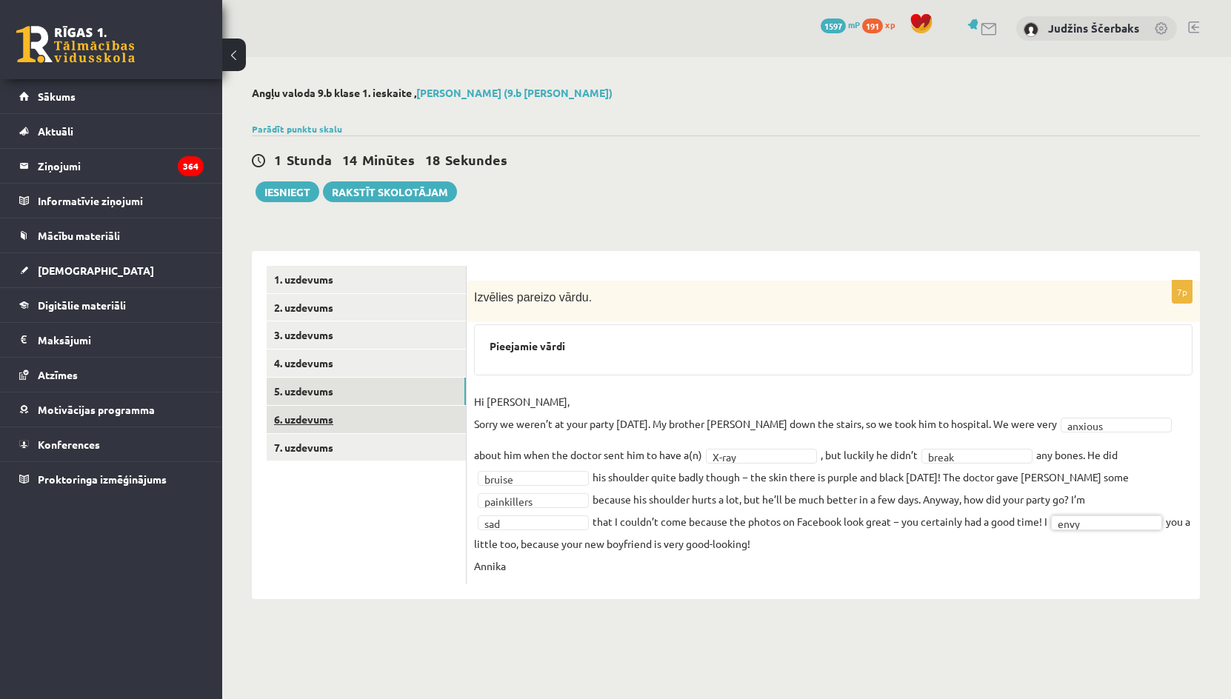
click at [322, 417] on link "6. uzdevums" at bounding box center [366, 419] width 199 height 27
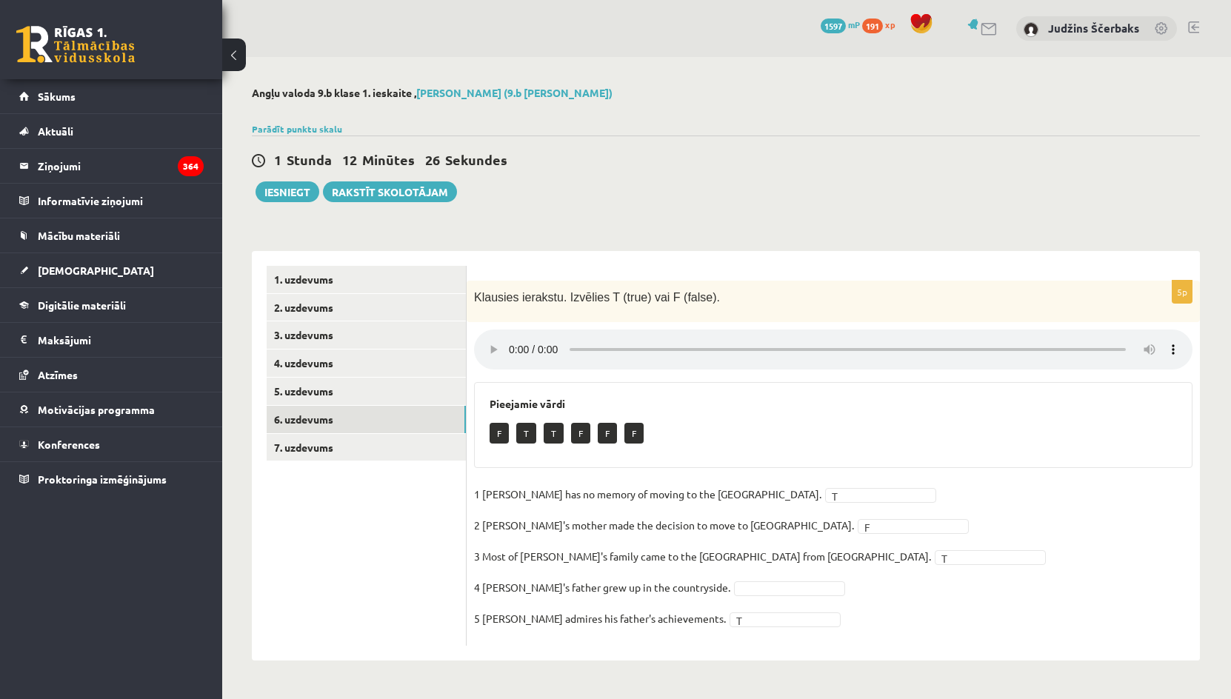
click at [1129, 382] on div "5p Klausies ierakstu. Izvēlies T (true) vai F (false). Pieejamie vārdi F T T F …" at bounding box center [833, 463] width 733 height 365
click at [329, 450] on link "7. uzdevums" at bounding box center [366, 447] width 199 height 27
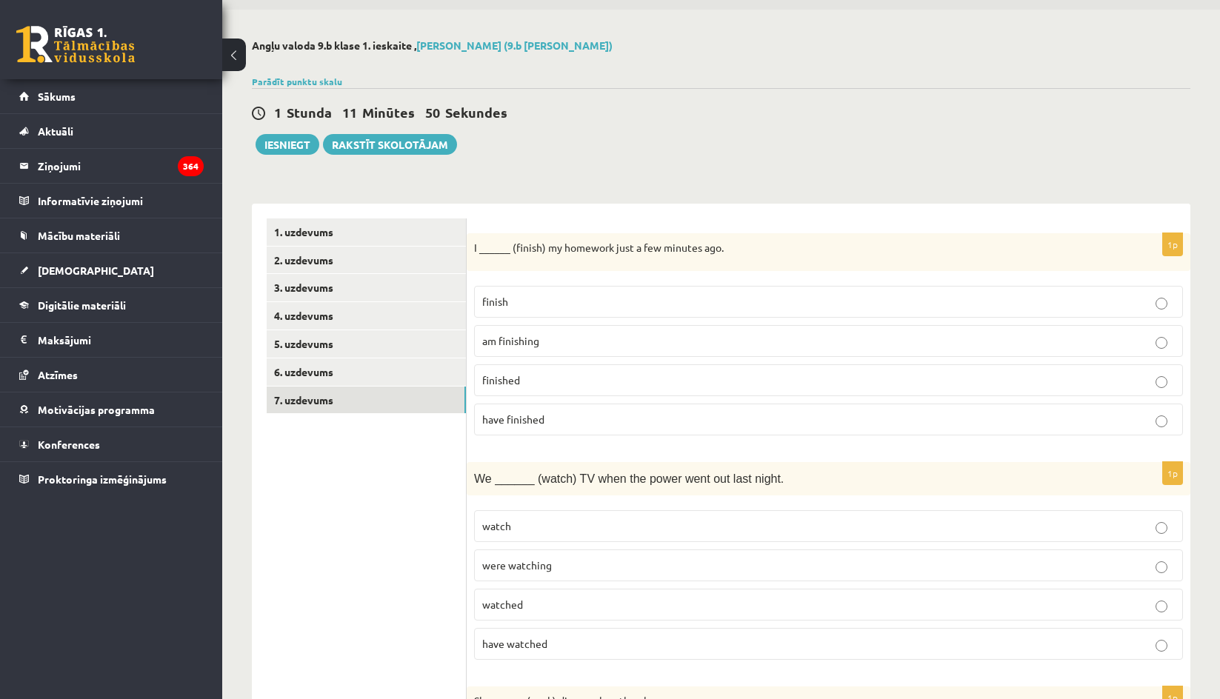
scroll to position [74, 0]
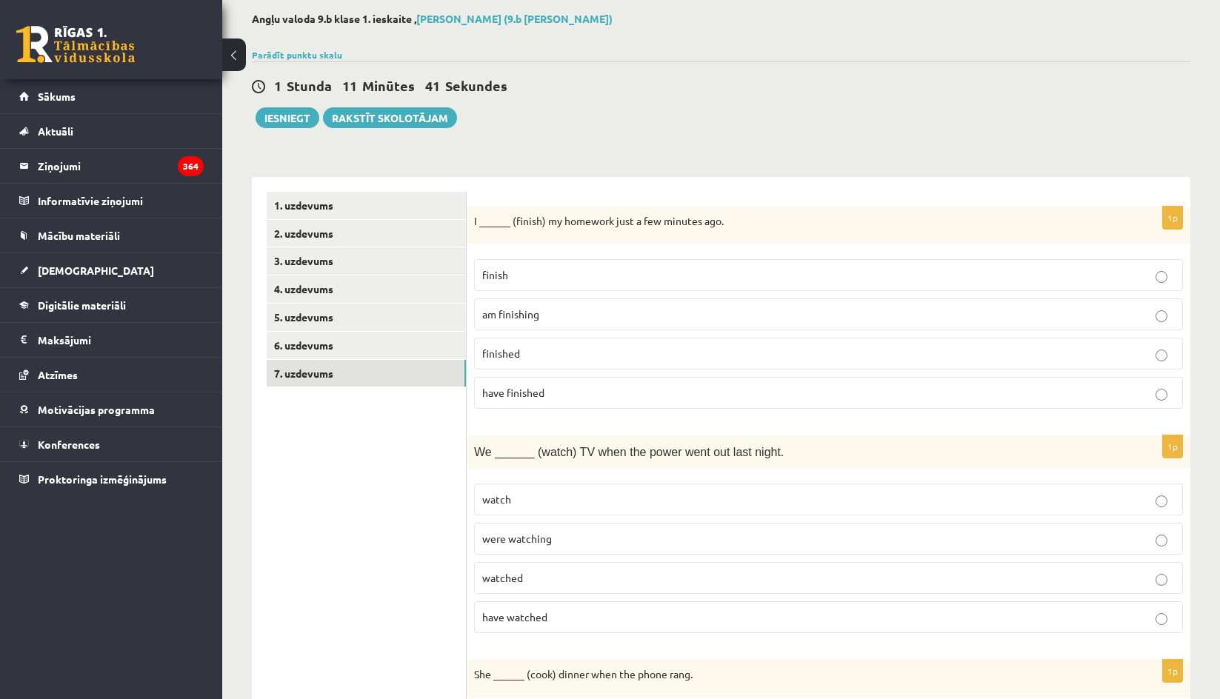
click at [520, 365] on label "finished" at bounding box center [828, 354] width 709 height 32
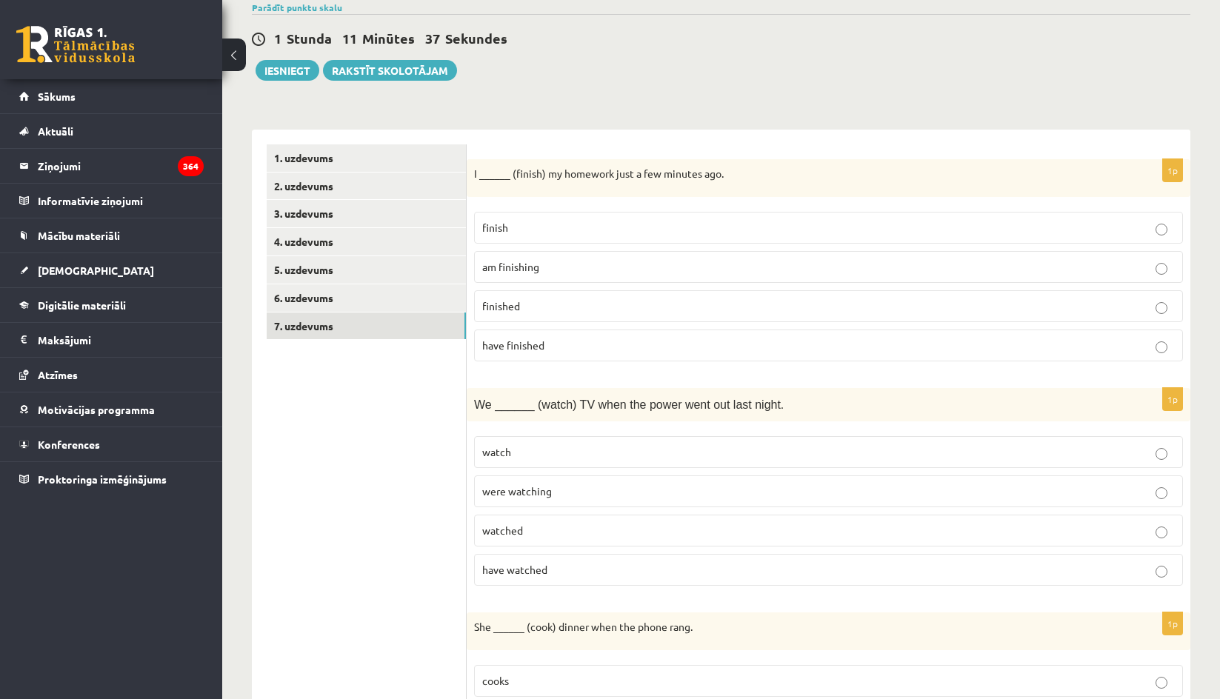
scroll to position [148, 0]
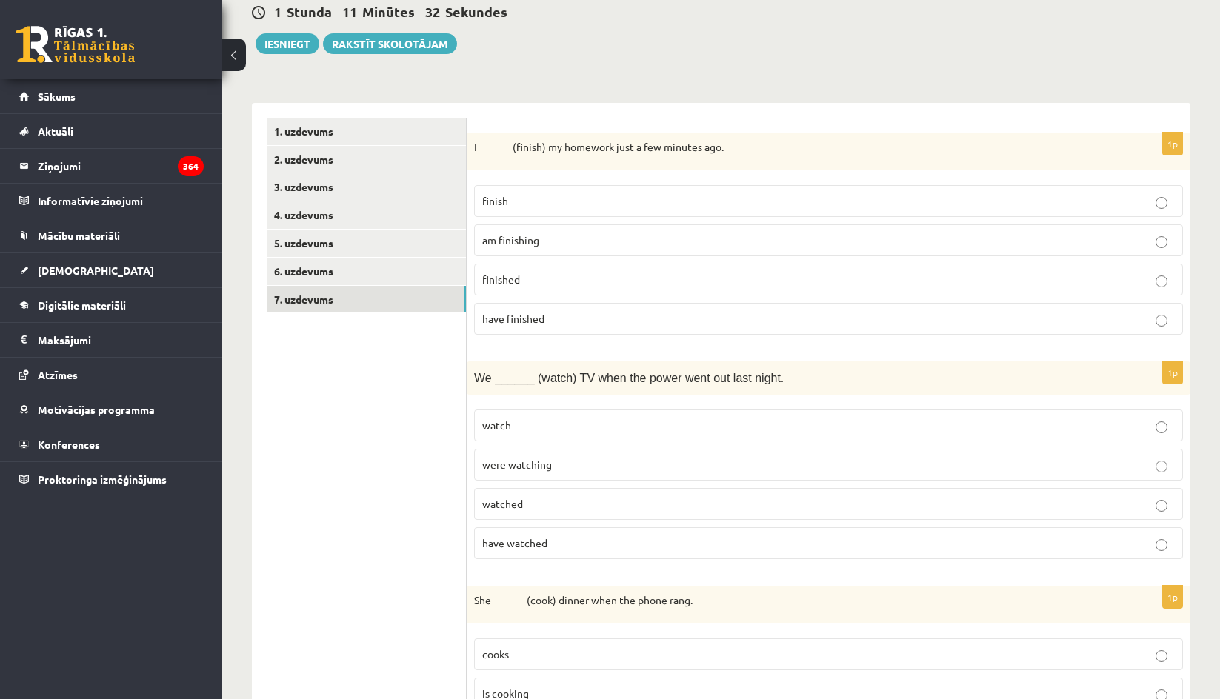
click at [532, 510] on p "watched" at bounding box center [828, 504] width 693 height 16
click at [519, 473] on label "were watching" at bounding box center [828, 465] width 709 height 32
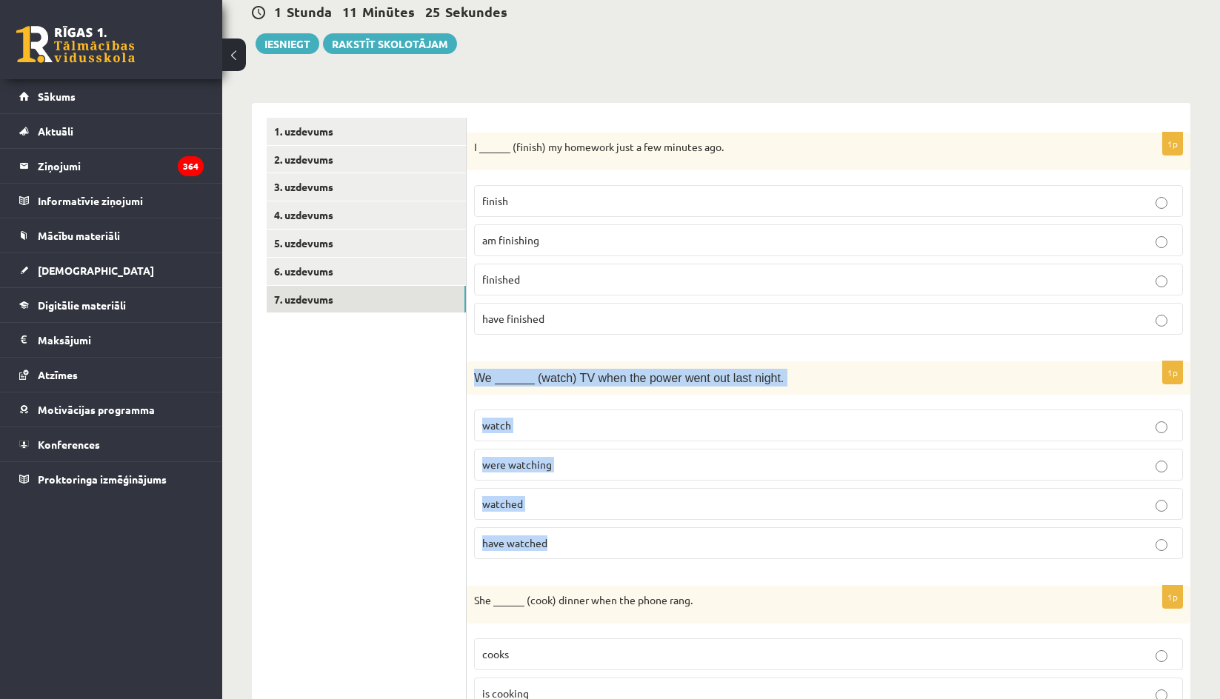
drag, startPoint x: 468, startPoint y: 381, endPoint x: 753, endPoint y: 523, distance: 318.0
click at [764, 543] on div "1p We ______ (watch) TV when the power went out last night. watch were watching…" at bounding box center [829, 465] width 724 height 209
copy div "We ______ (watch) TV when the power went out last night. watch were watching wa…"
click at [781, 387] on div "We ______ (watch) TV when the power went out last night." at bounding box center [829, 377] width 724 height 33
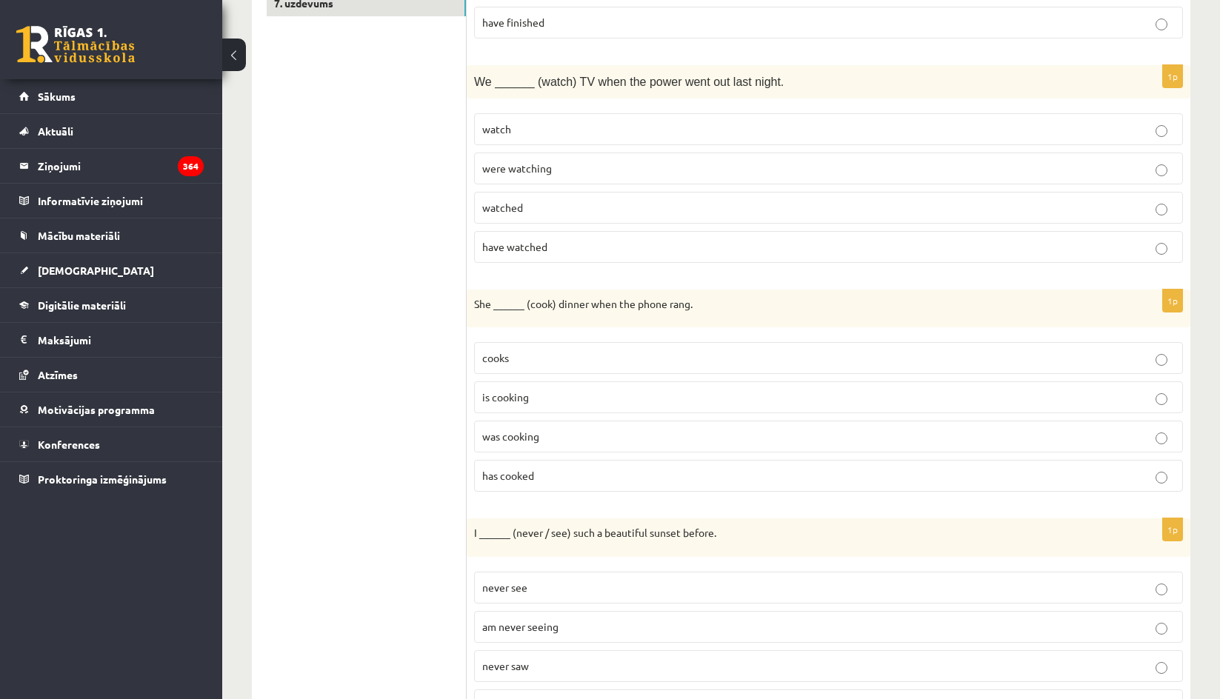
scroll to position [519, 0]
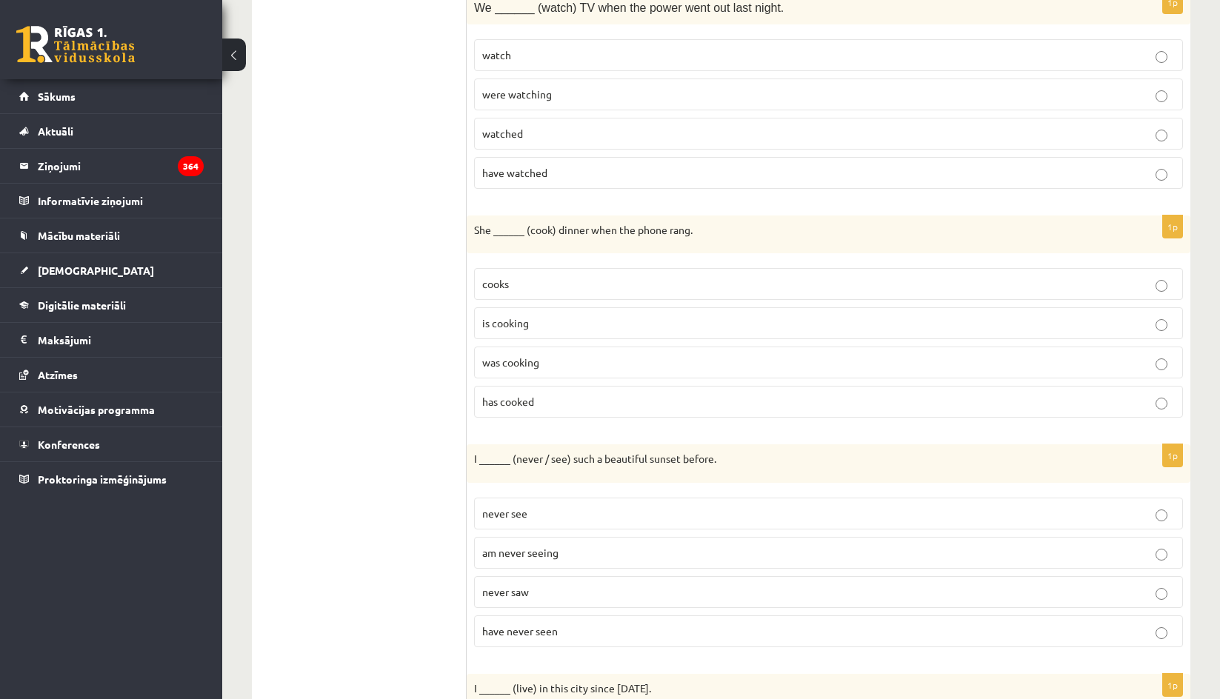
click at [517, 367] on span "was cooking" at bounding box center [510, 362] width 57 height 13
drag, startPoint x: 473, startPoint y: 226, endPoint x: 583, endPoint y: 265, distance: 117.1
click at [672, 399] on div "1p She ______ (cook) dinner when the phone rang. cooks is cooking was cooking h…" at bounding box center [829, 323] width 724 height 215
copy div "She ______ (cook) dinner when the phone rang. cooks is cooking was cooking has …"
click at [644, 256] on div "1p She ______ (cook) dinner when the phone rang. cooks is cooking was cooking h…" at bounding box center [829, 323] width 724 height 215
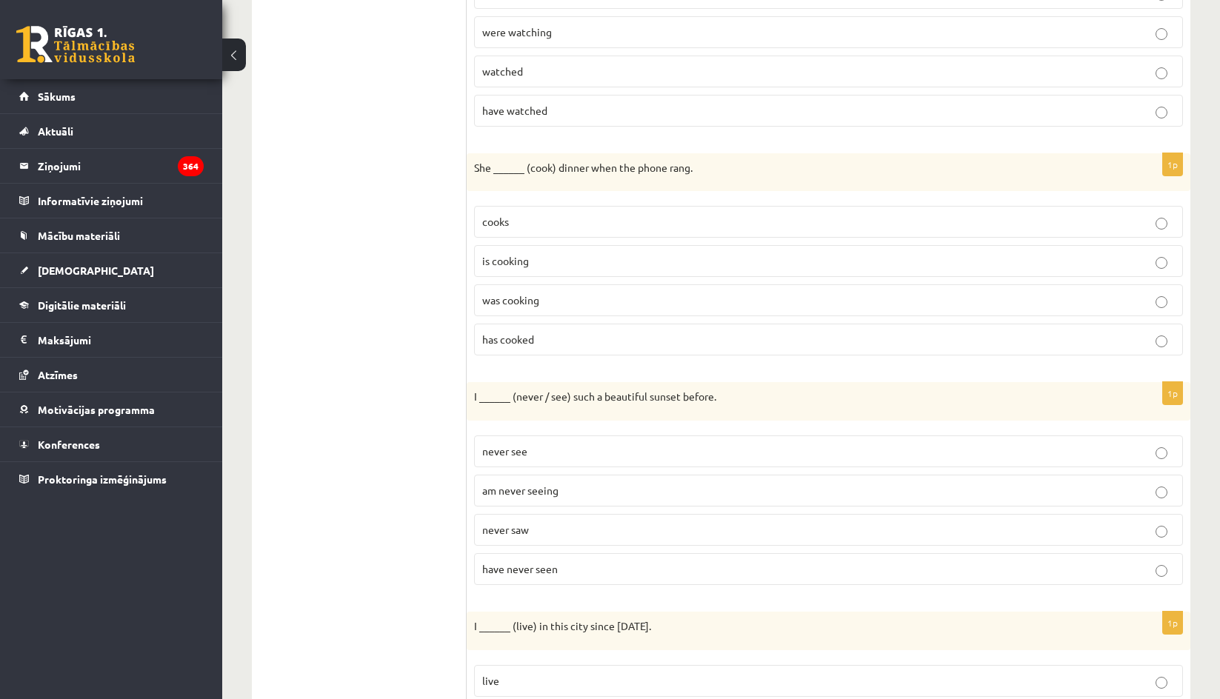
scroll to position [741, 0]
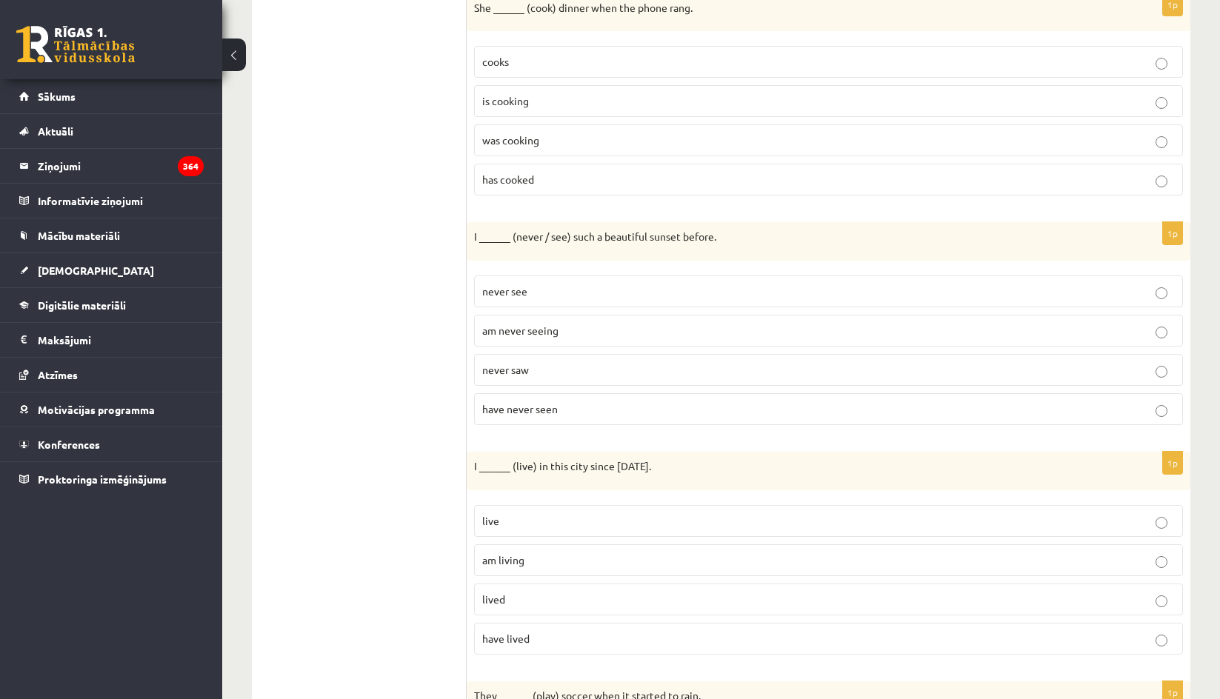
click at [507, 416] on p "have never seen" at bounding box center [828, 409] width 693 height 16
drag, startPoint x: 468, startPoint y: 233, endPoint x: 645, endPoint y: 413, distance: 253.0
click at [645, 413] on div "1p I ______ (never / see) such a beautiful sunset before. never see am never se…" at bounding box center [829, 329] width 724 height 215
copy div "I ______ (never / see) such a beautiful sunset before. never see am never seein…"
click at [747, 205] on div "1p She ______ (cook) dinner when the phone rang. cooks is cooking was cooking h…" at bounding box center [829, 100] width 724 height 215
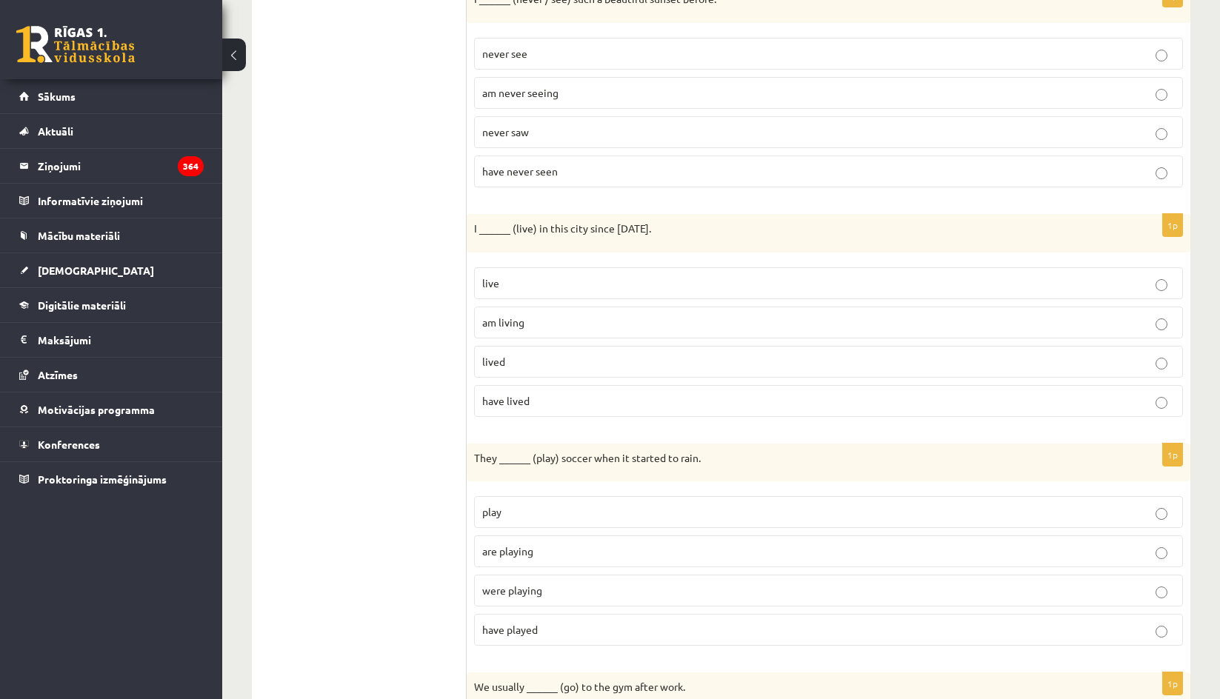
scroll to position [1037, 0]
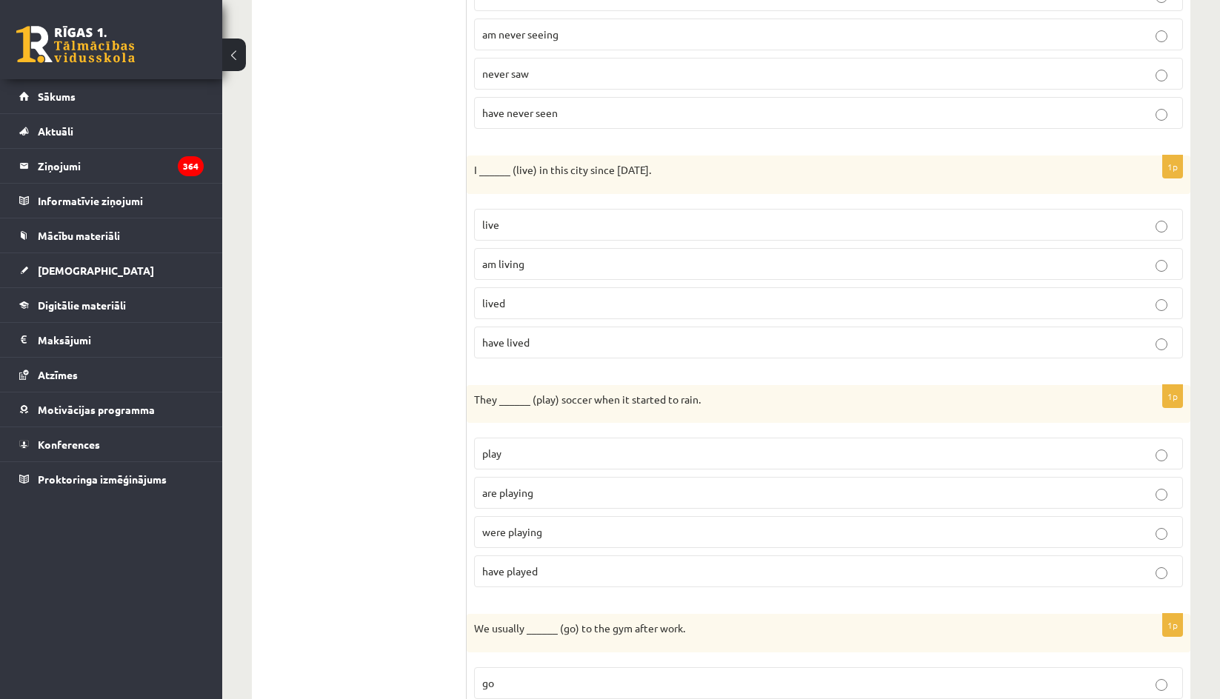
click at [524, 305] on p "lived" at bounding box center [828, 304] width 693 height 16
drag, startPoint x: 463, startPoint y: 168, endPoint x: 619, endPoint y: 352, distance: 241.2
click at [619, 352] on div "**********" at bounding box center [721, 374] width 939 height 2321
click at [558, 201] on fieldset "live am living lived have lived" at bounding box center [828, 281] width 709 height 161
drag, startPoint x: 473, startPoint y: 168, endPoint x: 594, endPoint y: 340, distance: 210.5
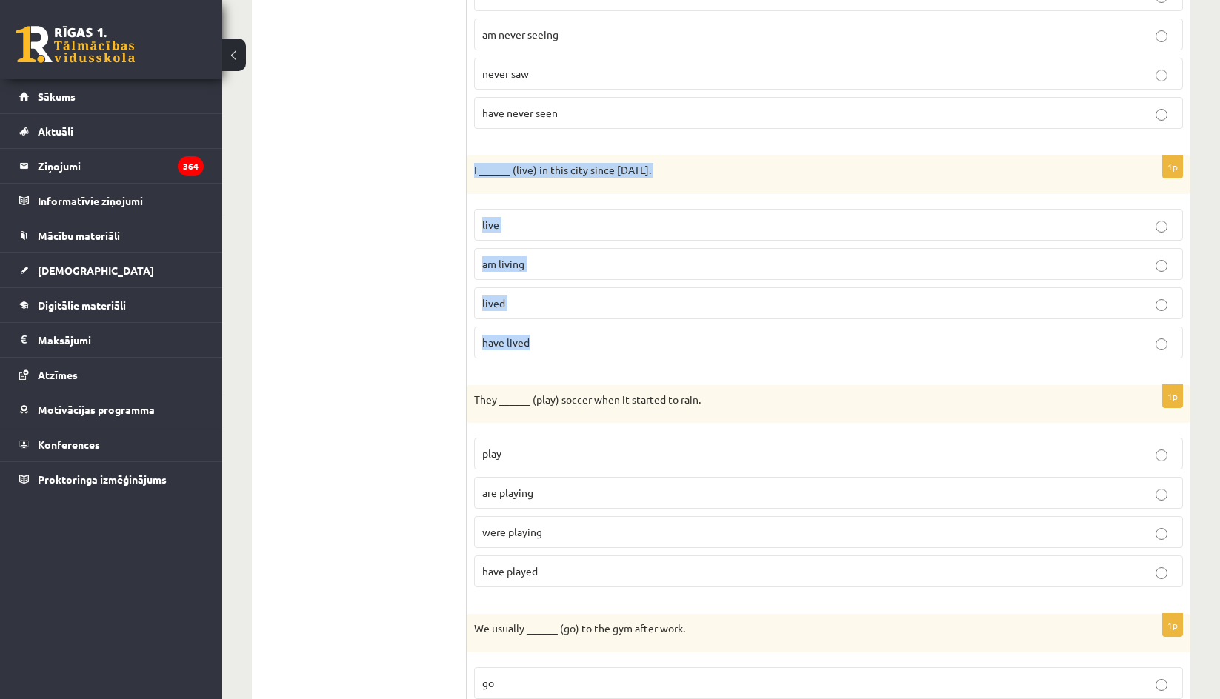
click at [594, 340] on div "1p I ______ (live) in this city since 2010. live am living lived have lived" at bounding box center [829, 263] width 724 height 215
copy div "I ______ (live) in this city since 2010. live am living lived have lived"
click at [599, 344] on p "have lived" at bounding box center [828, 343] width 693 height 16
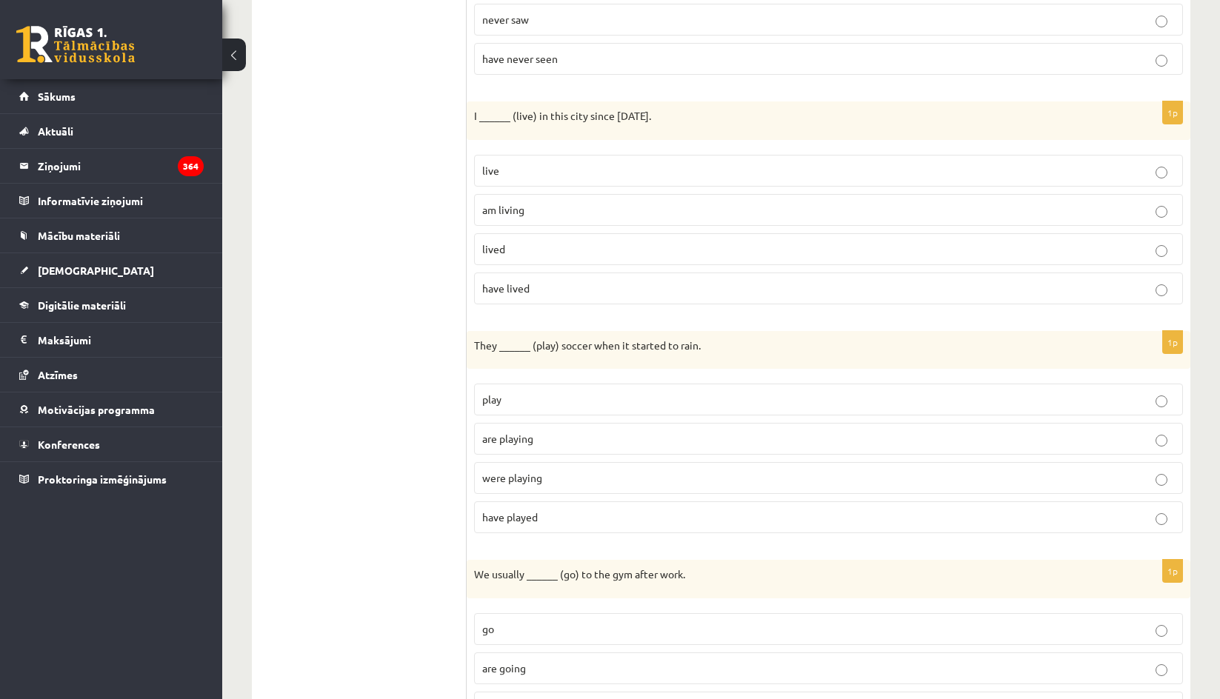
scroll to position [1185, 0]
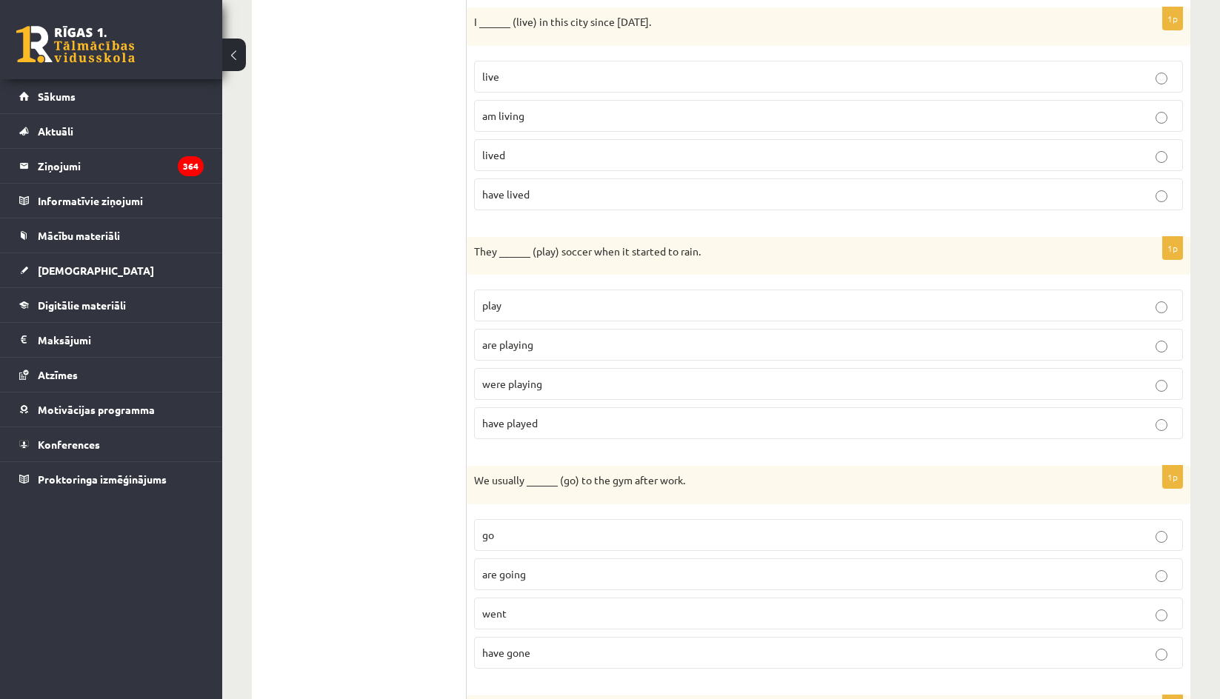
click at [536, 384] on span "were playing" at bounding box center [512, 383] width 60 height 13
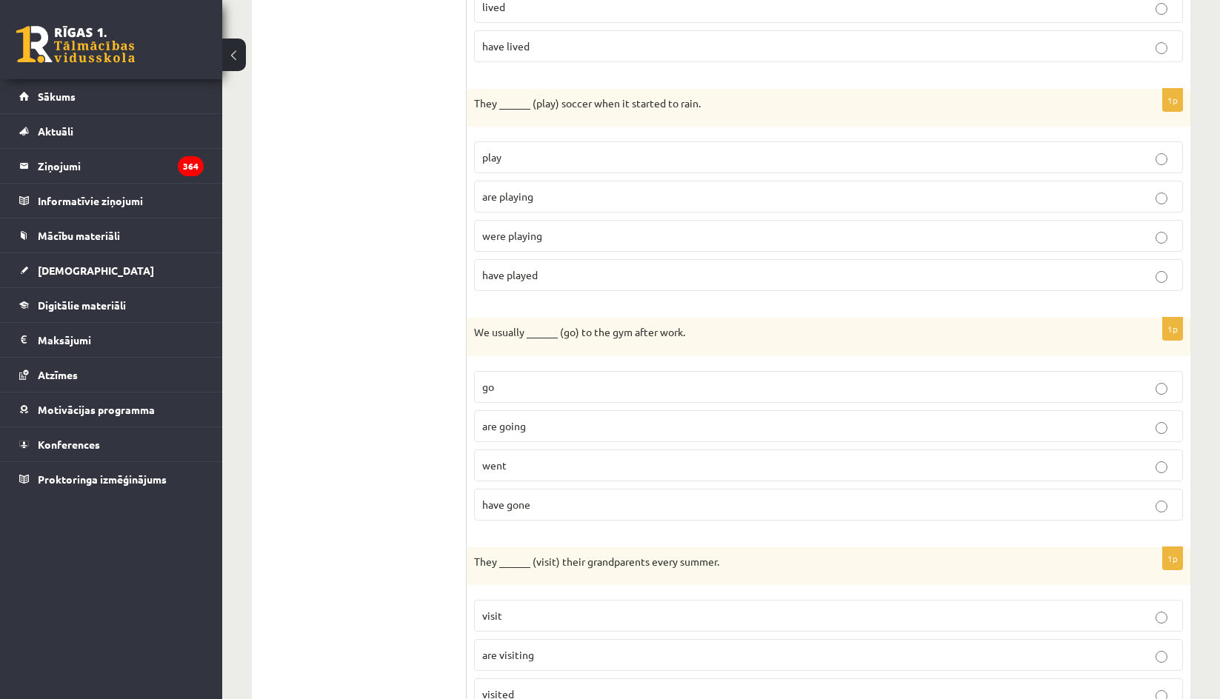
scroll to position [1407, 0]
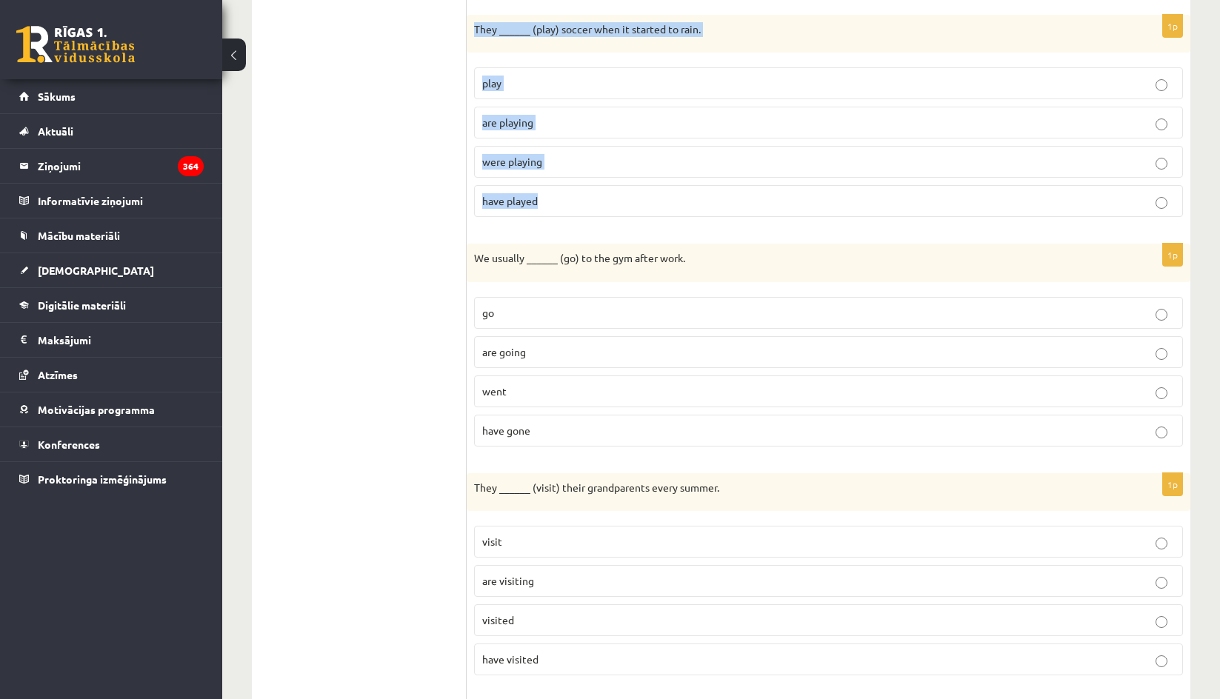
drag, startPoint x: 473, startPoint y: 19, endPoint x: 567, endPoint y: 179, distance: 185.6
click at [575, 191] on div "1p They ______ (play) soccer when it started to rain. play are playing were pla…" at bounding box center [829, 122] width 724 height 215
copy div "They ______ (play) soccer when it started to rain. play are playing were playin…"
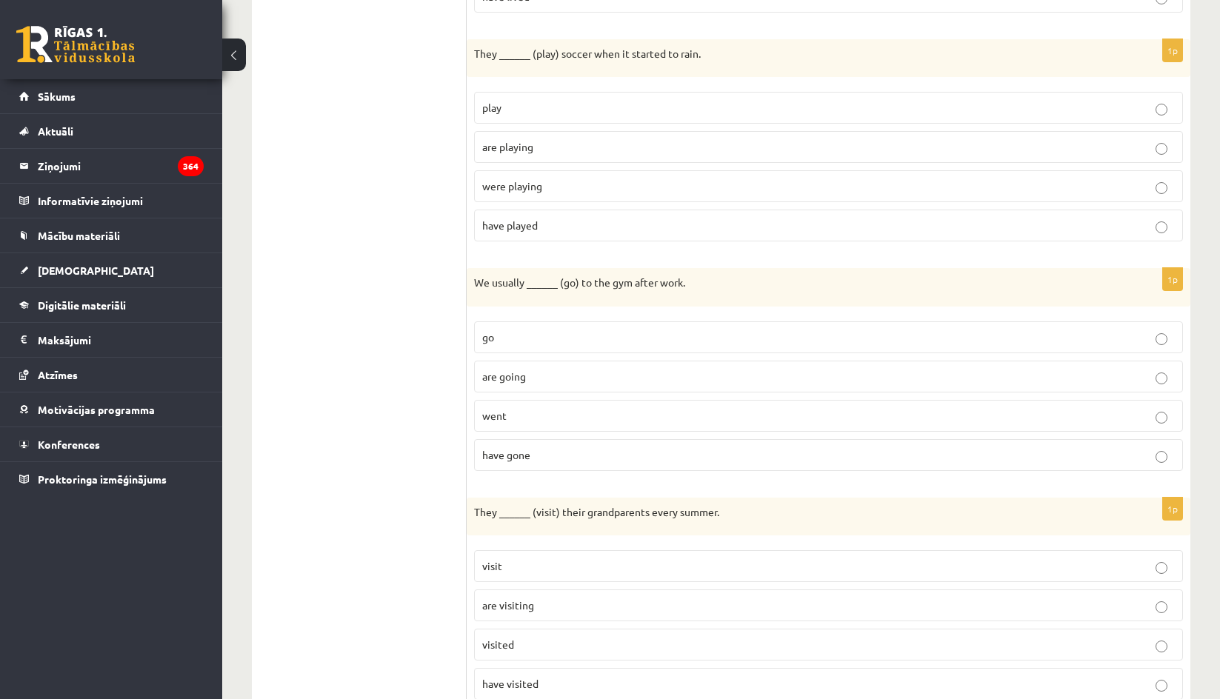
click at [417, 247] on ul "1. uzdevums 2. uzdevums 3. uzdevums 4. uzdevums 5. uzdevums 6. uzdevums 7. uzde…" at bounding box center [367, 29] width 200 height 2292
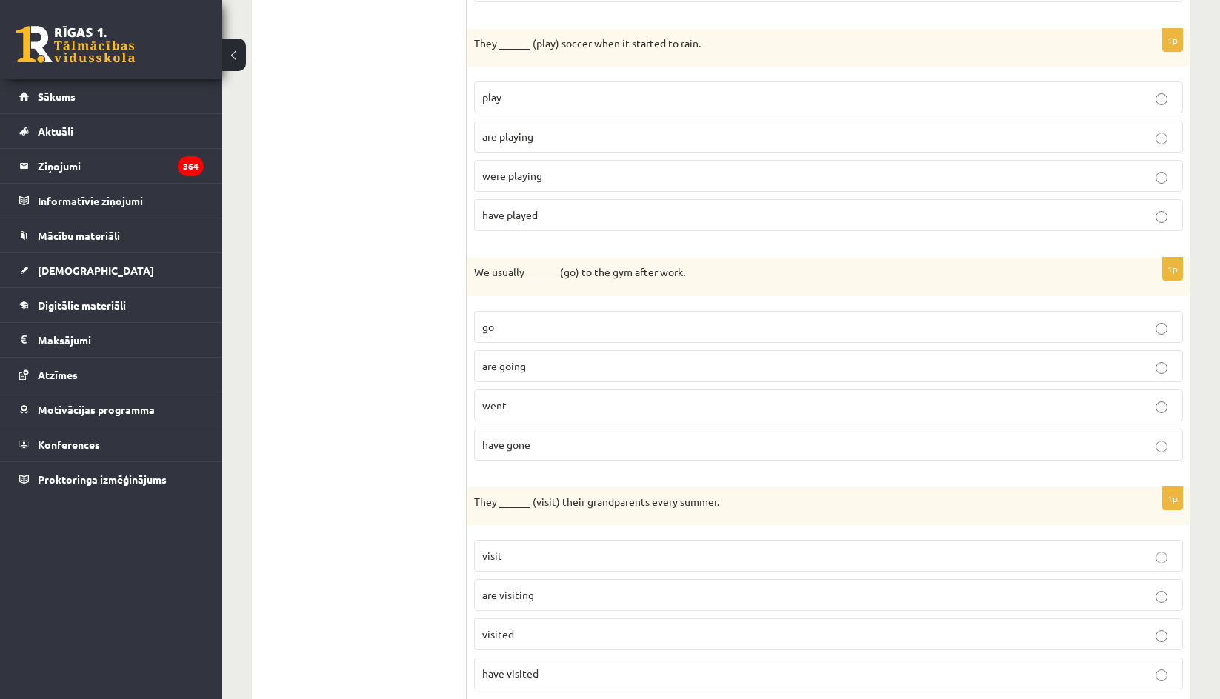
scroll to position [1531, 0]
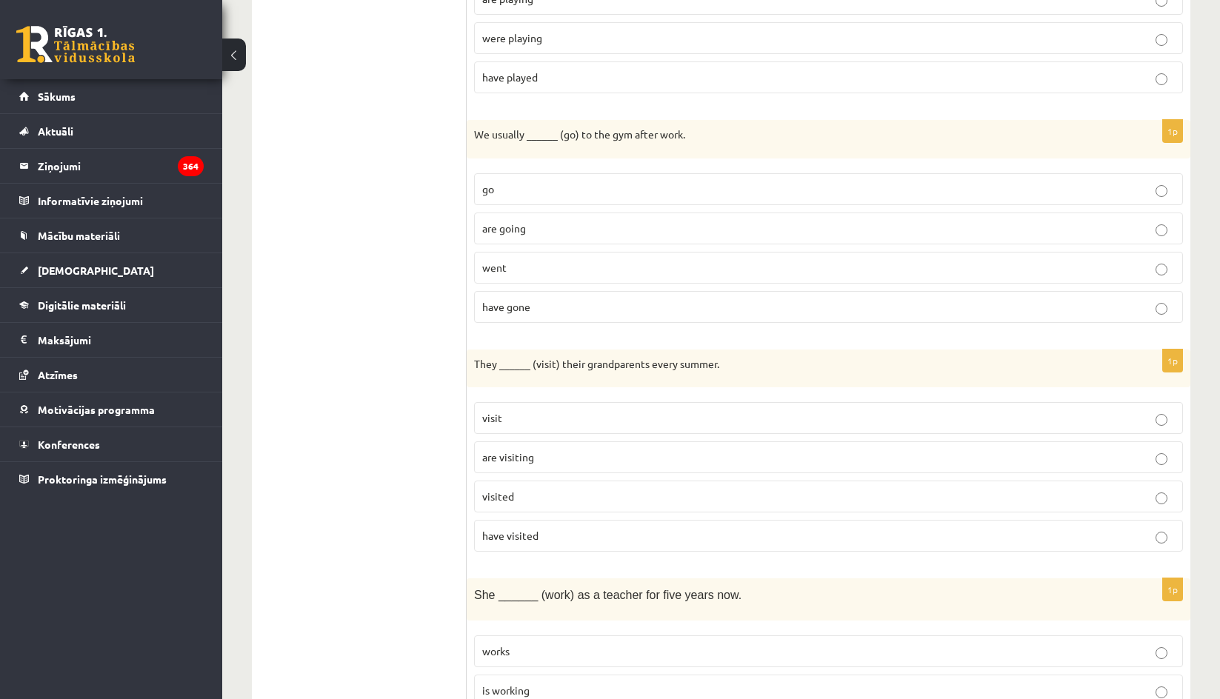
click at [524, 193] on p "go" at bounding box center [828, 189] width 693 height 16
click at [509, 234] on p "are going" at bounding box center [828, 229] width 693 height 16
click at [490, 187] on span "go" at bounding box center [488, 188] width 12 height 13
drag, startPoint x: 474, startPoint y: 134, endPoint x: 546, endPoint y: 193, distance: 93.1
click at [592, 307] on div "1p We usually ______ (go) to the gym after work. go are going went have gone" at bounding box center [829, 227] width 724 height 215
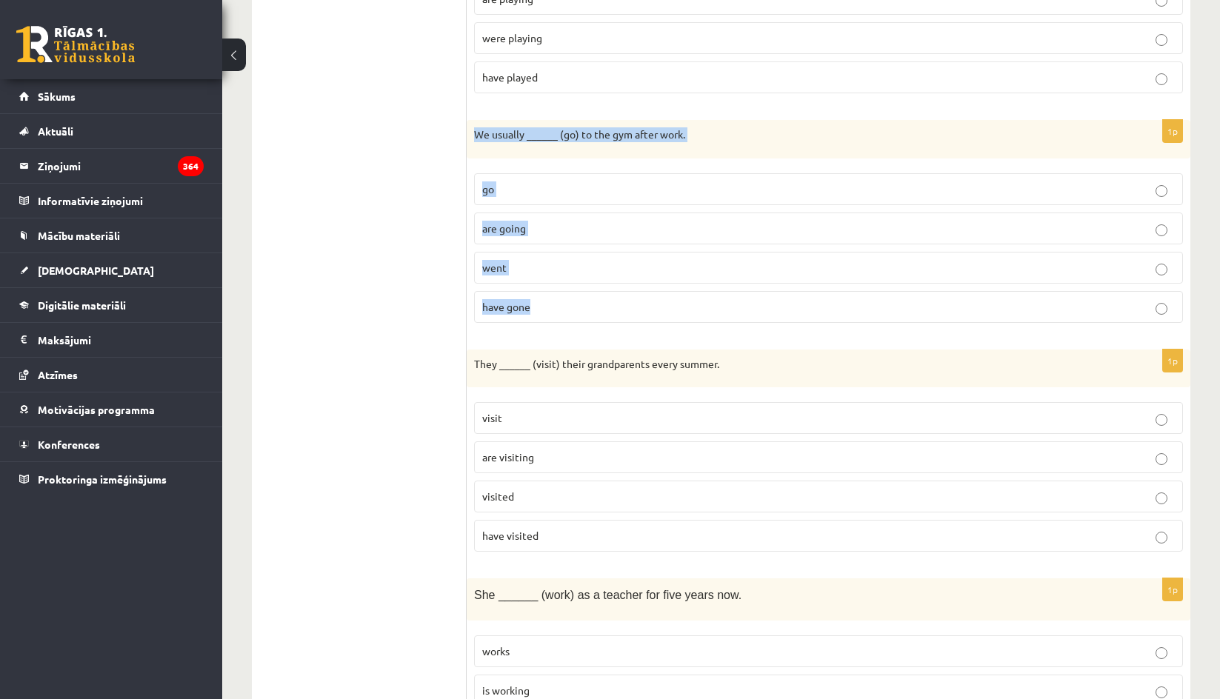
copy div "We usually ______ (go) to the gym after work. go are going went have gone"
click at [747, 161] on div "1p We usually ______ (go) to the gym after work. go are going went have gone" at bounding box center [829, 227] width 724 height 215
drag, startPoint x: 958, startPoint y: 123, endPoint x: 965, endPoint y: 104, distance: 19.9
click at [959, 123] on div "We usually ______ (go) to the gym after work." at bounding box center [829, 139] width 724 height 39
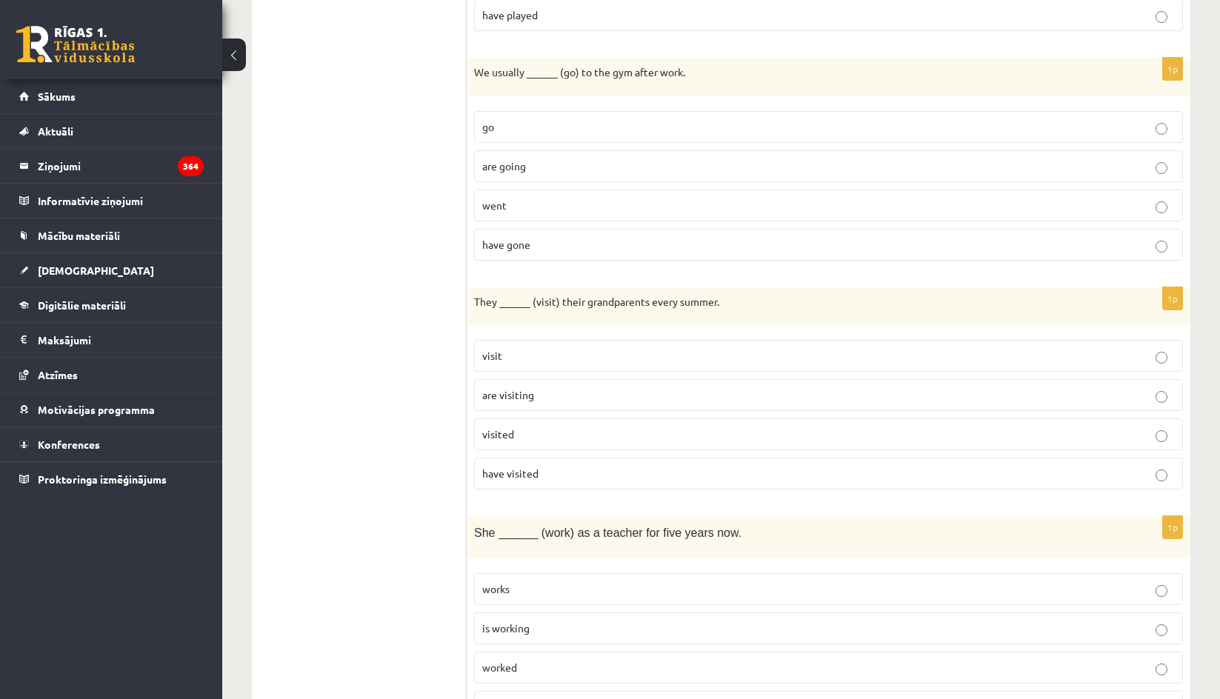
scroll to position [1679, 0]
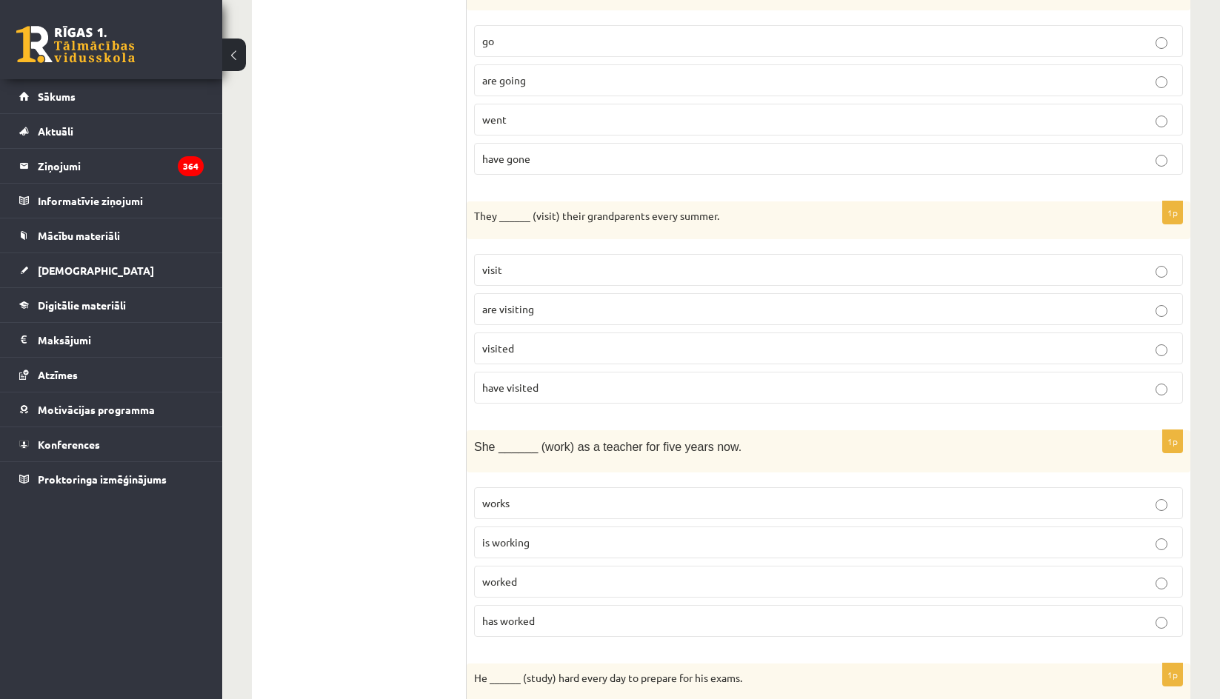
click at [524, 307] on span "are visiting" at bounding box center [508, 308] width 52 height 13
drag, startPoint x: 474, startPoint y: 219, endPoint x: 641, endPoint y: 234, distance: 168.1
click at [726, 387] on div "1p They ______ (visit) their grandparents every summer. visit are visiting visi…" at bounding box center [829, 308] width 724 height 215
copy div "They ______ (visit) their grandparents every summer. visit are visiting visited…"
click at [727, 246] on div "1p They ______ (visit) their grandparents every summer. visit are visiting visi…" at bounding box center [829, 308] width 724 height 215
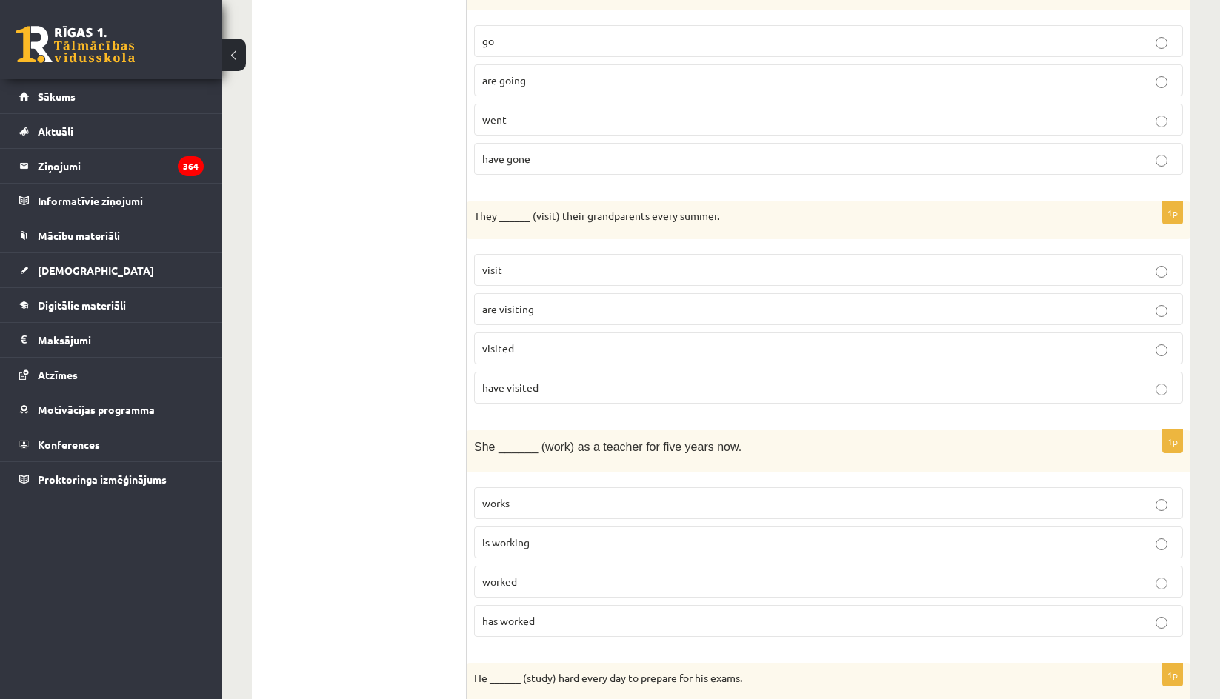
click at [591, 261] on label "visit" at bounding box center [828, 270] width 709 height 32
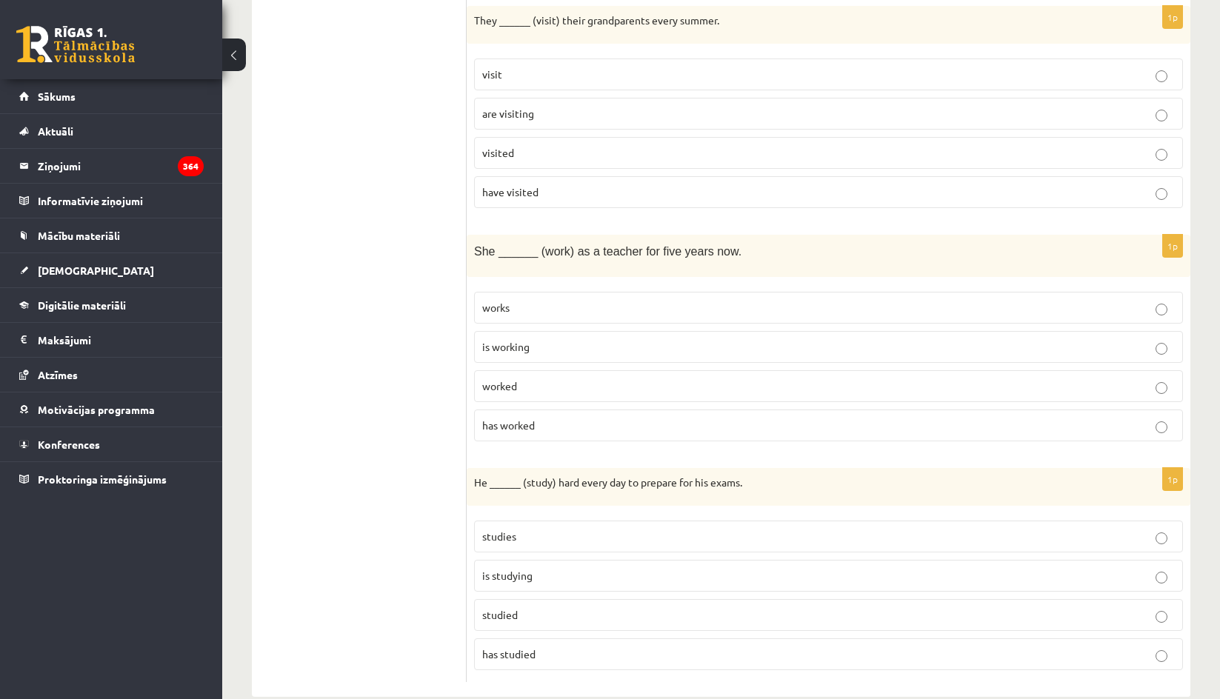
scroll to position [1901, 0]
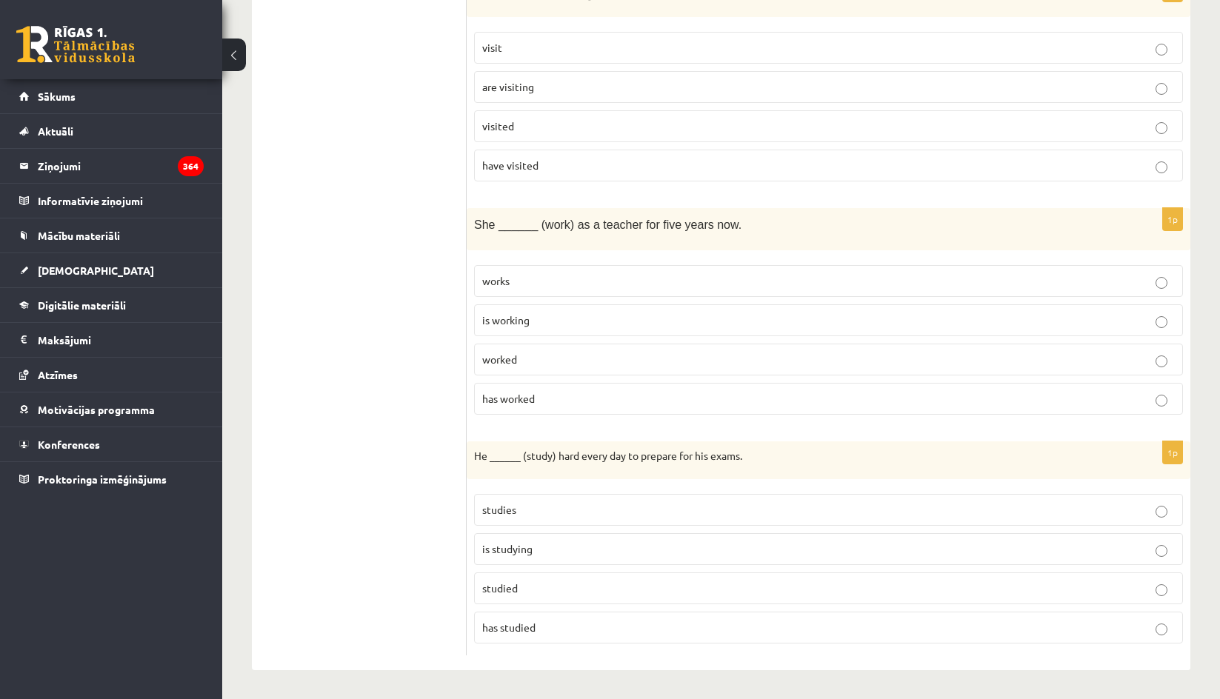
click at [519, 392] on span "has worked" at bounding box center [508, 398] width 53 height 13
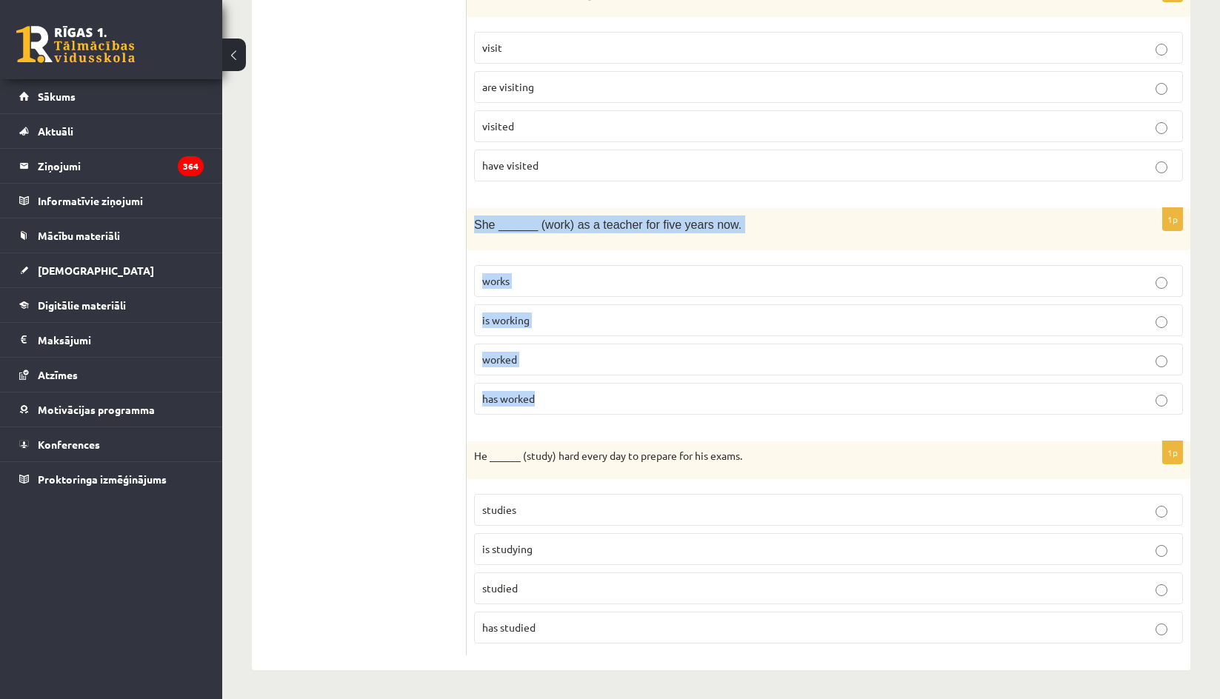
drag, startPoint x: 480, startPoint y: 233, endPoint x: 581, endPoint y: 352, distance: 156.0
click at [596, 400] on div "1p She ______ (work) as a teacher for five years now. works is working worked h…" at bounding box center [829, 317] width 724 height 218
click at [715, 238] on div "She ______ (work) as a teacher for five years now." at bounding box center [829, 228] width 724 height 41
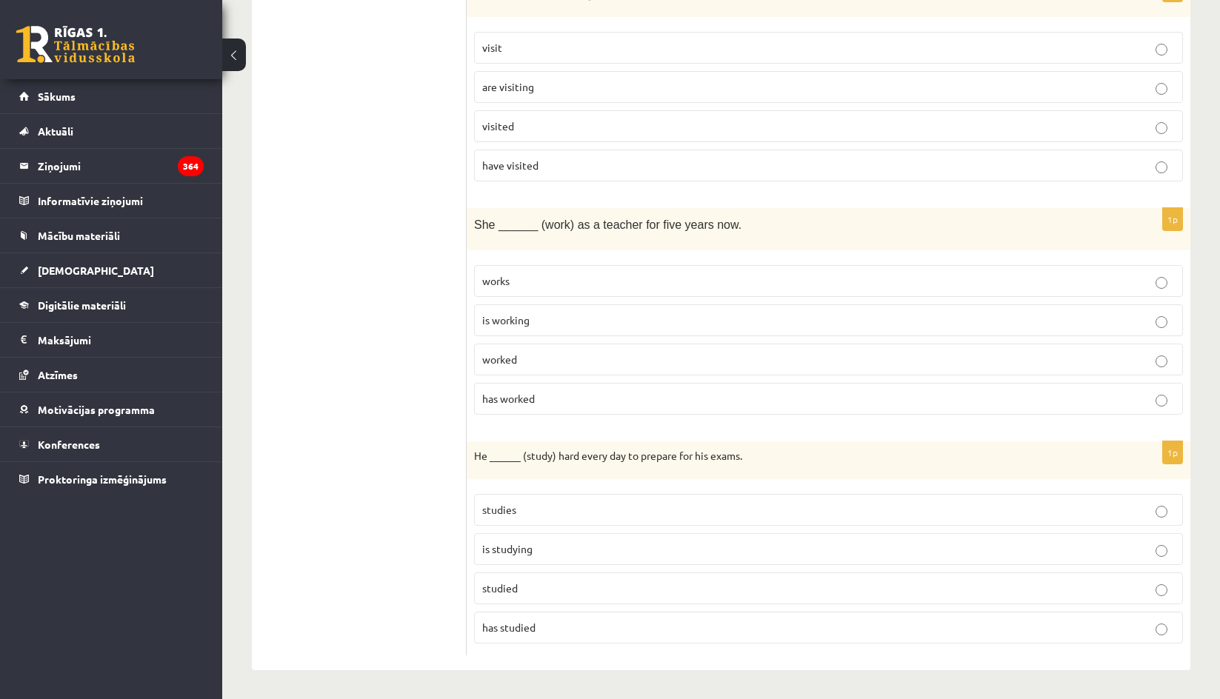
click at [511, 589] on span "studied" at bounding box center [500, 587] width 36 height 13
click at [510, 507] on span "studies" at bounding box center [499, 509] width 34 height 13
drag, startPoint x: 476, startPoint y: 462, endPoint x: 554, endPoint y: 633, distance: 188.3
click at [560, 645] on div "1p He ______ (study) hard every day to prepare for his exams. studies is studyi…" at bounding box center [829, 548] width 724 height 215
click at [799, 470] on div "He ______ (study) hard every day to prepare for his exams." at bounding box center [829, 460] width 724 height 39
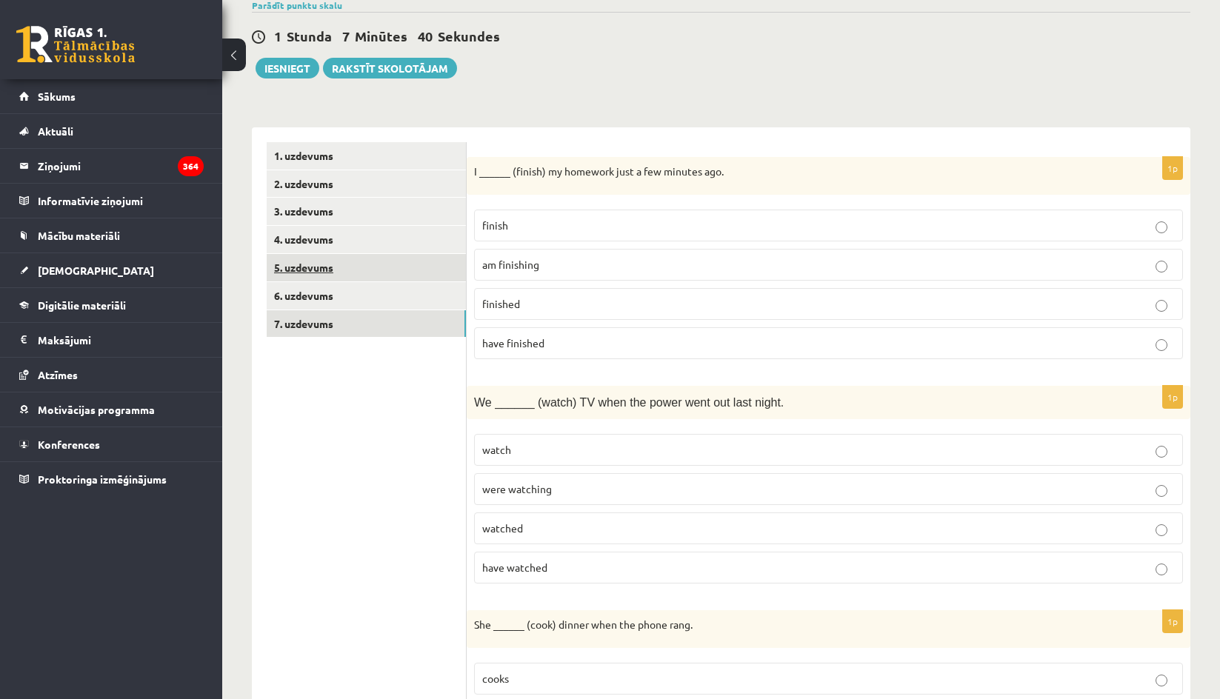
scroll to position [0, 0]
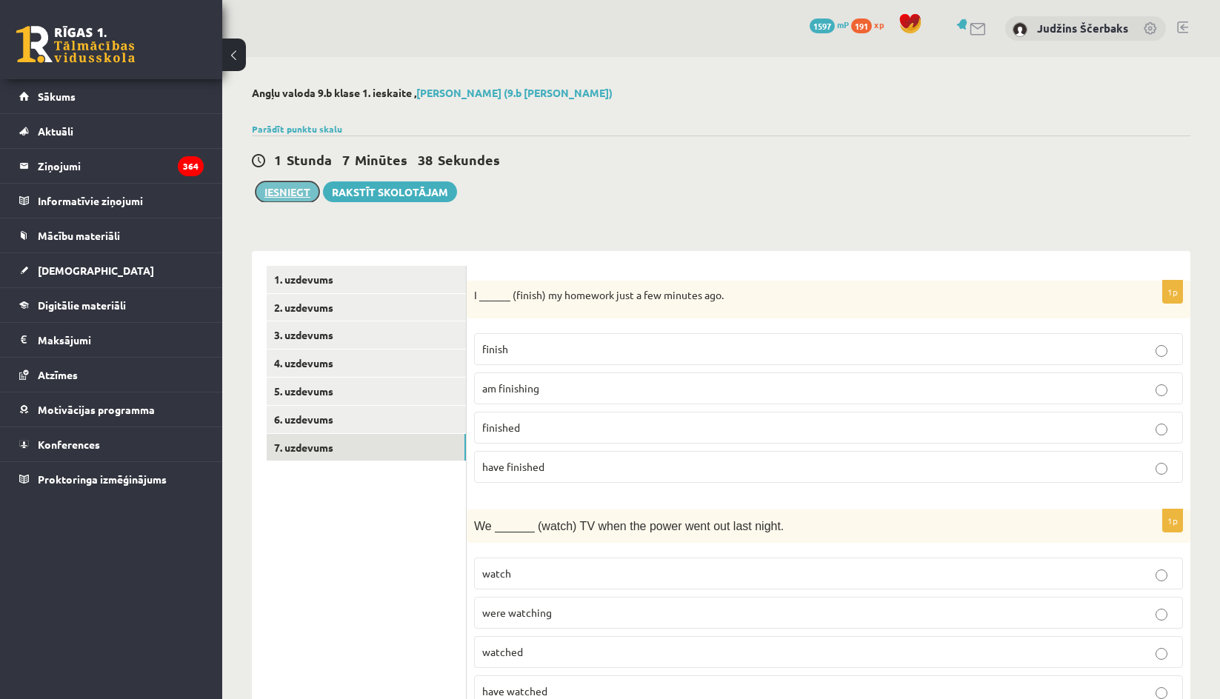
click at [299, 189] on button "Iesniegt" at bounding box center [288, 191] width 64 height 21
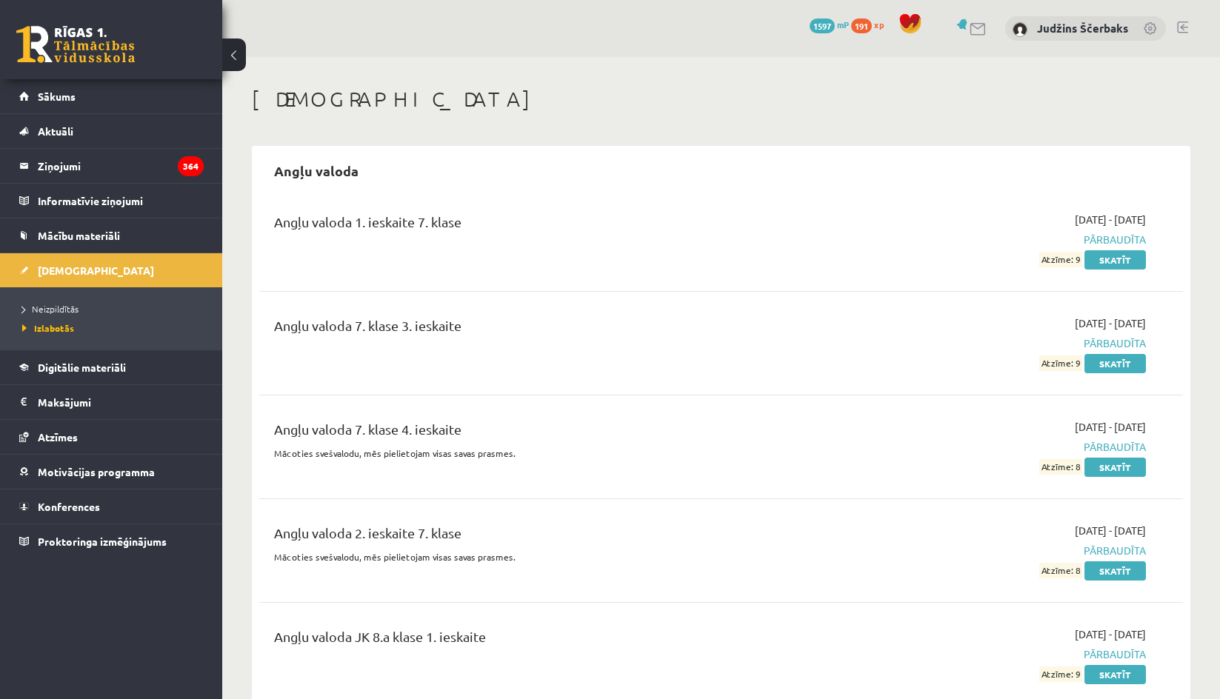
click at [696, 106] on h1 "[DEMOGRAPHIC_DATA]" at bounding box center [721, 99] width 939 height 25
click at [75, 308] on span "Neizpildītās" at bounding box center [50, 309] width 56 height 12
